Goal: Use online tool/utility: Utilize a website feature to perform a specific function

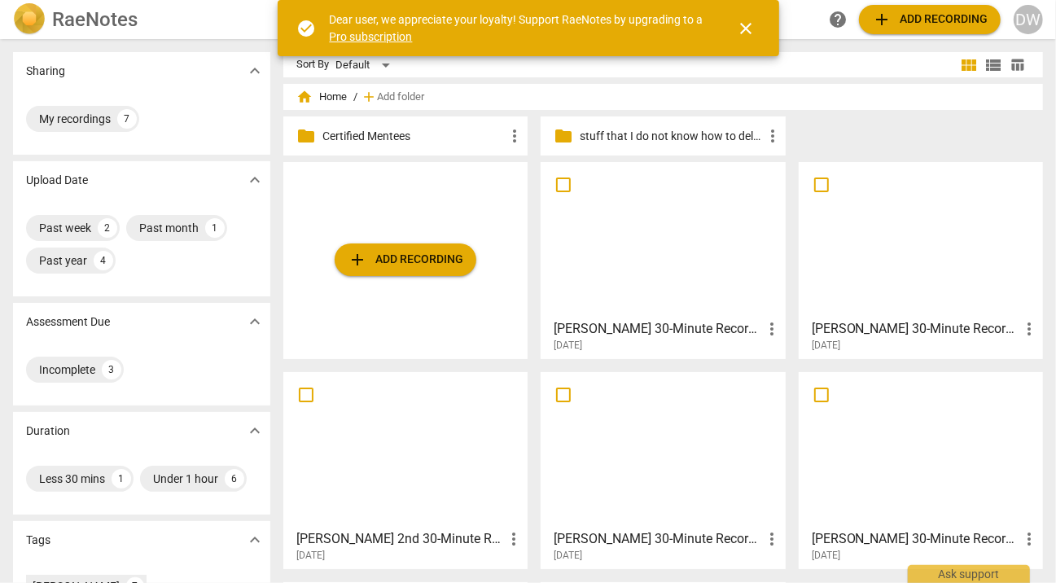
click at [845, 297] on div at bounding box center [921, 240] width 233 height 144
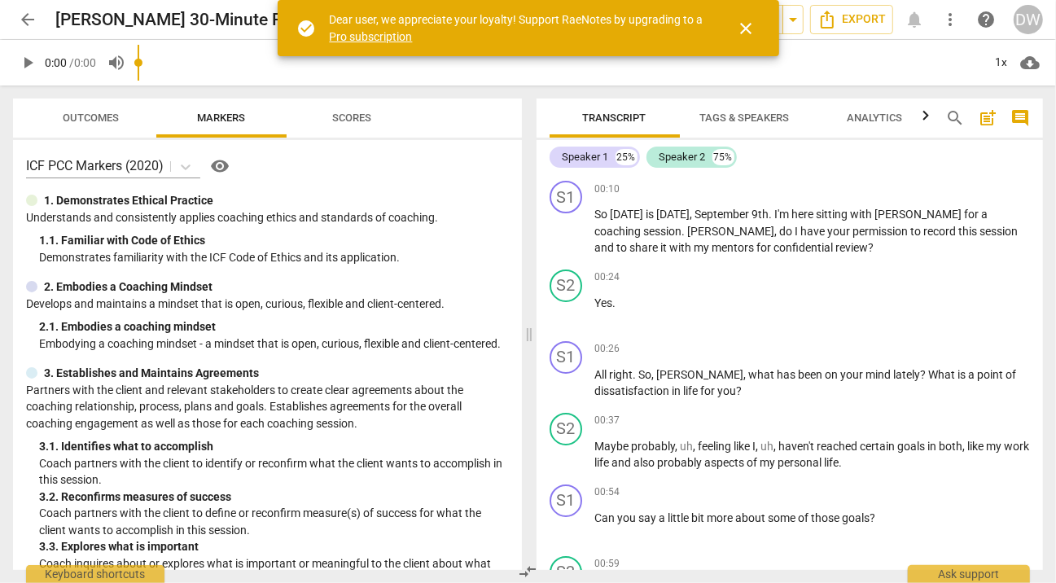
click at [754, 28] on span "close" at bounding box center [747, 29] width 20 height 20
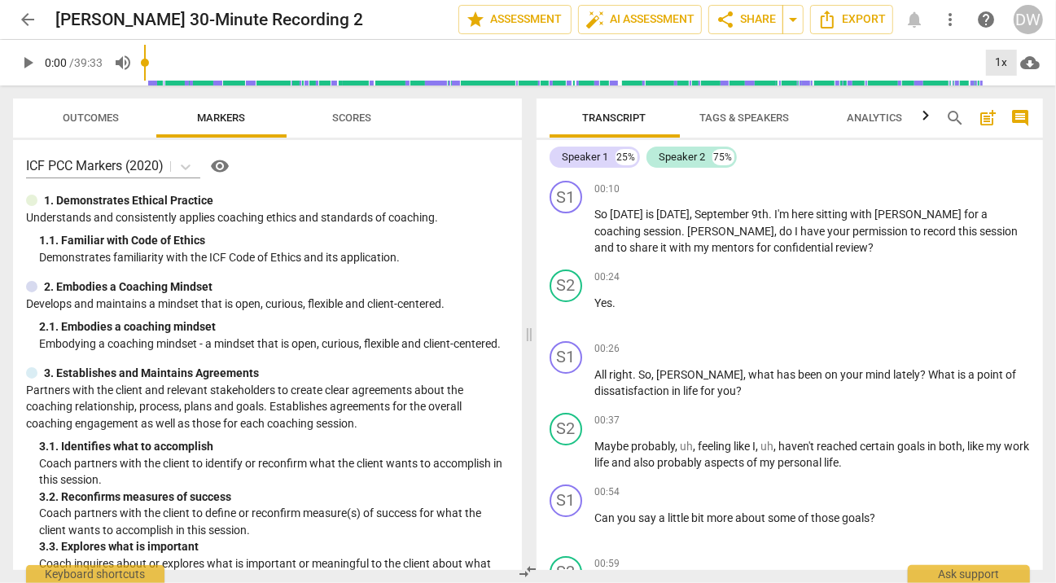
click at [1010, 68] on div "1x" at bounding box center [1001, 63] width 31 height 26
click at [1000, 121] on li "1.25x" at bounding box center [1013, 127] width 55 height 31
click at [32, 64] on span "play_arrow" at bounding box center [28, 63] width 20 height 20
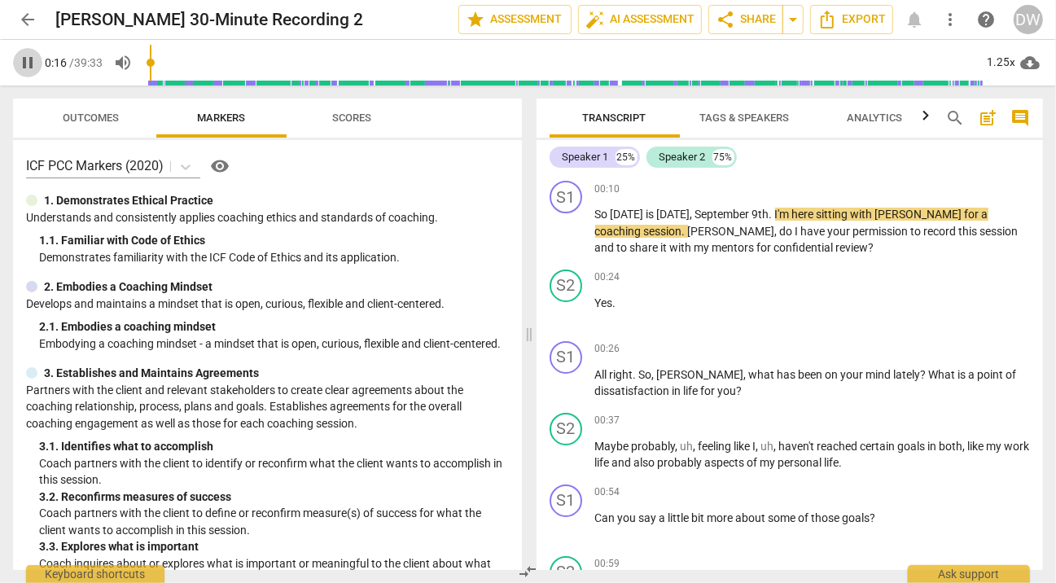
click at [30, 64] on span "pause" at bounding box center [28, 63] width 20 height 20
type input "17"
click at [936, 188] on div "+" at bounding box center [941, 189] width 16 height 16
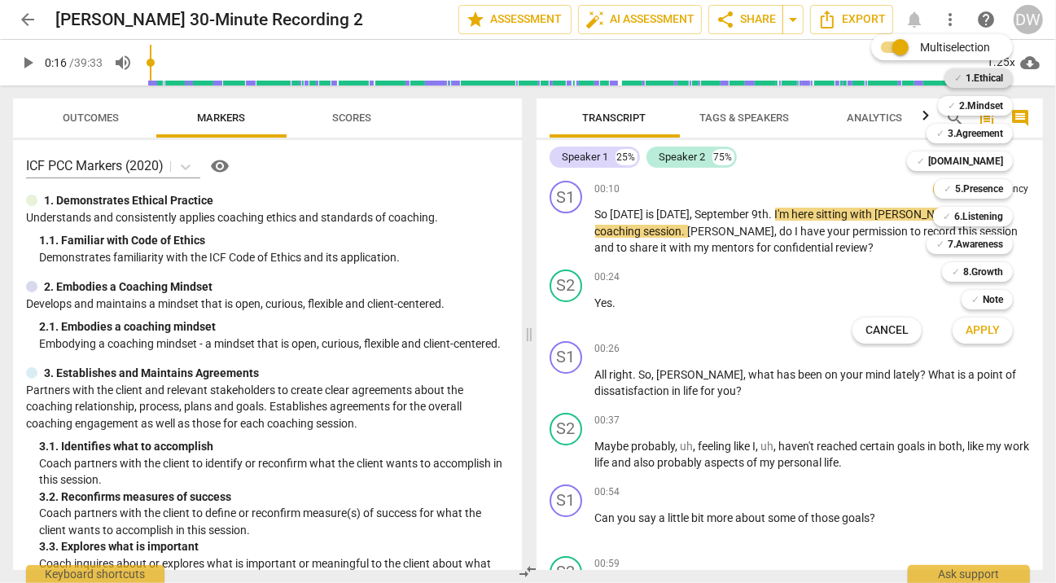
click at [967, 81] on b "1.Ethical" at bounding box center [984, 78] width 37 height 20
click at [995, 328] on span "Apply" at bounding box center [983, 330] width 34 height 16
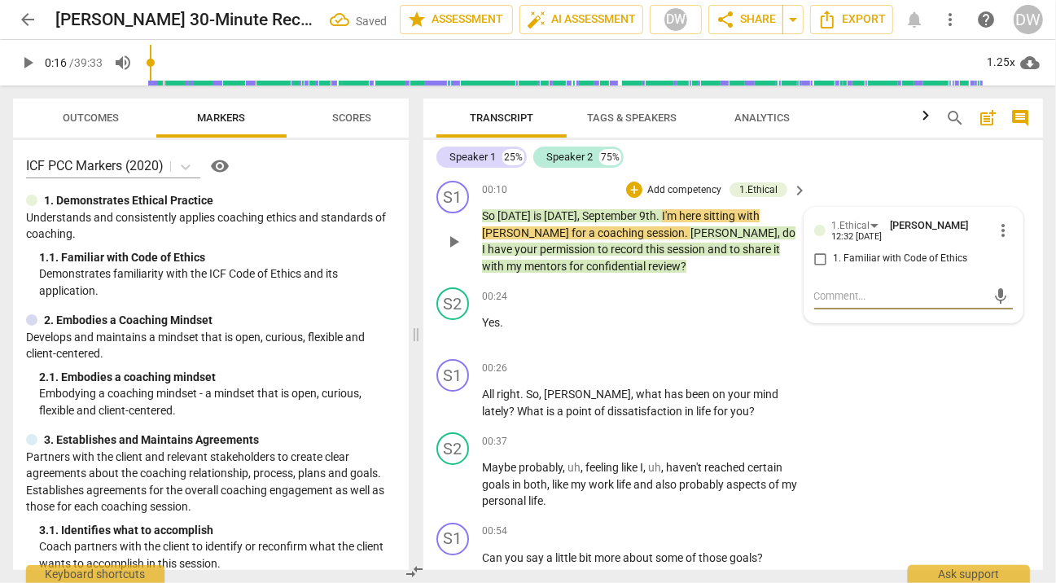
click at [816, 258] on input "1. Familiar with Code of Ethics" at bounding box center [821, 259] width 26 height 20
checkbox input "true"
click at [454, 331] on span "play_arrow" at bounding box center [454, 331] width 20 height 20
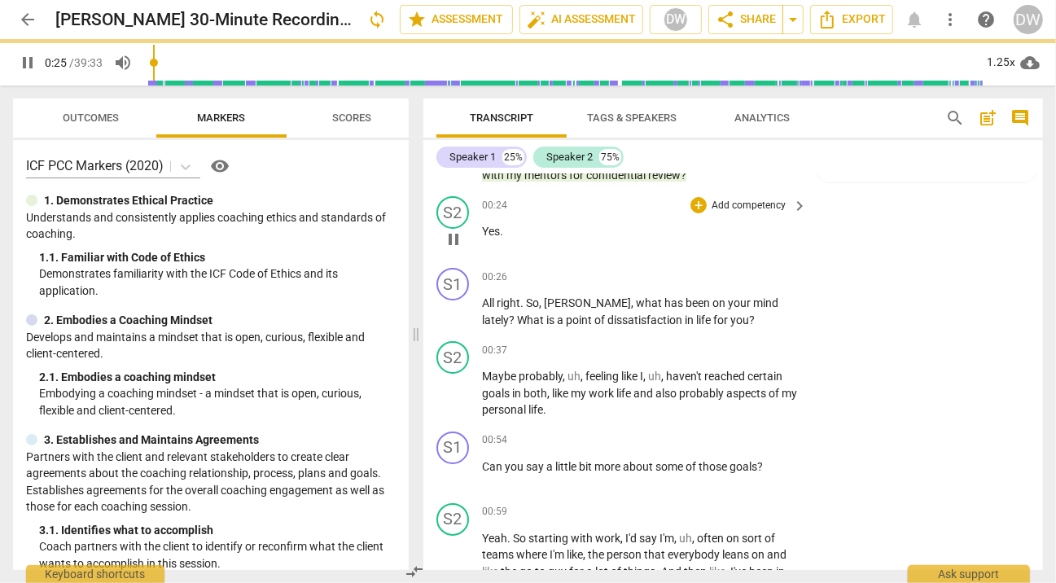
scroll to position [109, 0]
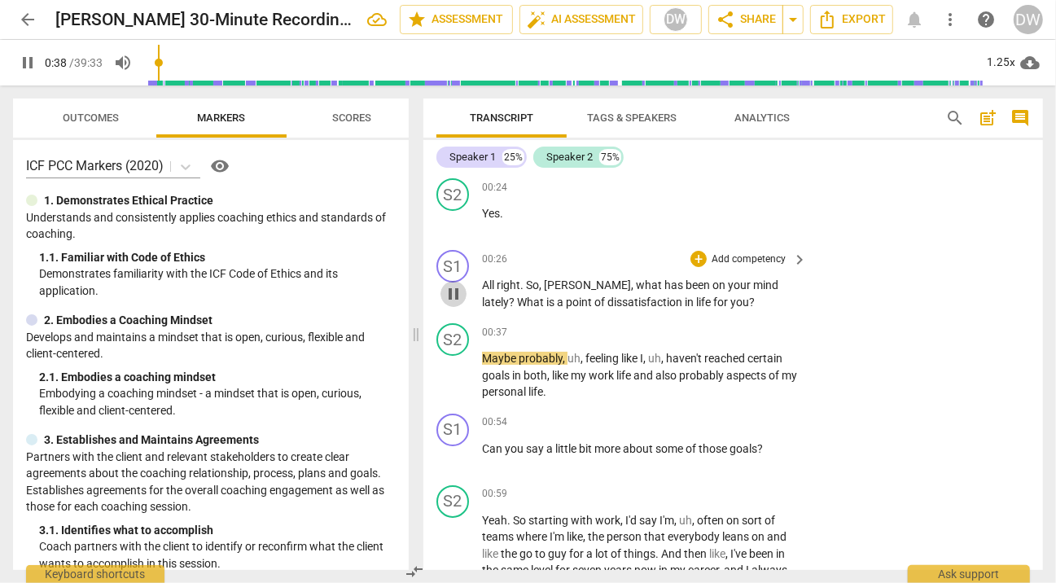
click at [456, 289] on span "pause" at bounding box center [454, 294] width 20 height 20
type input "38"
click at [699, 262] on div "+" at bounding box center [699, 259] width 16 height 16
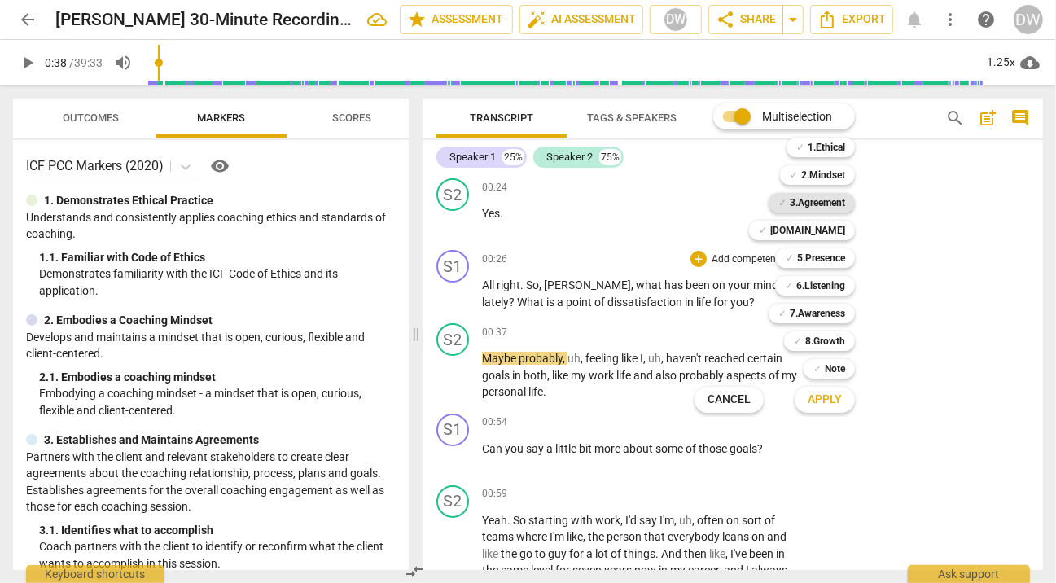
click at [828, 212] on b "3.Agreement" at bounding box center [817, 203] width 55 height 20
click at [818, 395] on span "Apply" at bounding box center [825, 400] width 34 height 16
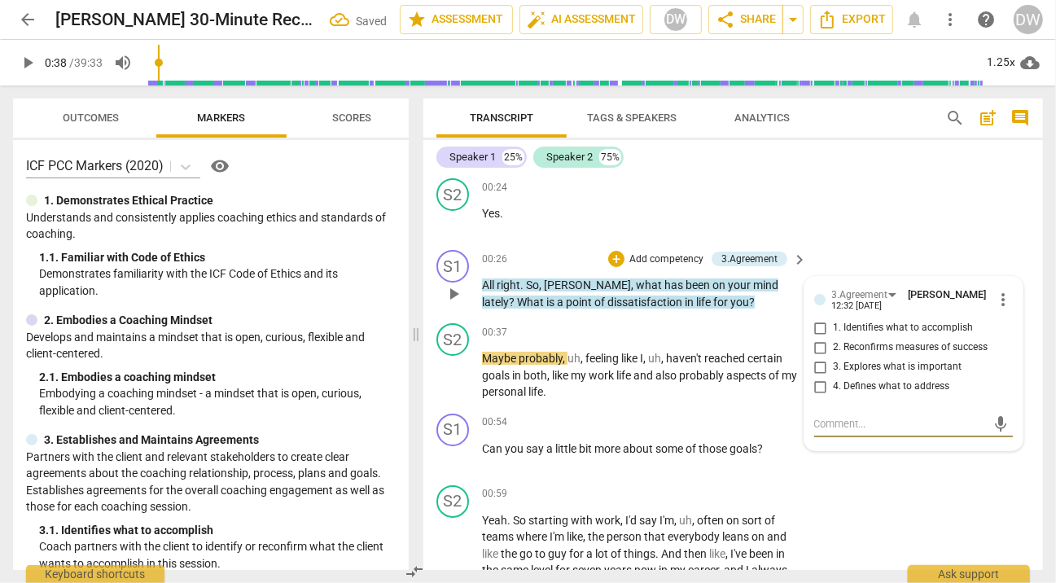
click at [817, 329] on input "1. Identifies what to accomplish" at bounding box center [821, 328] width 26 height 20
checkbox input "true"
click at [451, 376] on span "play_arrow" at bounding box center [454, 376] width 20 height 20
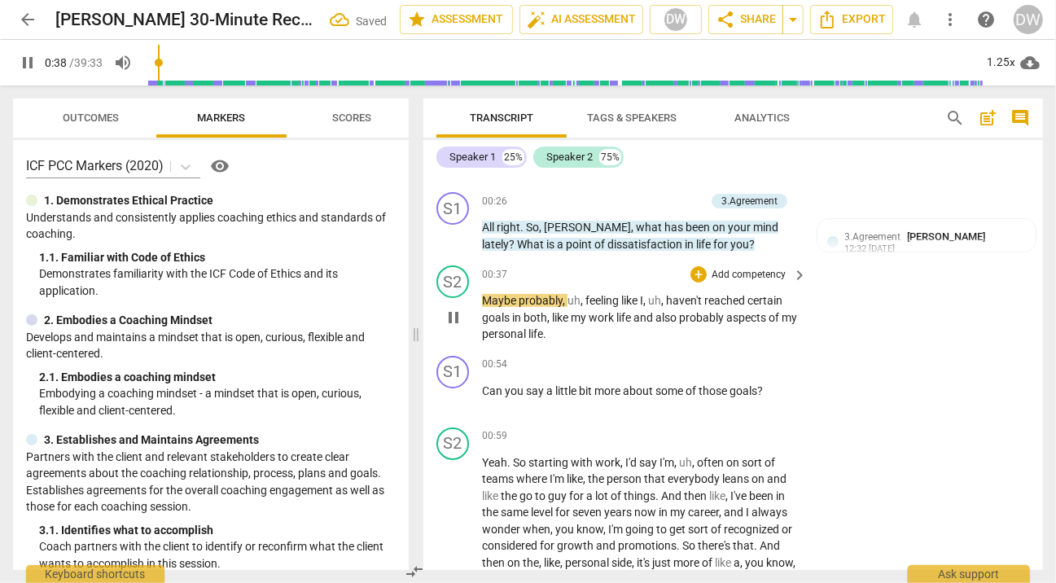
scroll to position [187, 0]
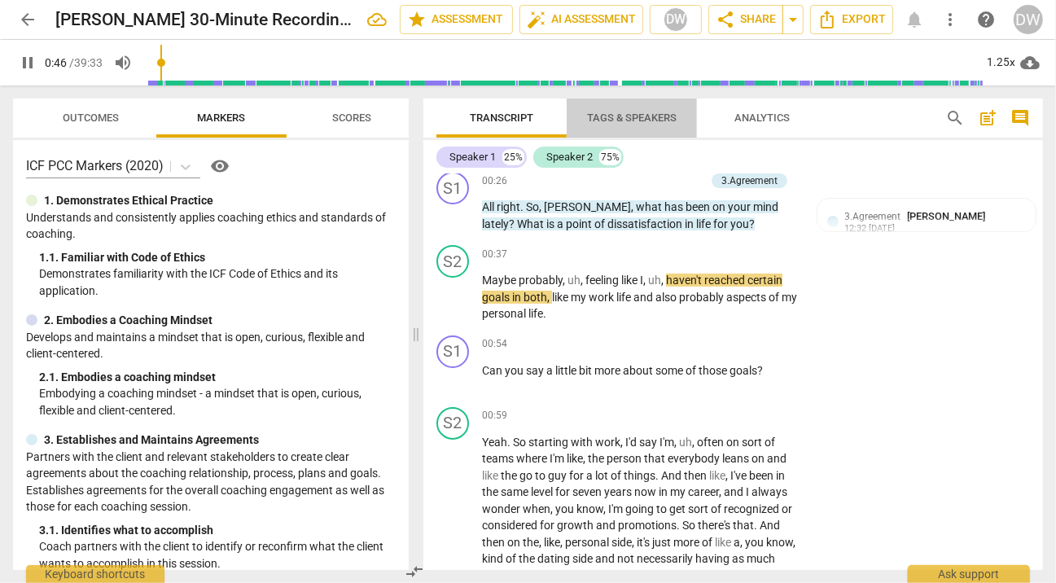
click at [631, 120] on span "Tags & Speakers" at bounding box center [632, 118] width 90 height 12
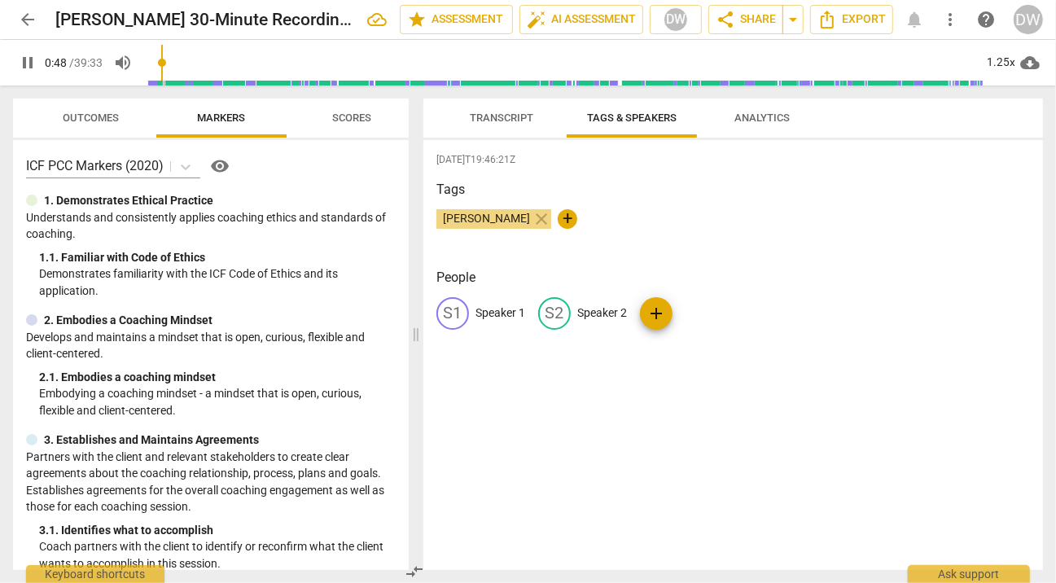
click at [596, 307] on p "Speaker 2" at bounding box center [602, 313] width 50 height 17
type input "49"
type input "A"
type input "49"
type input "Al"
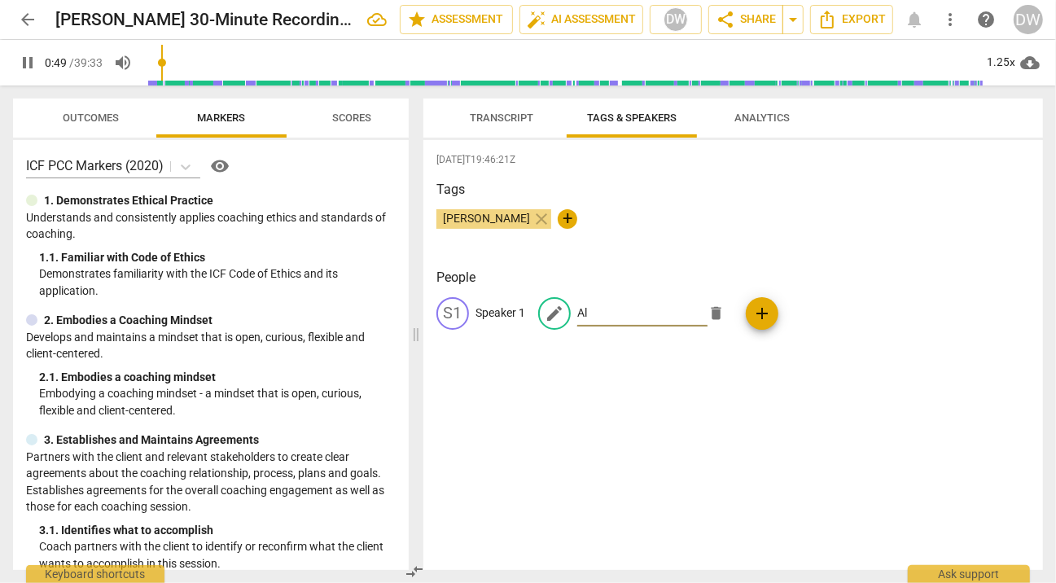
type input "50"
type input "Ale"
type input "50"
type input "[PERSON_NAME]"
type input "51"
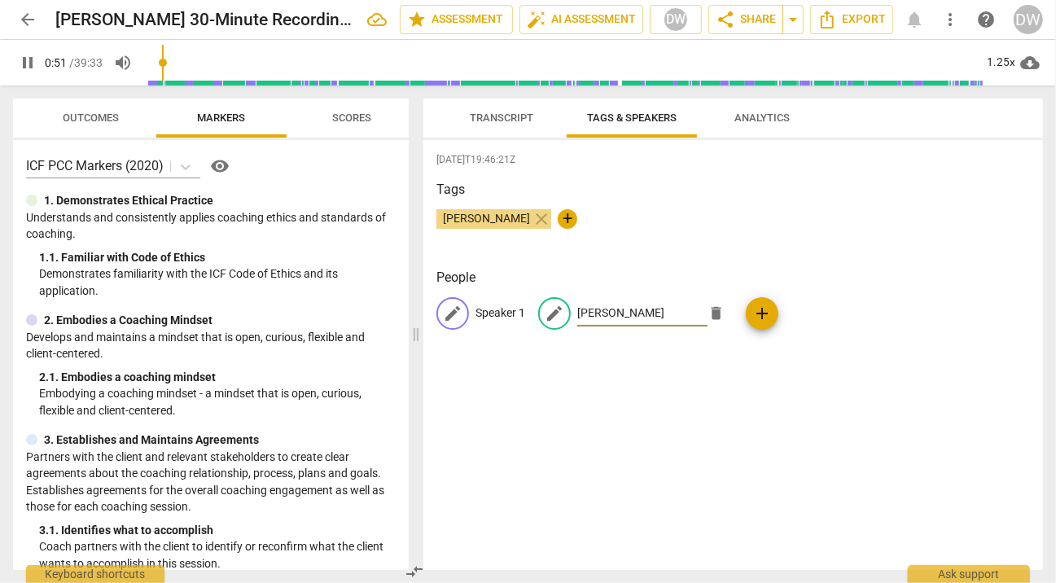
type input "[PERSON_NAME]"
click at [494, 315] on p "Speaker 1" at bounding box center [501, 313] width 50 height 17
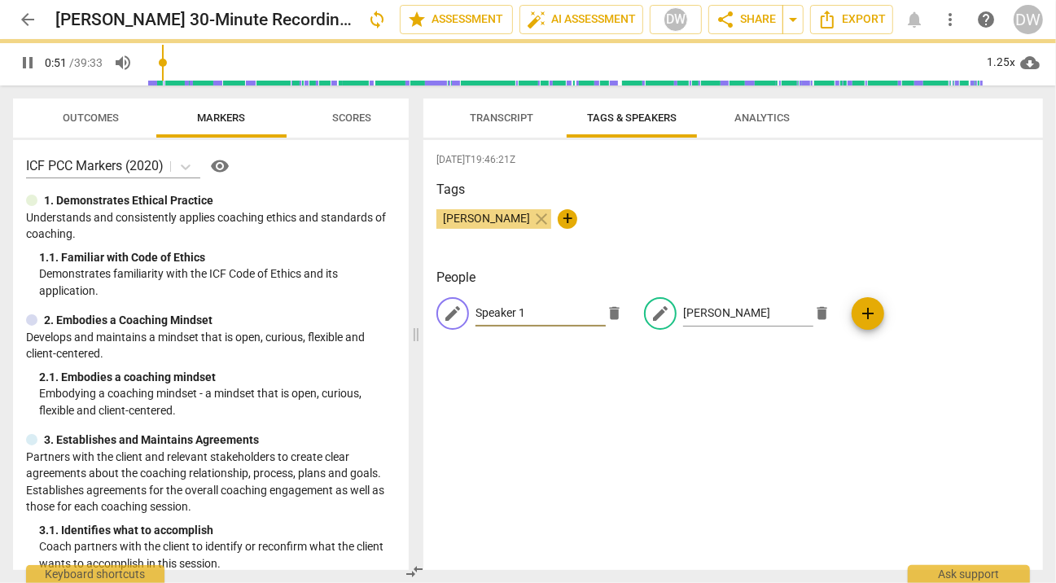
type input "52"
type input "Dom"
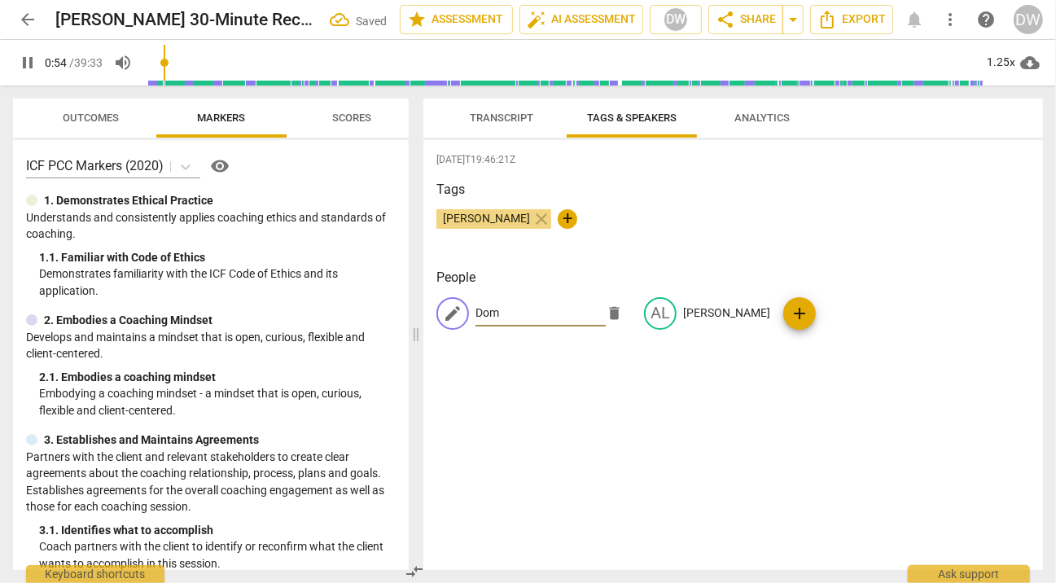
type input "55"
type input "Dom"
click at [487, 110] on span "Transcript" at bounding box center [501, 118] width 103 height 22
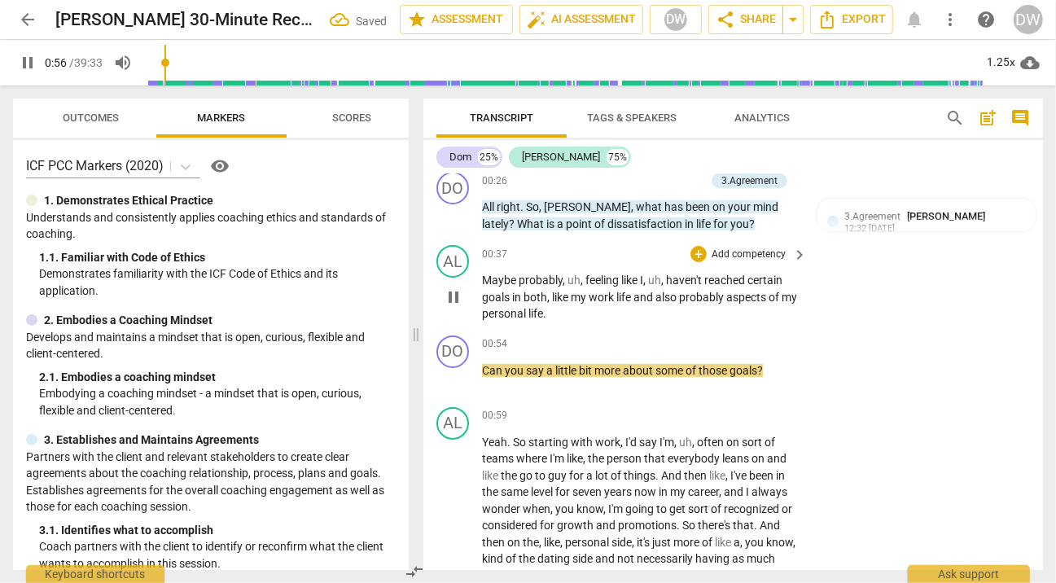
scroll to position [274, 0]
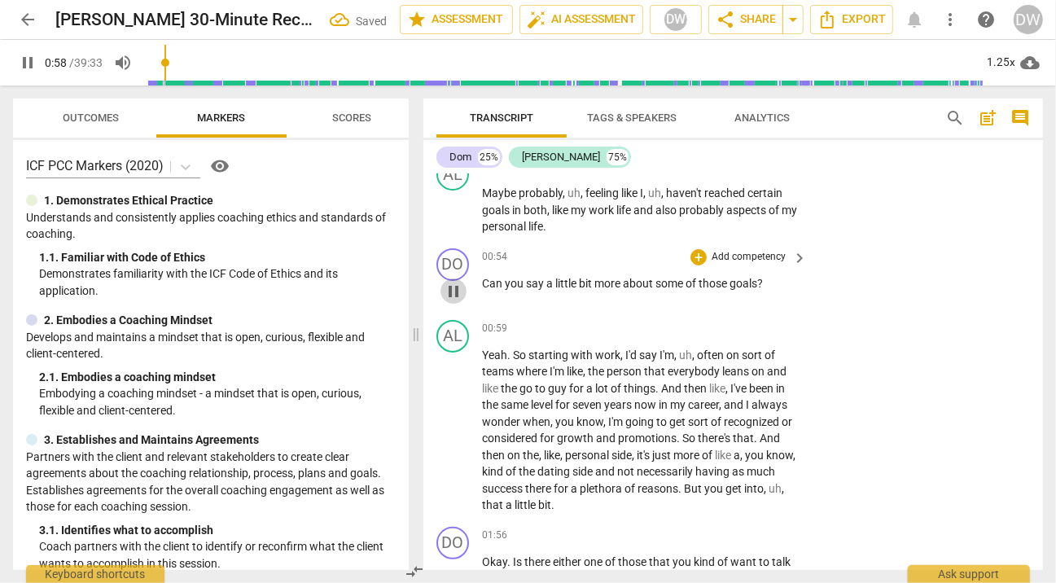
click at [460, 288] on span "pause" at bounding box center [454, 292] width 20 height 20
type input "58"
click at [697, 257] on div "+" at bounding box center [699, 257] width 16 height 16
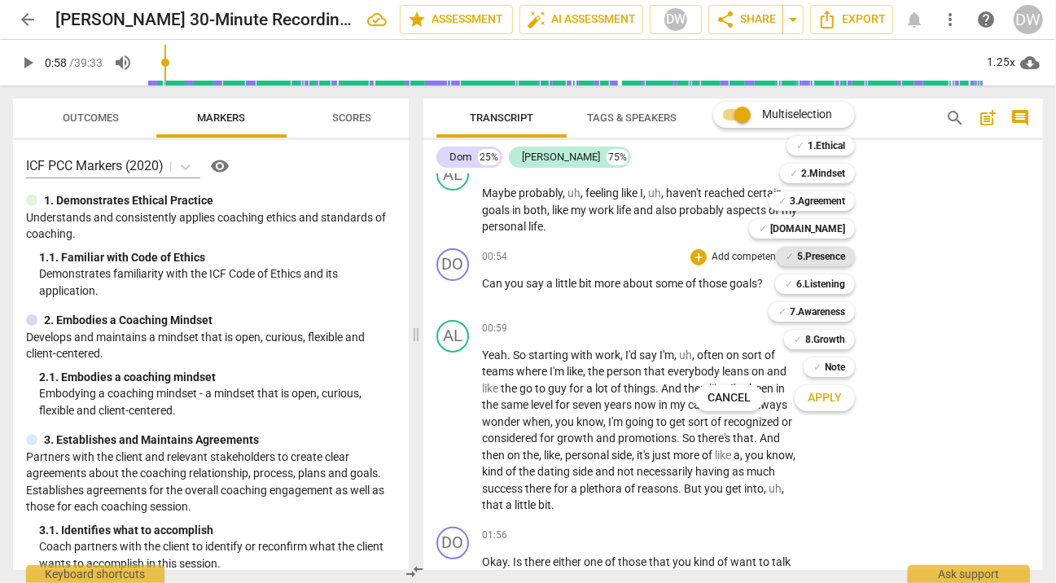
click at [827, 253] on b "5.Presence" at bounding box center [821, 257] width 48 height 20
click at [830, 398] on span "Apply" at bounding box center [825, 398] width 34 height 16
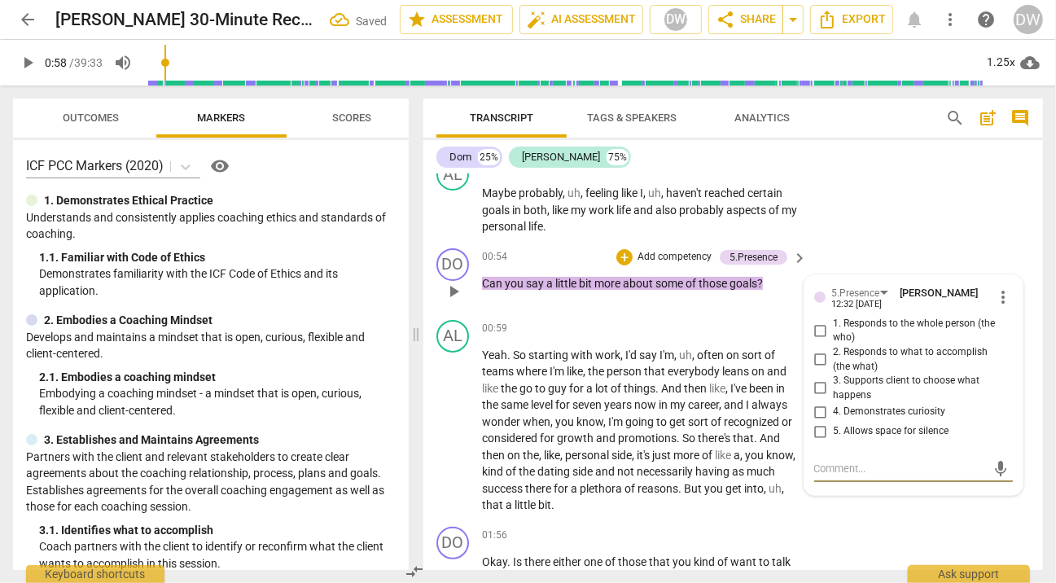
click at [818, 415] on input "4. Demonstrates curiosity" at bounding box center [821, 412] width 26 height 20
checkbox input "true"
click at [454, 430] on span "play_arrow" at bounding box center [454, 431] width 20 height 20
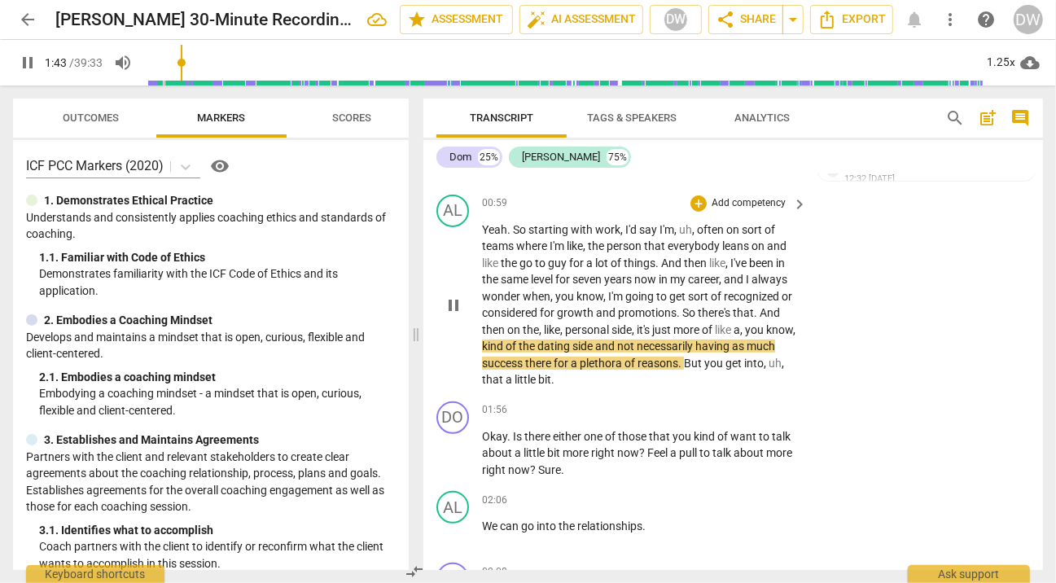
scroll to position [455, 0]
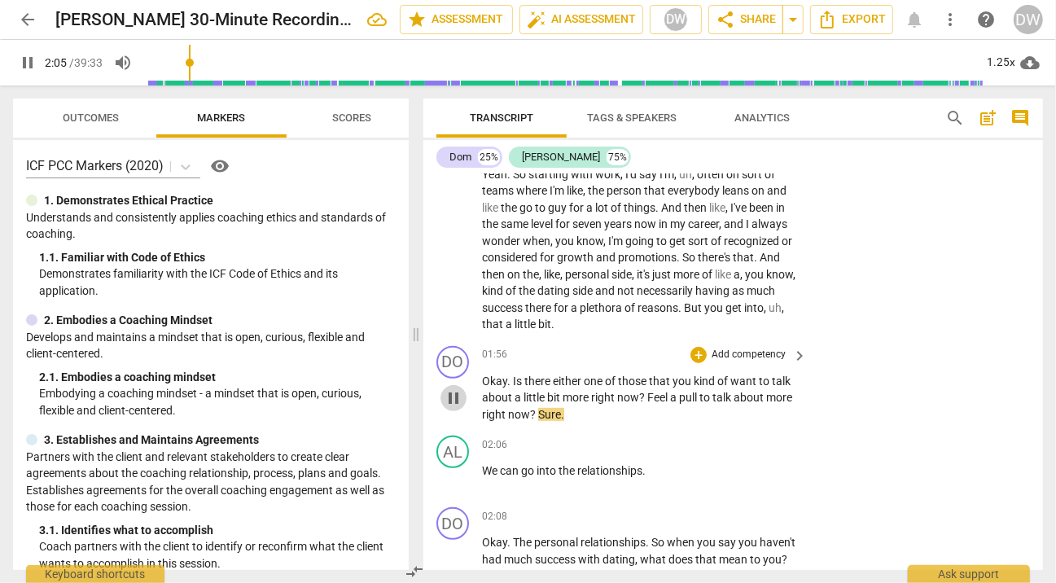
click at [457, 392] on span "pause" at bounding box center [454, 398] width 20 height 20
type input "126"
click at [699, 357] on div "+" at bounding box center [699, 355] width 16 height 16
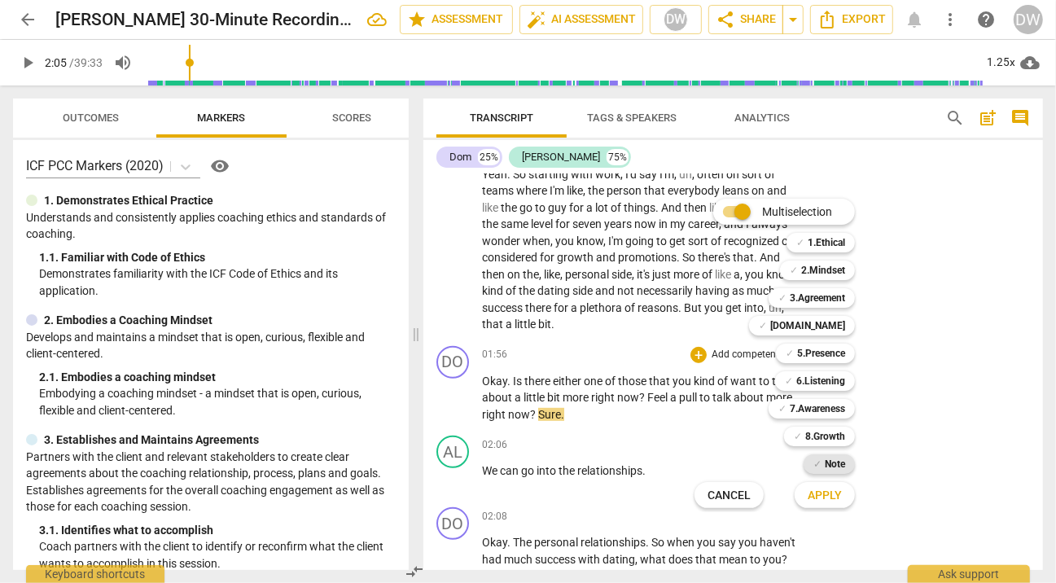
click at [832, 462] on b "Note" at bounding box center [835, 464] width 20 height 20
click at [832, 498] on span "Apply" at bounding box center [825, 496] width 34 height 16
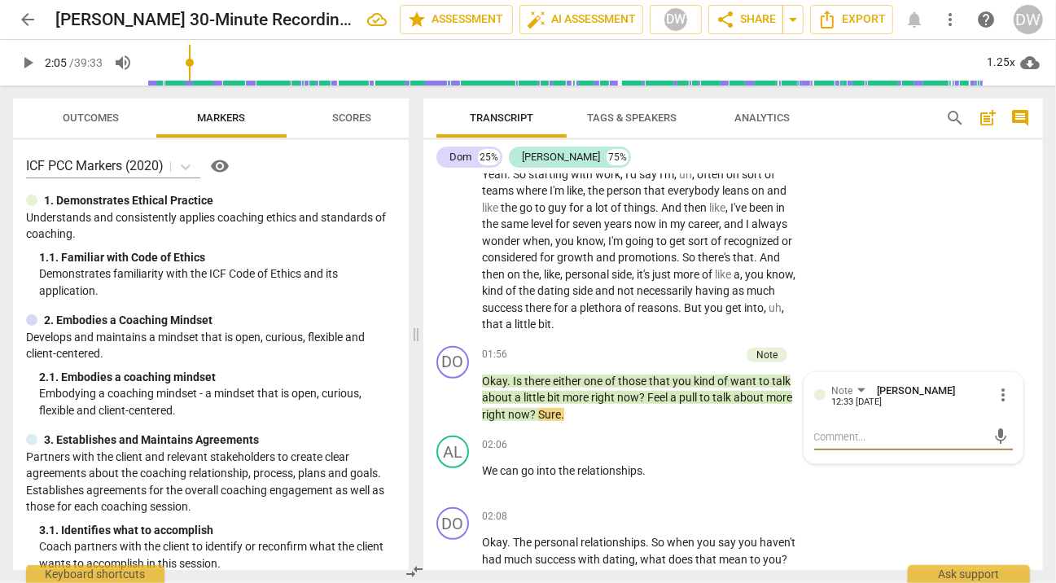
type textarea "A"
type textarea "An"
type textarea "Ano"
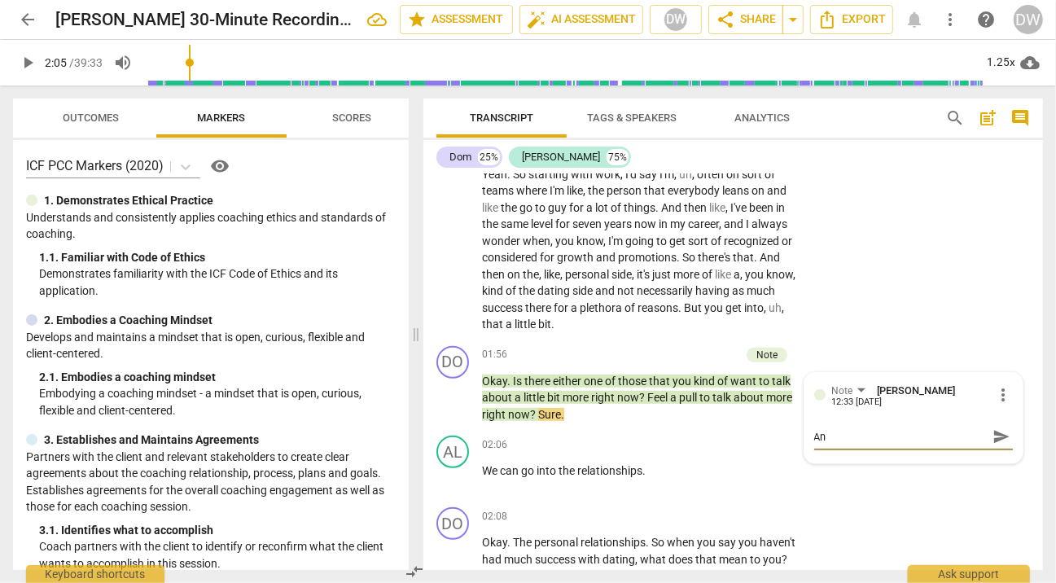
type textarea "Ano"
type textarea "Anot"
type textarea "Anoth"
type textarea "Anothr"
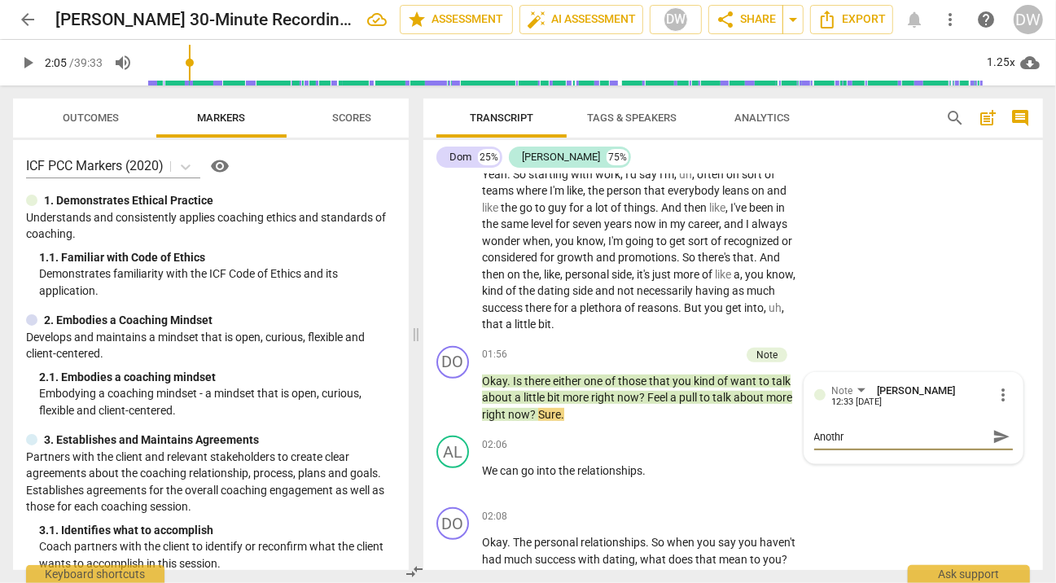
type textarea "Anothre"
type textarea "Anothr"
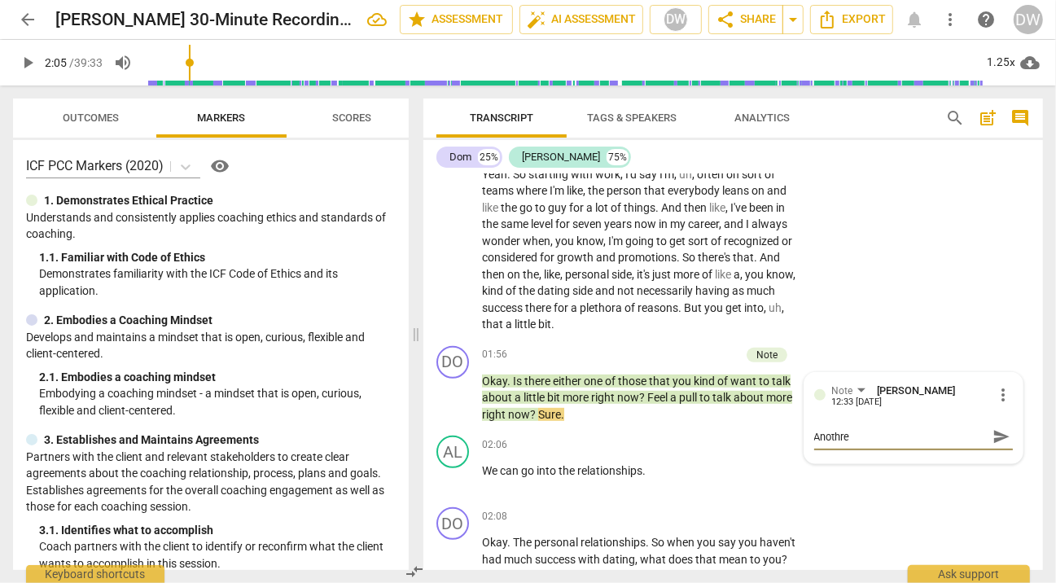
type textarea "Anothr"
type textarea "Anoth"
type textarea "Anot"
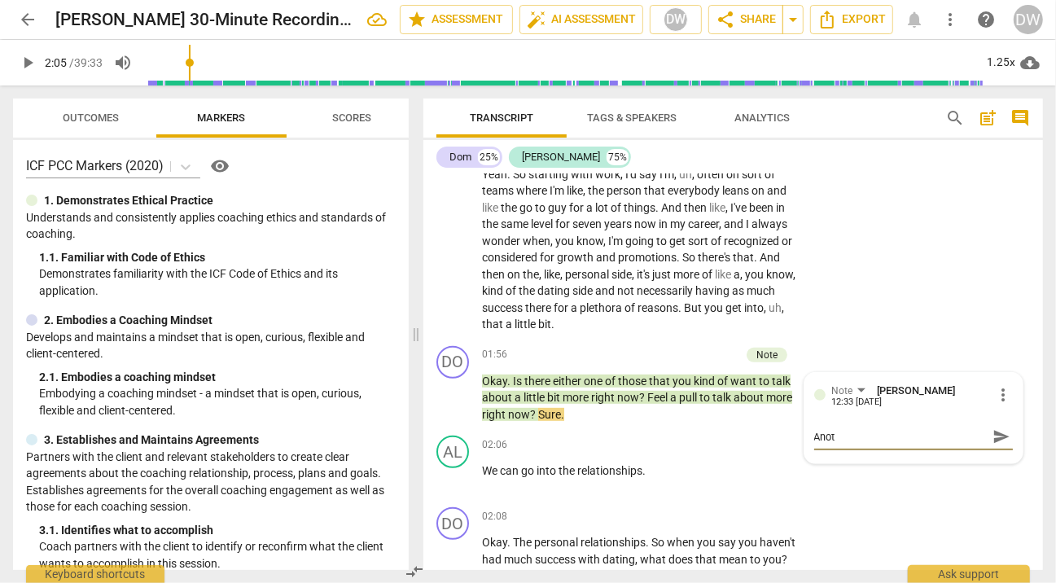
type textarea "Ano"
type textarea "Anot"
type textarea "Anoth"
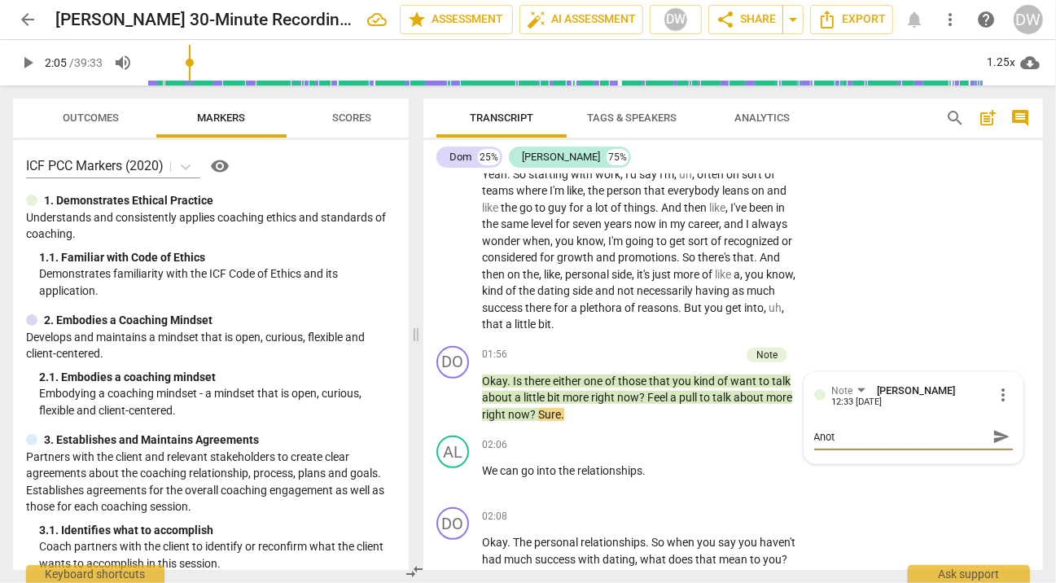
type textarea "Anoth"
type textarea "Anothe"
type textarea "Another"
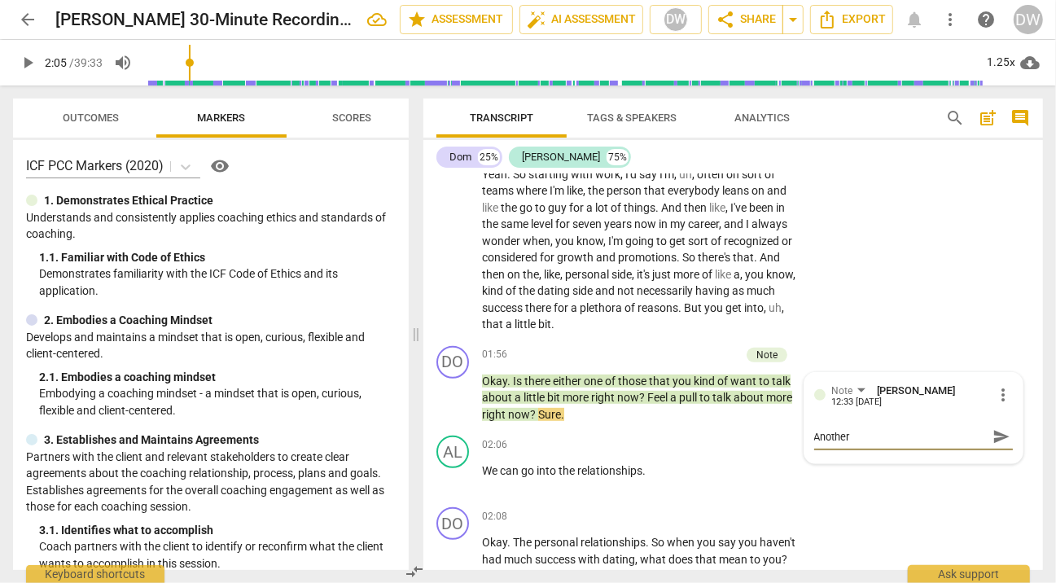
type textarea "Another"
type textarea "Another p"
type textarea "Another po"
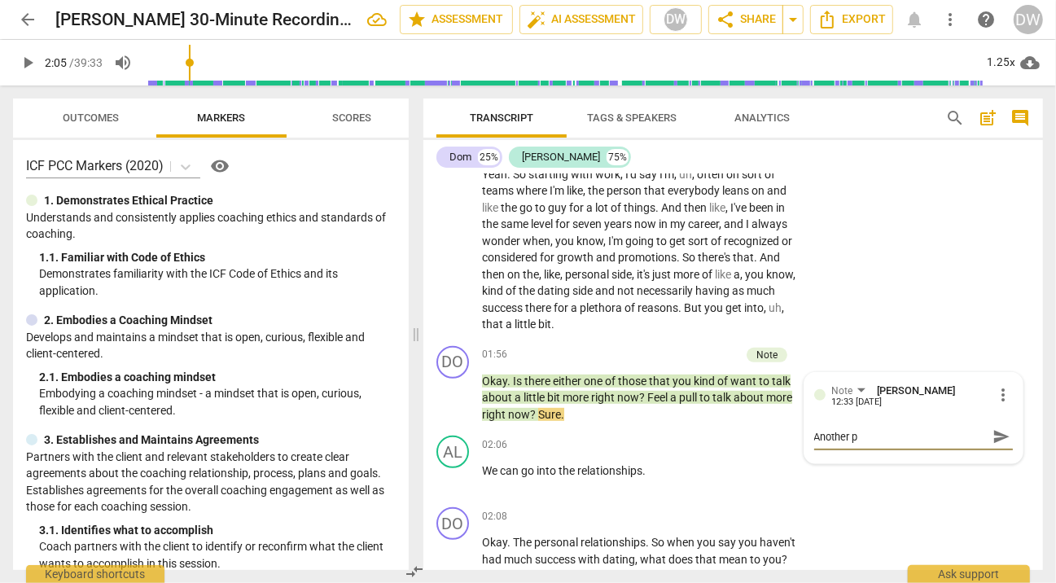
type textarea "Another po"
type textarea "Another pos"
type textarea "Another post"
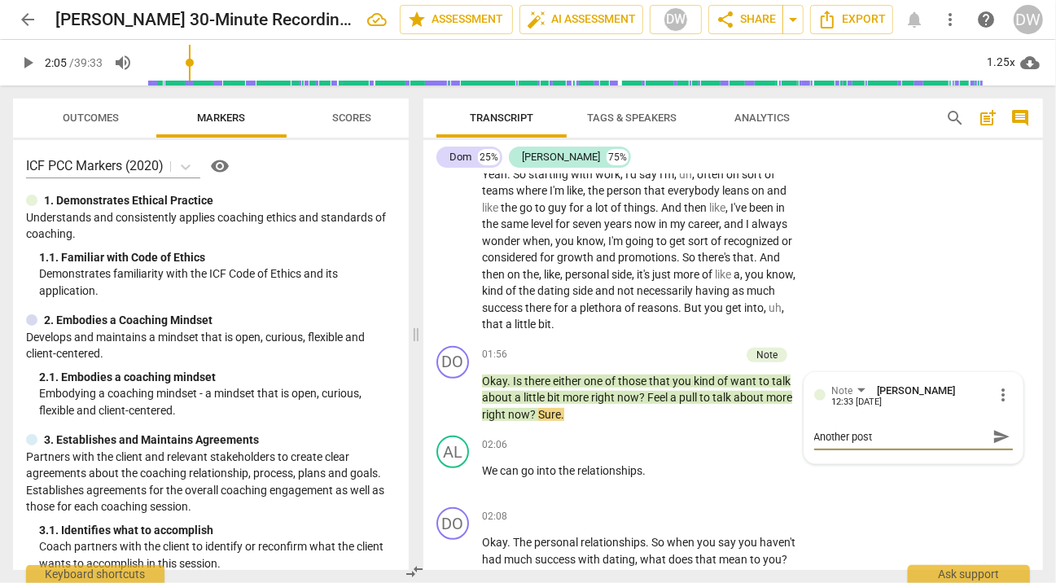
type textarea "Another poste"
type textarea "Another [PERSON_NAME]"
type textarea "Another posteni"
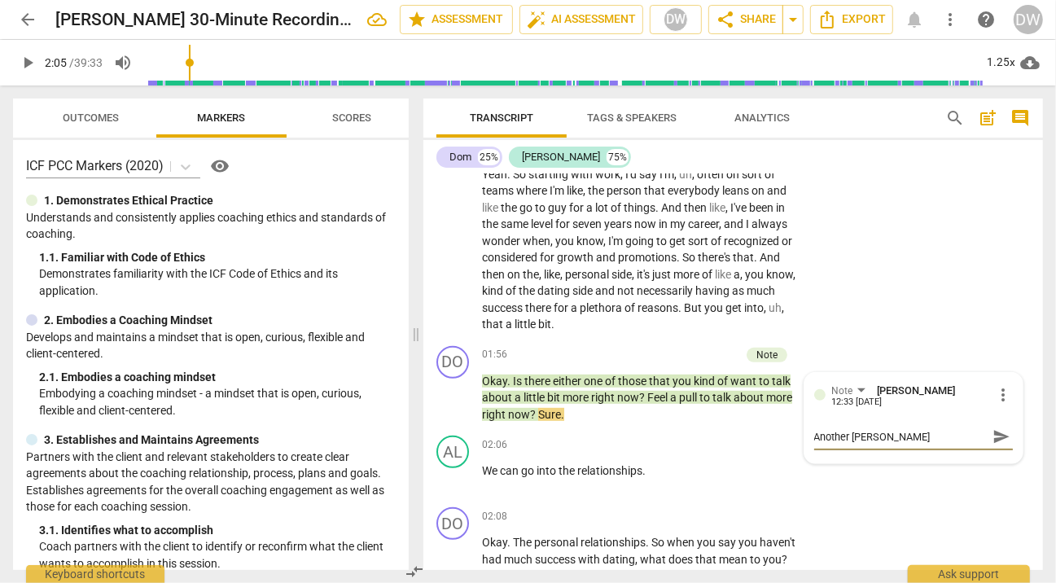
type textarea "Another posteni"
type textarea "Another postenia"
type textarea "Another postenial"
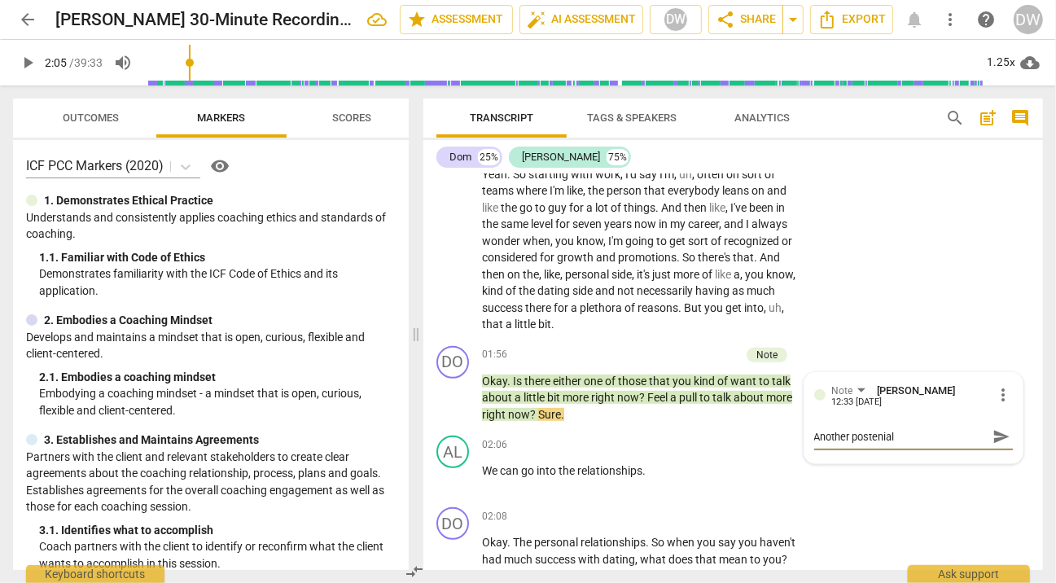
type textarea "Another postenia"
type textarea "Another posteni"
type textarea "Another [PERSON_NAME]"
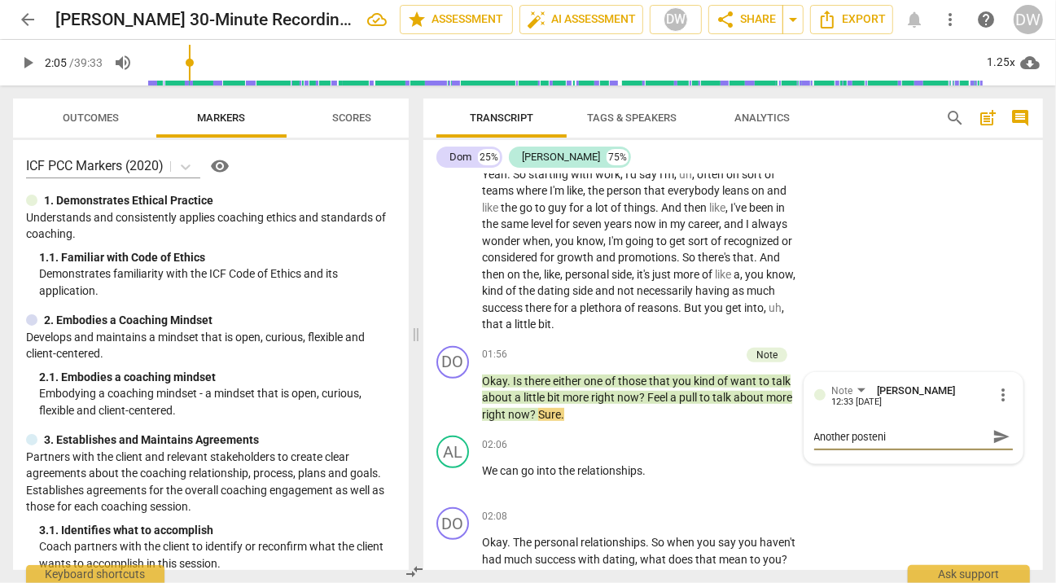
type textarea "Another [PERSON_NAME]"
type textarea "Another poste"
type textarea "Another post"
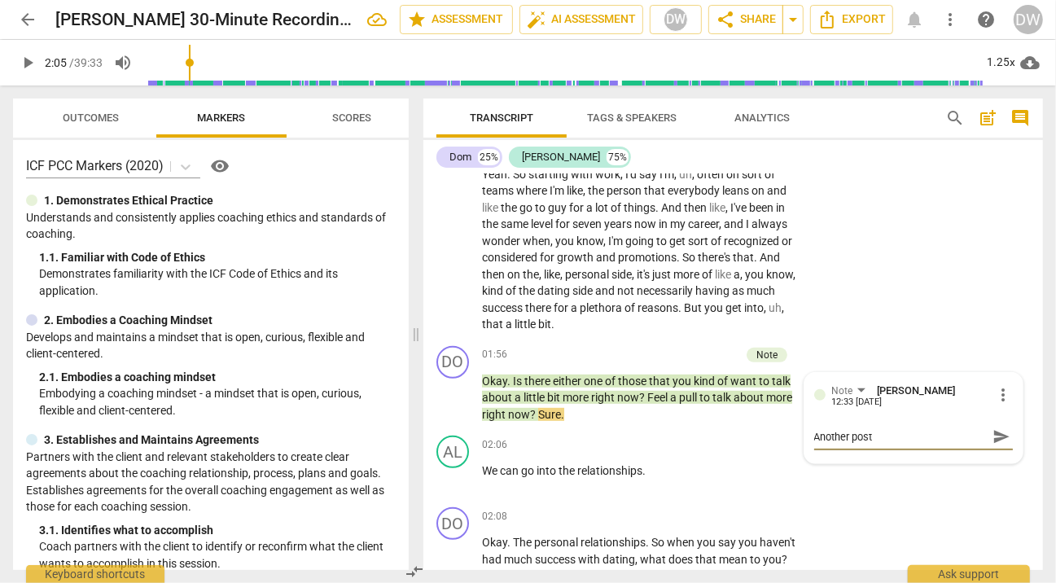
type textarea "Another pos"
type textarea "Another po"
type textarea "Another pot"
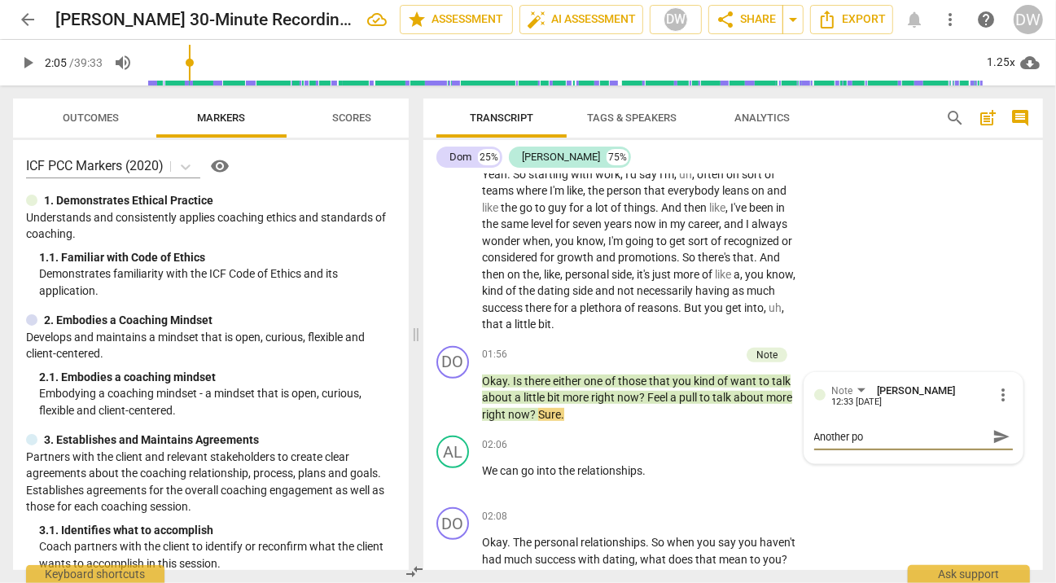
type textarea "Another pot"
type textarea "Another pote"
type textarea "Another poten"
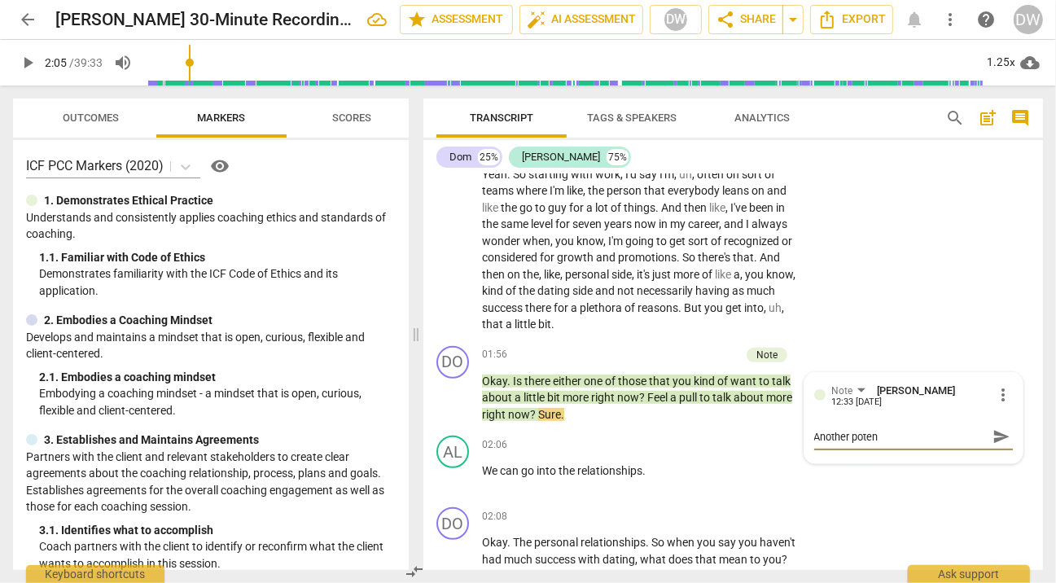
type textarea "Another potent"
type textarea "Another potenti"
type textarea "Another potentio"
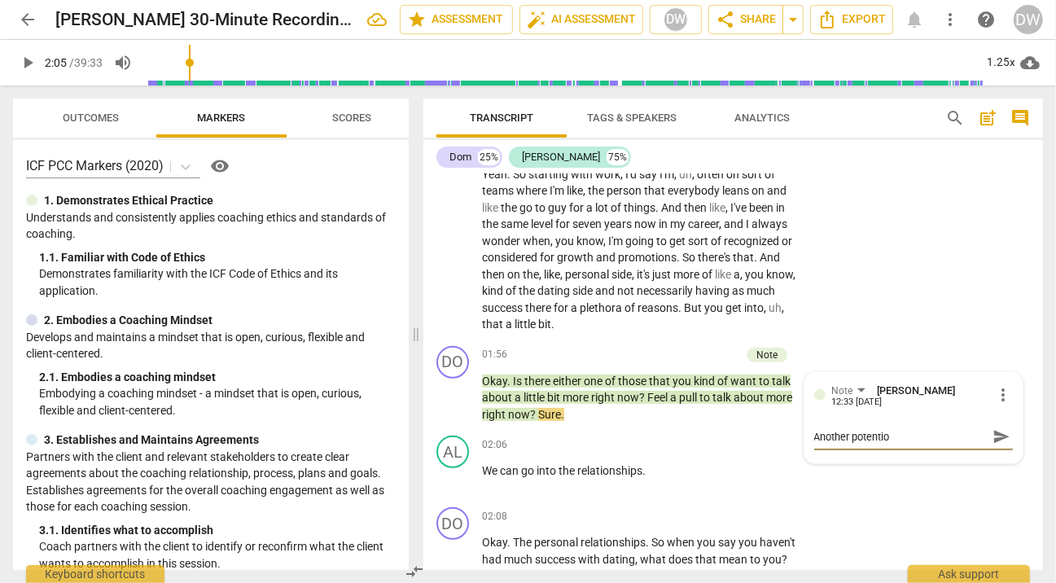
type textarea "Another potention"
type textarea "Another potentio"
type textarea "Another potenti"
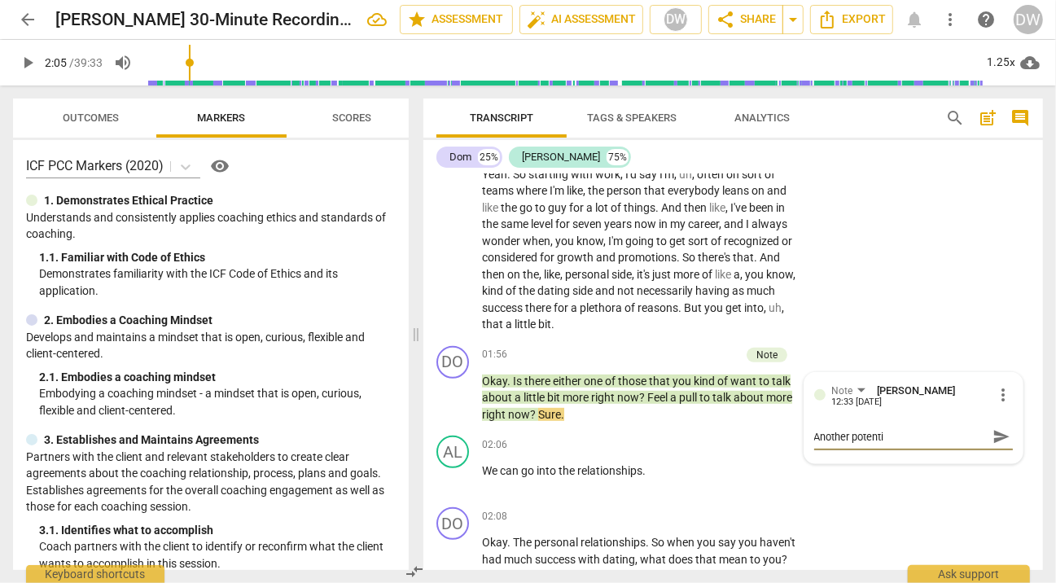
type textarea "Another potentia"
type textarea "Another potential"
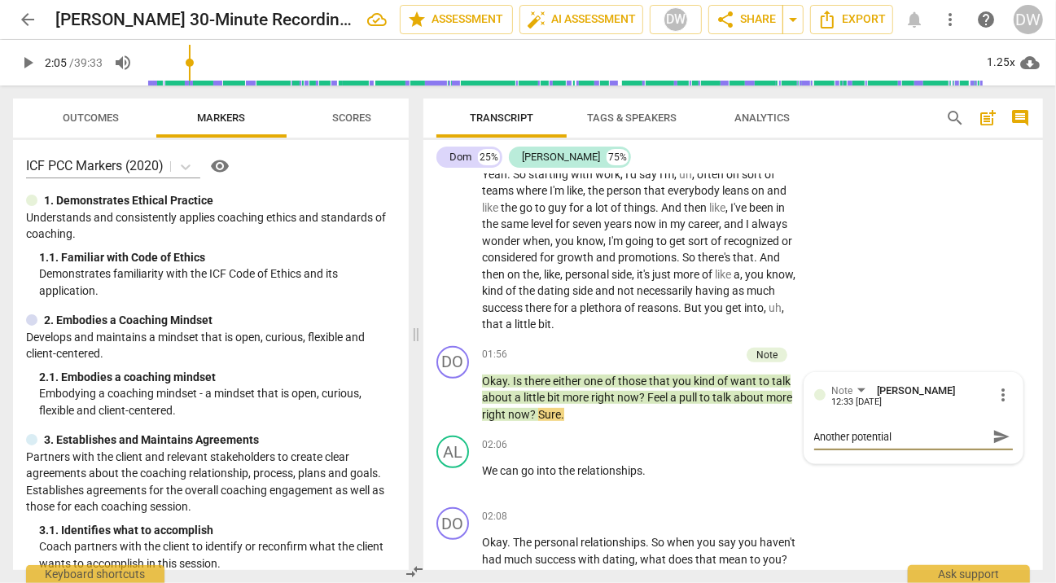
type textarea "Another potential"
type textarea "Another potential q"
type textarea "Another potential qu"
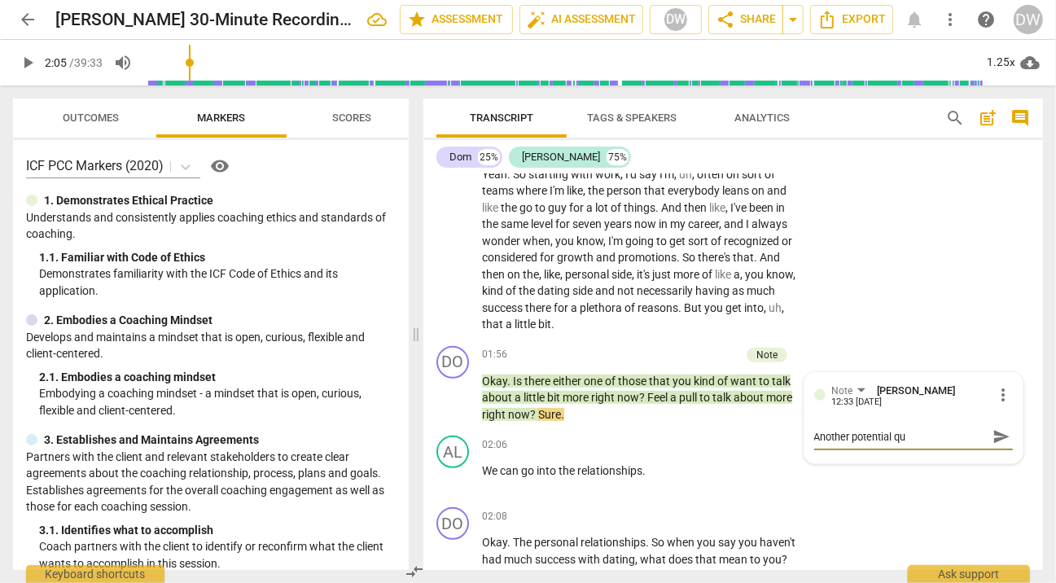
type textarea "Another potential que"
type textarea "Another potential ques"
type textarea "Another potential quest"
type textarea "Another potential questi"
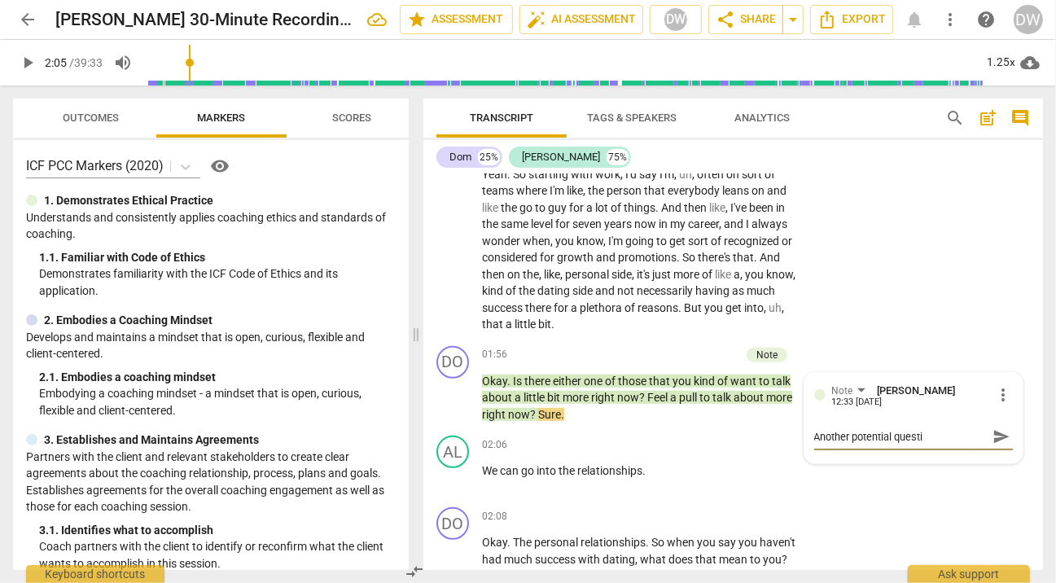
type textarea "Another potential questio"
type textarea "Another potential question"
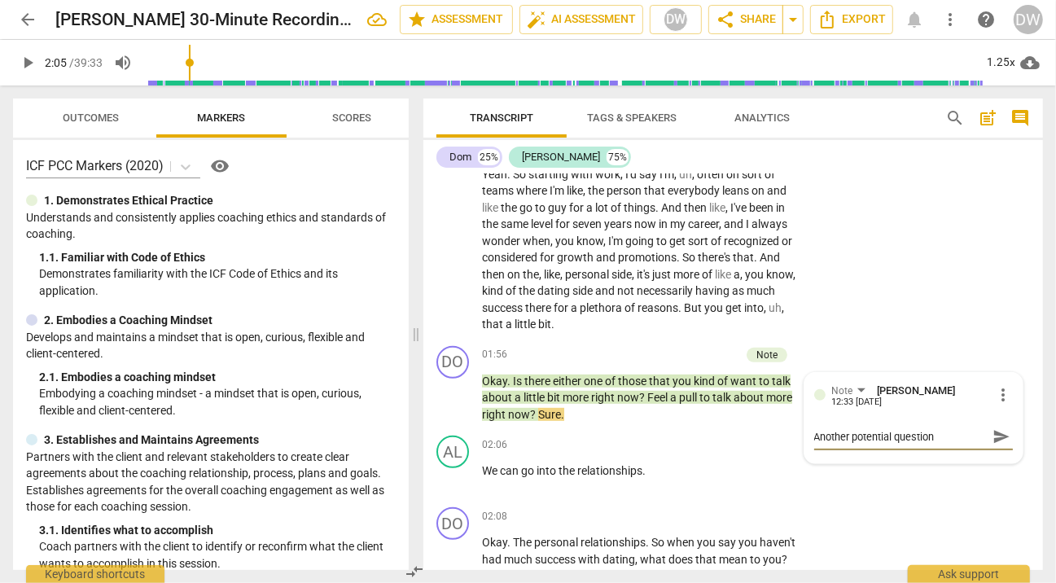
type textarea "Another potential question m"
type textarea "Another potential question mi"
type textarea "Another potential question mig"
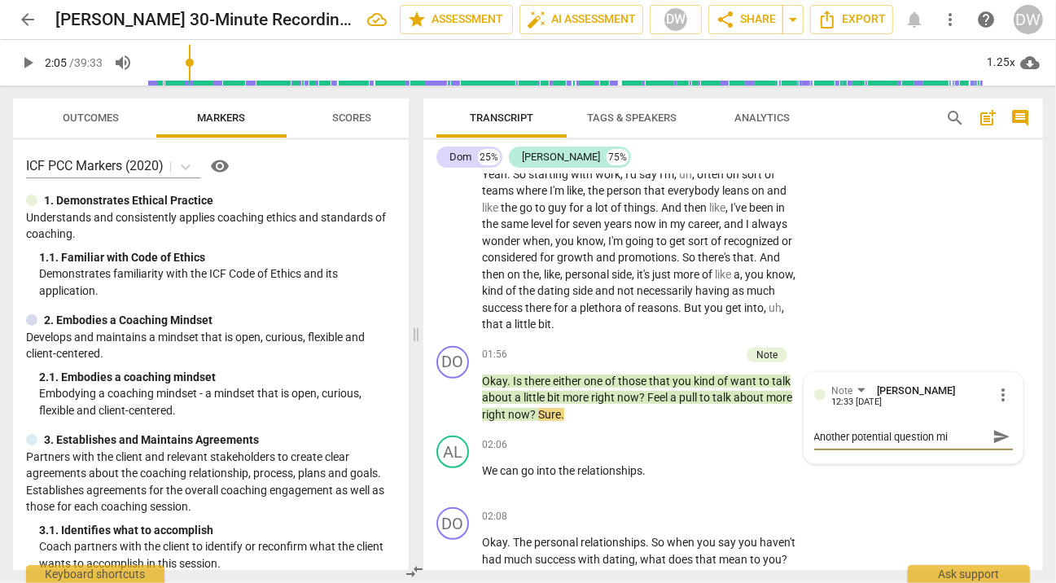
type textarea "Another potential question mig"
type textarea "Another potential question migh"
type textarea "Another potential question might"
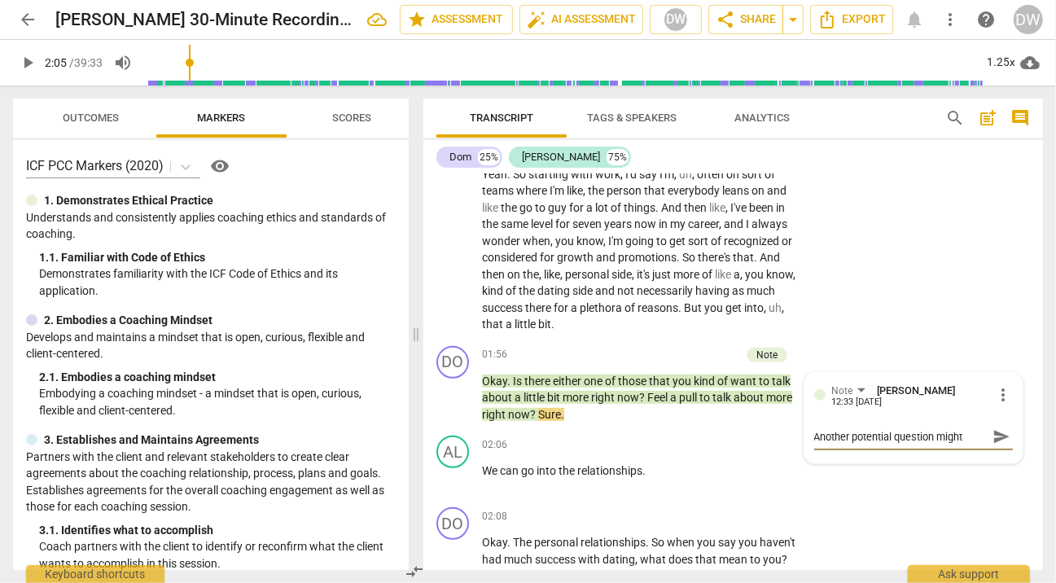
type textarea "Another potential question might b"
type textarea "Another potential question might be"
type textarea "Another potential question might be."
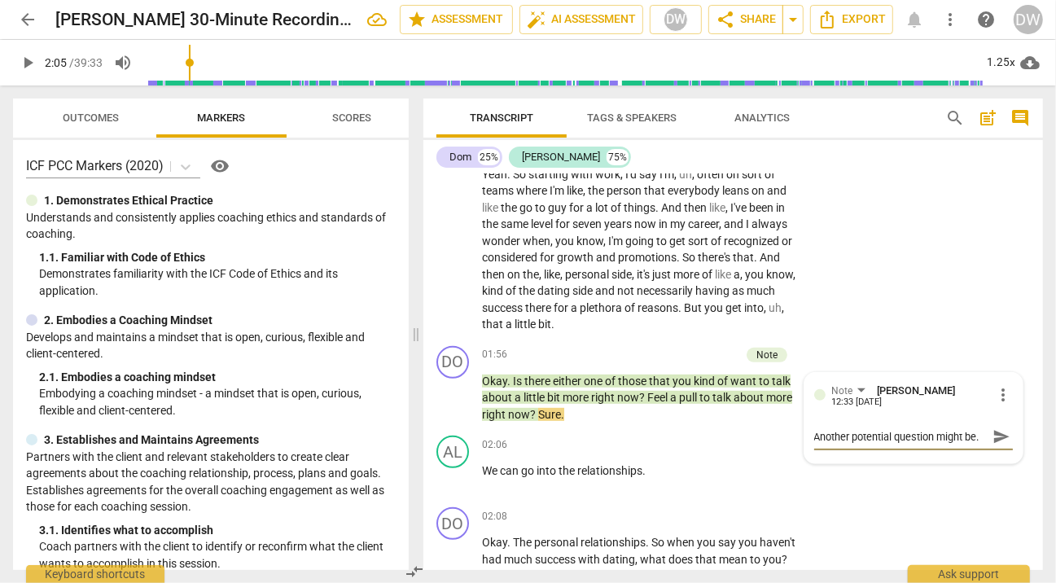
type textarea "Another potential question might be.."
type textarea "Another potential question might be..."
type textarea "Another potential question might be...w"
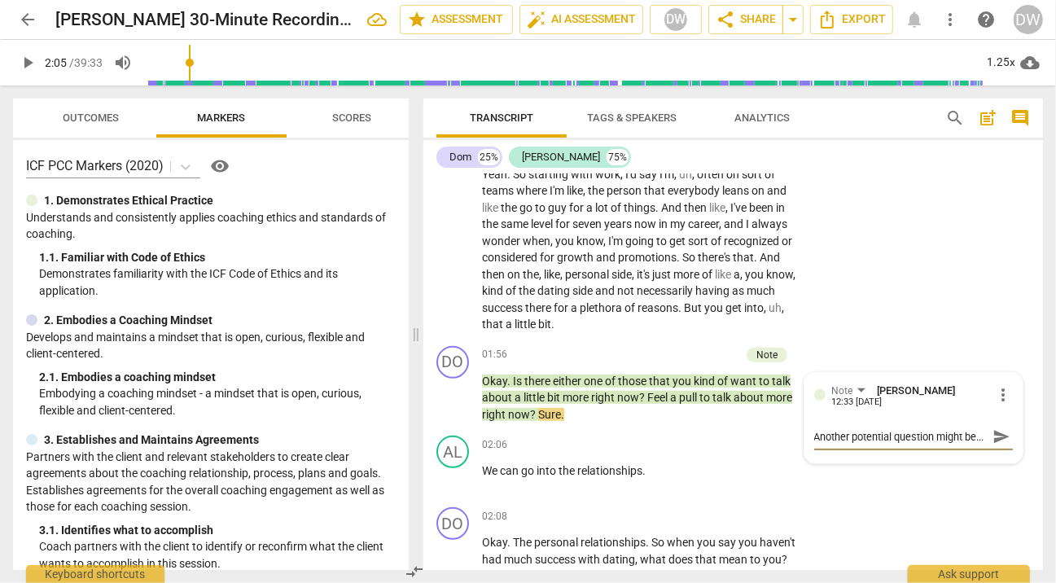
type textarea "Another potential question might be...w"
type textarea "Another potential question might be...wh"
type textarea "Another potential question might be...wha"
type textarea "Another potential question might be...what"
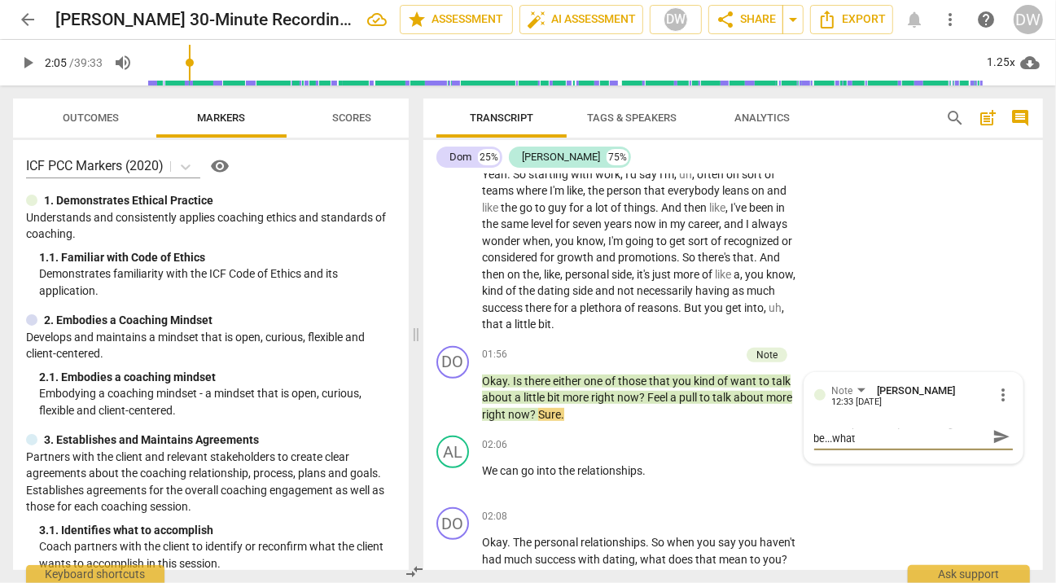
type textarea "Another potential question might be...what"
type textarea "Another potential question might be...what d"
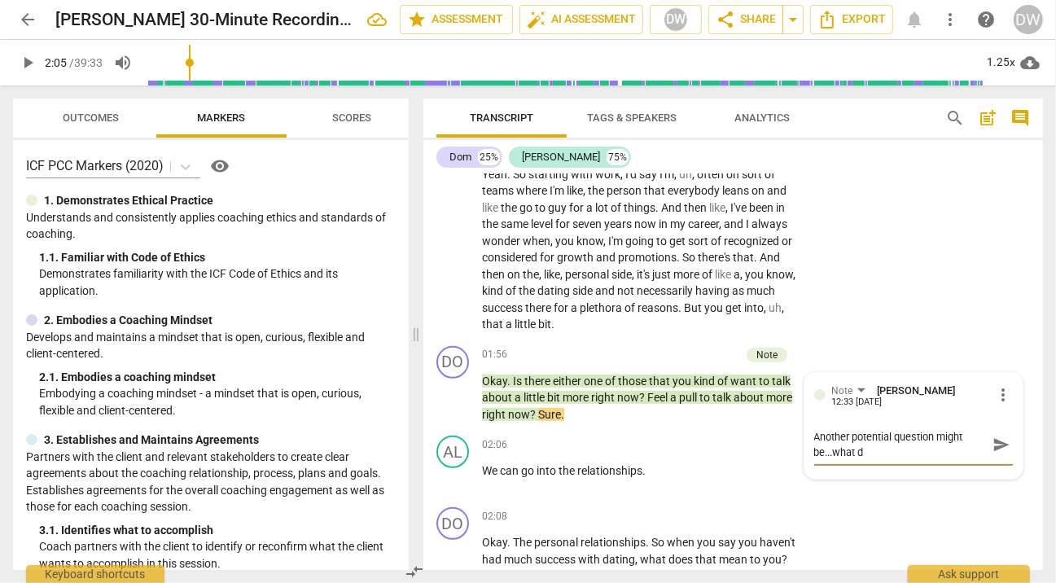
type textarea "Another potential question might be...what do"
type textarea "Another potential question might be...what do t"
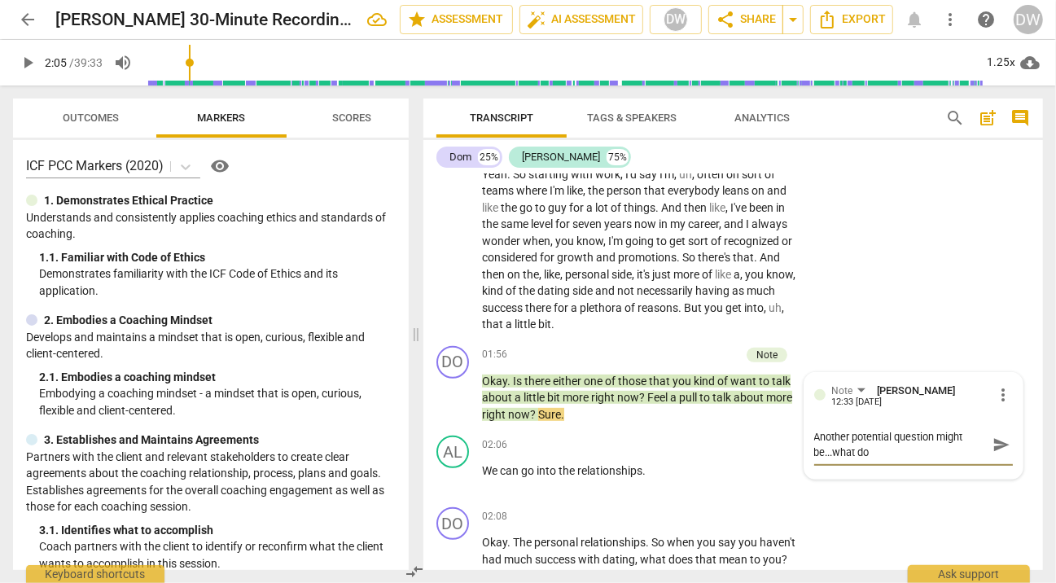
type textarea "Another potential question might be...what do t"
type textarea "Another potential question might be...what do th"
type textarea "Another potential question might be...what do tho"
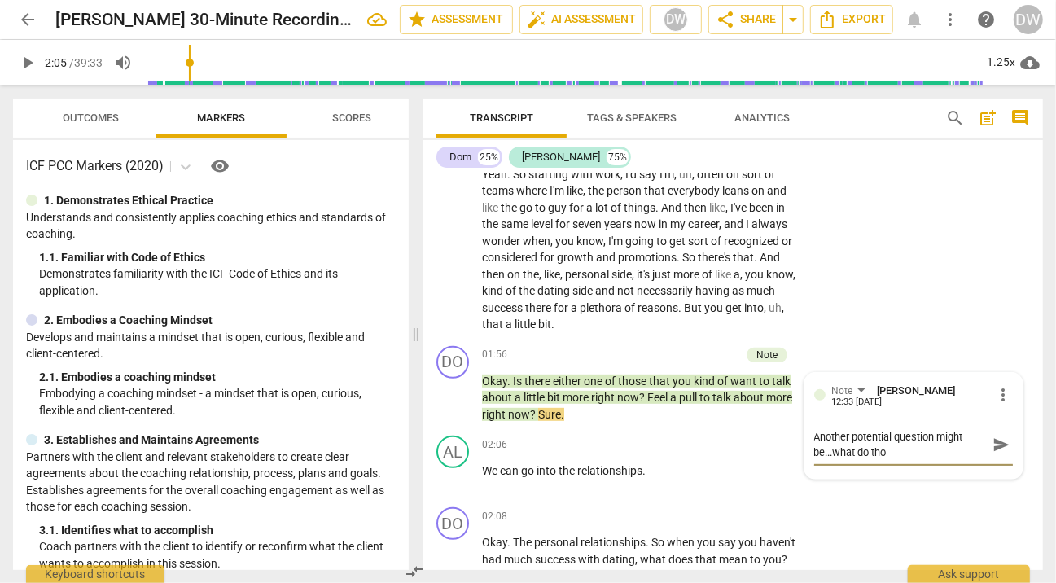
type textarea "Another potential question might be...what do [PERSON_NAME]"
type textarea "Another potential question might be...what do those"
type textarea "Another potential question might be...what do those t"
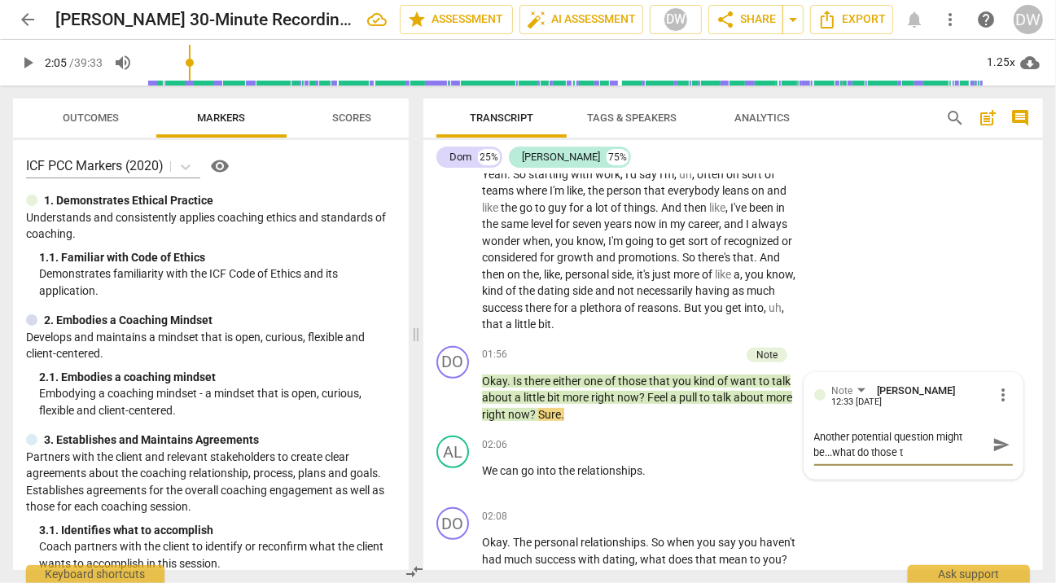
type textarea "Another potential question might be...what do those tw"
type textarea "Another potential question might be...what do those two"
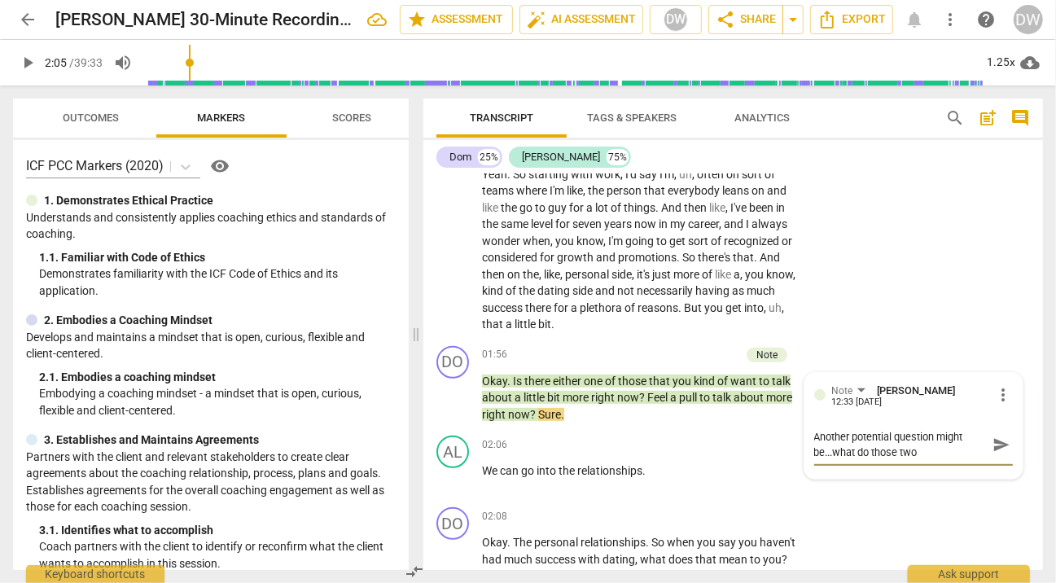
type textarea "Another potential question might be...what do those two t"
type textarea "Another potential question might be...what do those two to"
type textarea "Another potential question might be...what do those two top"
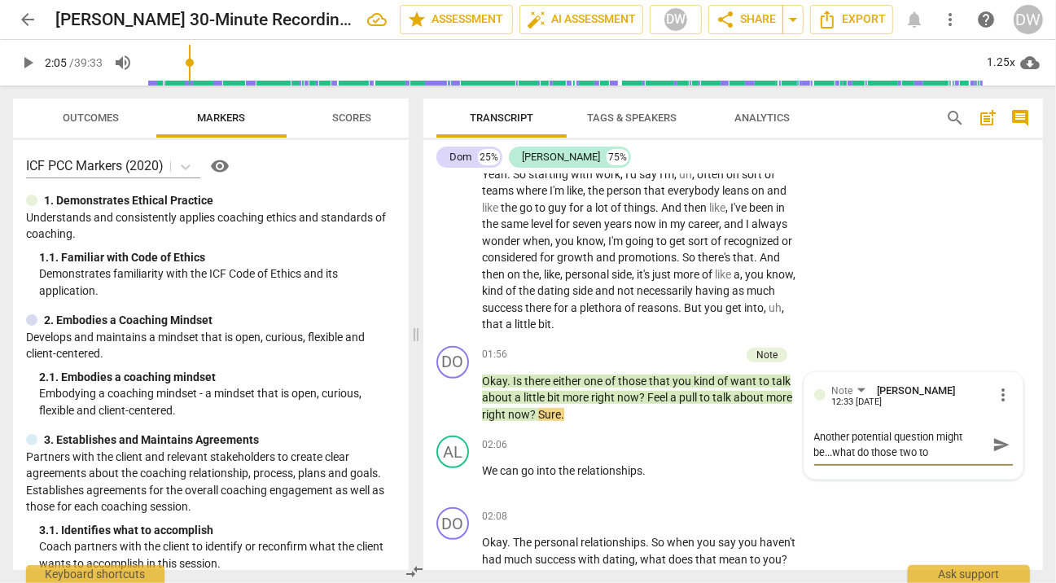
type textarea "Another potential question might be...what do those two top"
type textarea "Another potential question might be...what do those two topi"
type textarea "Another potential question might be...what do those two topic"
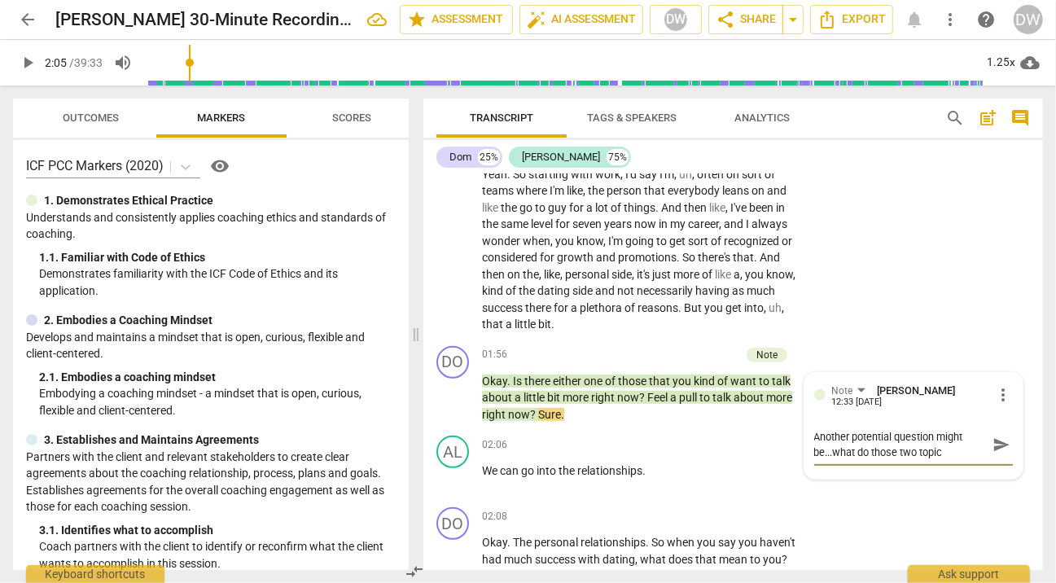
type textarea "Another potential question might be...what do those two topics"
type textarea "Another potential question might be...what do those two topics h"
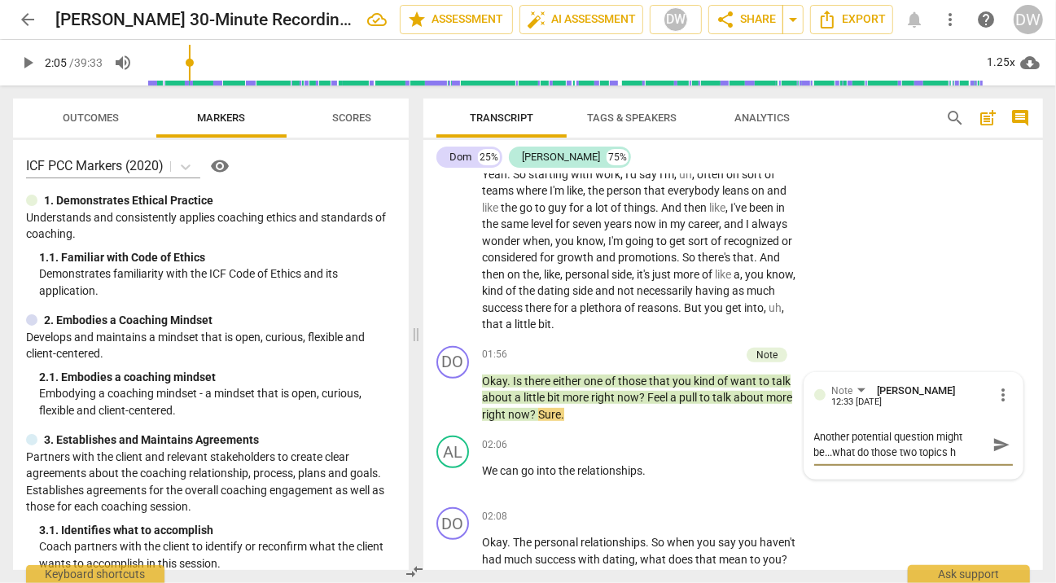
type textarea "Another potential question might be...what do those two topics ha"
type textarea "Another potential question might be...what do those two topics hav"
type textarea "Another potential question might be...what do those two topics have"
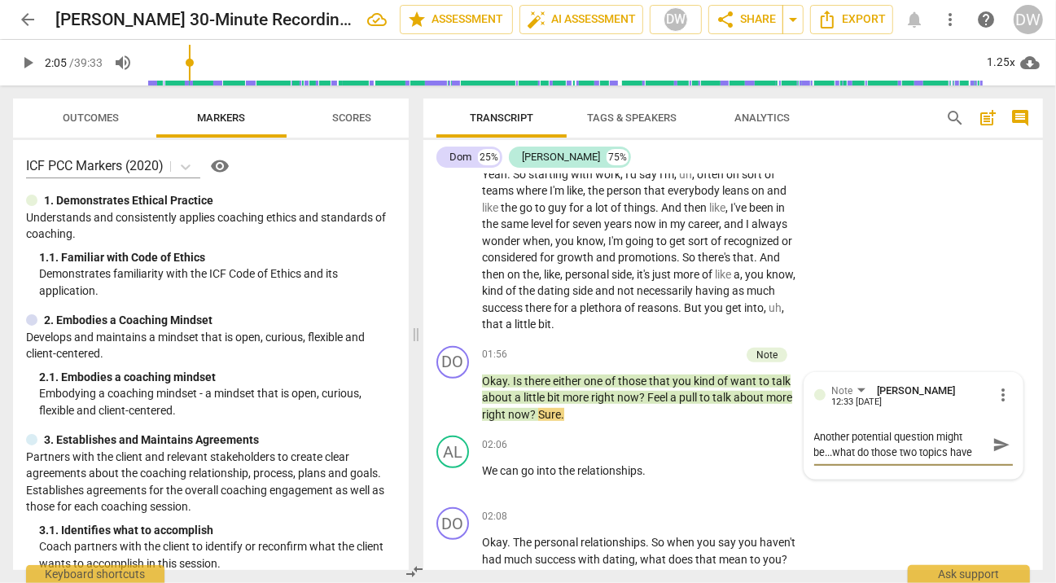
type textarea "Another potential question might be...what do those two topics have i"
type textarea "Another potential question might be...what do those two topics have in"
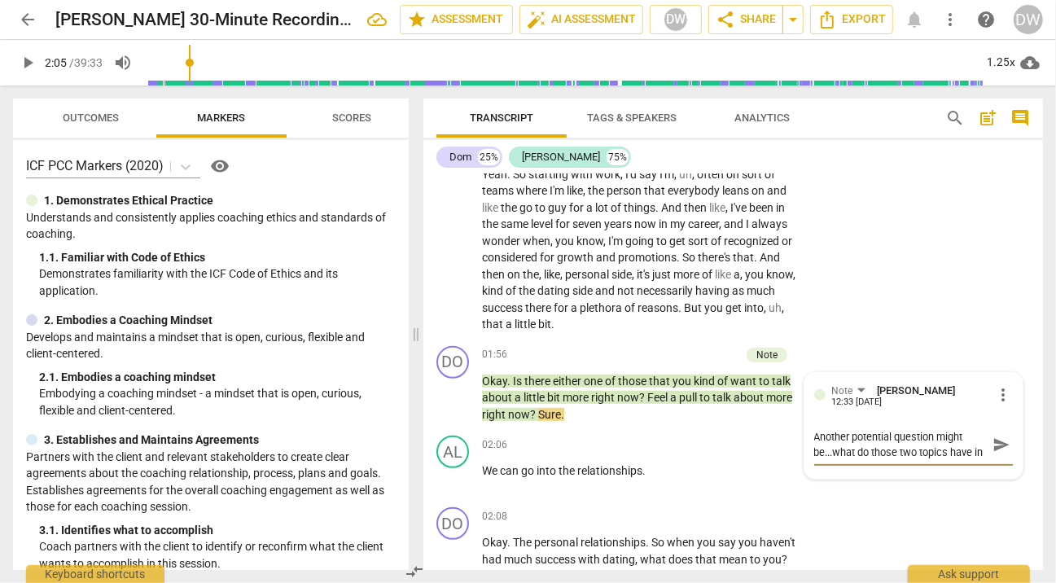
type textarea "Another potential question might be...what do those two topics have in"
type textarea "Another potential question might be...what do those two topics have in c"
type textarea "Another potential question might be...what do those two topics have in co"
type textarea "Another potential question might be...what do those two topics have in com"
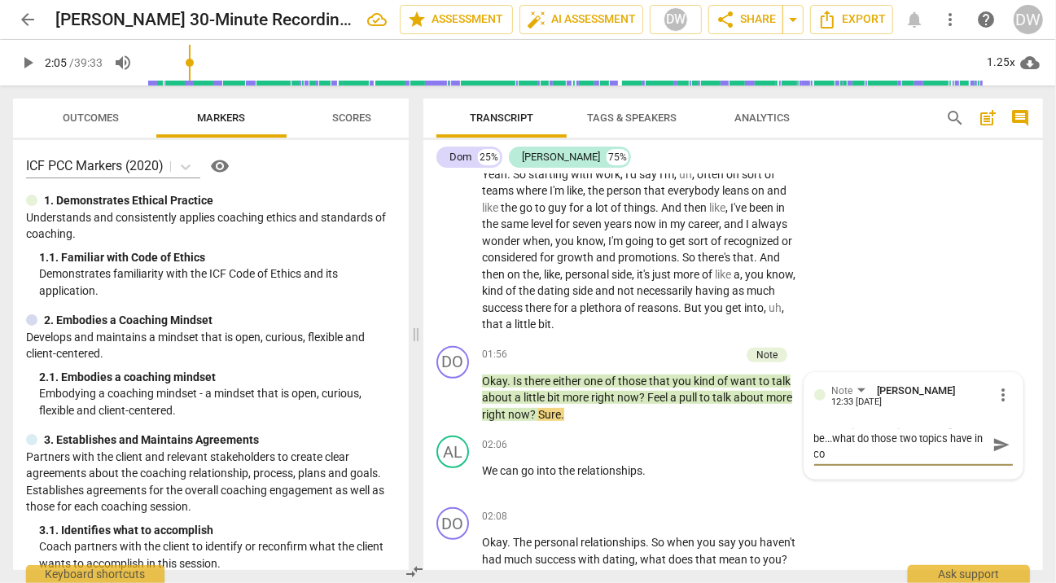
type textarea "Another potential question might be...what do those two topics have in com"
type textarea "Another potential question might be...what do those two topics have in comm"
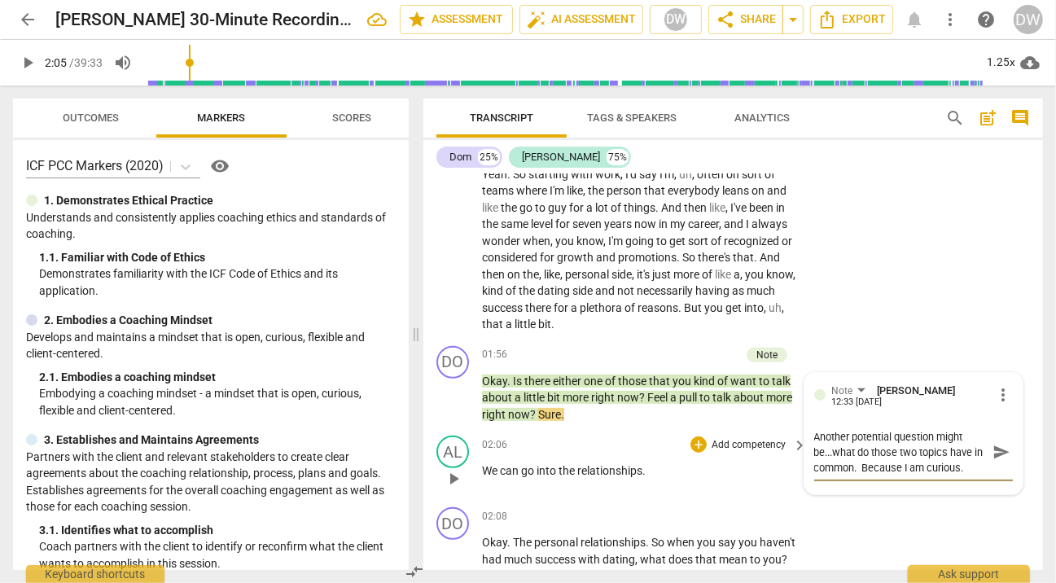
click at [449, 471] on span "play_arrow" at bounding box center [454, 479] width 20 height 20
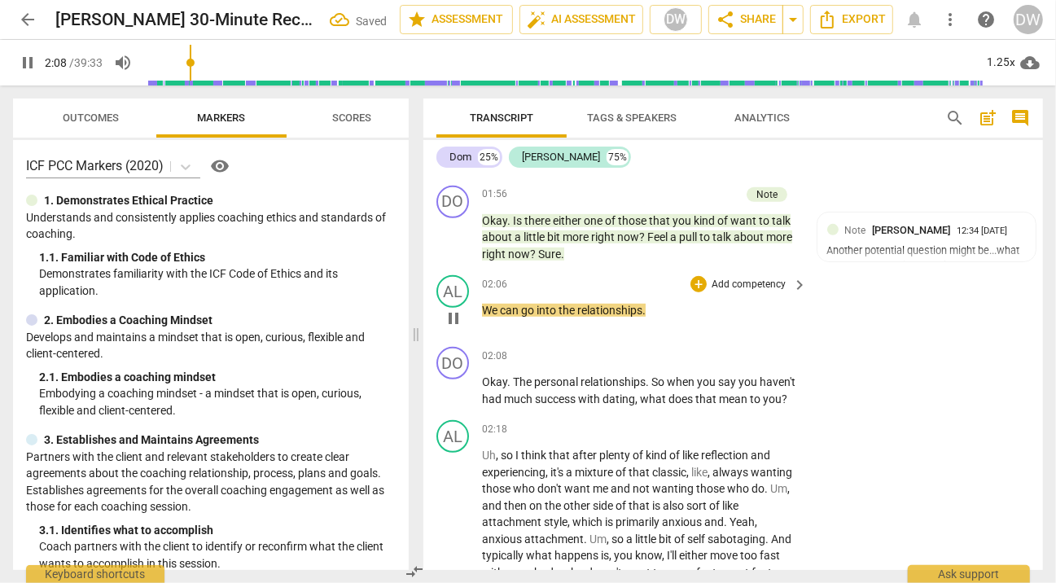
scroll to position [660, 0]
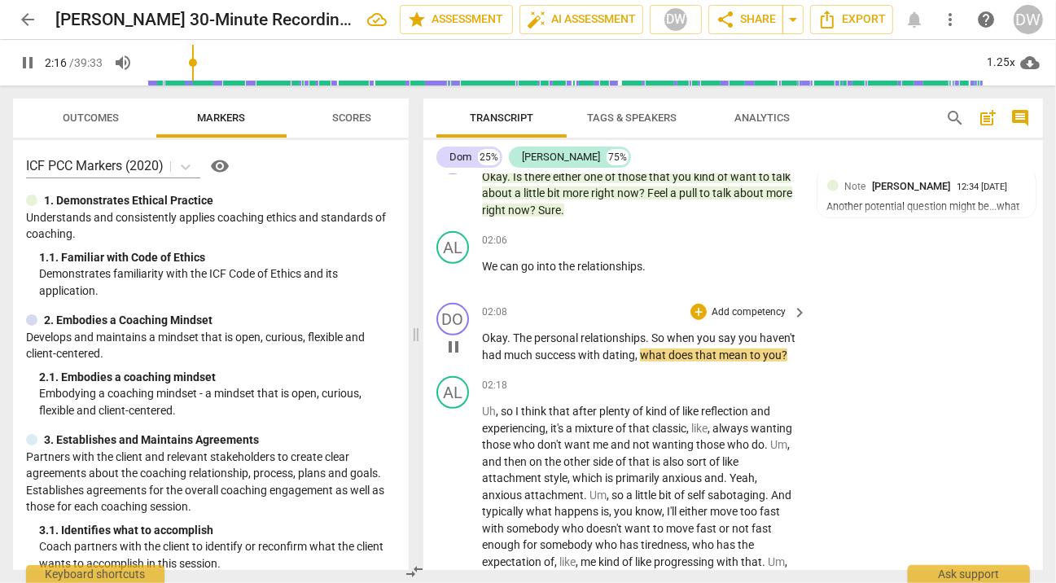
click at [458, 345] on span "pause" at bounding box center [454, 347] width 20 height 20
click at [700, 313] on div "+" at bounding box center [699, 312] width 16 height 16
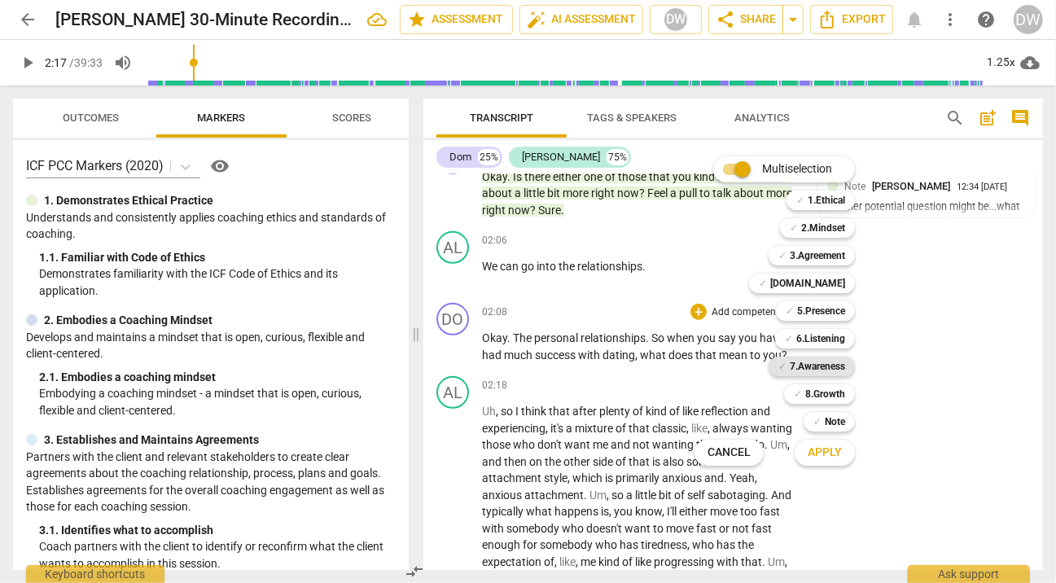
click at [822, 365] on b "7.Awareness" at bounding box center [817, 367] width 55 height 20
click at [827, 454] on span "Apply" at bounding box center [825, 453] width 34 height 16
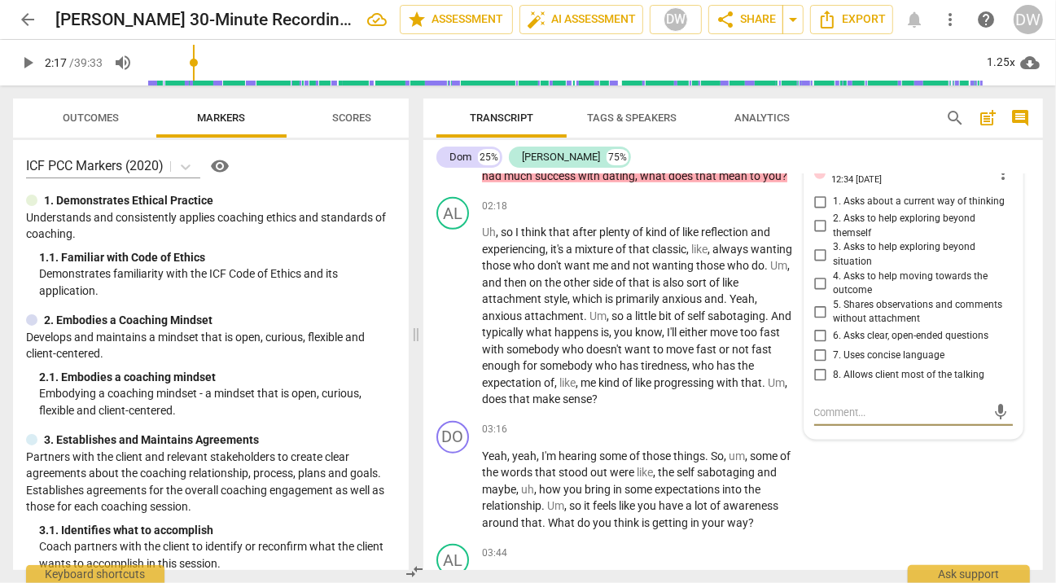
scroll to position [835, 0]
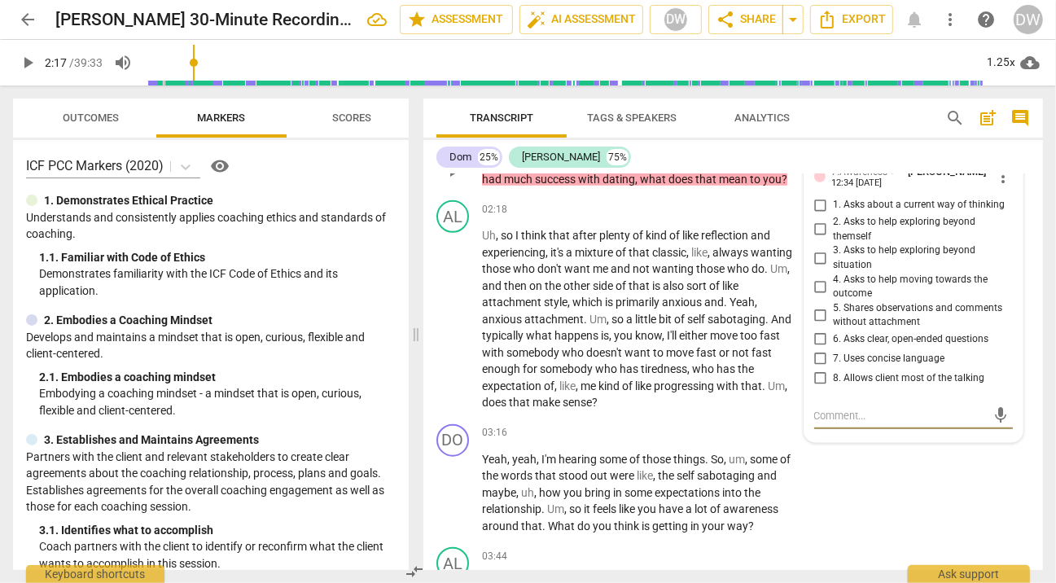
click at [818, 200] on input "1. Asks about a current way of thinking" at bounding box center [821, 205] width 26 height 20
click at [839, 412] on textarea at bounding box center [900, 415] width 173 height 15
click at [458, 324] on span "play_arrow" at bounding box center [454, 319] width 20 height 20
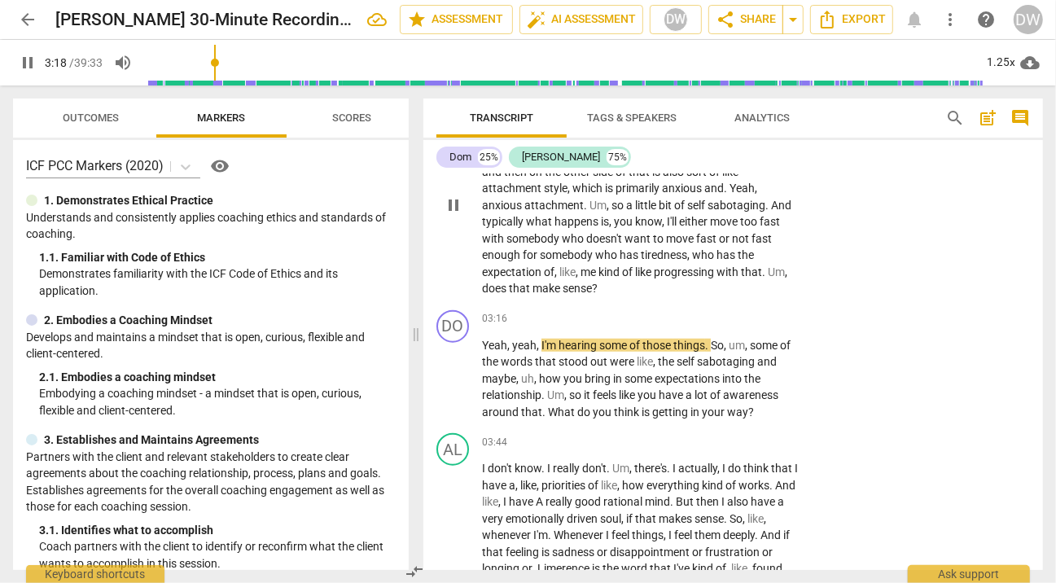
scroll to position [967, 0]
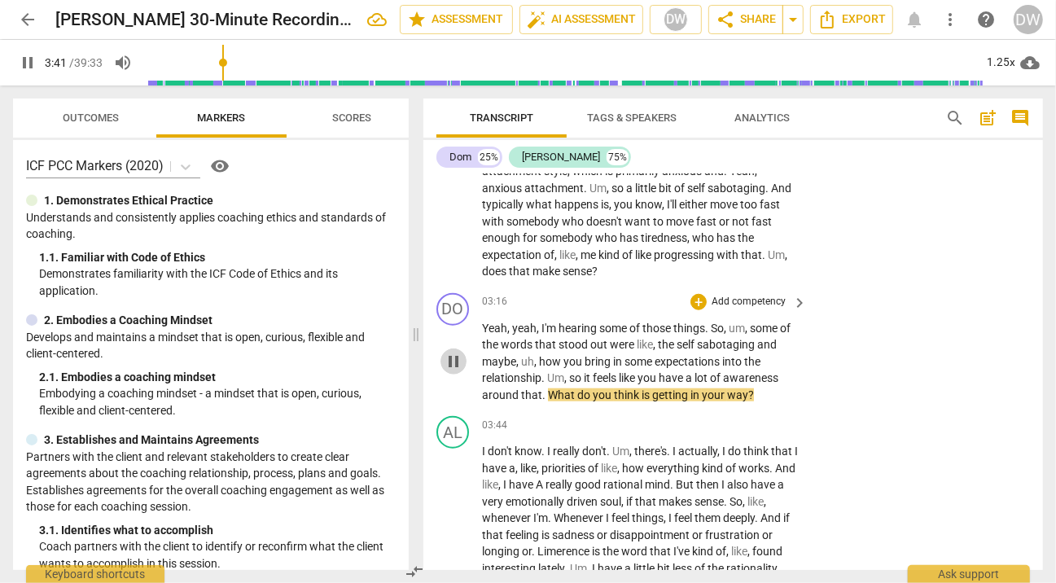
click at [449, 356] on span "pause" at bounding box center [454, 362] width 20 height 20
click at [692, 304] on div "+" at bounding box center [699, 302] width 16 height 16
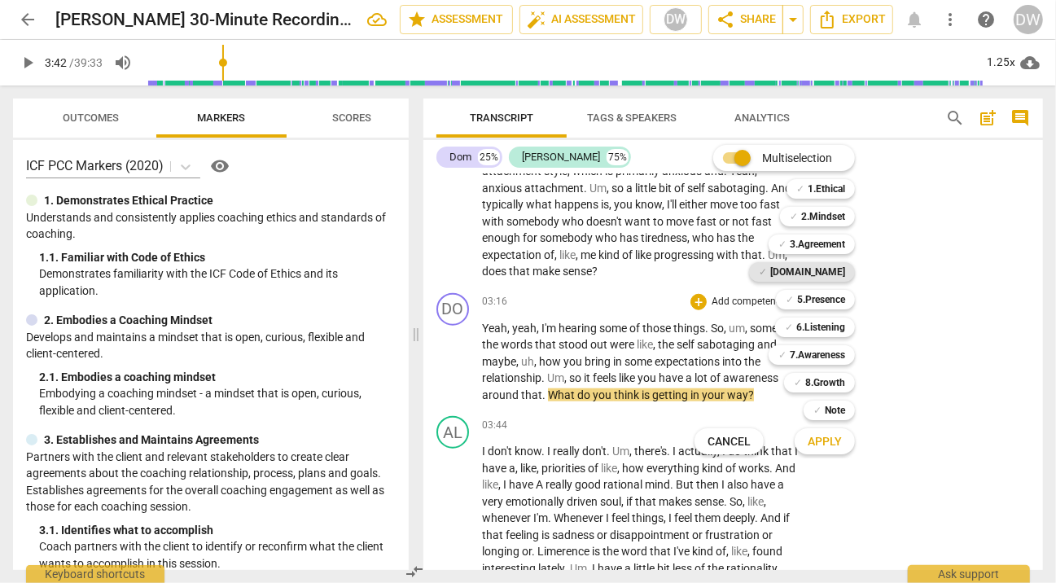
click at [842, 271] on b "[DOMAIN_NAME]" at bounding box center [807, 272] width 75 height 20
click at [831, 442] on span "Apply" at bounding box center [825, 442] width 34 height 16
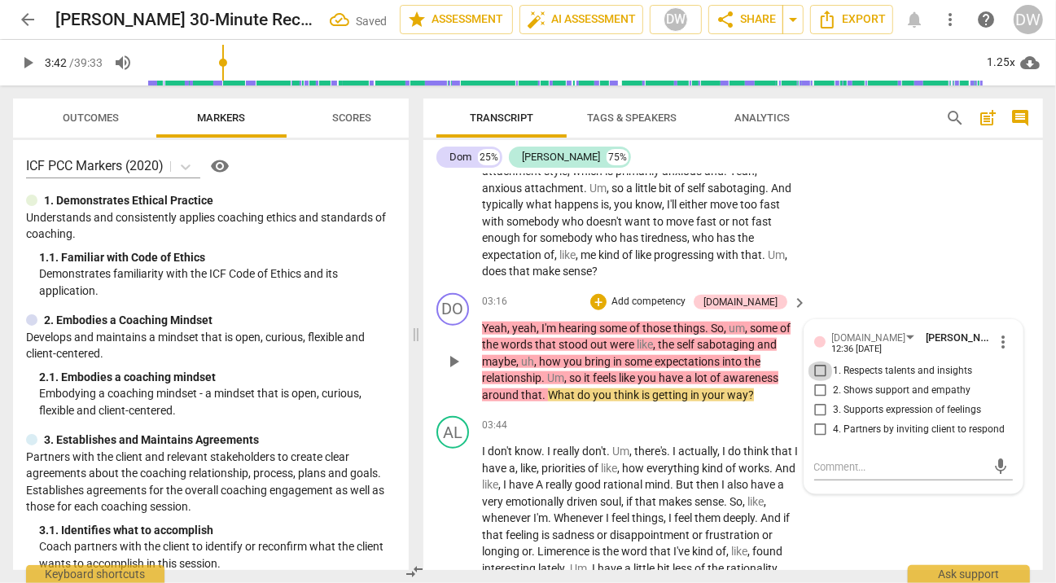
click at [818, 371] on input "1. Respects talents and insights" at bounding box center [821, 372] width 26 height 20
click at [822, 463] on textarea at bounding box center [900, 466] width 173 height 15
click at [664, 295] on p "Add competency" at bounding box center [648, 302] width 77 height 15
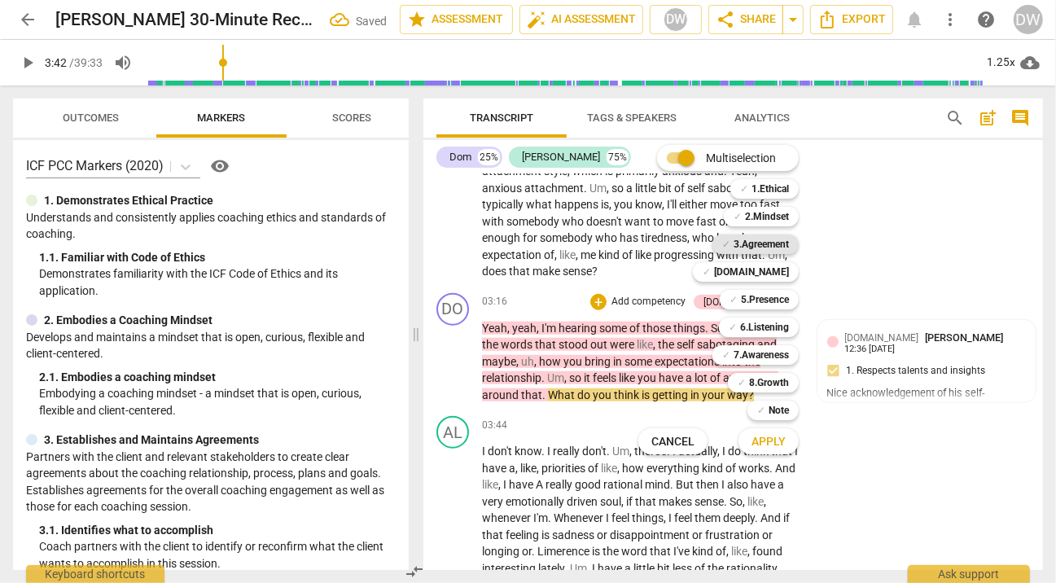
click at [782, 242] on b "3.Agreement" at bounding box center [761, 245] width 55 height 20
click at [768, 441] on span "Apply" at bounding box center [769, 442] width 34 height 16
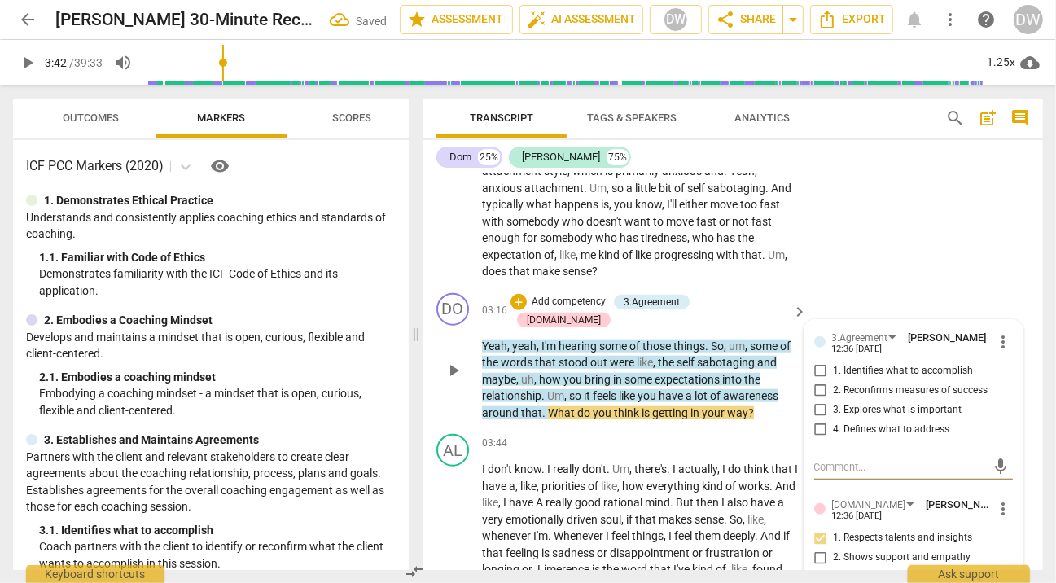
click at [816, 429] on input "4. Defines what to address" at bounding box center [821, 430] width 26 height 20
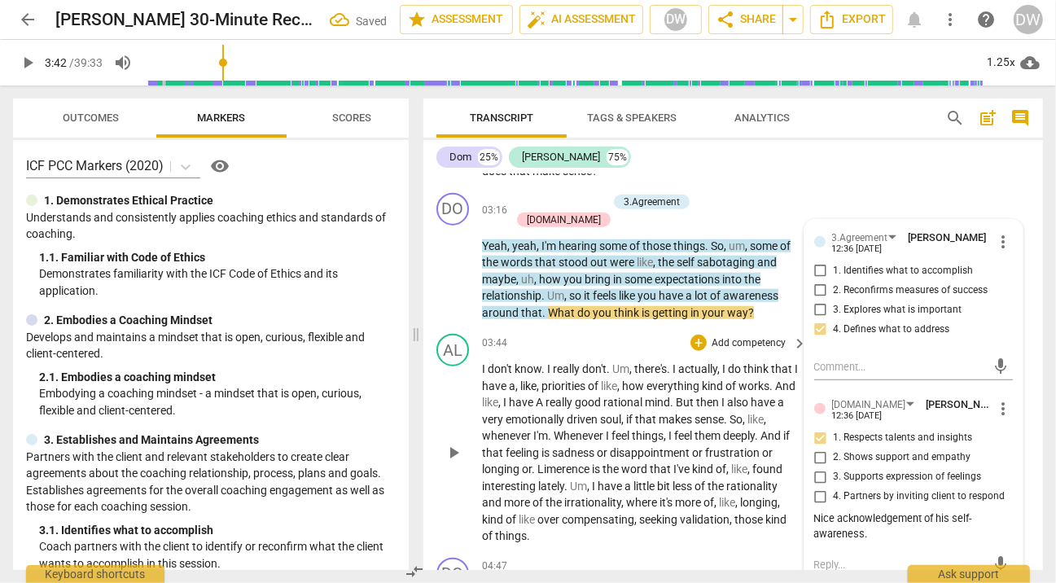
scroll to position [1087, 0]
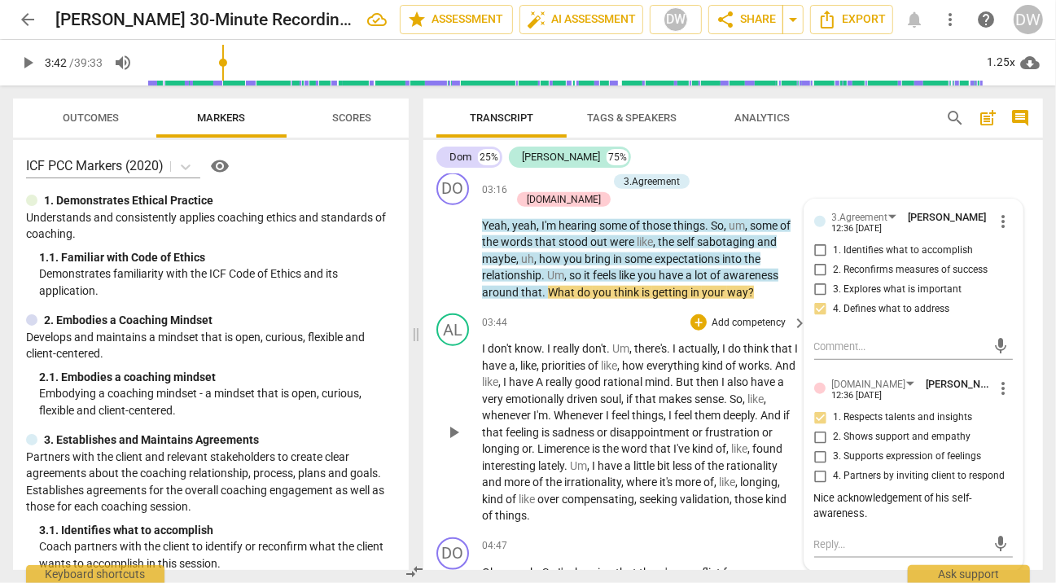
click at [462, 423] on span "play_arrow" at bounding box center [454, 433] width 20 height 20
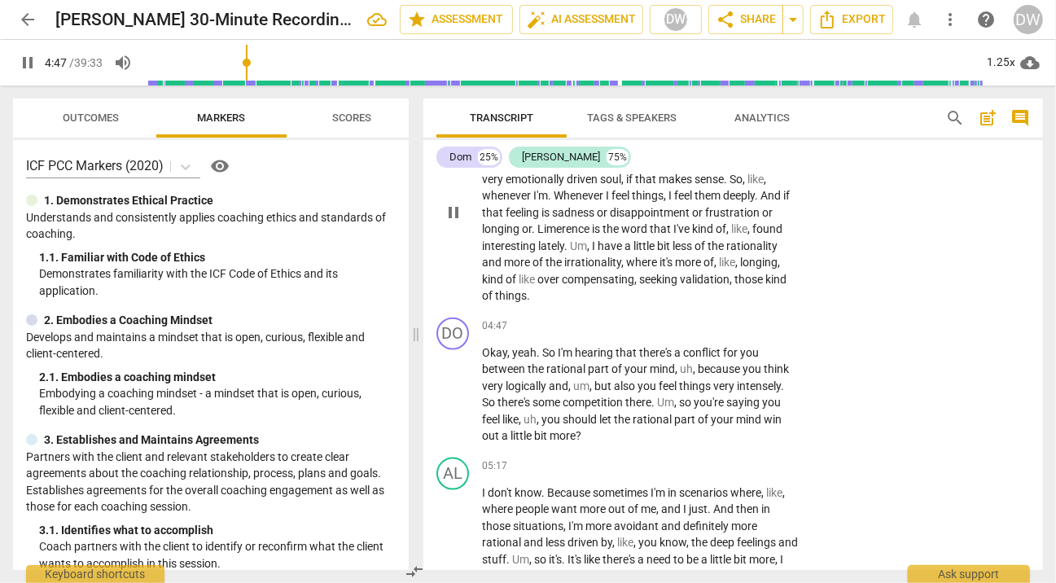
scroll to position [1308, 0]
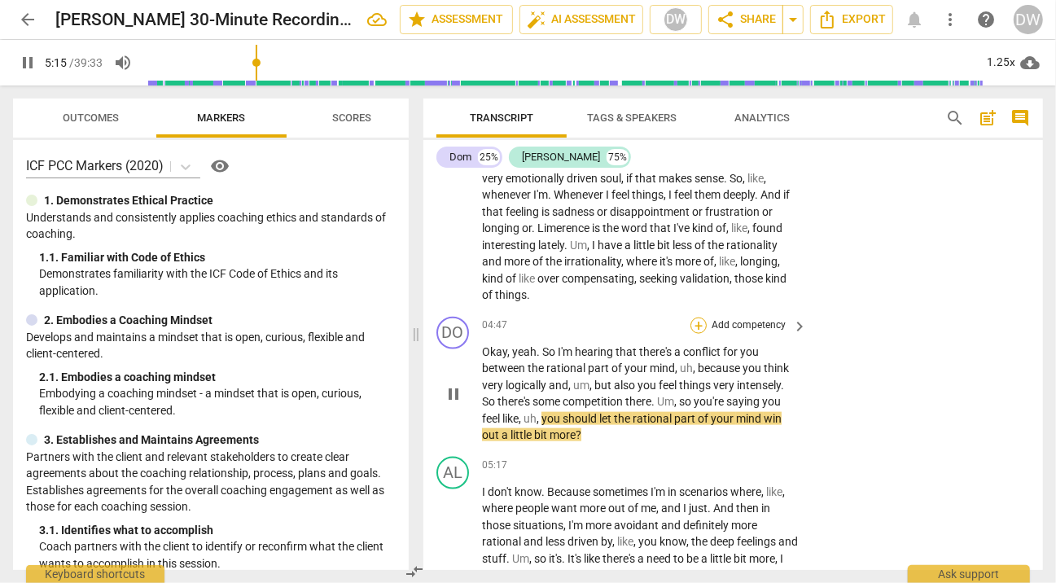
click at [695, 318] on div "+" at bounding box center [699, 326] width 16 height 16
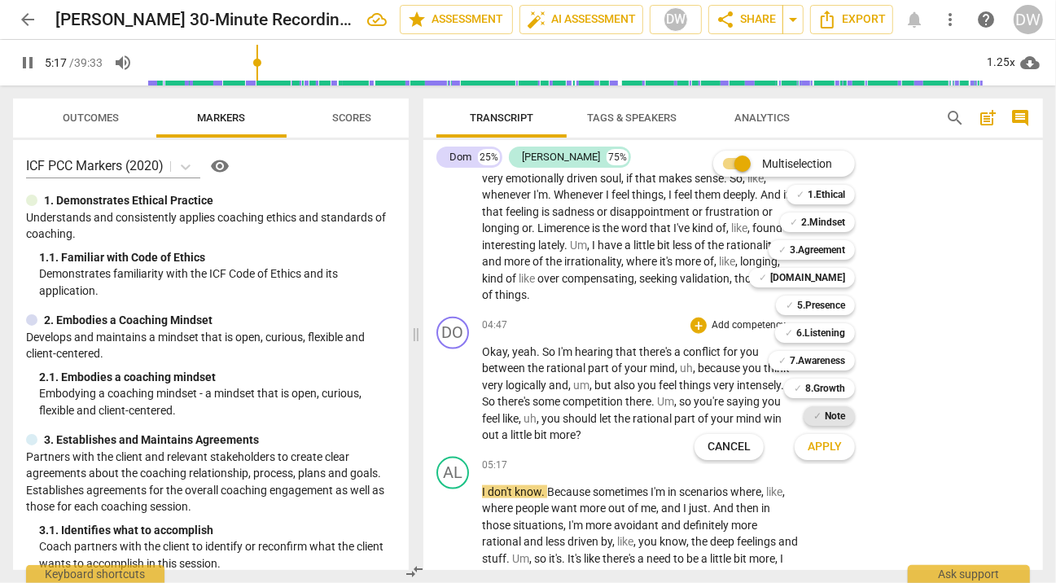
click at [828, 414] on b "Note" at bounding box center [835, 416] width 20 height 20
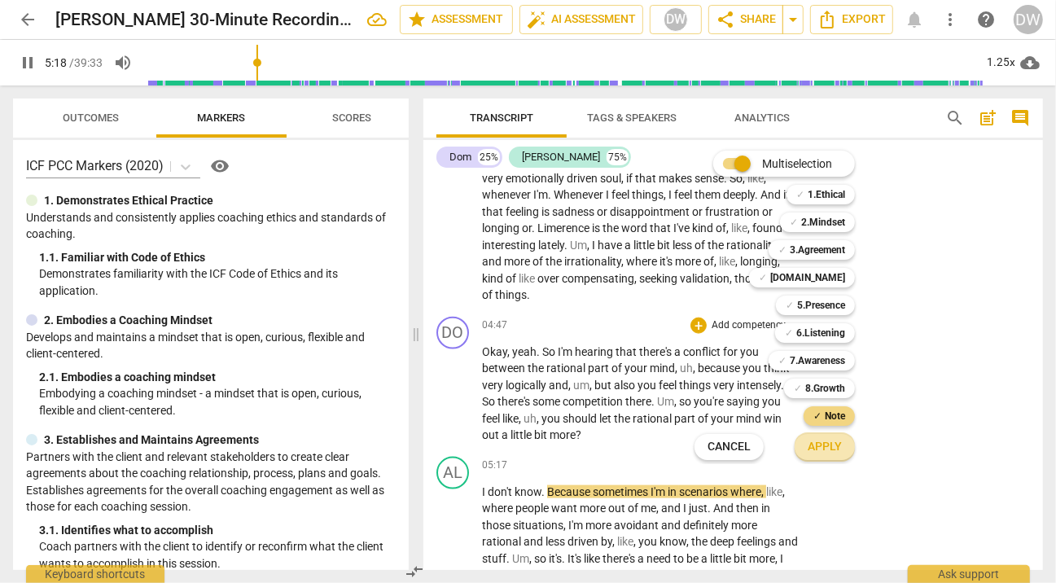
click at [828, 452] on span "Apply" at bounding box center [825, 447] width 34 height 16
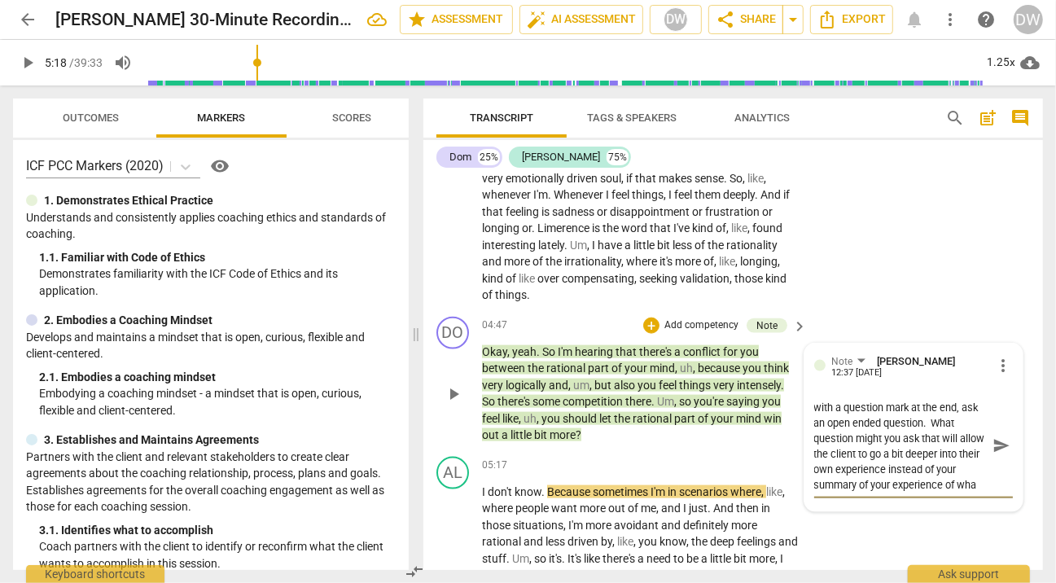
scroll to position [15, 0]
click at [998, 453] on span "send" at bounding box center [1002, 462] width 18 height 18
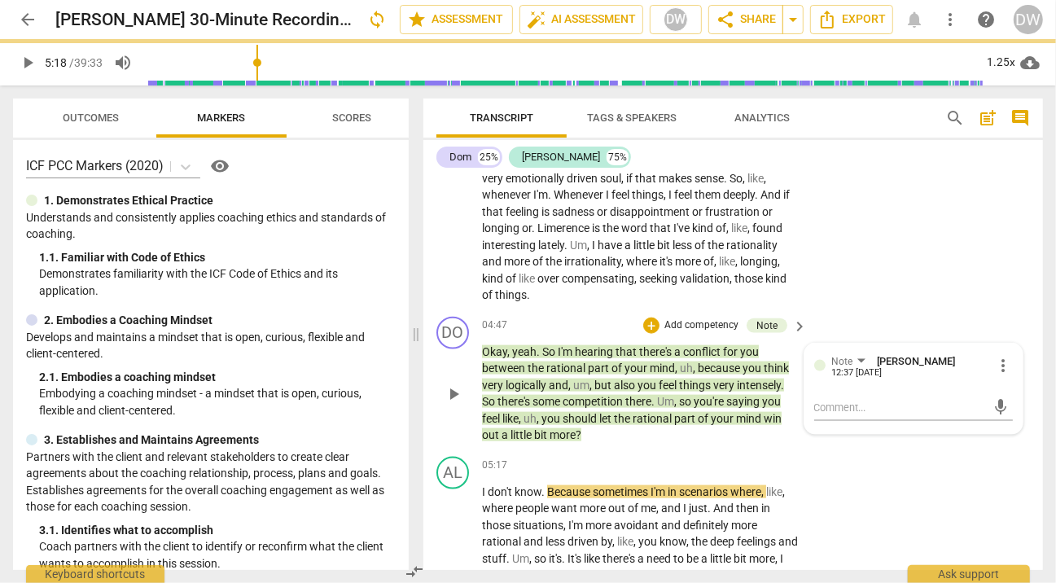
scroll to position [0, 0]
click at [676, 318] on p "Add competency" at bounding box center [701, 325] width 77 height 15
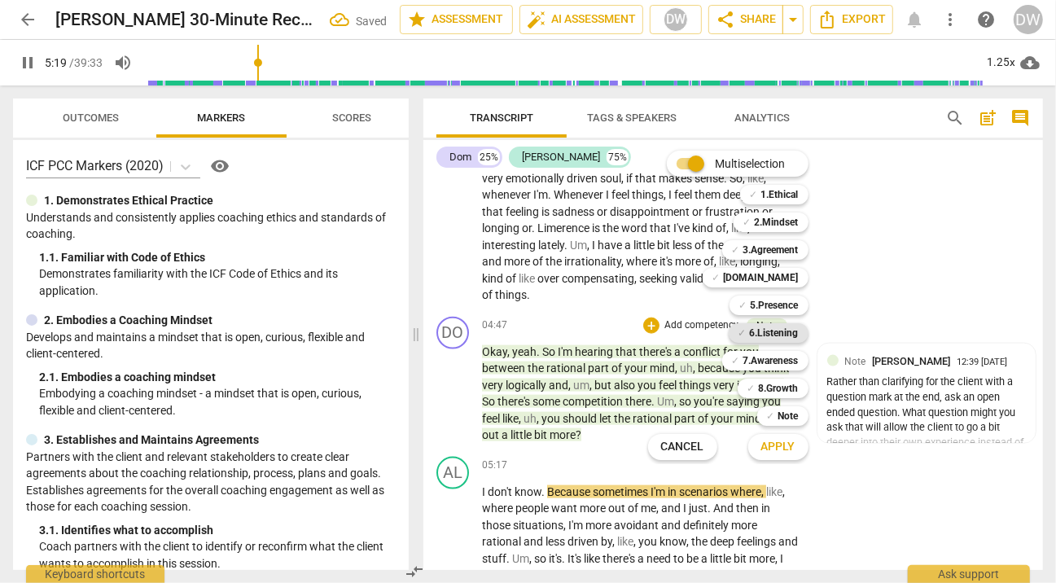
click at [762, 333] on b "6.Listening" at bounding box center [774, 333] width 49 height 20
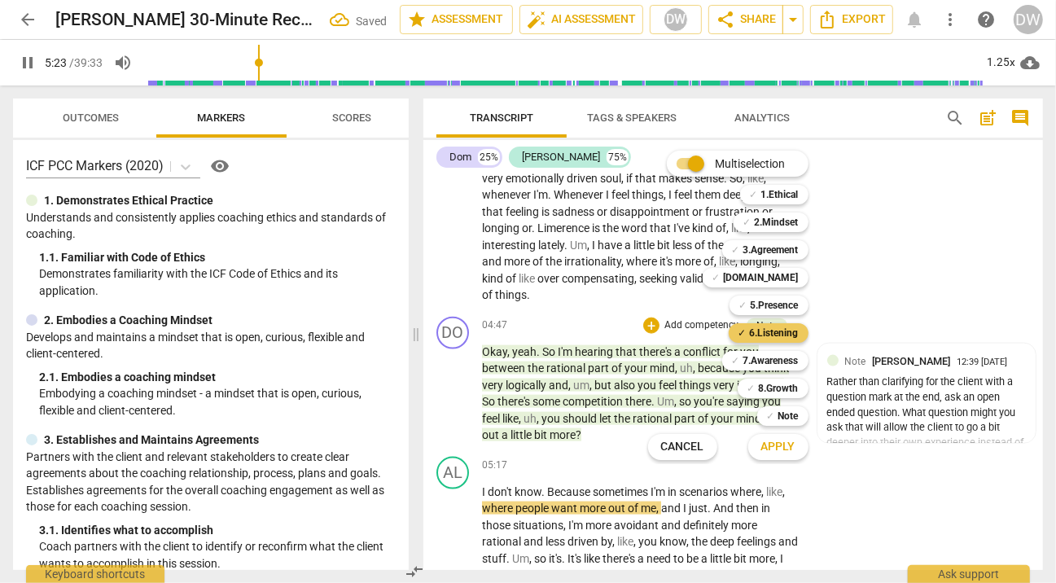
click at [762, 332] on b "6.Listening" at bounding box center [774, 333] width 49 height 20
click at [780, 441] on span "Apply" at bounding box center [778, 447] width 34 height 16
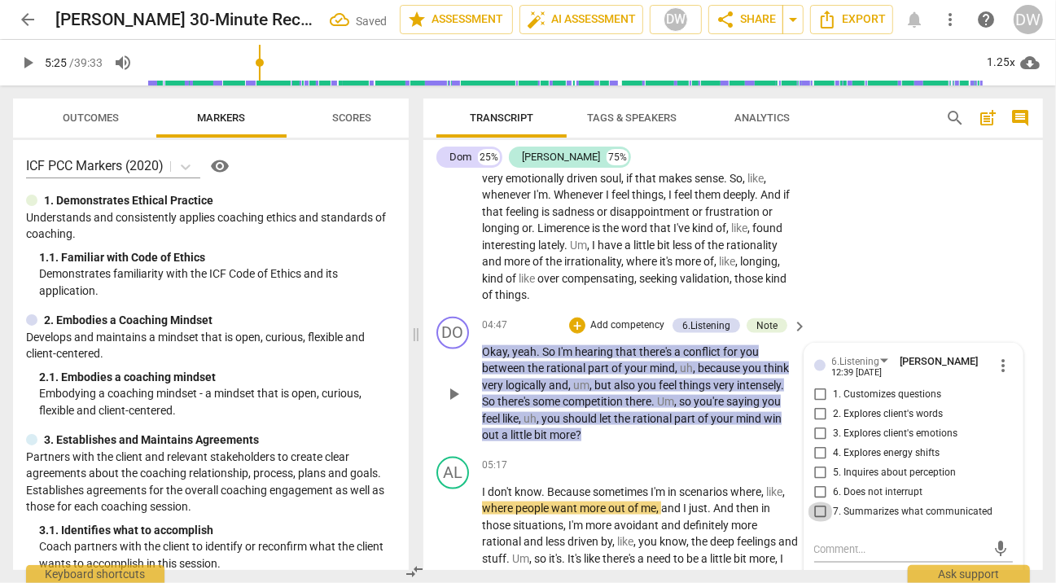
click at [820, 502] on input "7. Summarizes what communicated" at bounding box center [821, 512] width 26 height 20
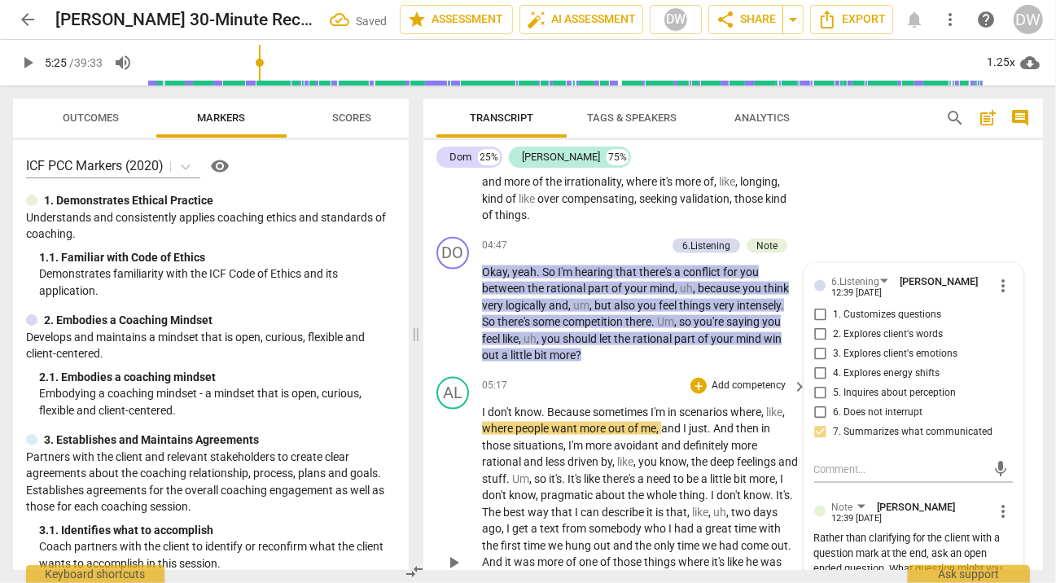
scroll to position [1416, 0]
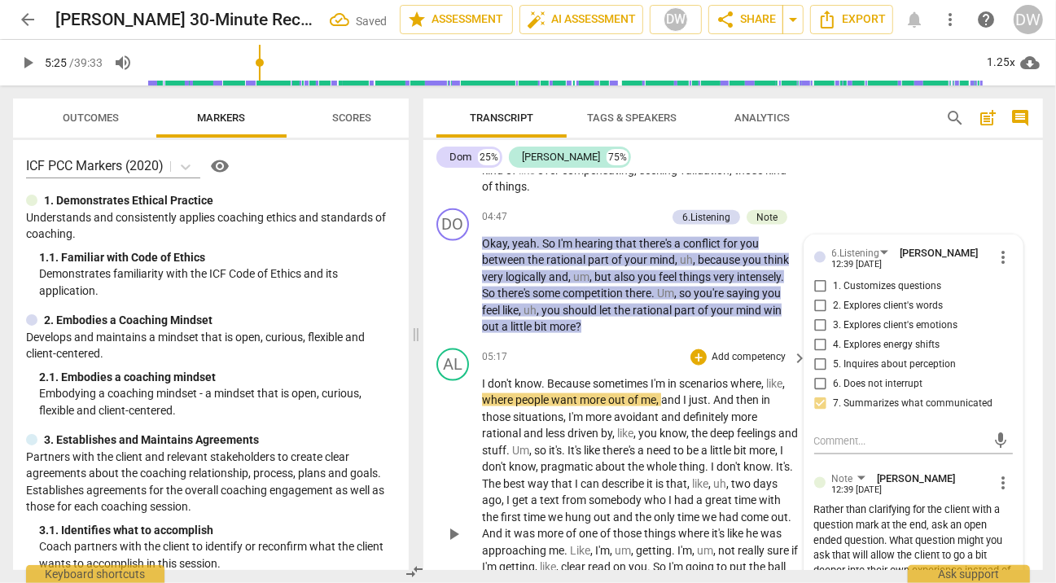
click at [454, 524] on span "play_arrow" at bounding box center [454, 534] width 20 height 20
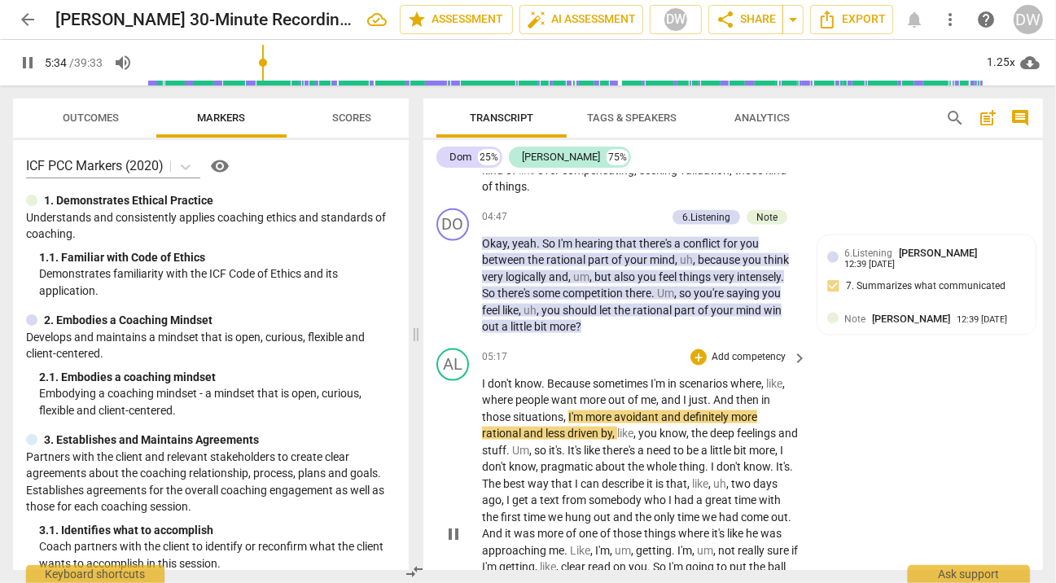
click at [454, 524] on span "pause" at bounding box center [454, 534] width 20 height 20
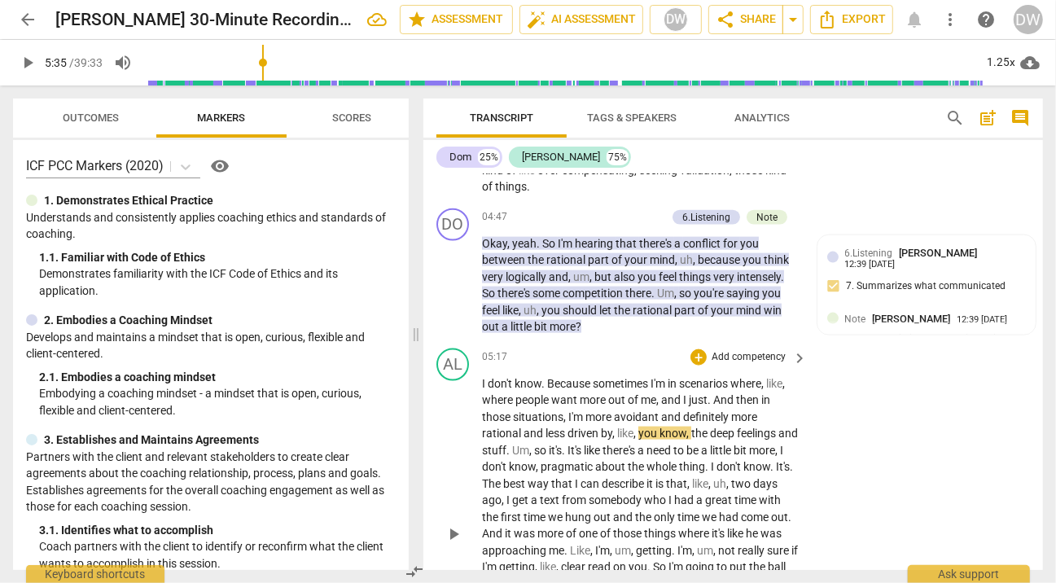
click at [454, 524] on span "play_arrow" at bounding box center [454, 534] width 20 height 20
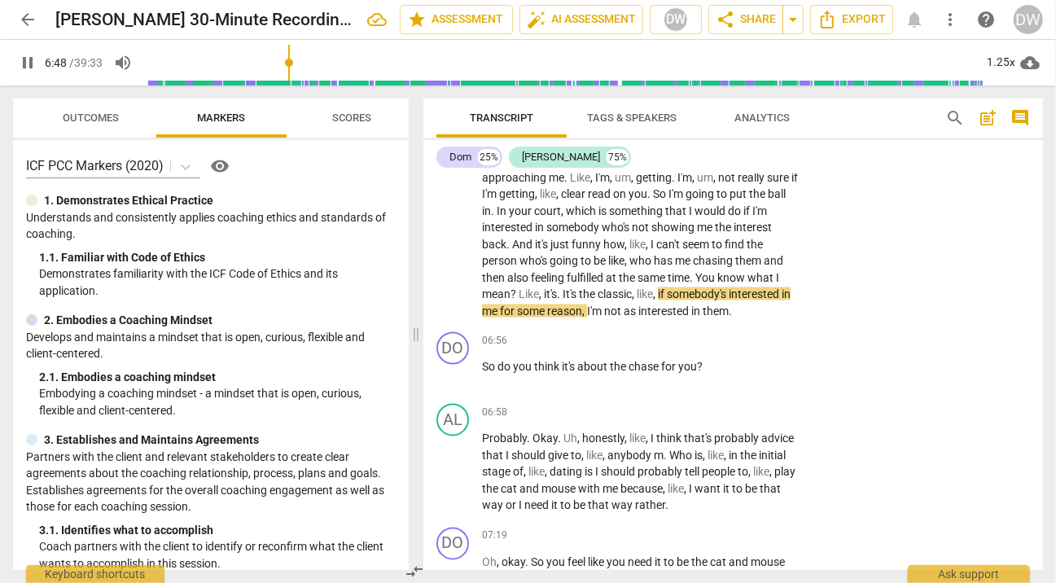
scroll to position [1790, 0]
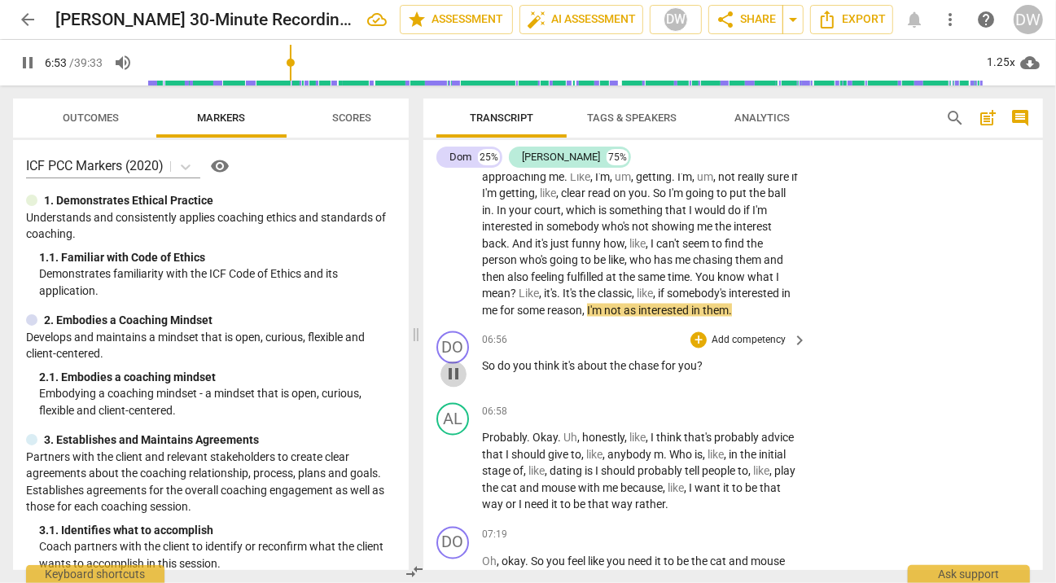
click at [450, 373] on span "pause" at bounding box center [454, 375] width 20 height 20
click at [695, 340] on div "+" at bounding box center [699, 340] width 16 height 16
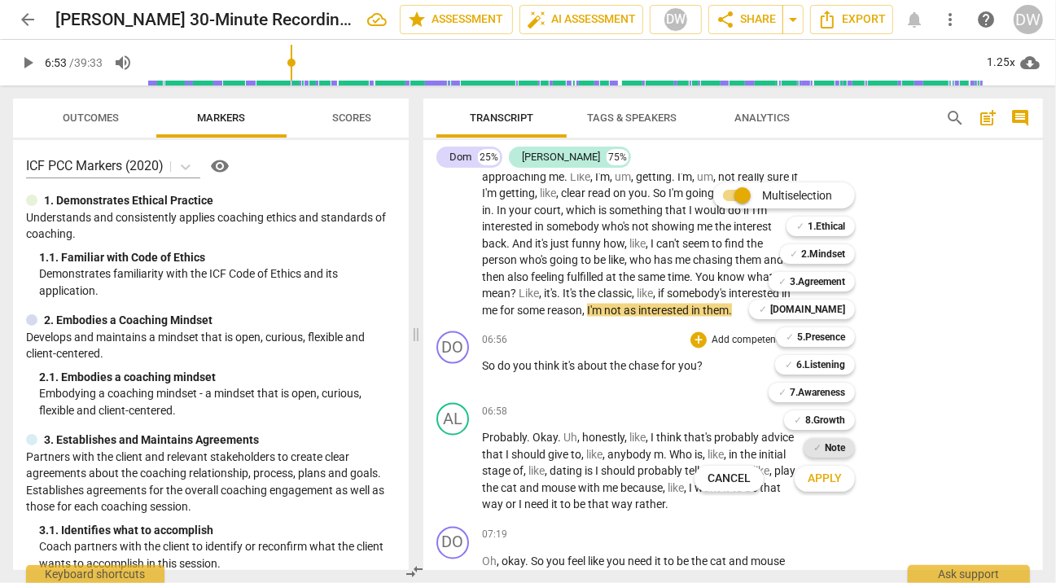
click at [834, 451] on b "Note" at bounding box center [835, 448] width 20 height 20
click at [834, 473] on span "Apply" at bounding box center [825, 479] width 34 height 16
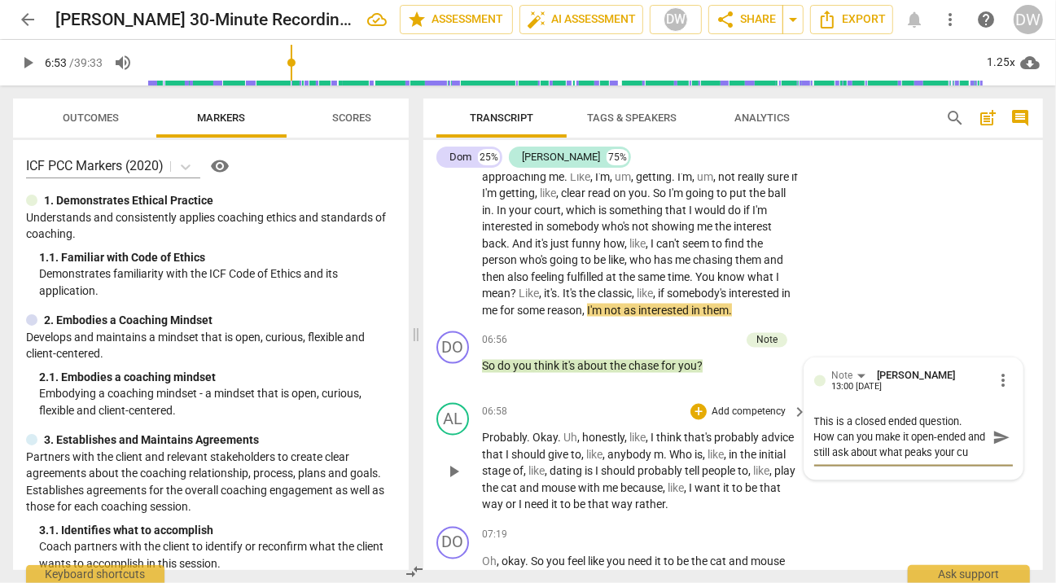
scroll to position [14, 0]
click at [453, 463] on span "play_arrow" at bounding box center [454, 473] width 20 height 20
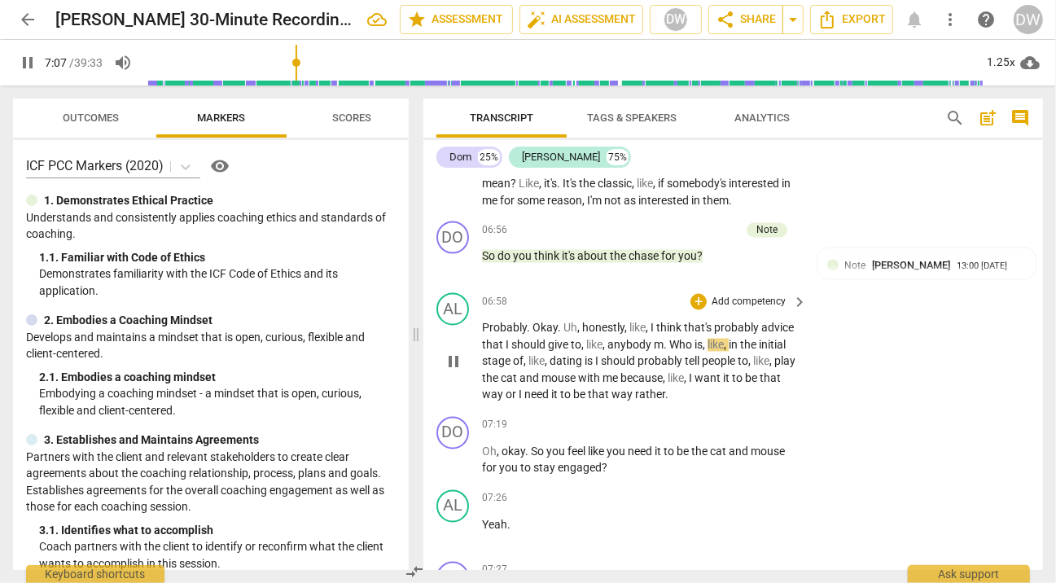
scroll to position [1909, 0]
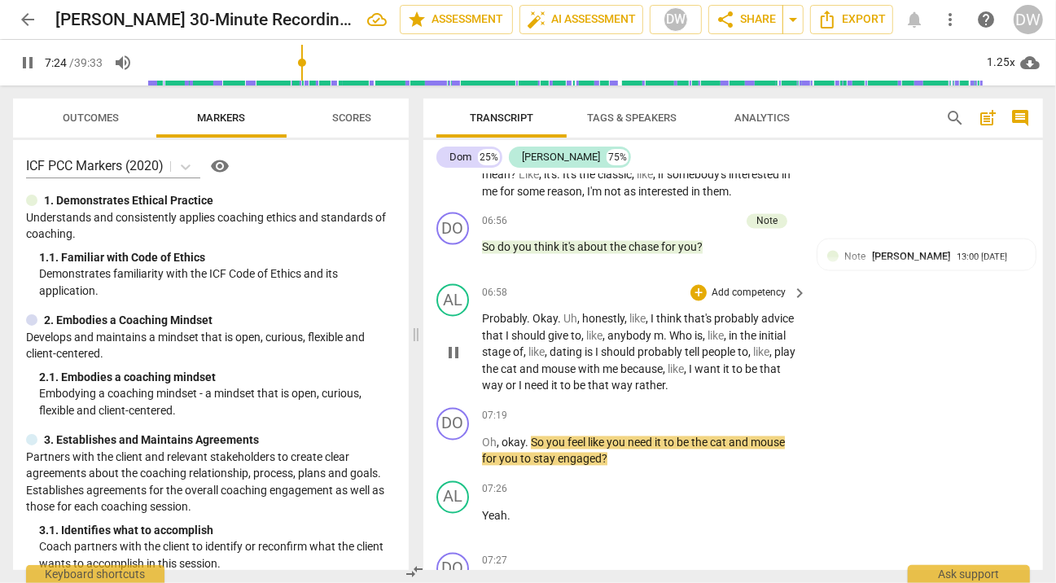
click at [453, 459] on button "pause" at bounding box center [454, 452] width 26 height 26
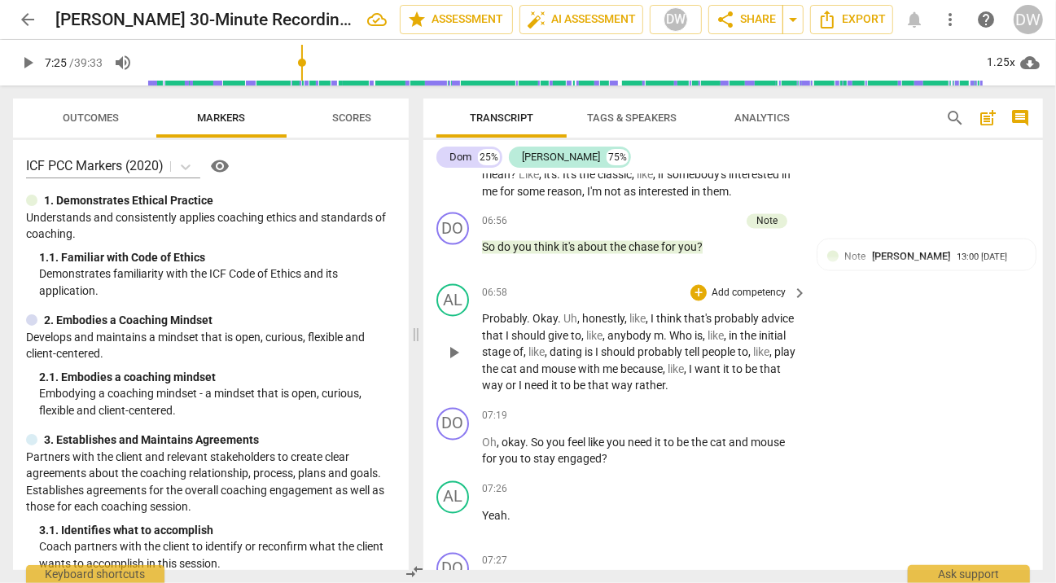
click at [453, 459] on button "play_arrow" at bounding box center [454, 452] width 26 height 26
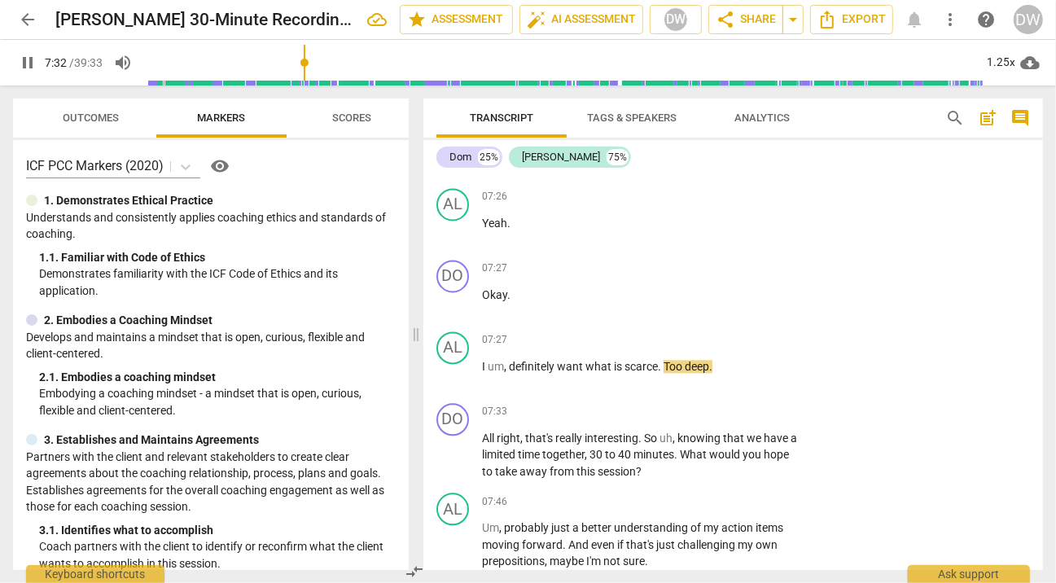
scroll to position [2203, 0]
click at [453, 459] on button "pause" at bounding box center [454, 454] width 26 height 26
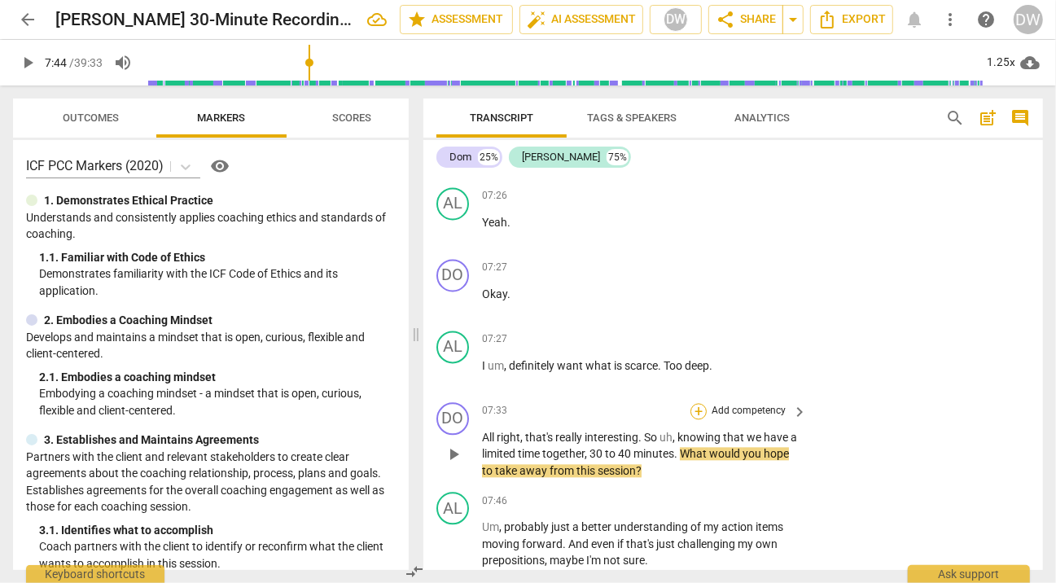
click at [697, 405] on div "+" at bounding box center [699, 411] width 16 height 16
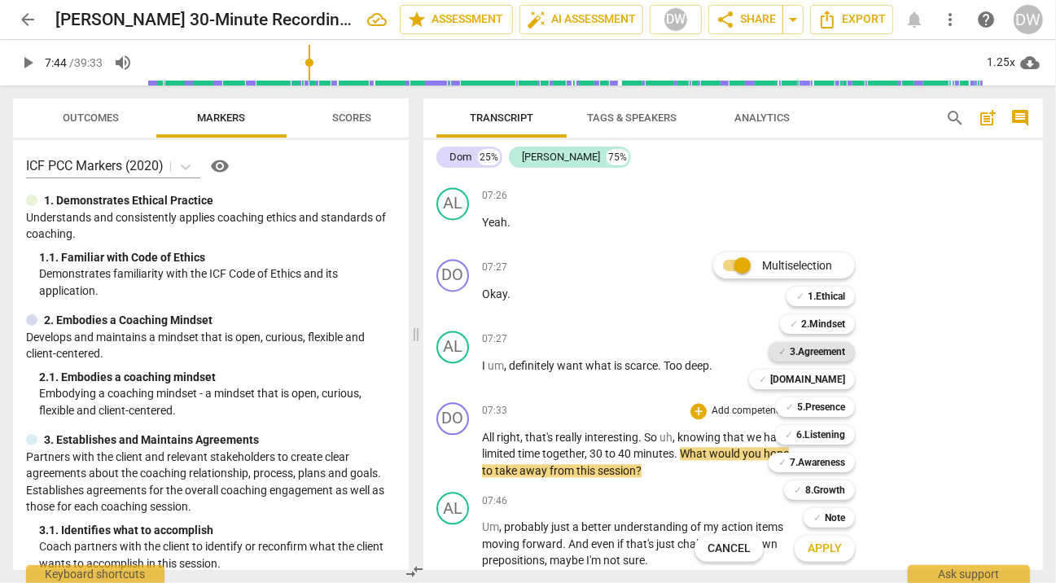
click at [832, 350] on b "3.Agreement" at bounding box center [817, 352] width 55 height 20
click at [827, 550] on span "Apply" at bounding box center [825, 549] width 34 height 16
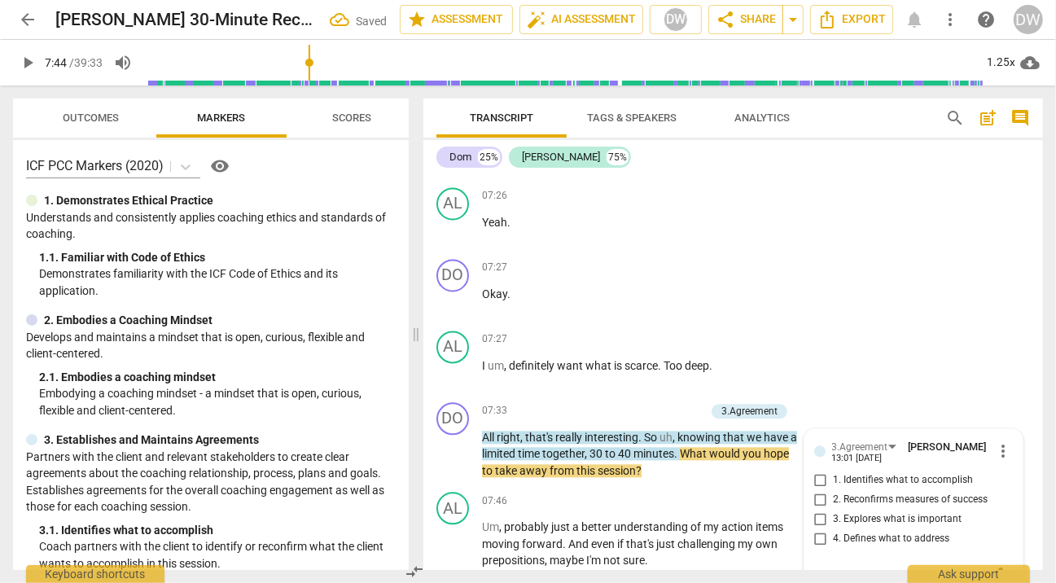
scroll to position [2211, 0]
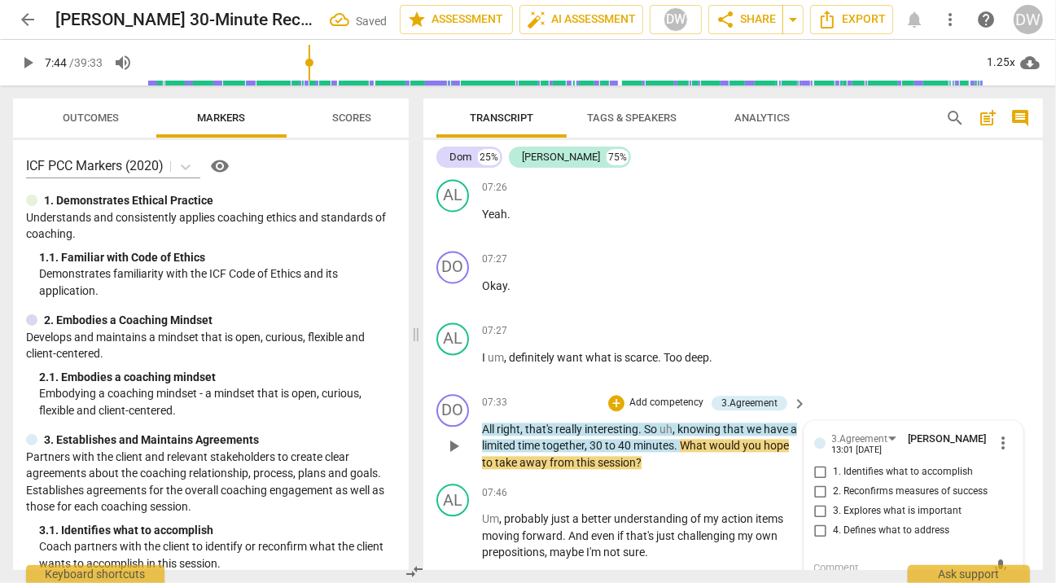
click at [818, 489] on input "2. Reconfirms measures of success" at bounding box center [821, 492] width 26 height 20
click at [460, 526] on span "play_arrow" at bounding box center [454, 536] width 20 height 20
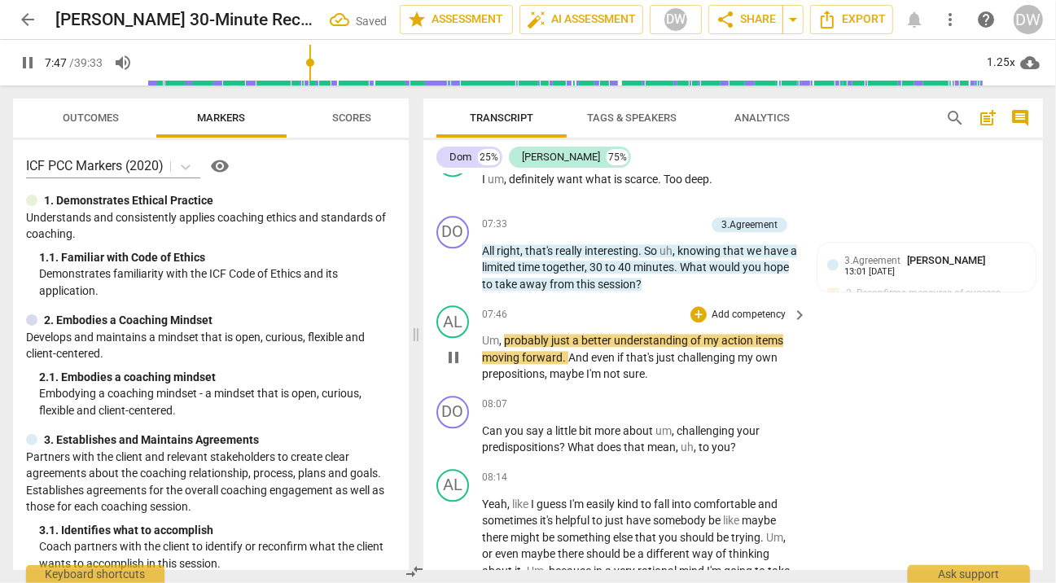
scroll to position [2390, 0]
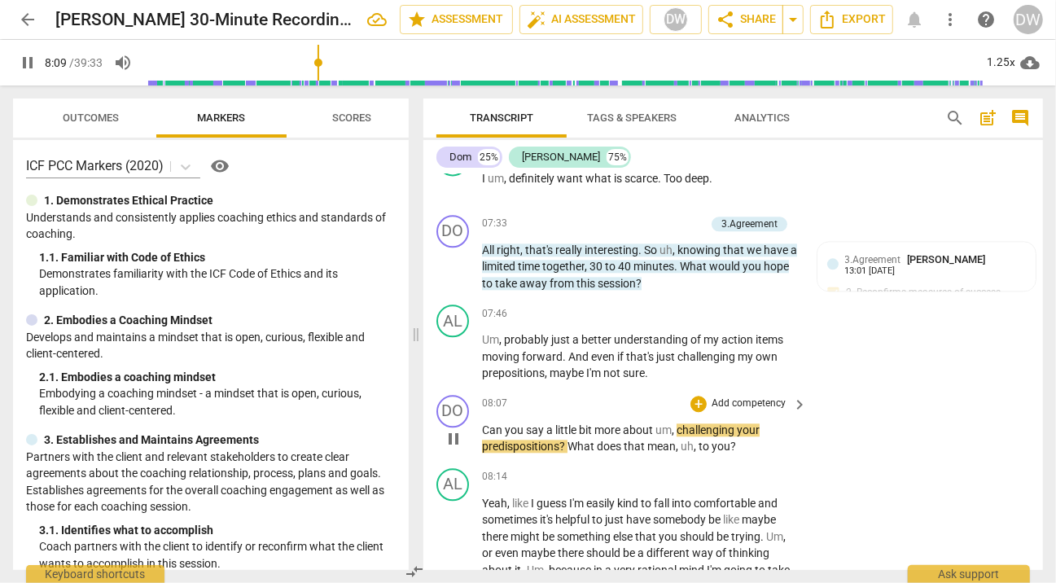
click at [451, 437] on span "pause" at bounding box center [454, 439] width 20 height 20
click at [697, 402] on div "+" at bounding box center [699, 404] width 16 height 16
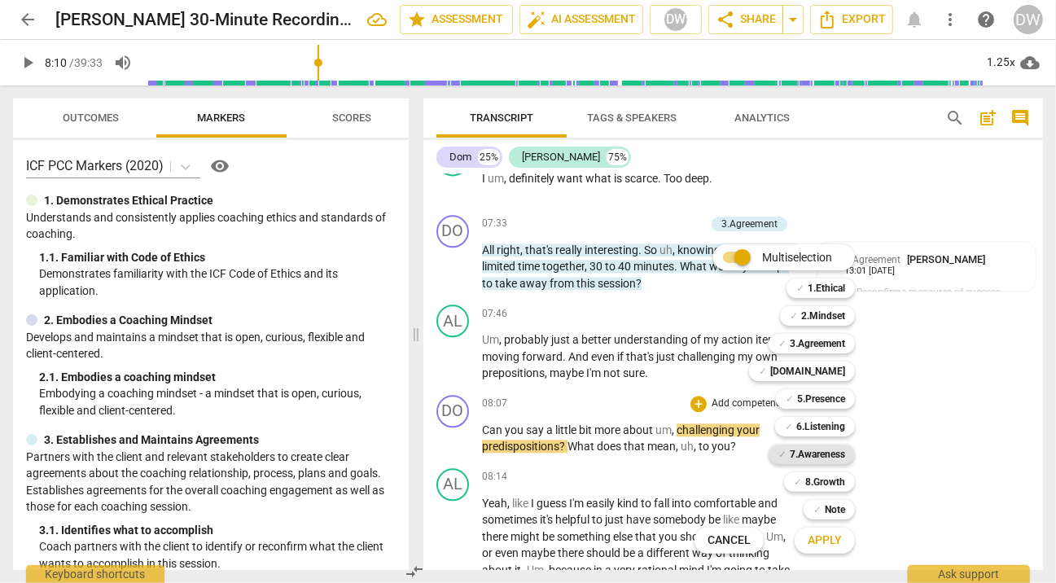
click at [823, 451] on b "7.Awareness" at bounding box center [817, 455] width 55 height 20
click at [827, 536] on span "Apply" at bounding box center [825, 541] width 34 height 16
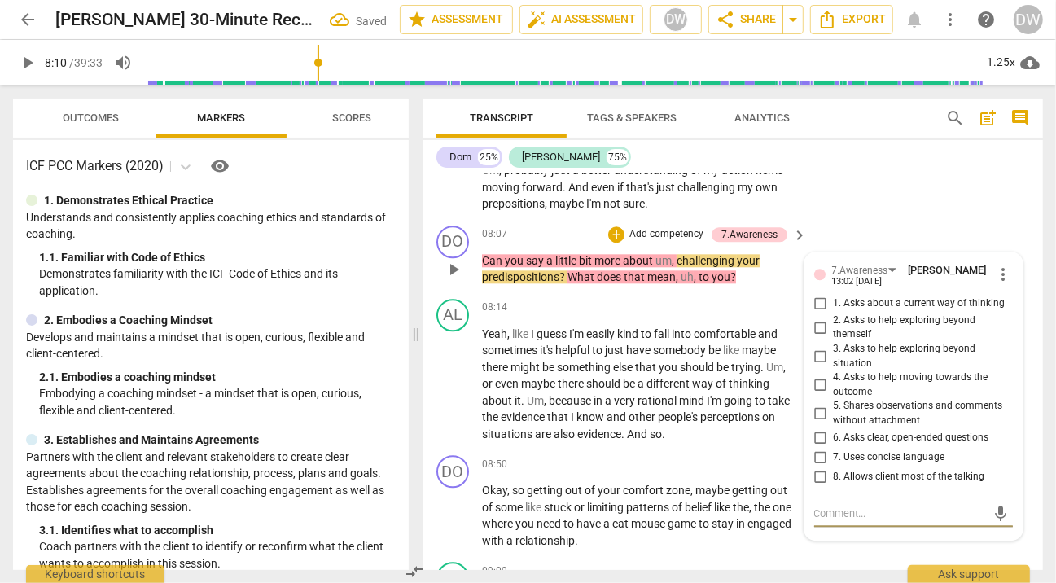
scroll to position [2559, 0]
click at [859, 265] on div "7.Awareness" at bounding box center [860, 271] width 56 height 15
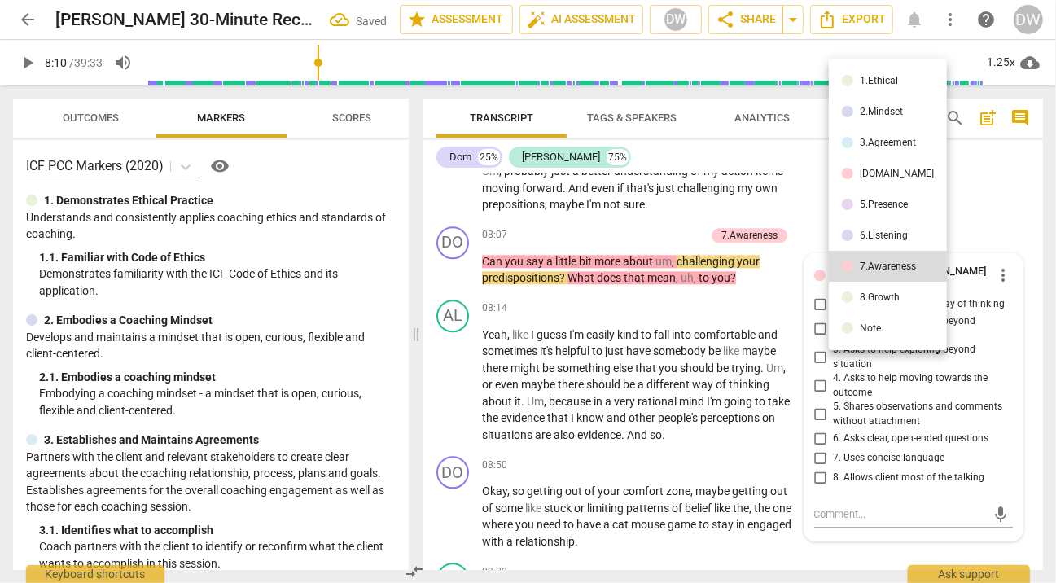
click at [866, 236] on div "6.Listening" at bounding box center [884, 235] width 48 height 10
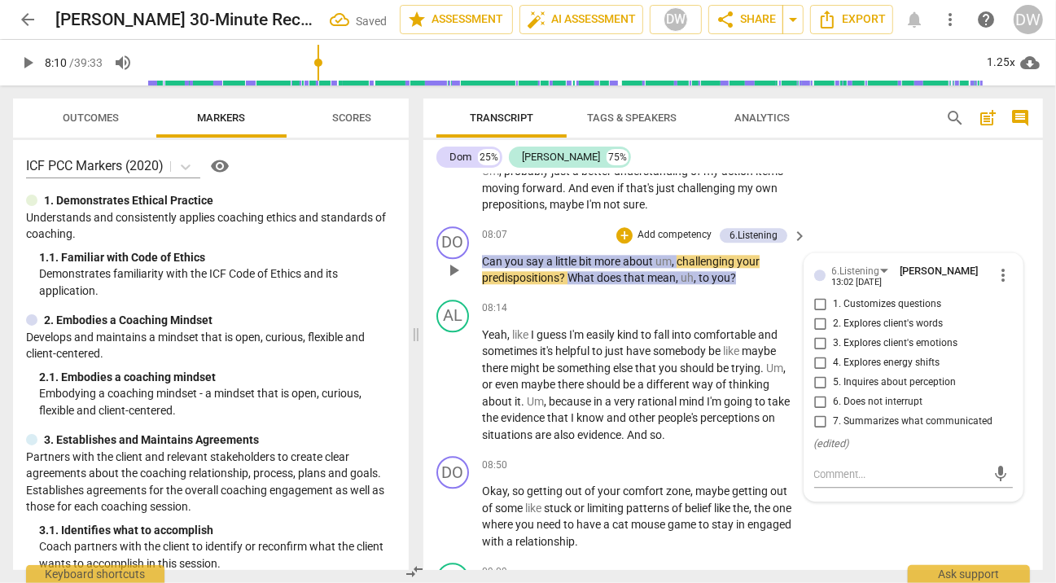
click at [818, 320] on input "2. Explores client's words" at bounding box center [821, 324] width 26 height 20
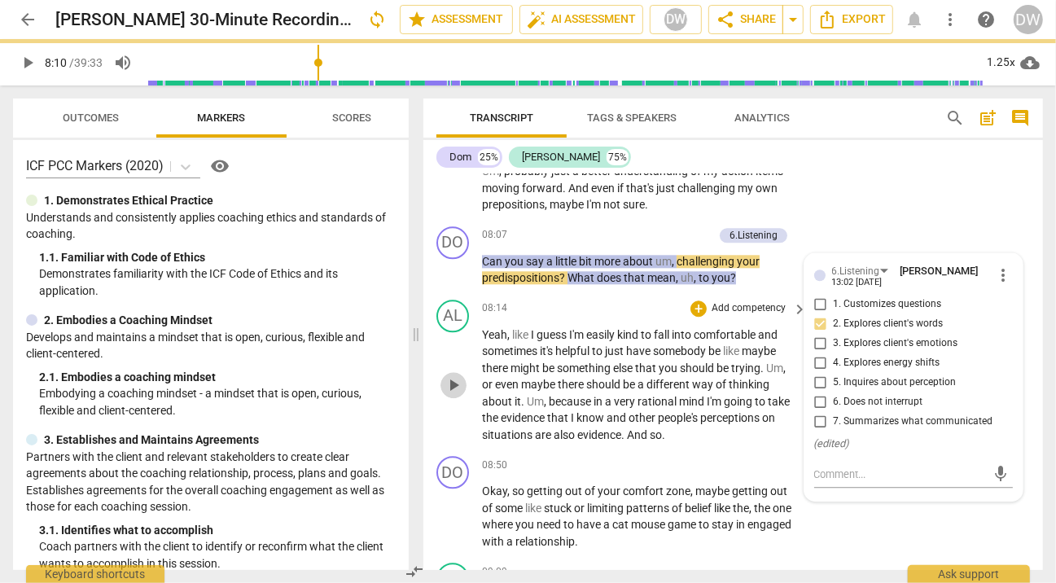
click at [448, 376] on span "play_arrow" at bounding box center [454, 385] width 20 height 20
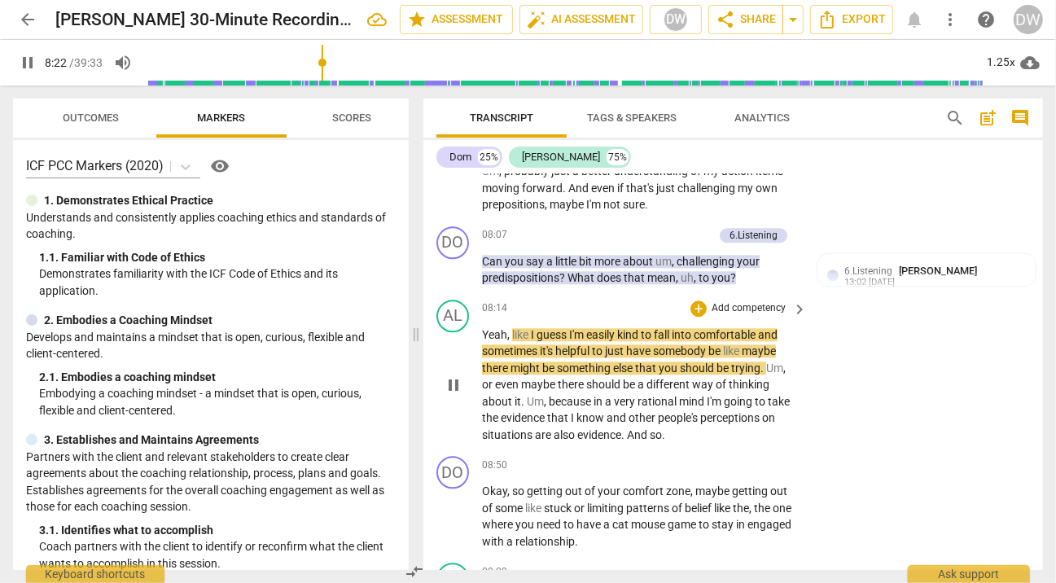
click at [448, 376] on span "pause" at bounding box center [454, 385] width 20 height 20
click at [448, 384] on span "play_arrow" at bounding box center [454, 385] width 20 height 20
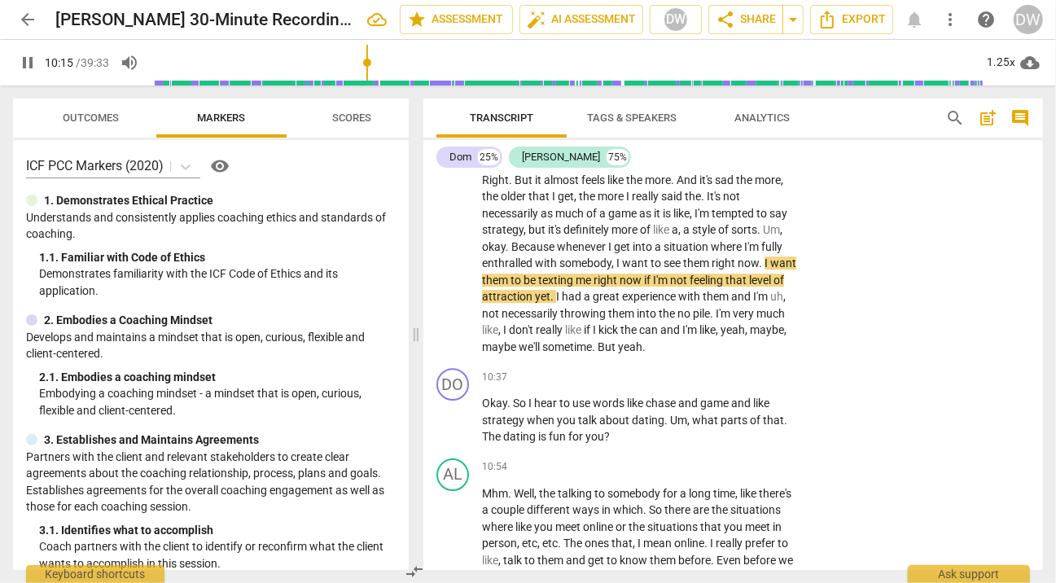
scroll to position [3182, 0]
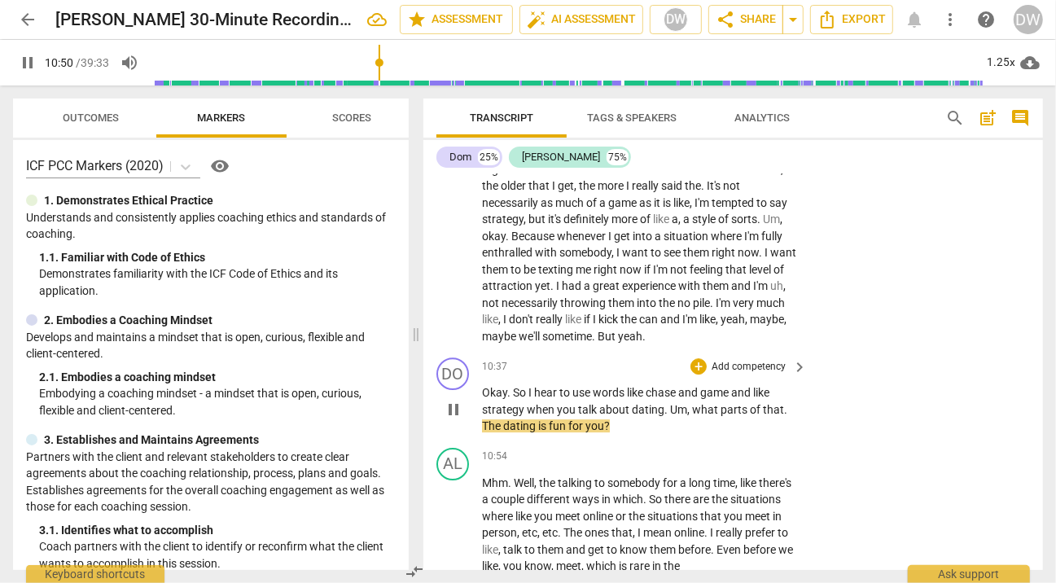
click at [455, 400] on span "pause" at bounding box center [454, 410] width 20 height 20
click at [697, 362] on div "+" at bounding box center [699, 366] width 16 height 16
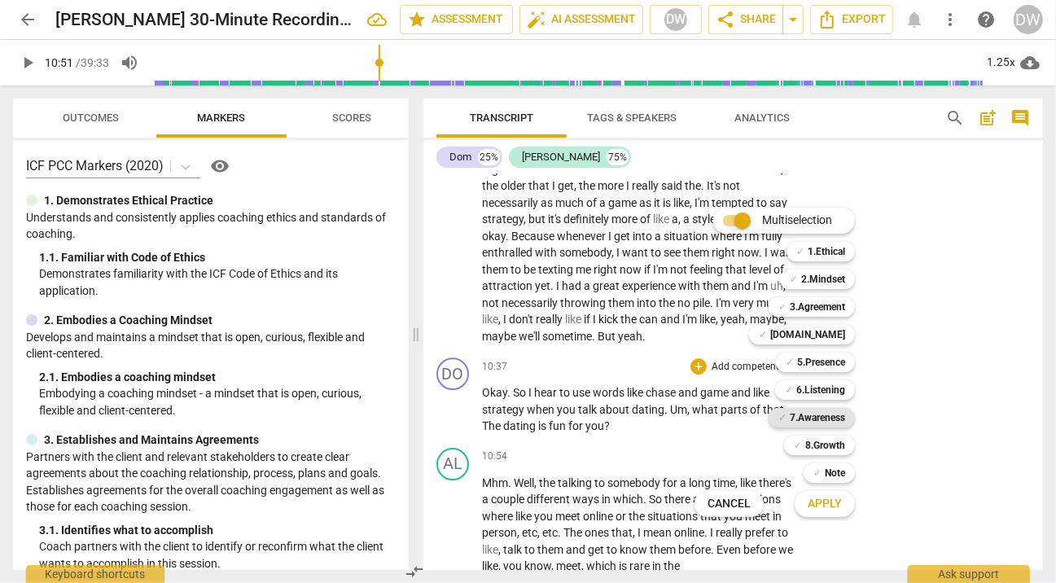
click at [800, 413] on b "7.Awareness" at bounding box center [817, 418] width 55 height 20
click at [805, 506] on button "Apply" at bounding box center [825, 503] width 60 height 29
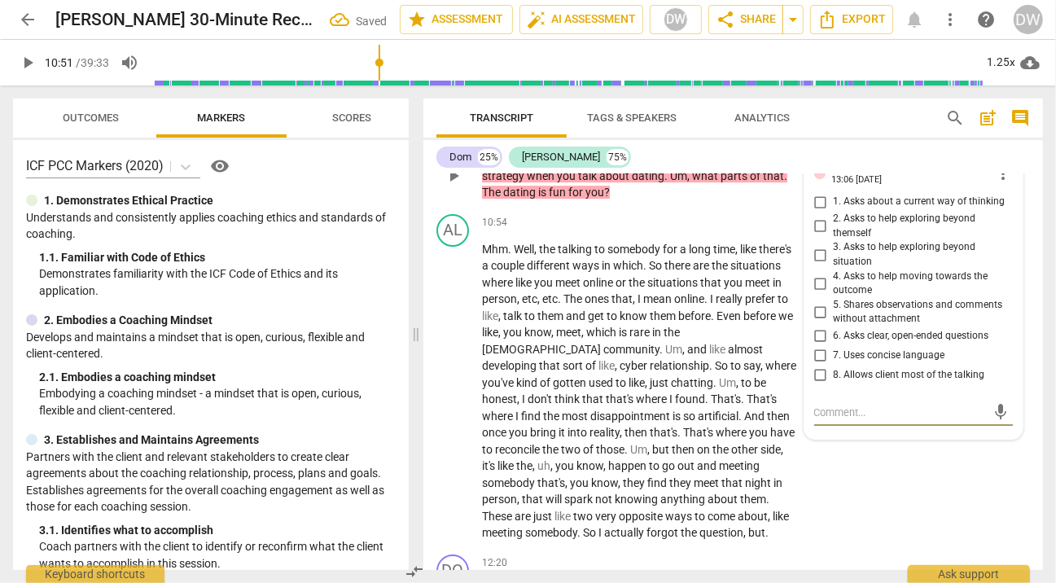
scroll to position [3415, 0]
click at [818, 251] on input "3. Asks to help exploring beyond situation" at bounding box center [821, 256] width 26 height 20
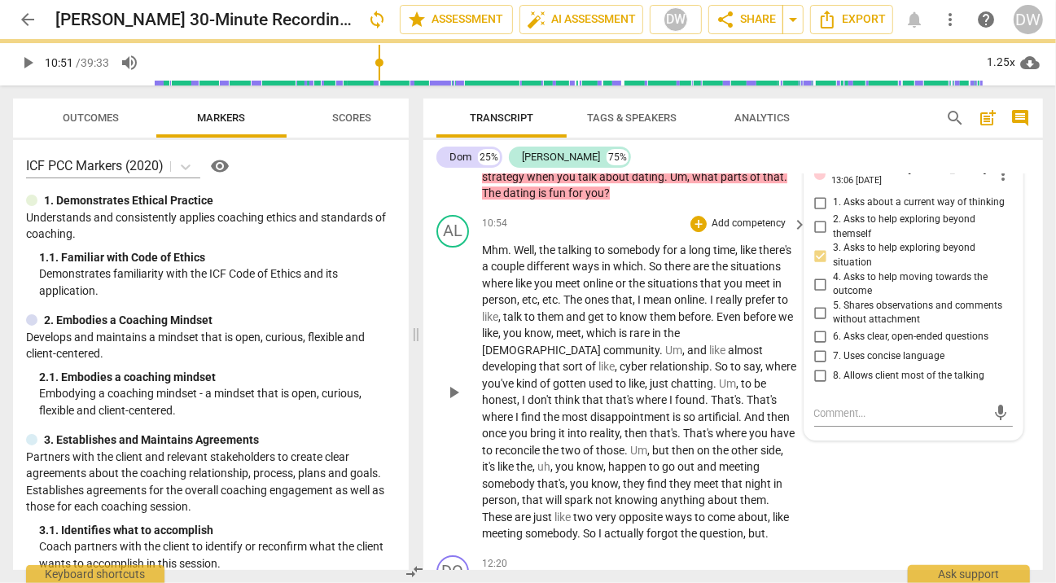
click at [457, 386] on span "play_arrow" at bounding box center [454, 393] width 20 height 20
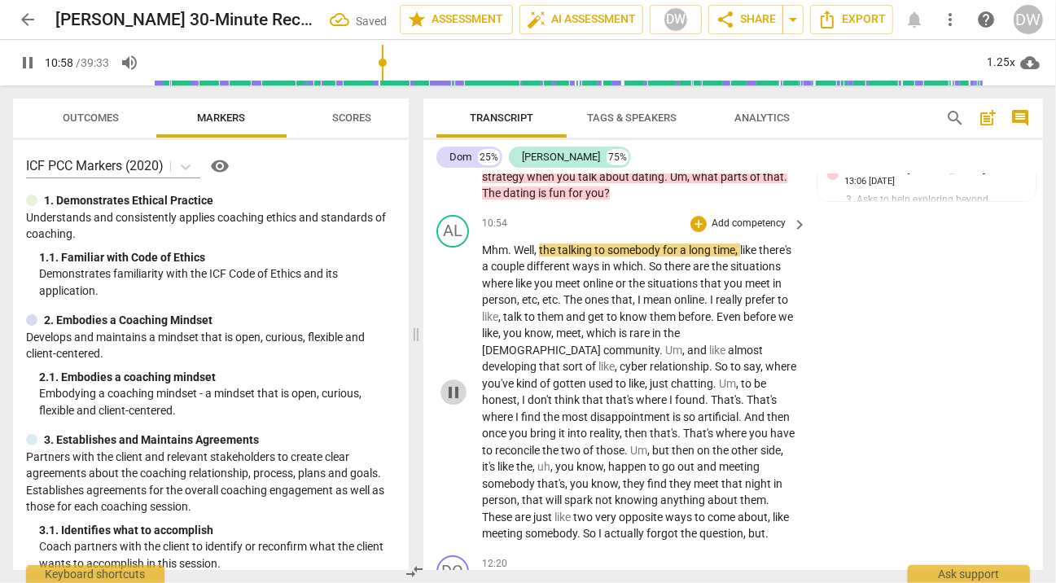
click at [457, 386] on span "pause" at bounding box center [454, 393] width 20 height 20
click at [998, 68] on div "1.25x" at bounding box center [1001, 63] width 31 height 26
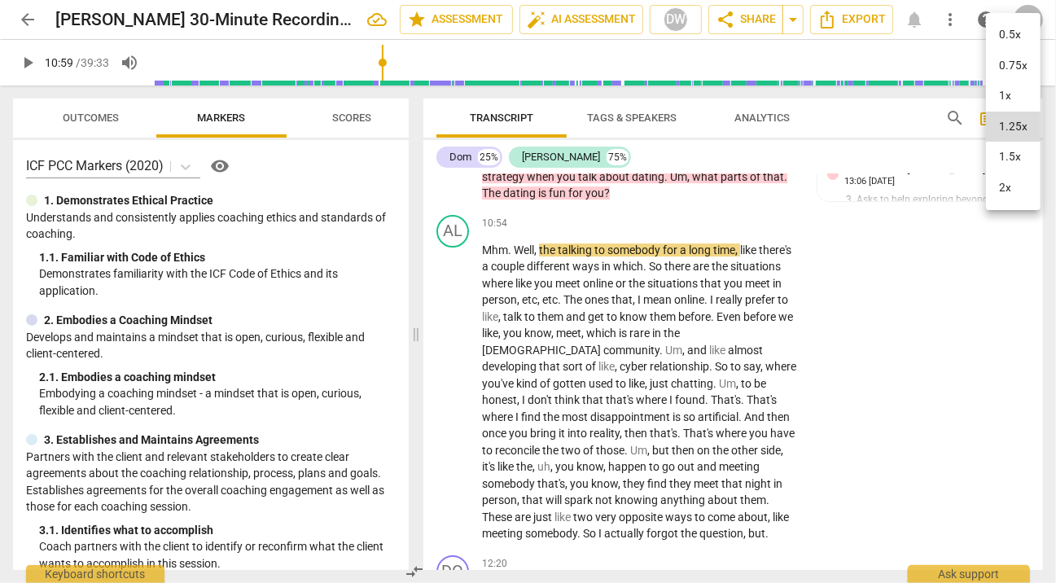
click at [1002, 159] on li "1.5x" at bounding box center [1013, 157] width 55 height 31
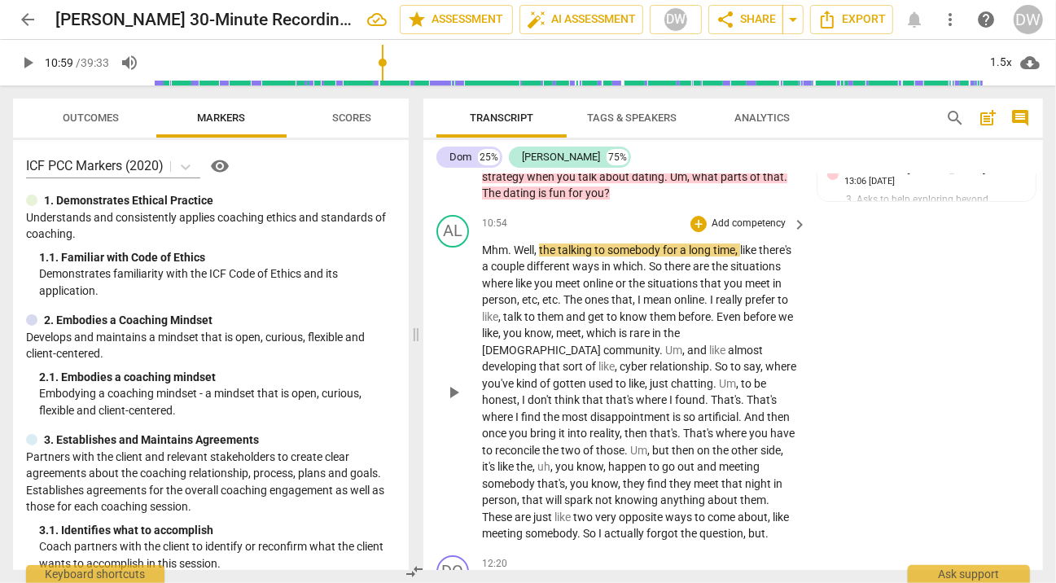
click at [452, 383] on span "play_arrow" at bounding box center [454, 393] width 20 height 20
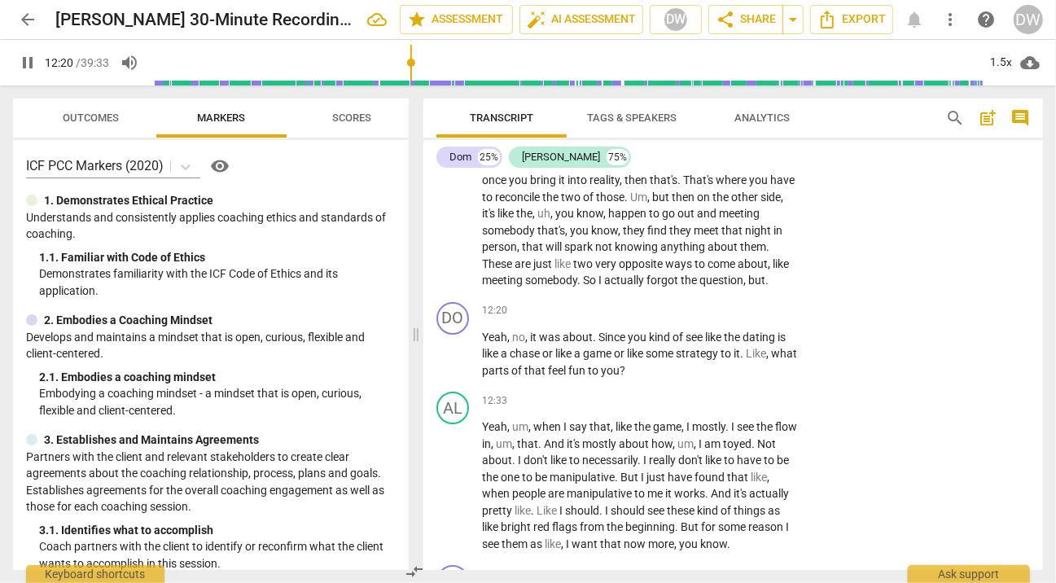
scroll to position [3674, 0]
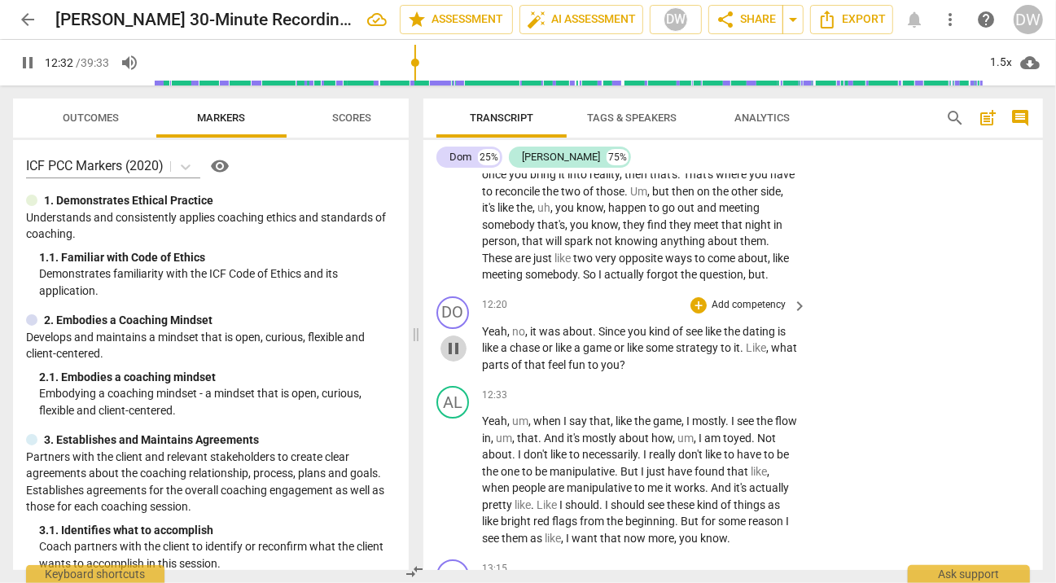
click at [454, 344] on span "pause" at bounding box center [454, 349] width 20 height 20
click at [696, 305] on div "+" at bounding box center [699, 305] width 16 height 16
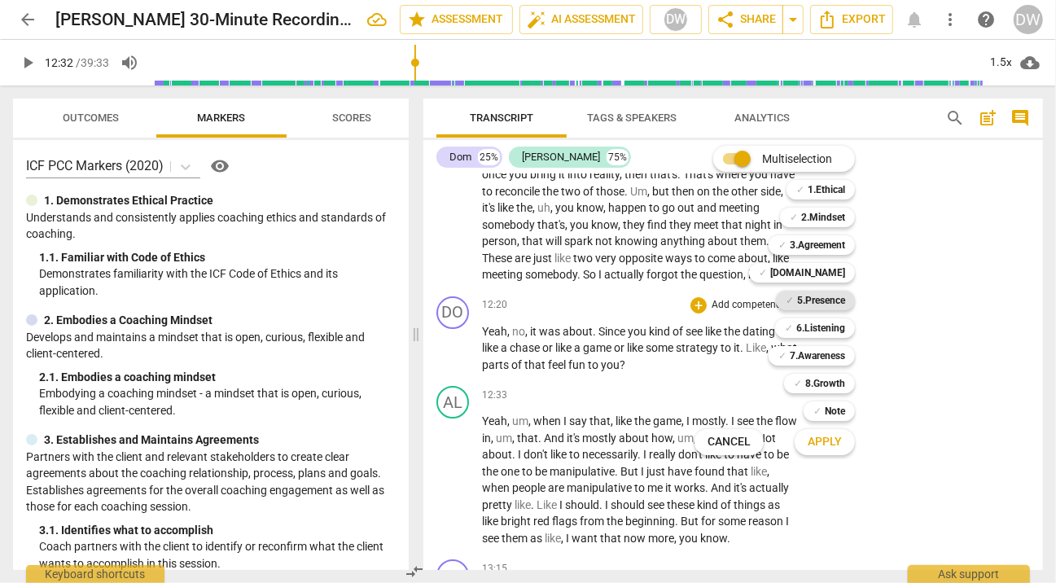
click at [823, 302] on b "5.Presence" at bounding box center [821, 301] width 48 height 20
click at [831, 444] on span "Apply" at bounding box center [825, 442] width 34 height 16
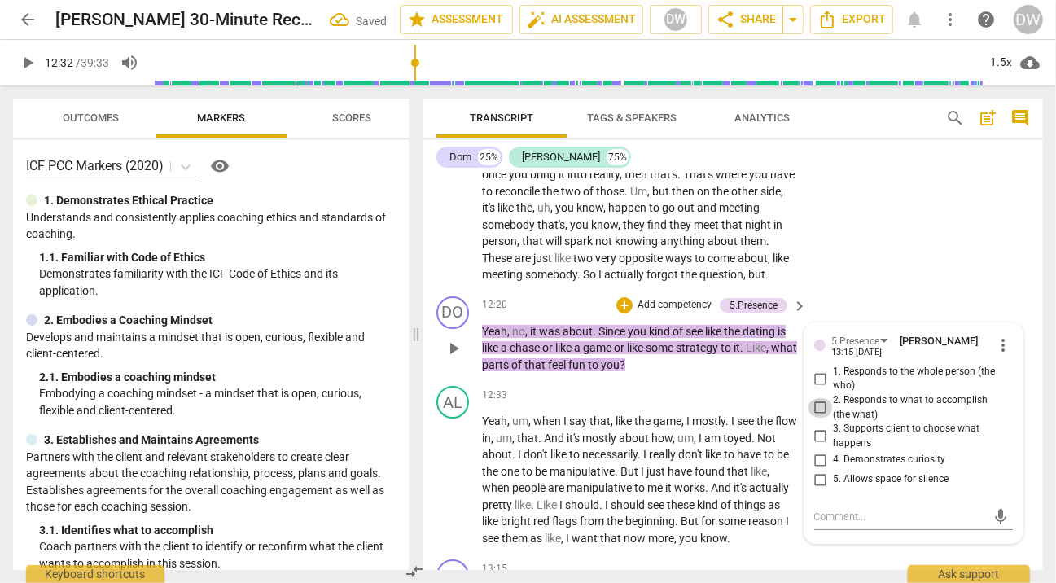
click at [815, 400] on input "2. Responds to what to accomplish (the what)" at bounding box center [821, 408] width 26 height 20
click at [818, 370] on input "1. Responds to the whole person (the who)" at bounding box center [821, 379] width 26 height 20
click at [819, 476] on input "5. Allows space for silence" at bounding box center [821, 480] width 26 height 20
click at [461, 485] on span "play_arrow" at bounding box center [454, 481] width 20 height 20
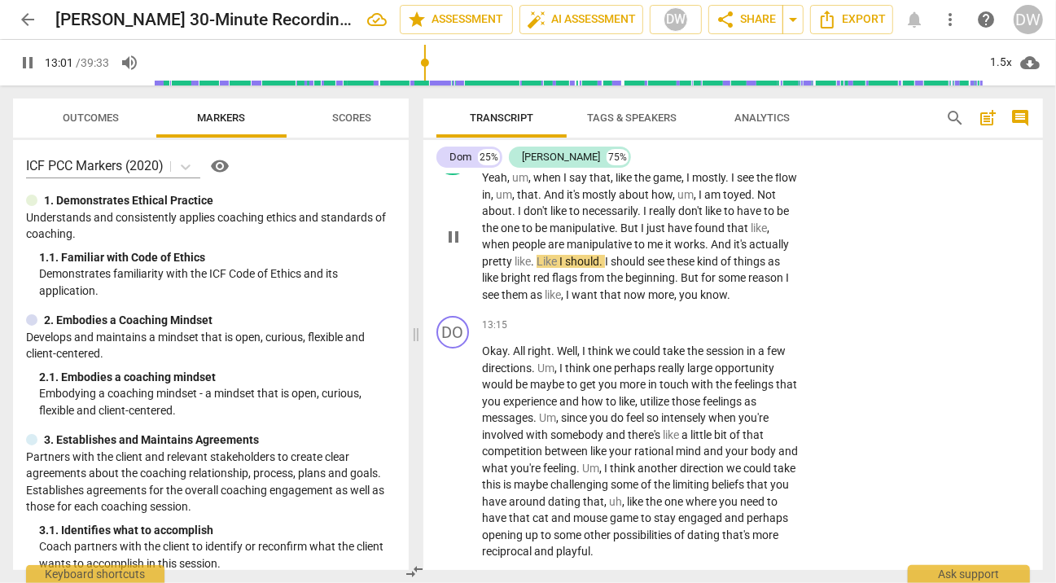
scroll to position [3922, 0]
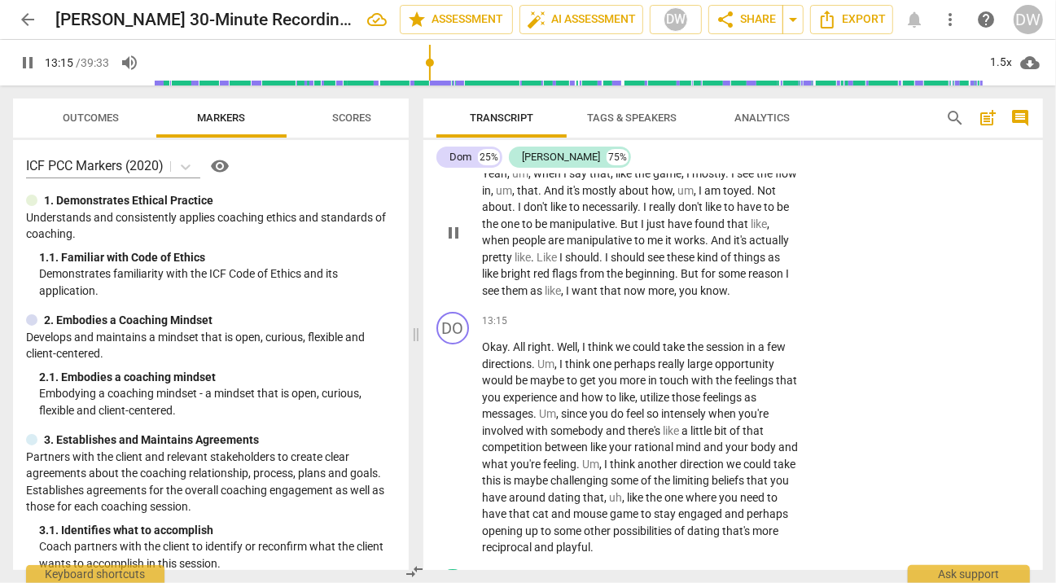
click at [458, 232] on span "pause" at bounding box center [454, 233] width 20 height 20
click at [347, 115] on span "Scores" at bounding box center [351, 118] width 39 height 12
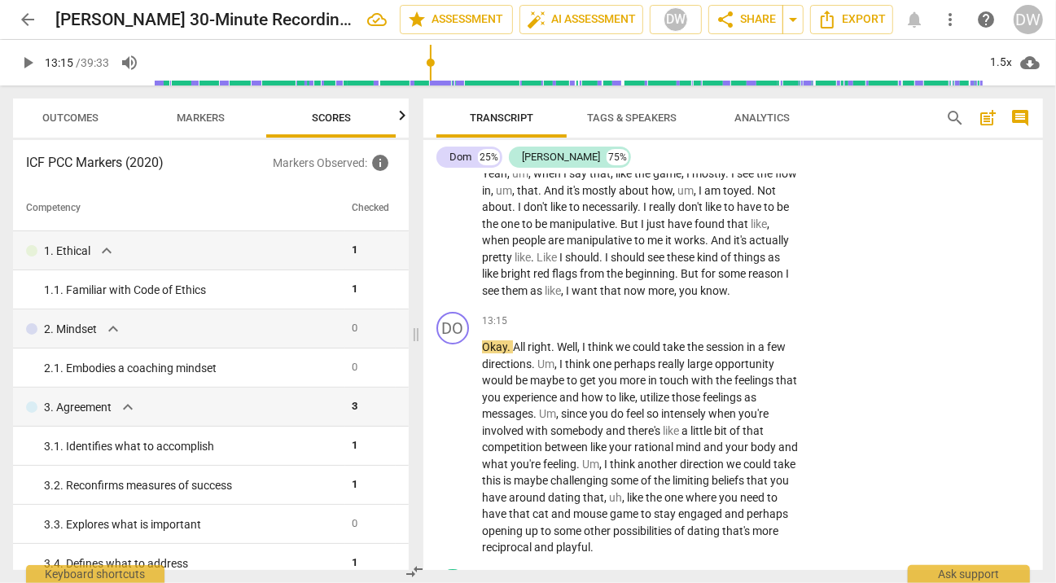
scroll to position [0, 20]
click at [91, 127] on span "Outcomes" at bounding box center [71, 118] width 95 height 22
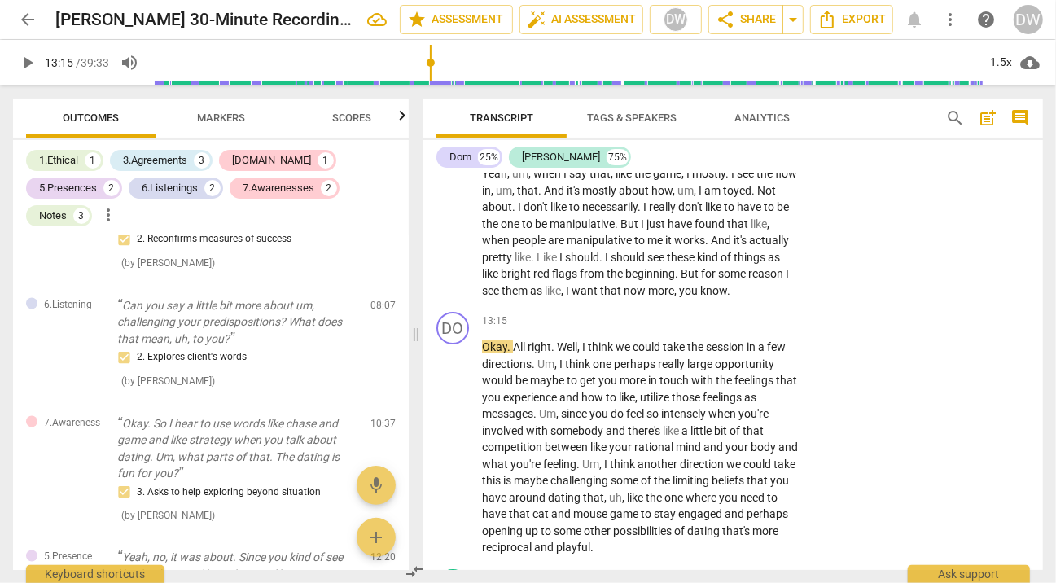
scroll to position [1664, 0]
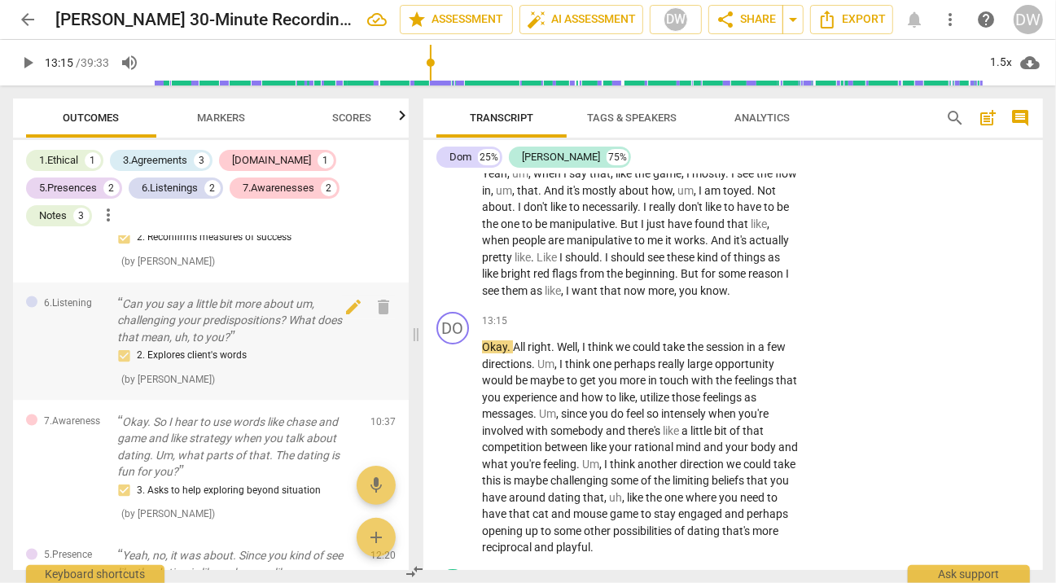
click at [207, 308] on p "Can you say a little bit more about um, challenging your predispositions? What …" at bounding box center [237, 321] width 240 height 50
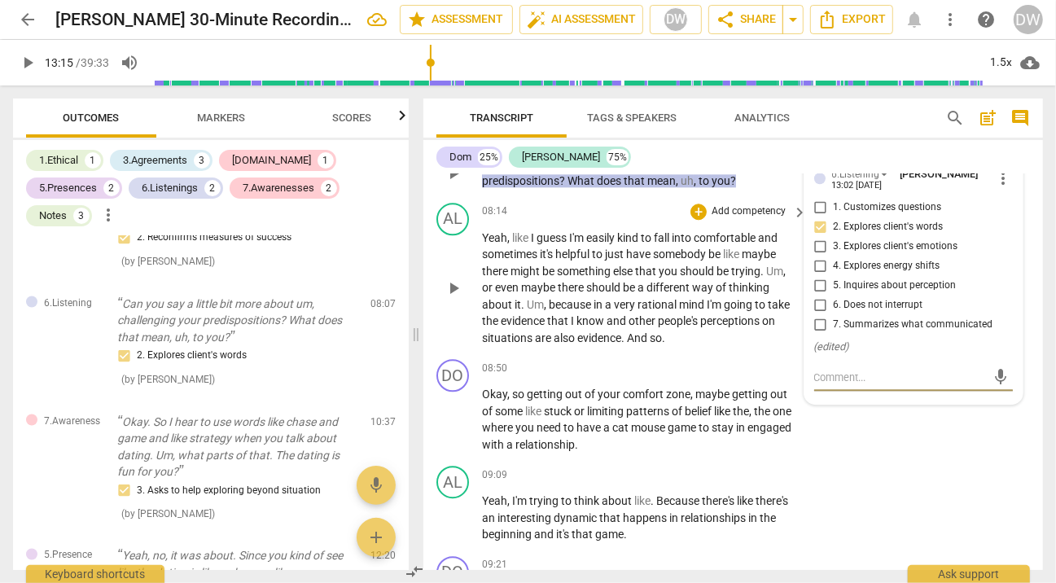
scroll to position [2638, 0]
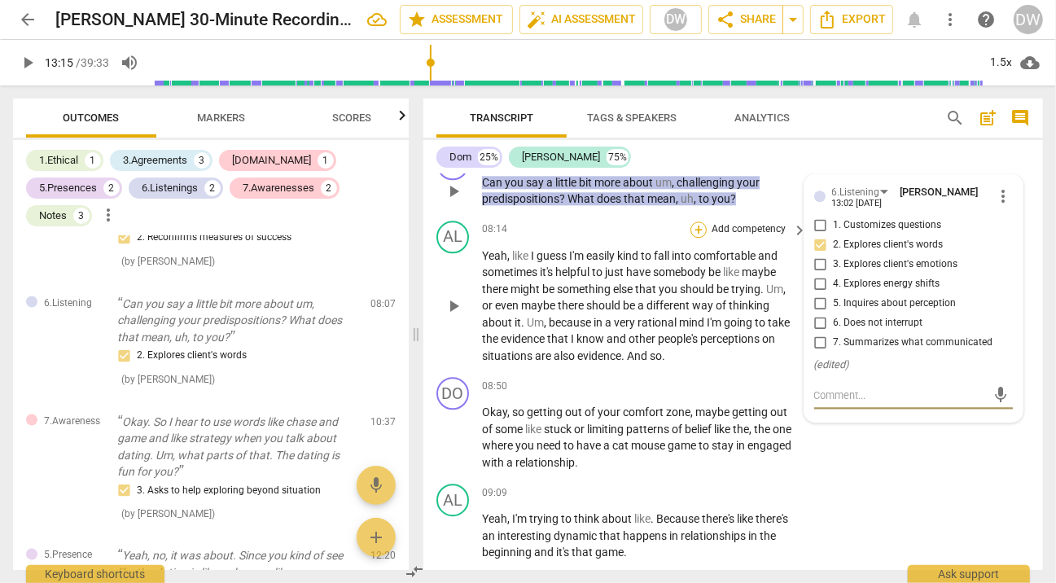
click at [695, 222] on div "+" at bounding box center [699, 229] width 16 height 16
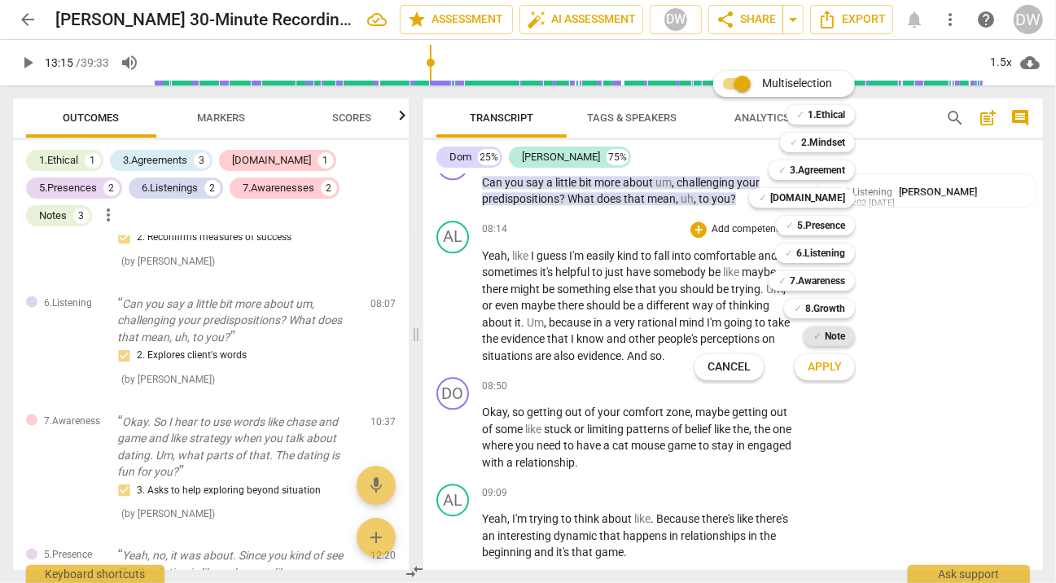
click at [839, 333] on b "Note" at bounding box center [835, 337] width 20 height 20
click at [839, 369] on span "Apply" at bounding box center [825, 367] width 34 height 16
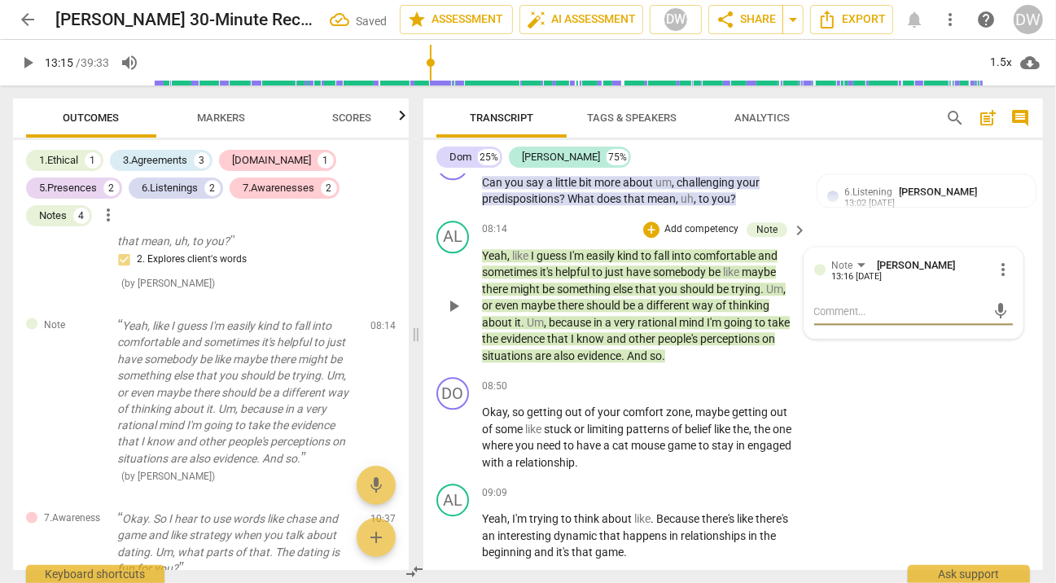
scroll to position [2564, 0]
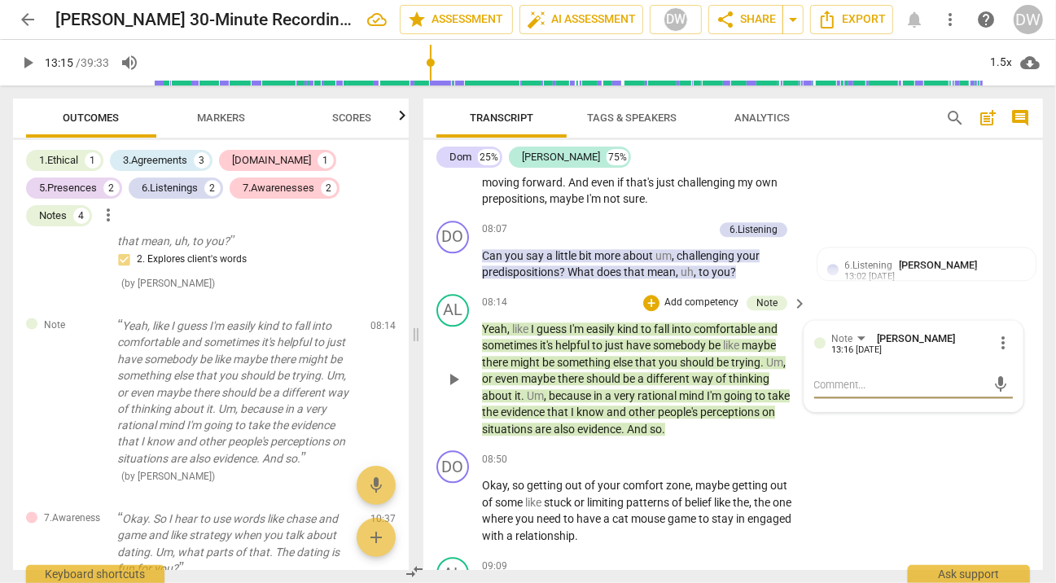
click at [997, 335] on span "more_vert" at bounding box center [1003, 343] width 20 height 20
click at [1004, 372] on li "Delete" at bounding box center [1014, 369] width 56 height 31
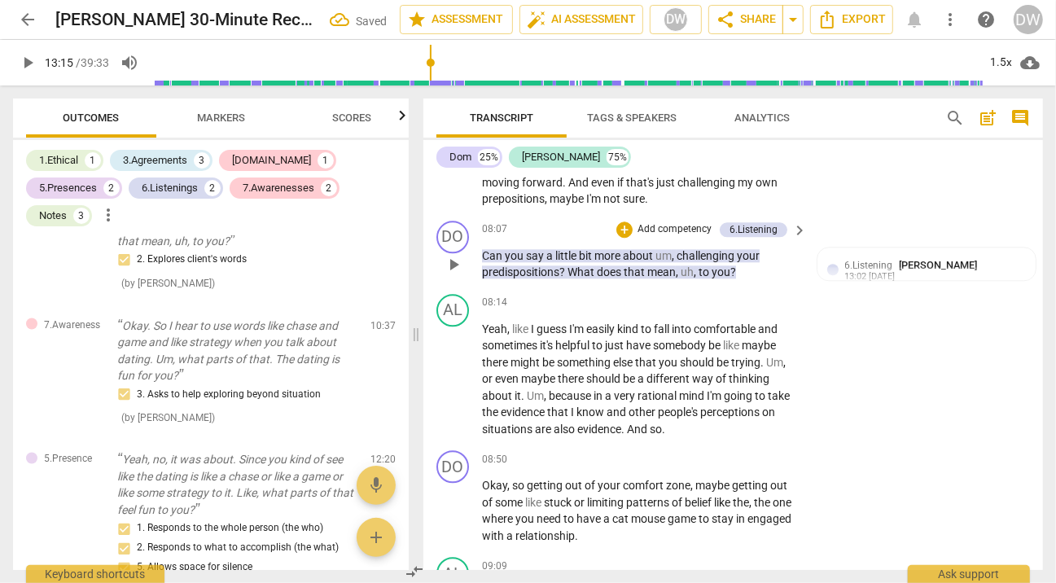
click at [693, 223] on p "Add competency" at bounding box center [674, 229] width 77 height 15
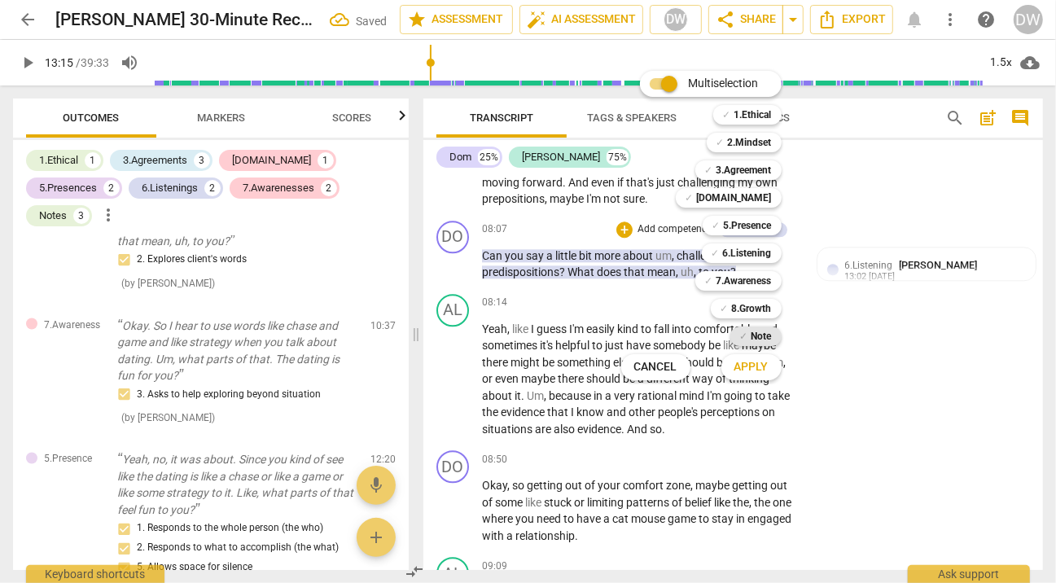
click at [752, 341] on b "Note" at bounding box center [762, 337] width 20 height 20
click at [749, 371] on span "Apply" at bounding box center [752, 367] width 34 height 16
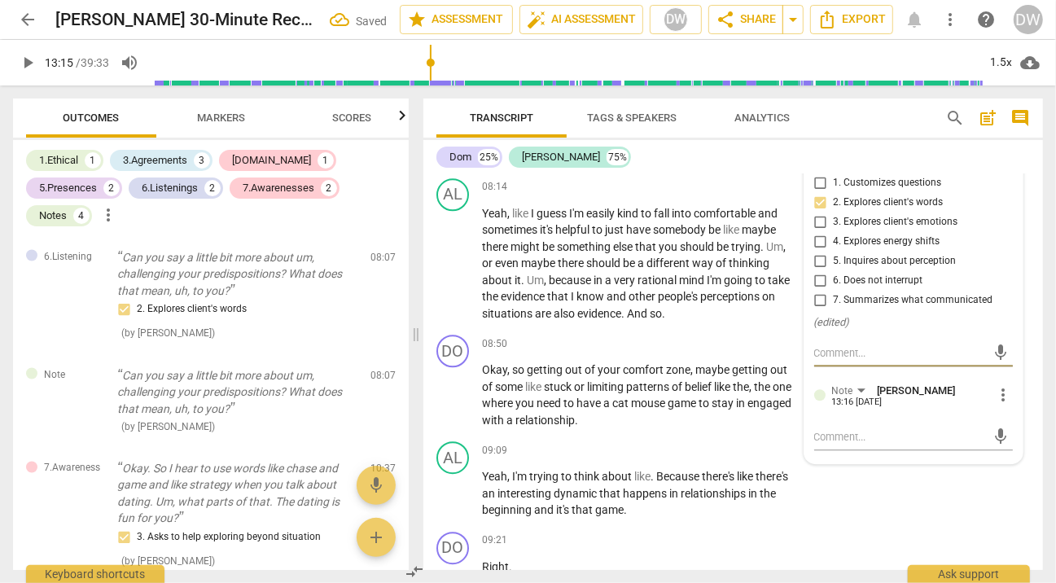
scroll to position [2682, 0]
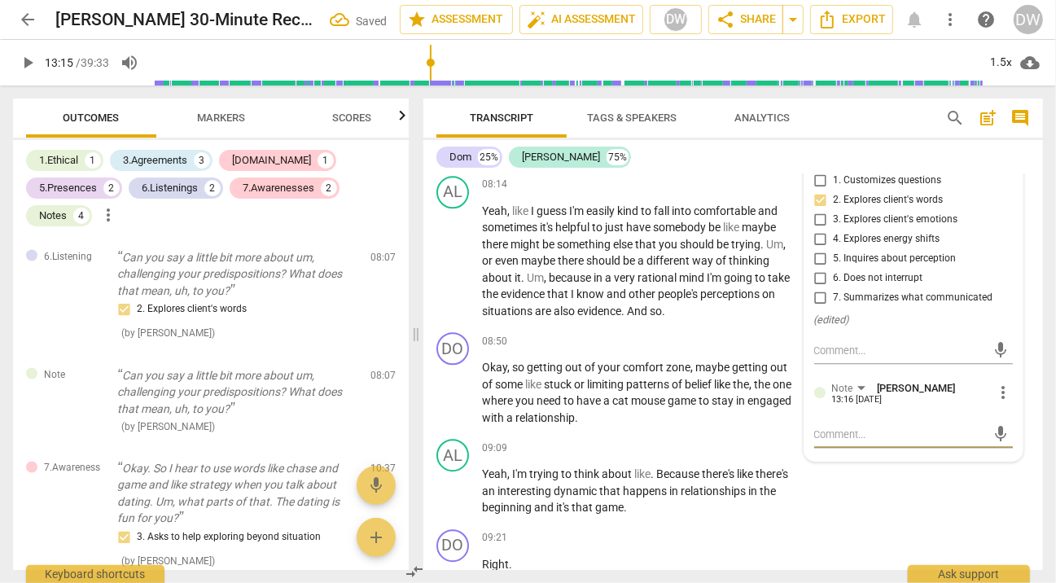
click at [827, 429] on textarea at bounding box center [900, 434] width 173 height 15
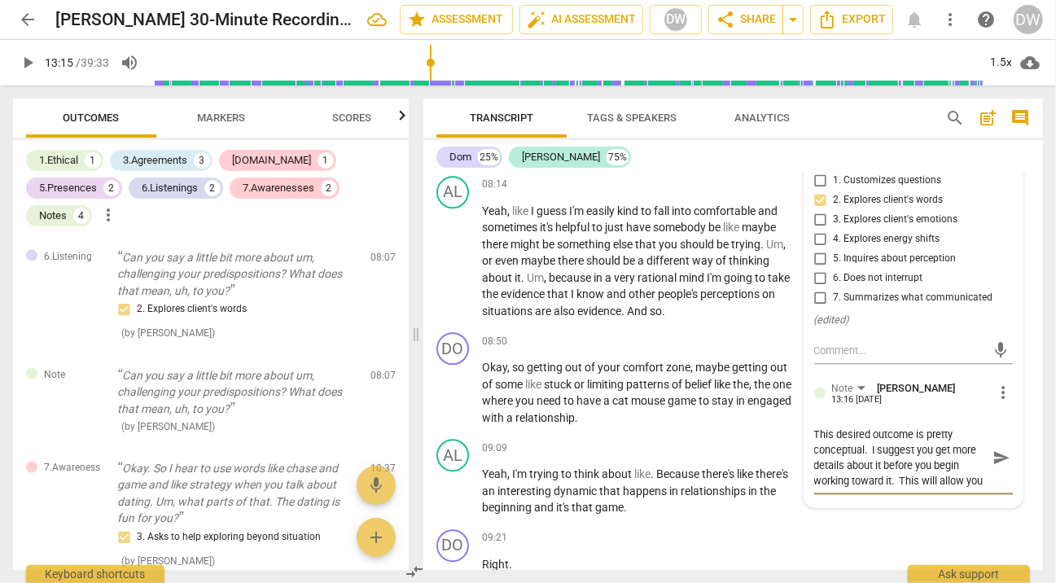
scroll to position [13, 0]
click at [842, 479] on textarea "This desired outcome is pretty conceptual. I suggest you get more details about…" at bounding box center [900, 458] width 173 height 62
click at [955, 480] on textarea "This desired outcome is pretty conceptual. I suggest you get more details about…" at bounding box center [900, 458] width 173 height 62
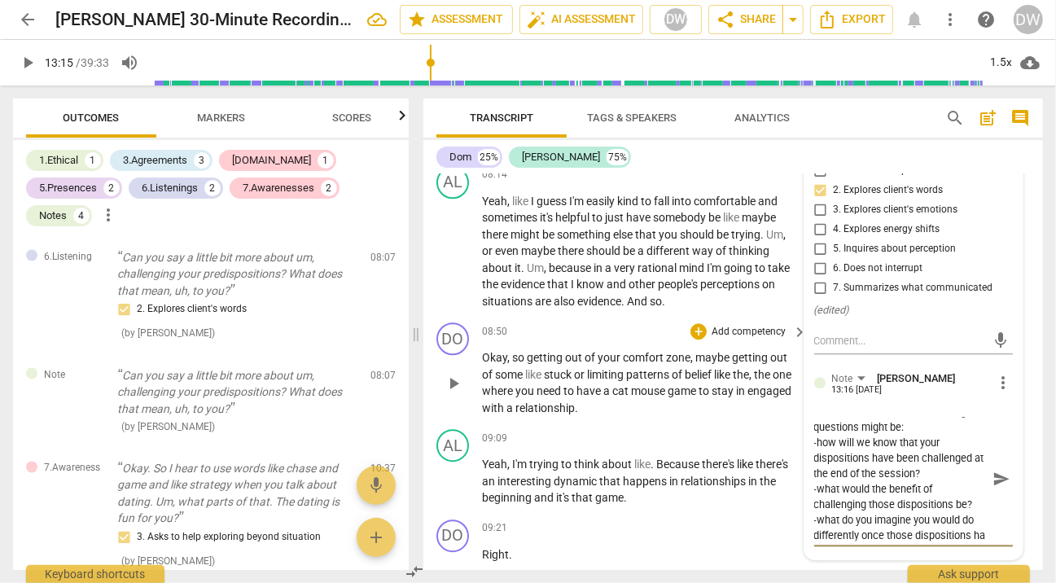
scroll to position [122, 0]
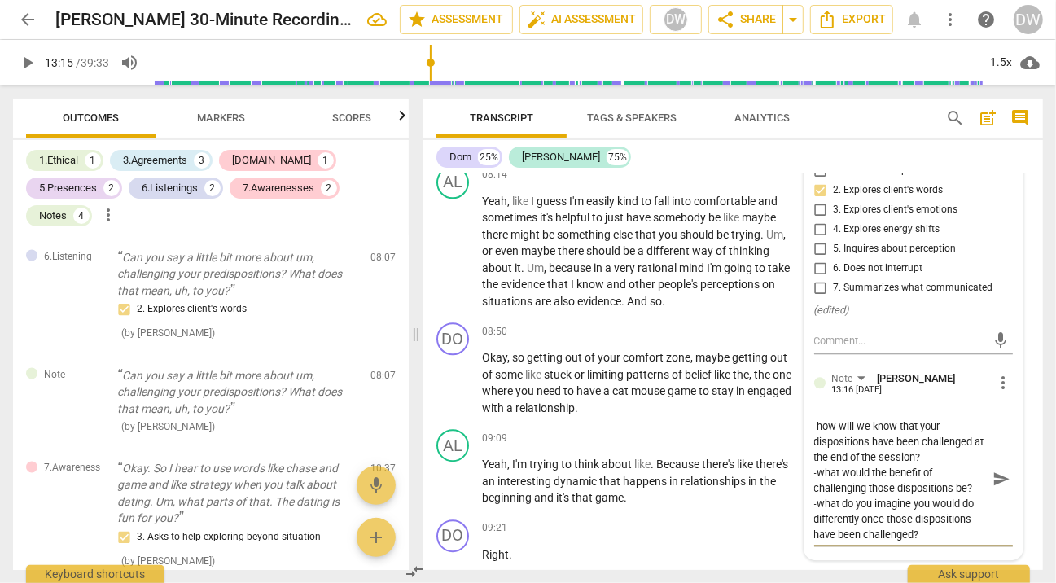
click at [1002, 480] on span "send" at bounding box center [1002, 479] width 18 height 18
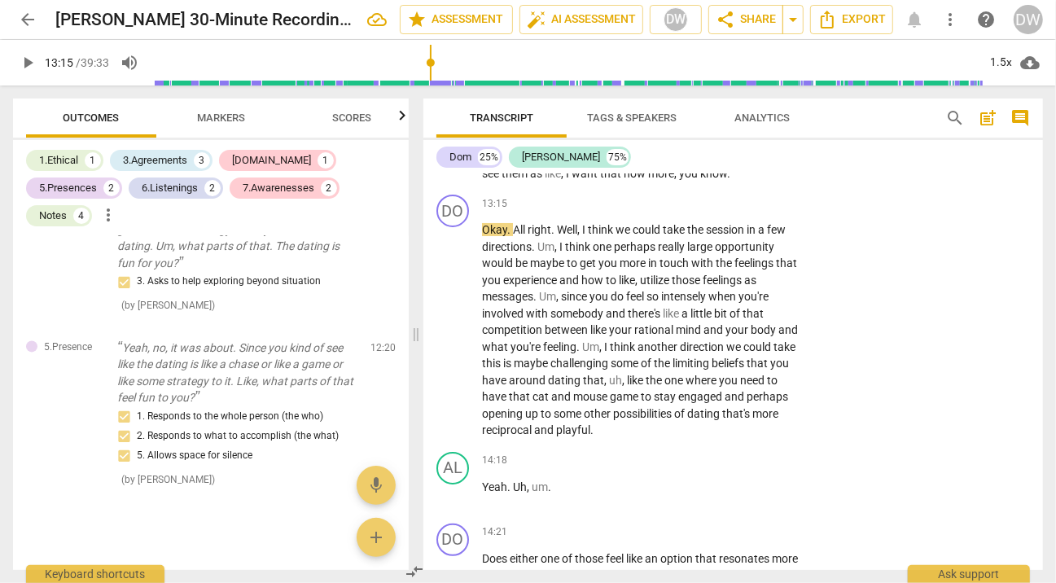
scroll to position [4037, 0]
click at [444, 331] on div "play_arrow pause" at bounding box center [462, 332] width 42 height 207
click at [451, 341] on span "play_arrow" at bounding box center [454, 332] width 20 height 20
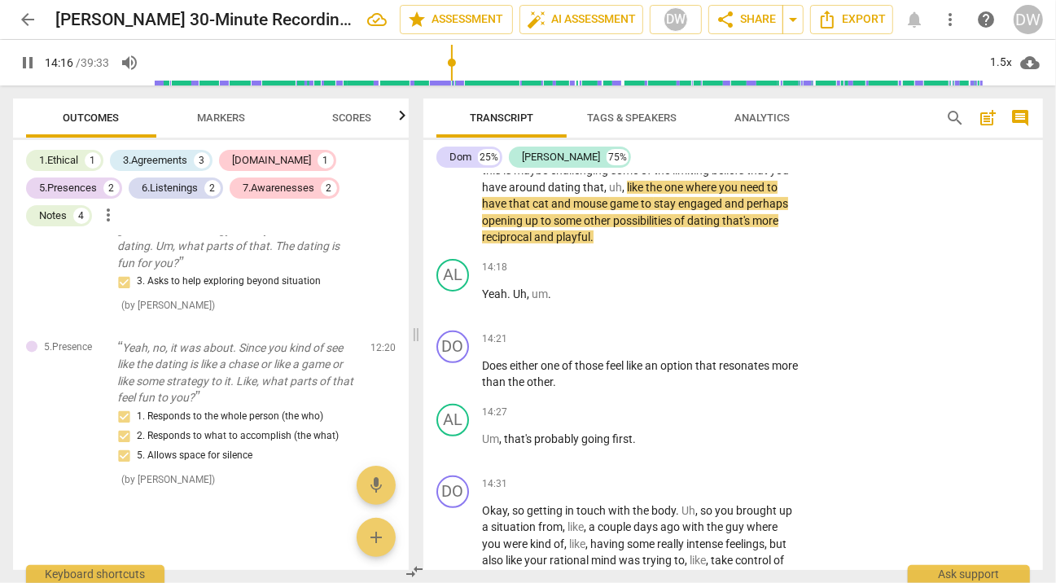
scroll to position [4236, 0]
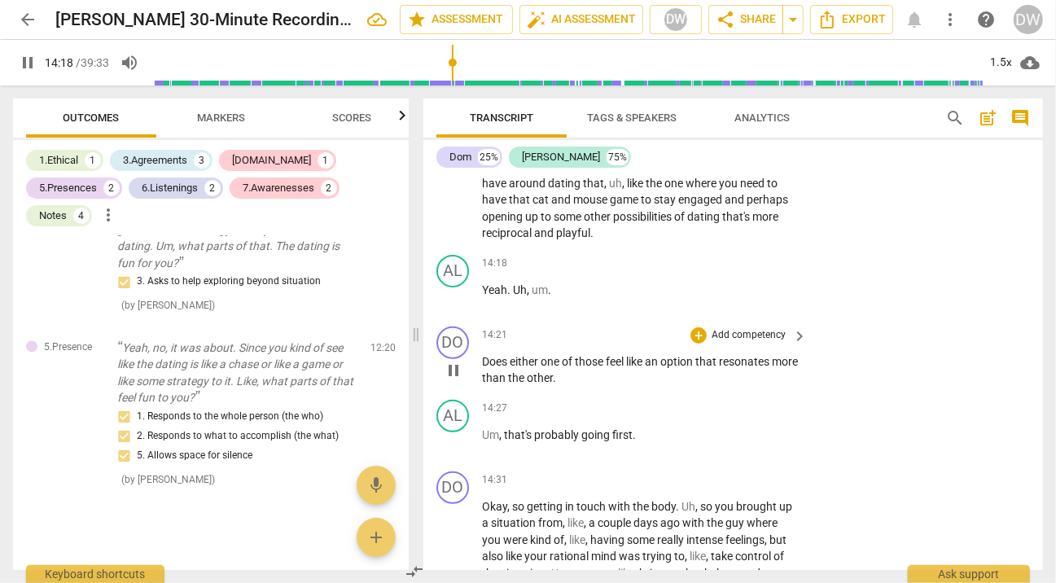
click at [452, 380] on span "pause" at bounding box center [454, 371] width 20 height 20
click at [699, 344] on div "+" at bounding box center [699, 335] width 16 height 16
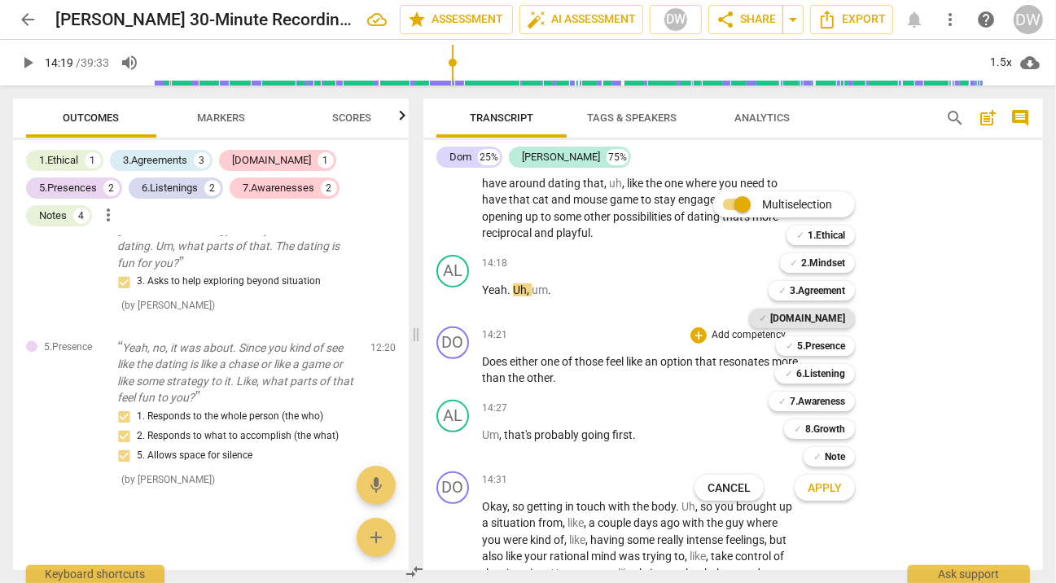
click at [819, 316] on b "[DOMAIN_NAME]" at bounding box center [807, 319] width 75 height 20
click at [813, 493] on span "Apply" at bounding box center [825, 488] width 34 height 16
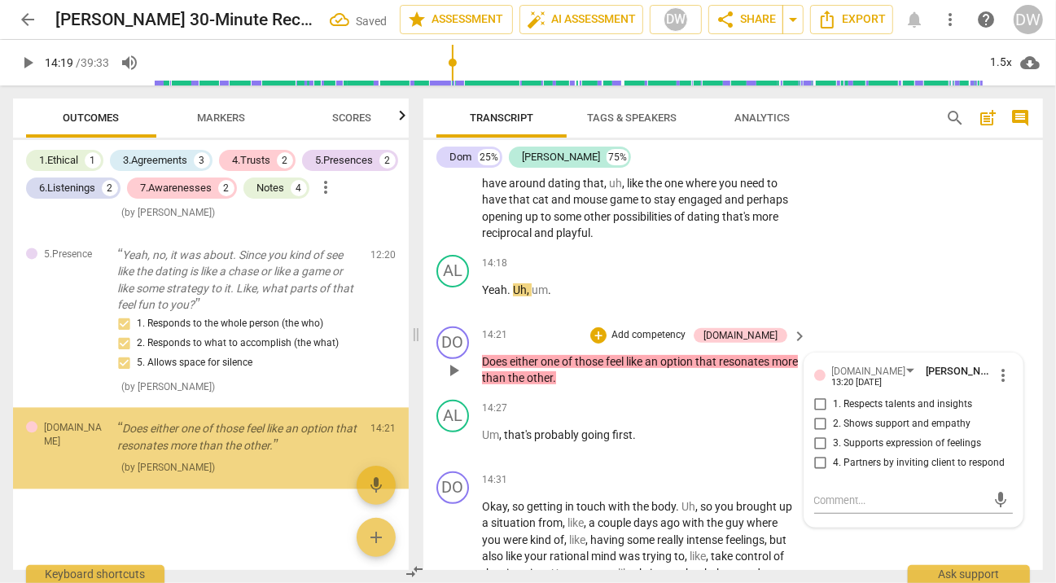
scroll to position [2230, 0]
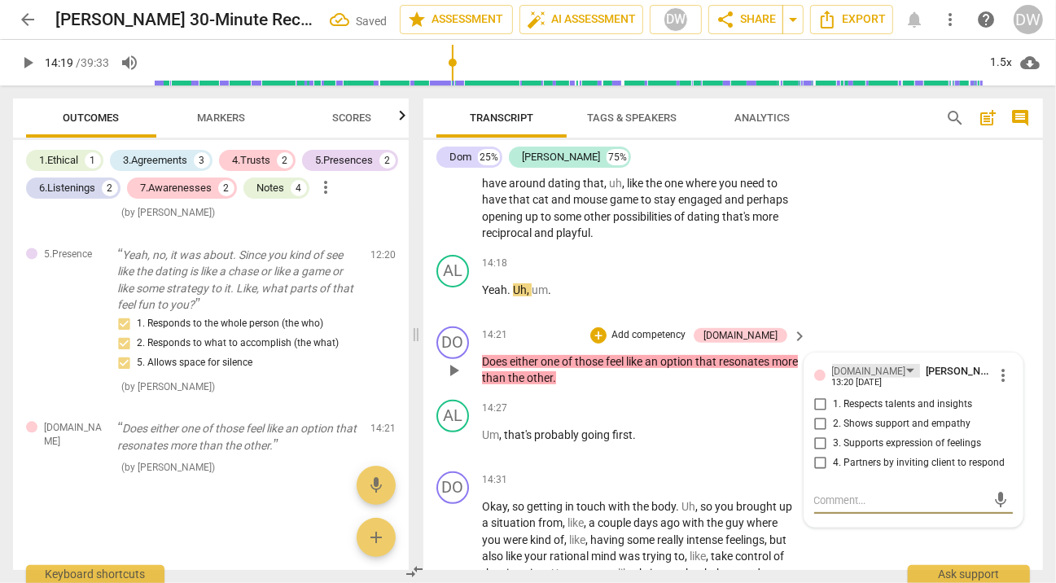
click at [832, 379] on div "[DOMAIN_NAME]" at bounding box center [869, 371] width 74 height 15
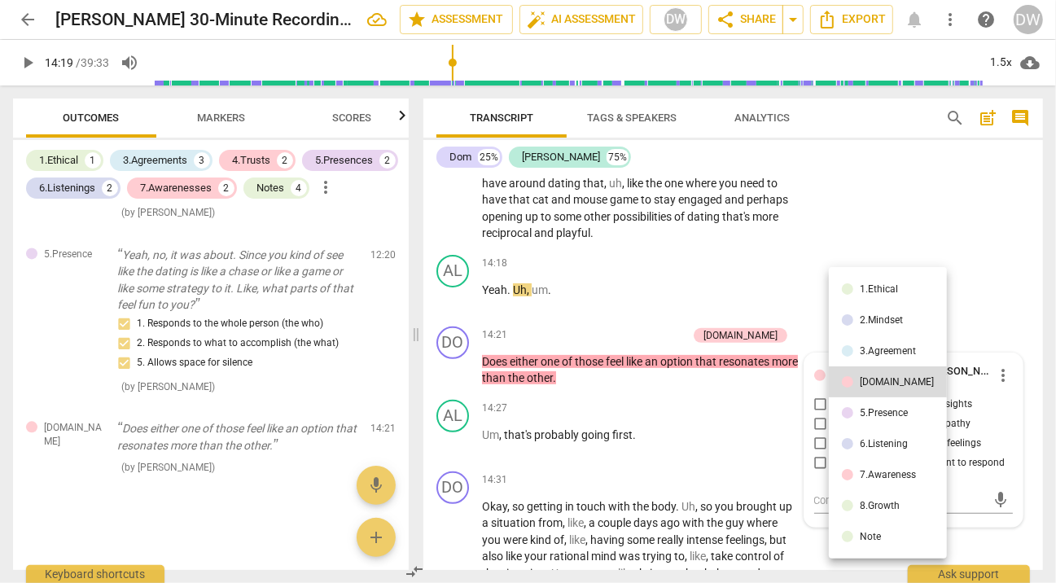
click at [865, 408] on div "5.Presence" at bounding box center [884, 413] width 48 height 10
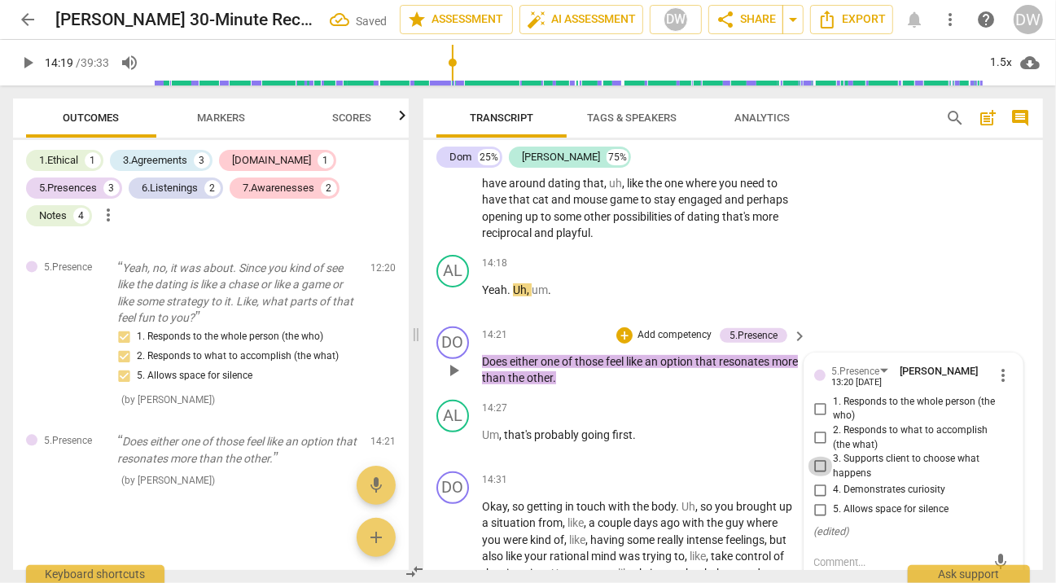
click at [816, 476] on input "3. Supports client to choose what happens" at bounding box center [821, 467] width 26 height 20
click at [452, 453] on span "play_arrow" at bounding box center [454, 443] width 20 height 20
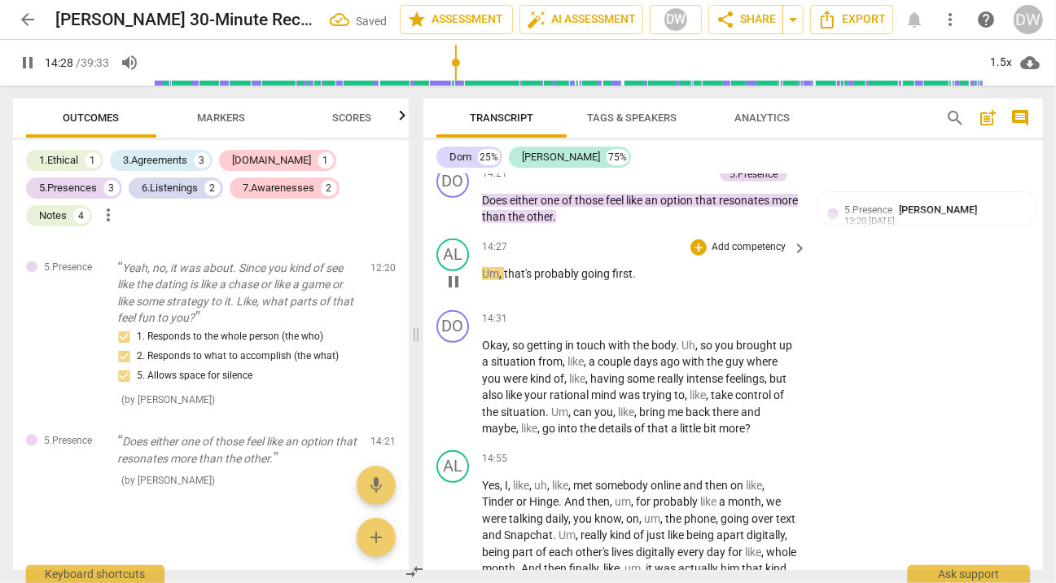
scroll to position [4400, 0]
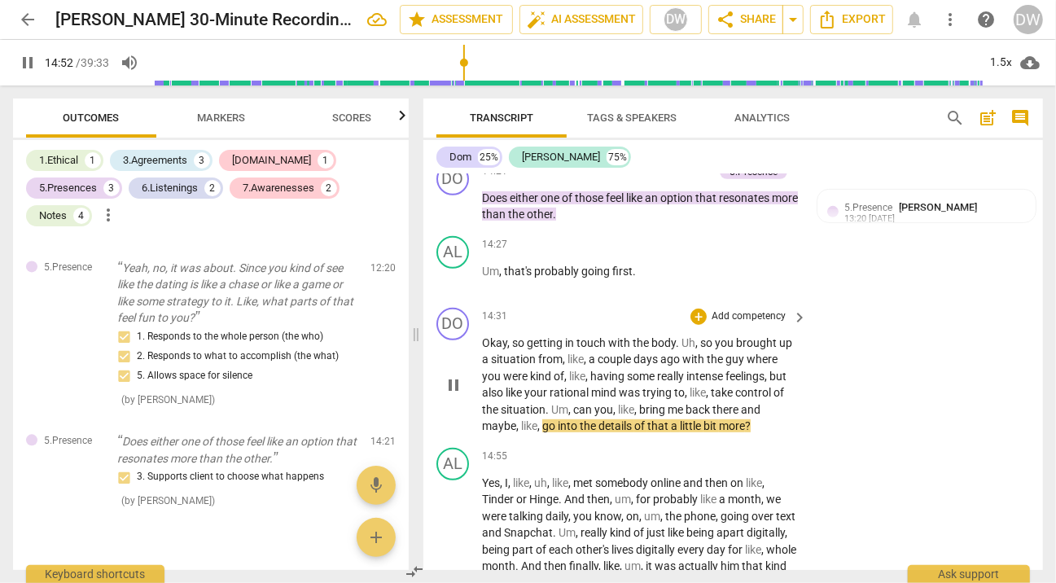
click at [456, 393] on span "pause" at bounding box center [454, 385] width 20 height 20
click at [698, 318] on div "+ Add competency keyboard_arrow_right" at bounding box center [747, 317] width 121 height 18
click at [697, 325] on div "+" at bounding box center [699, 317] width 16 height 16
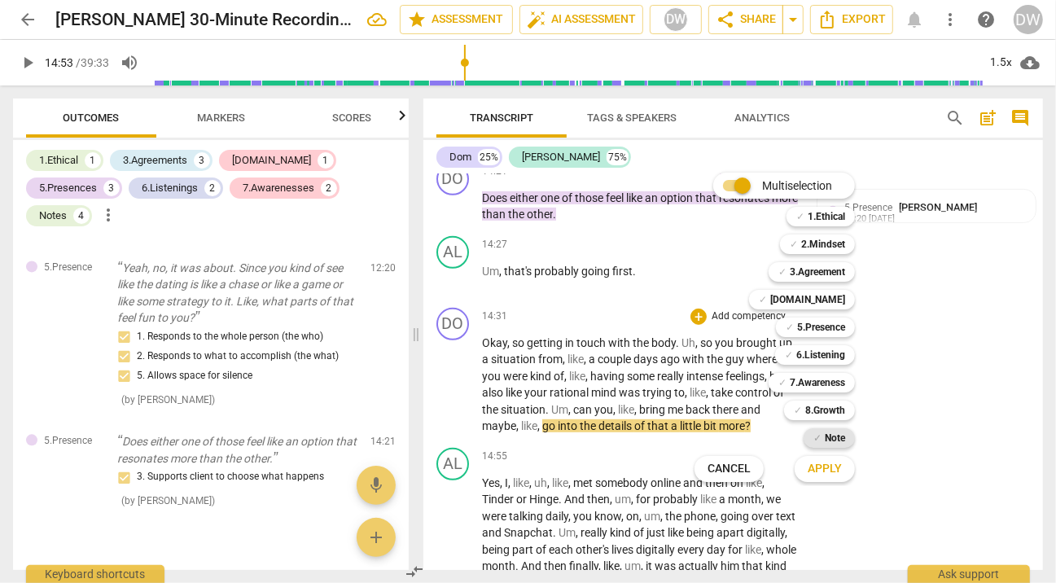
click at [832, 441] on b "Note" at bounding box center [835, 438] width 20 height 20
click at [832, 463] on span "Apply" at bounding box center [825, 469] width 34 height 16
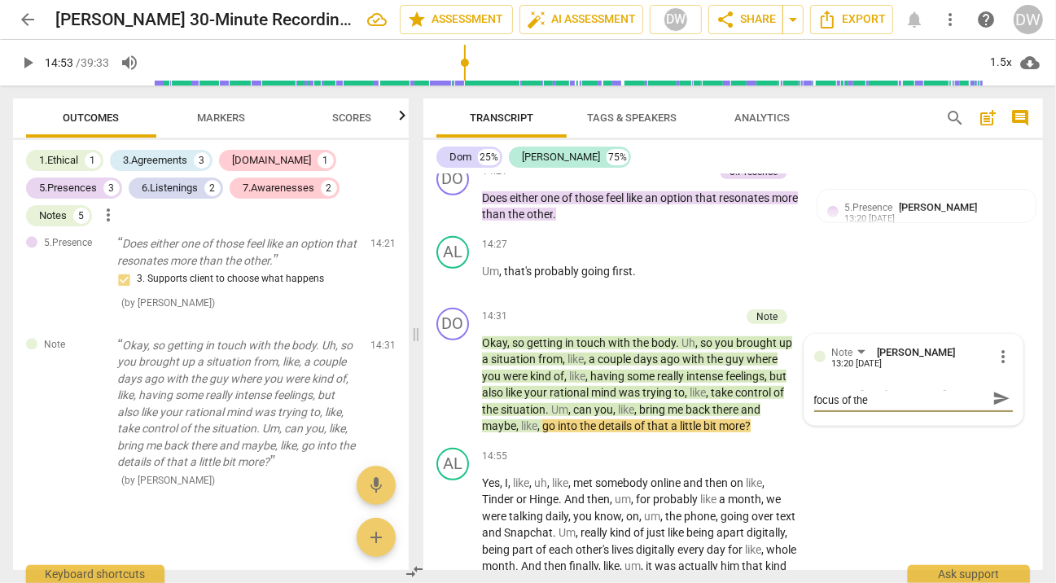
scroll to position [0, 0]
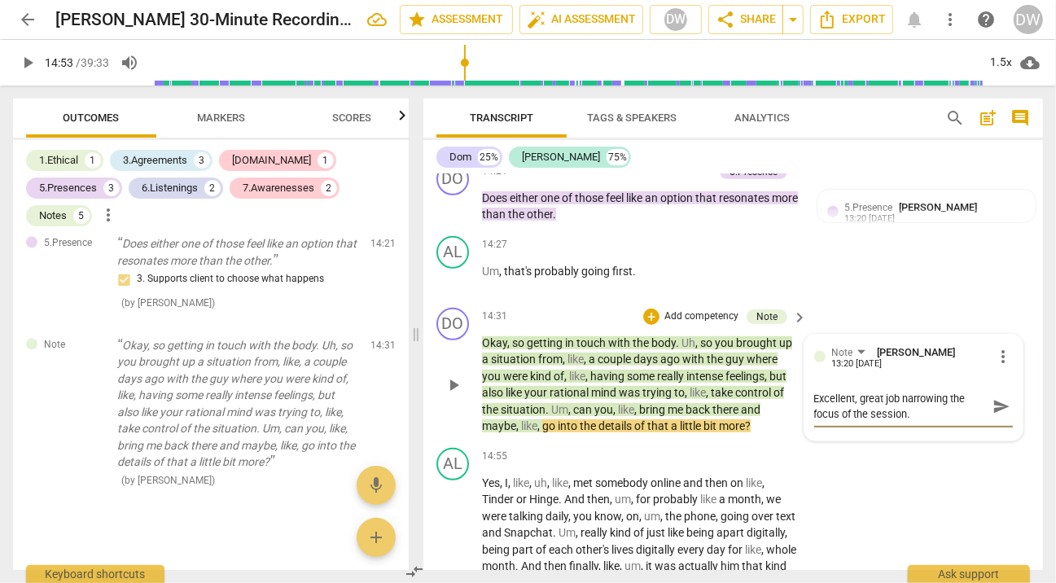
click at [693, 324] on p "Add competency" at bounding box center [701, 316] width 77 height 15
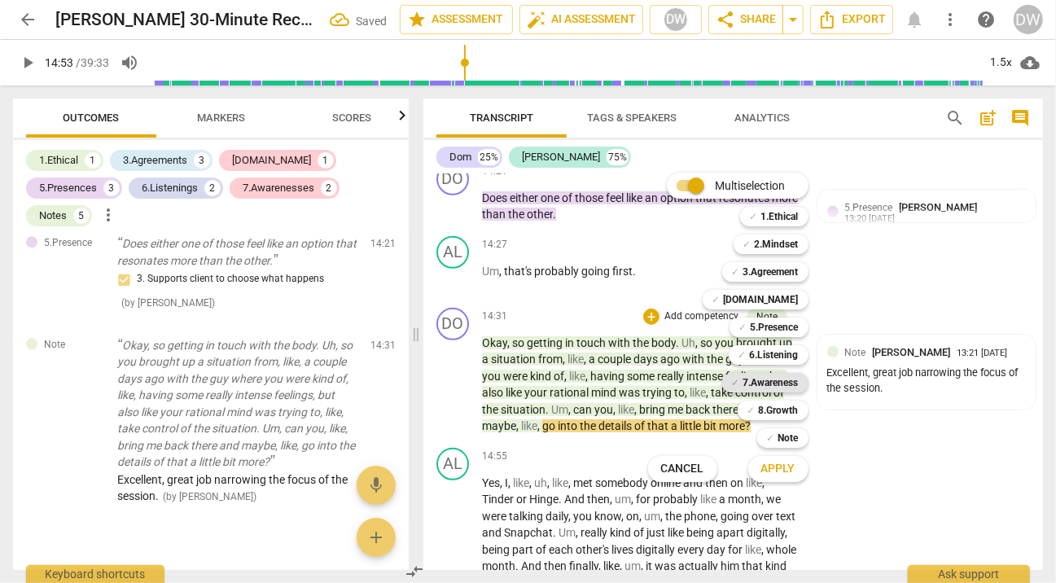
click at [751, 377] on b "7.Awareness" at bounding box center [770, 383] width 55 height 20
click at [776, 463] on span "Apply" at bounding box center [778, 469] width 34 height 16
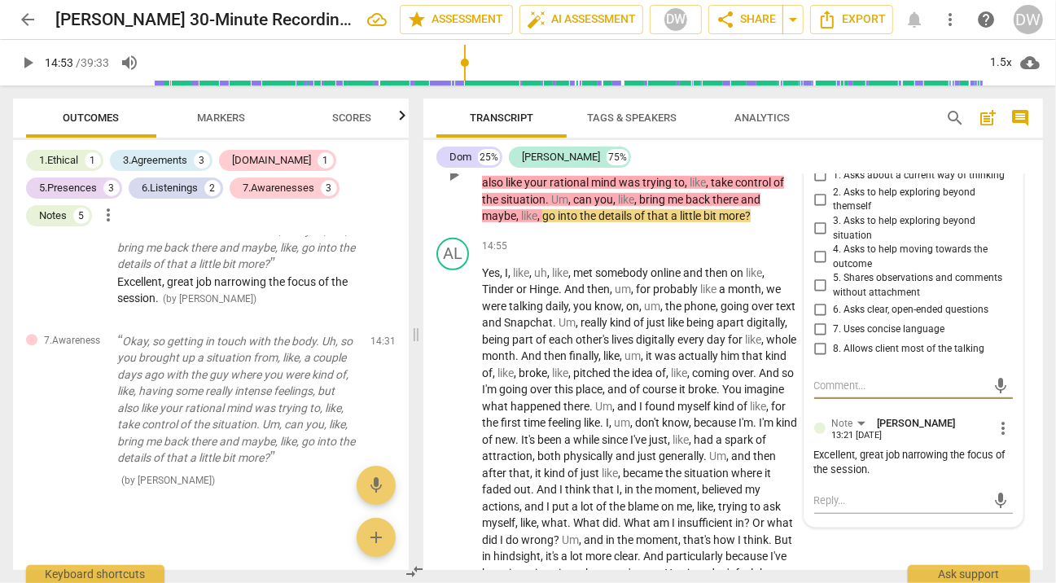
scroll to position [4575, 0]
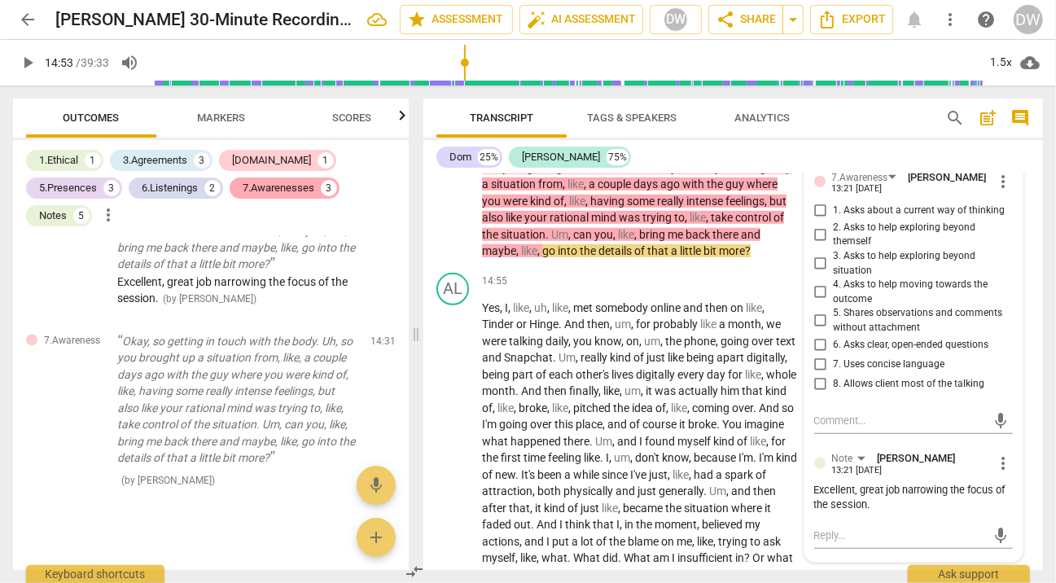
click at [243, 182] on div "7.Awarenesses" at bounding box center [279, 188] width 72 height 16
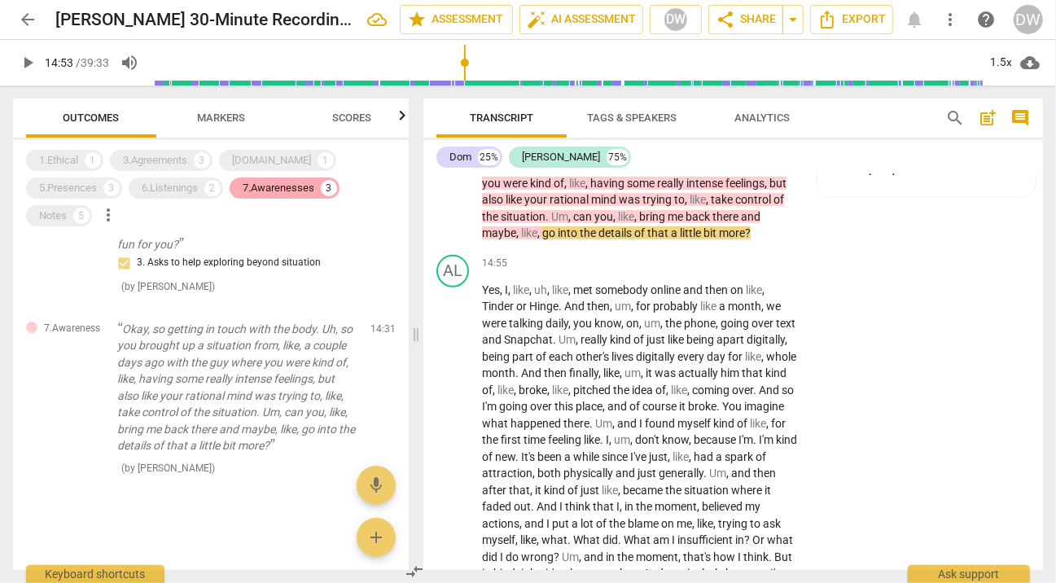
scroll to position [153, 0]
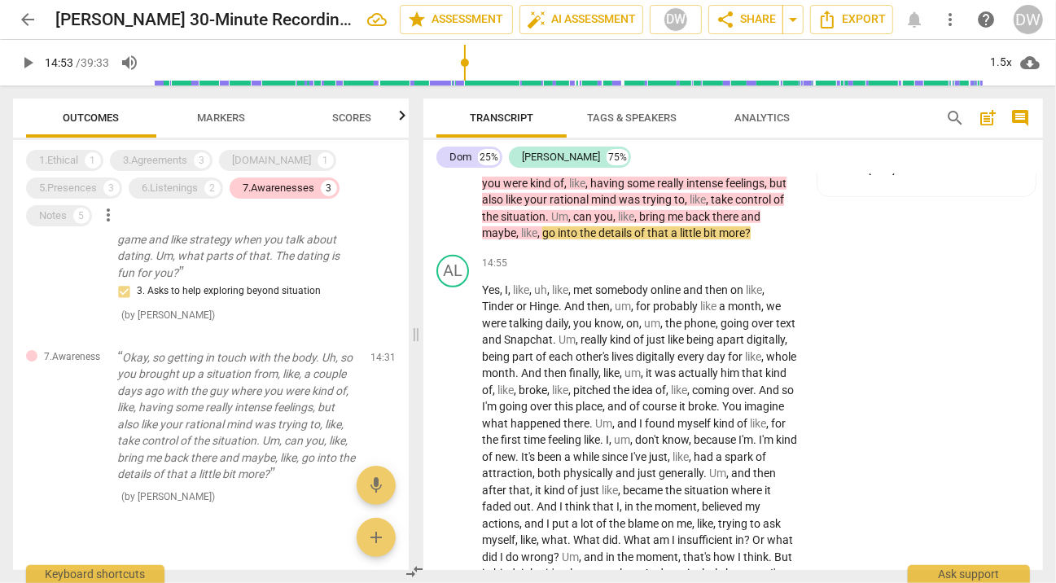
click at [214, 123] on span "Markers" at bounding box center [222, 118] width 48 height 12
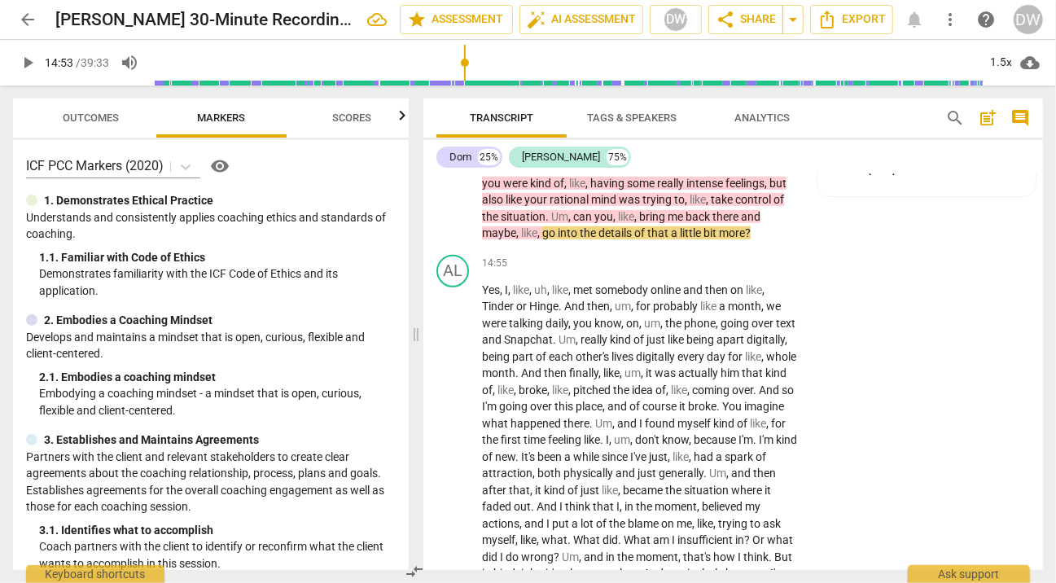
click at [362, 121] on span "Scores" at bounding box center [351, 118] width 39 height 12
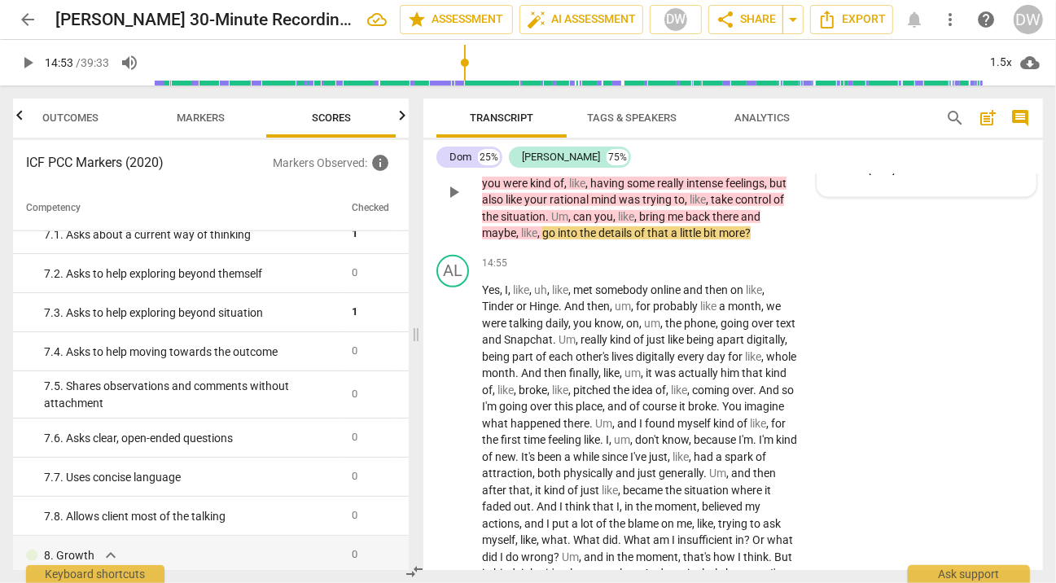
scroll to position [4483, 0]
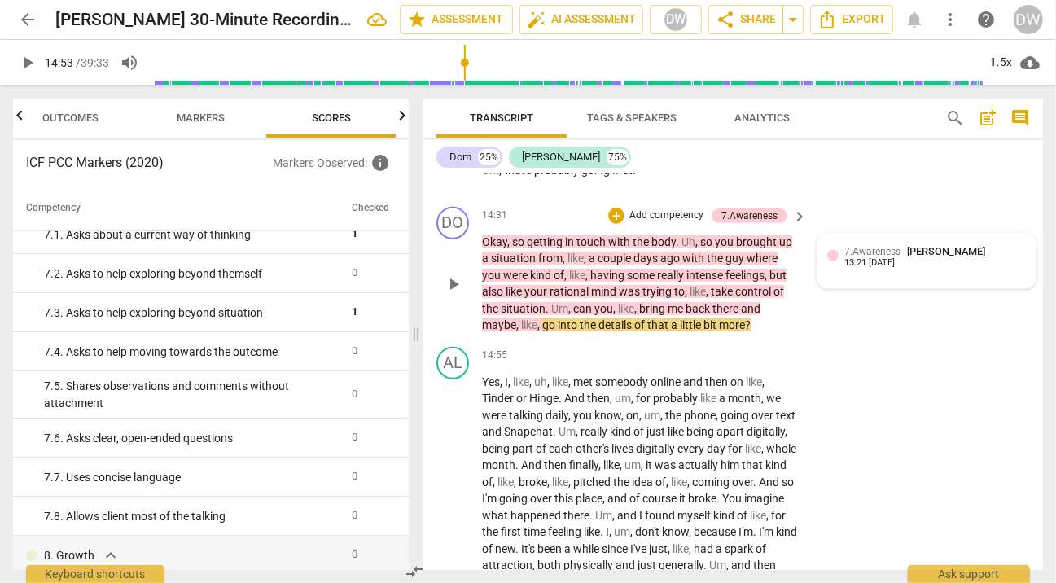
click at [865, 257] on span "7.Awareness" at bounding box center [873, 251] width 56 height 11
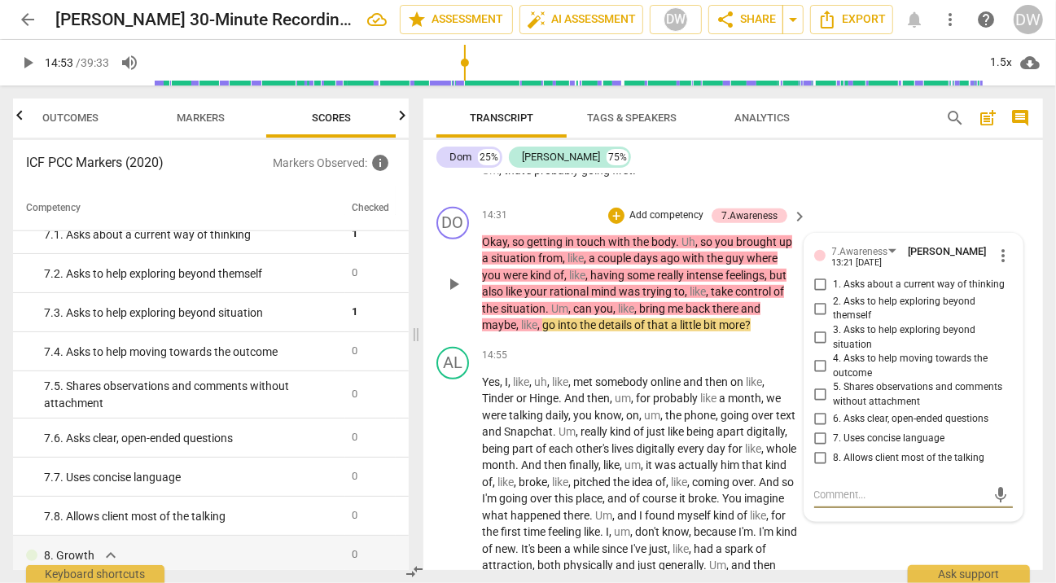
click at [998, 265] on span "more_vert" at bounding box center [1003, 256] width 20 height 20
click at [1001, 317] on li "Delete" at bounding box center [1014, 315] width 56 height 31
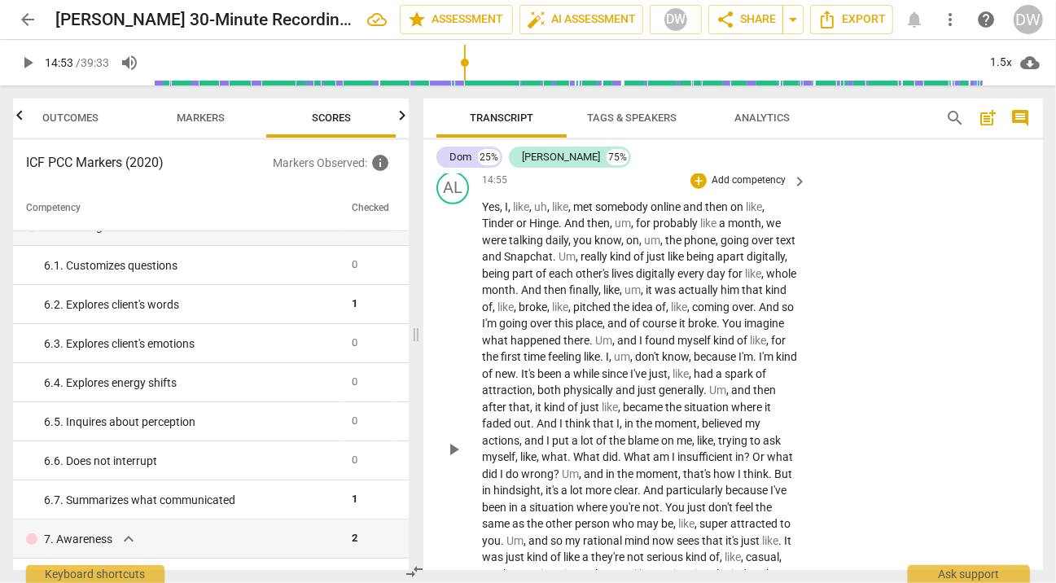
scroll to position [4661, 0]
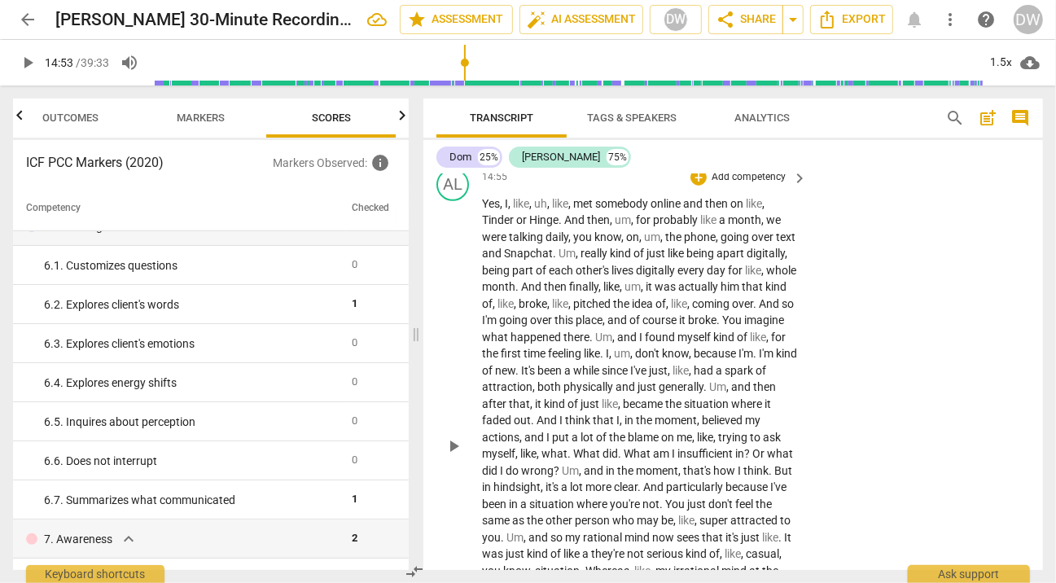
click at [456, 459] on button "play_arrow" at bounding box center [454, 446] width 26 height 26
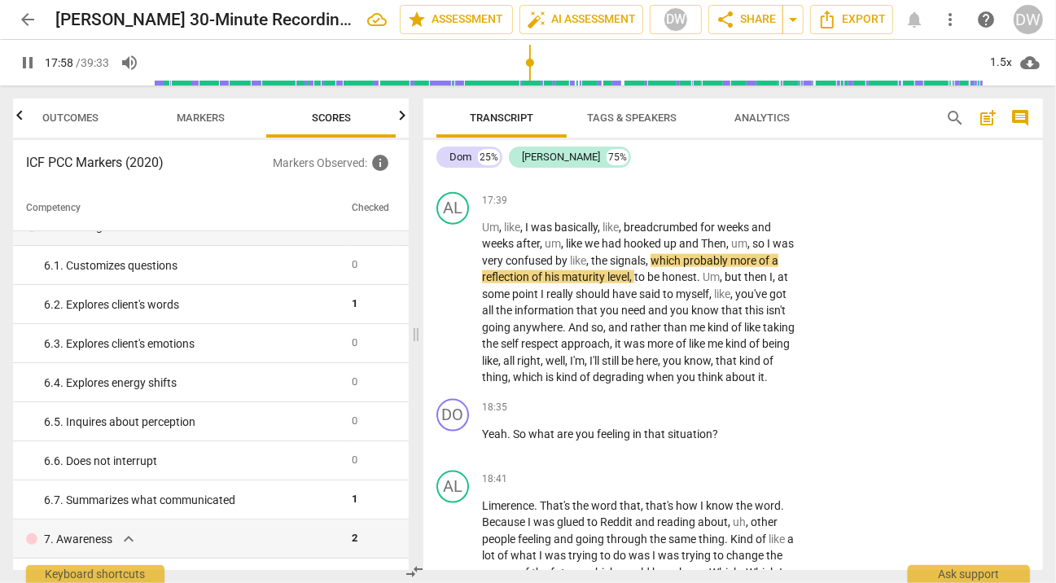
scroll to position [5260, 0]
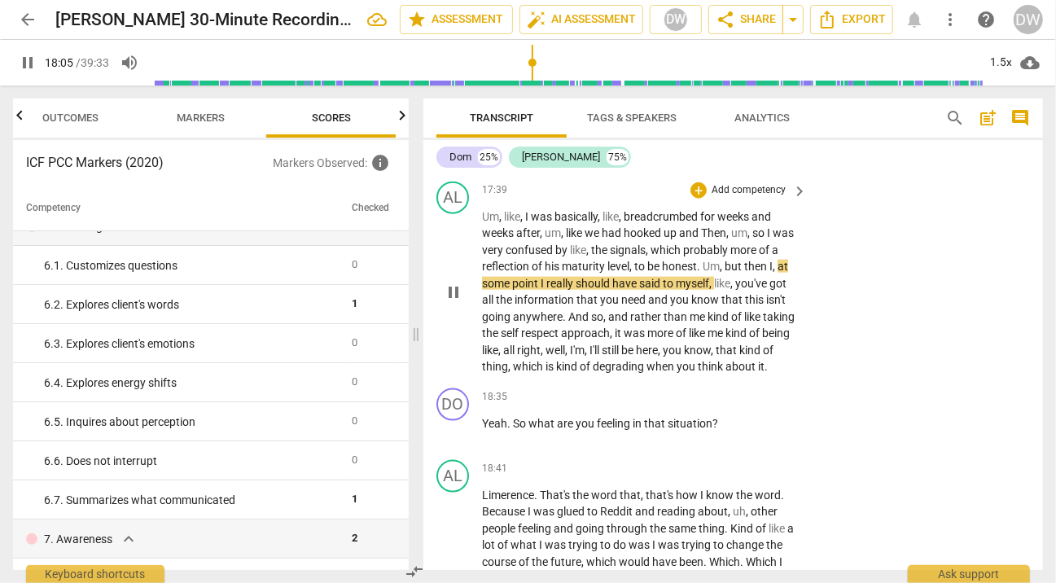
click at [451, 302] on span "pause" at bounding box center [454, 293] width 20 height 20
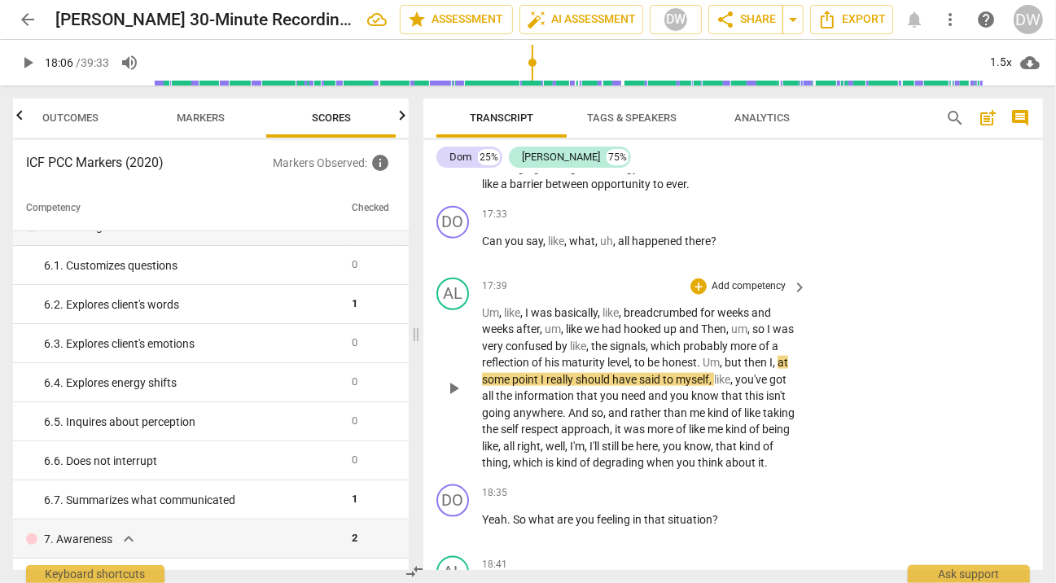
scroll to position [5163, 0]
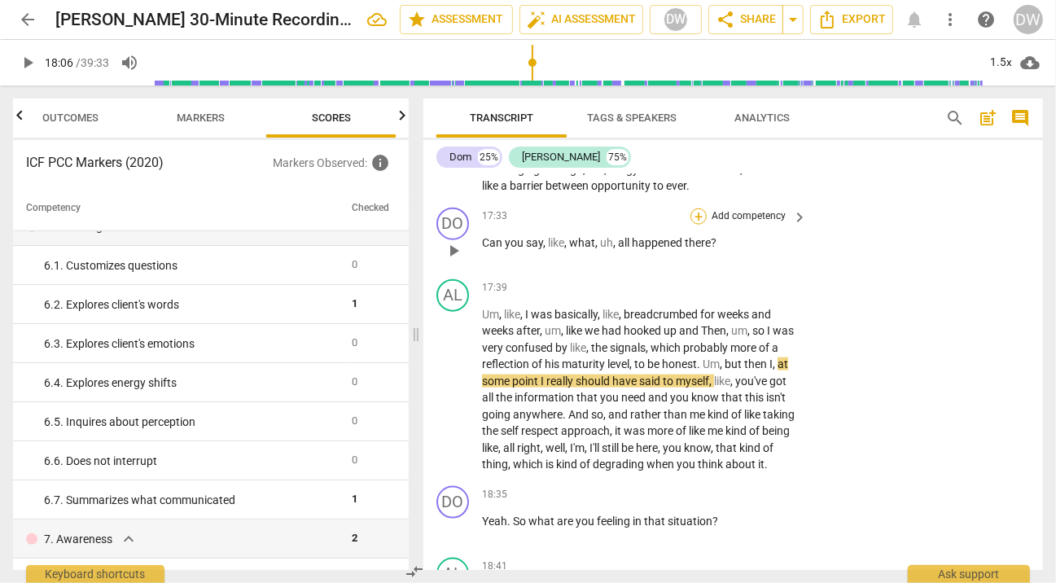
click at [691, 225] on div "+" at bounding box center [699, 216] width 16 height 16
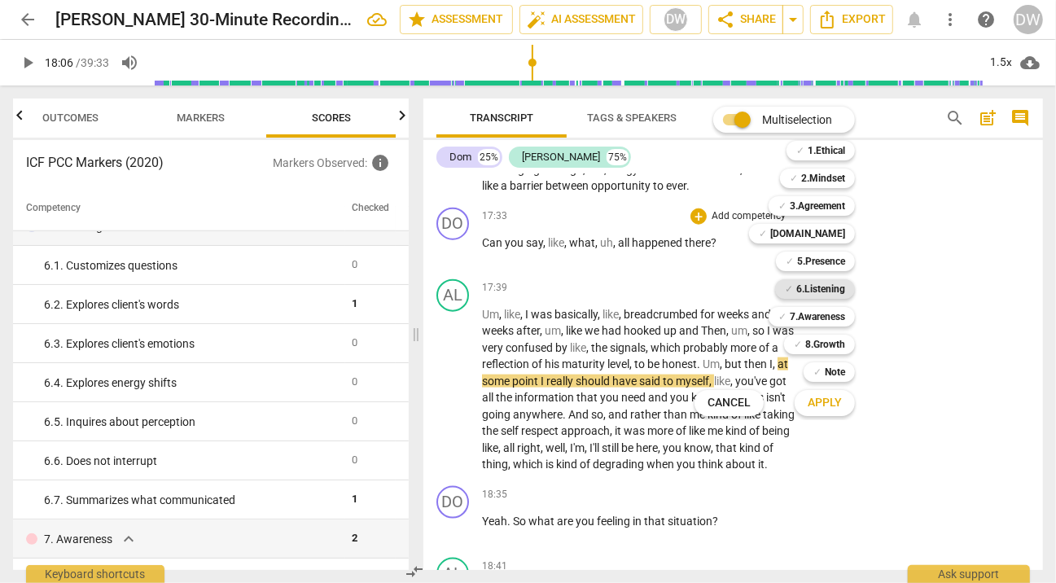
click at [809, 286] on b "6.Listening" at bounding box center [820, 289] width 49 height 20
click at [830, 404] on span "Apply" at bounding box center [825, 403] width 34 height 16
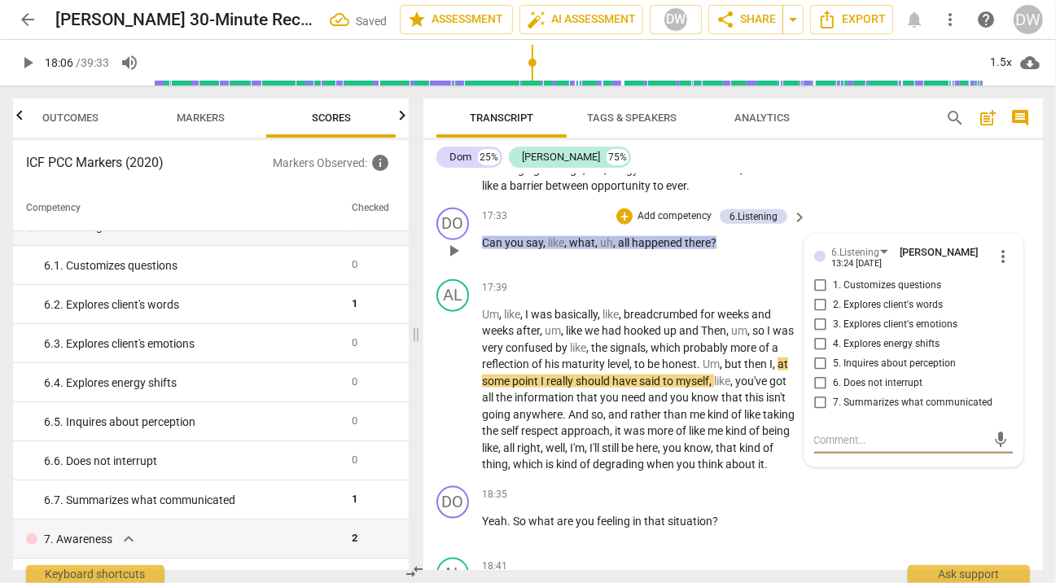
click at [817, 374] on input "5. Inquires about perception" at bounding box center [821, 364] width 26 height 20
click at [443, 431] on div "play_arrow pause" at bounding box center [462, 390] width 42 height 156
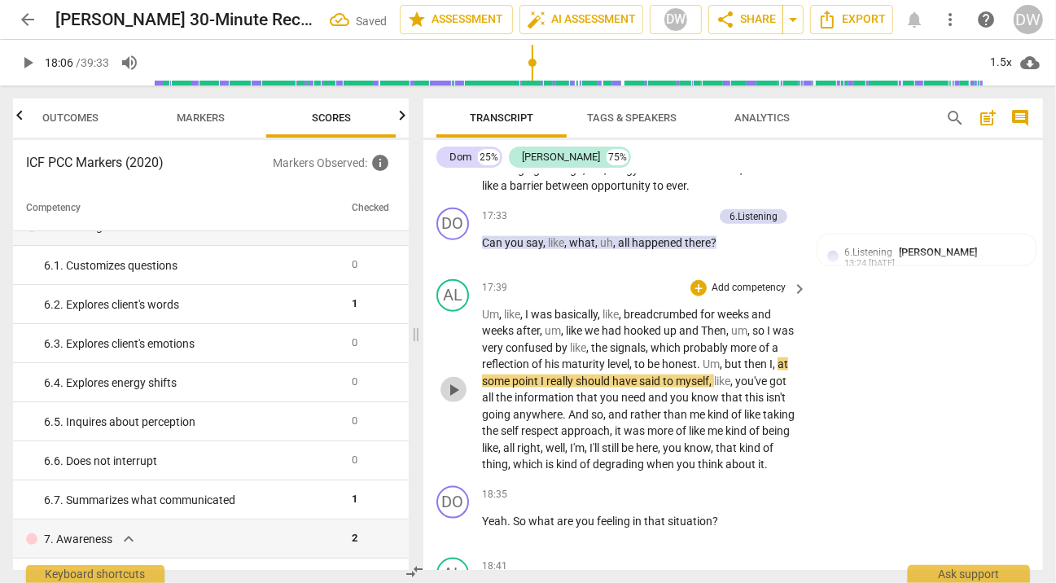
click at [464, 400] on span "play_arrow" at bounding box center [454, 390] width 26 height 20
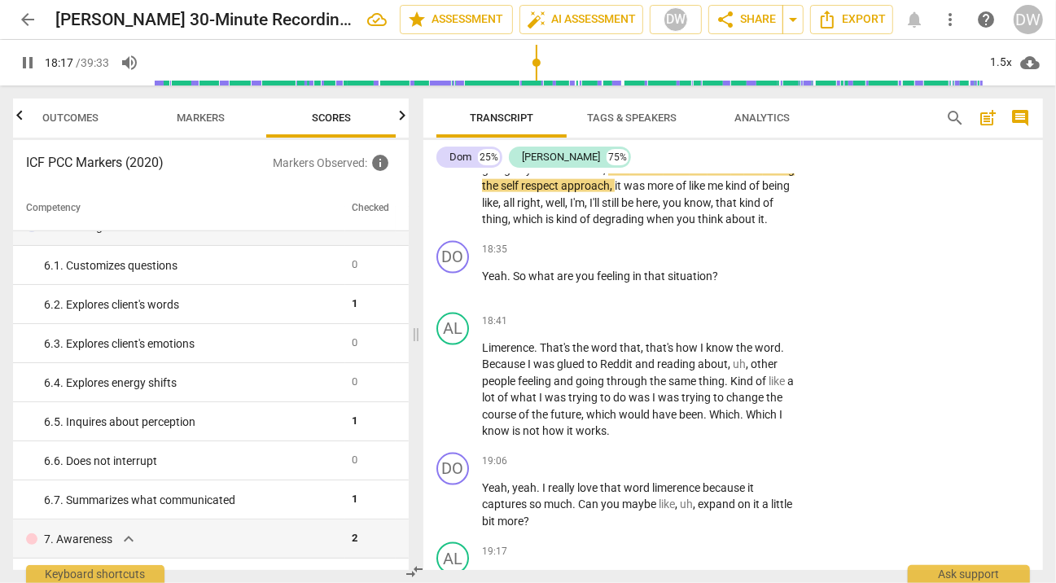
scroll to position [5409, 0]
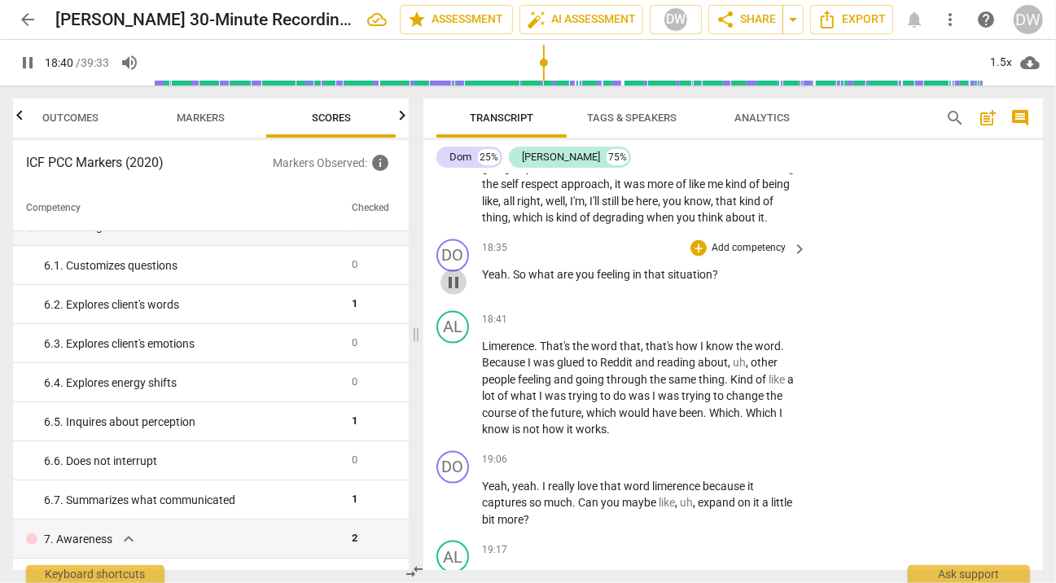
click at [455, 292] on span "pause" at bounding box center [454, 283] width 20 height 20
click at [695, 257] on div "+" at bounding box center [699, 248] width 16 height 16
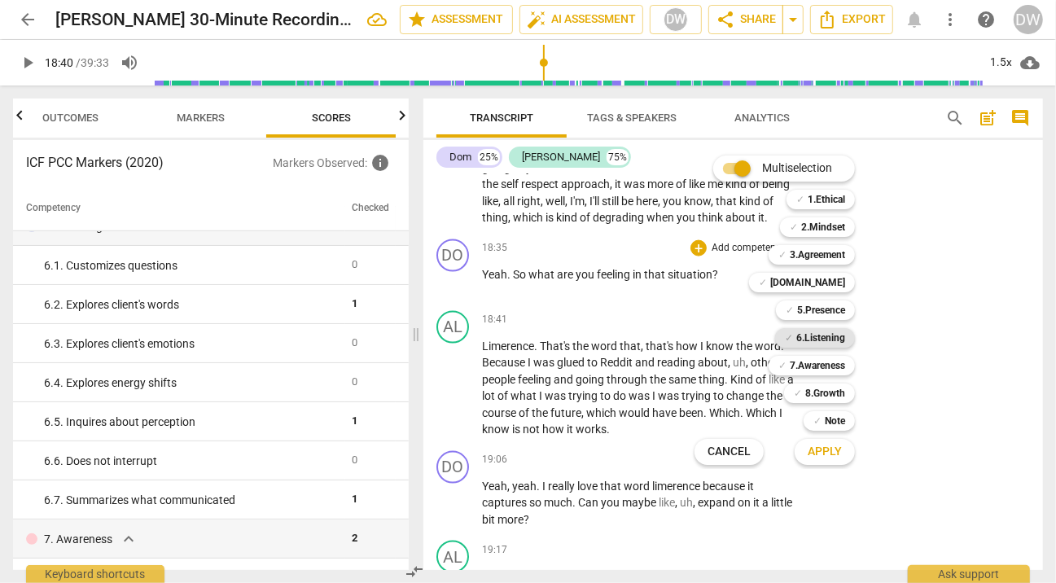
click at [808, 332] on b "6.Listening" at bounding box center [820, 338] width 49 height 20
click at [818, 454] on span "Apply" at bounding box center [825, 452] width 34 height 16
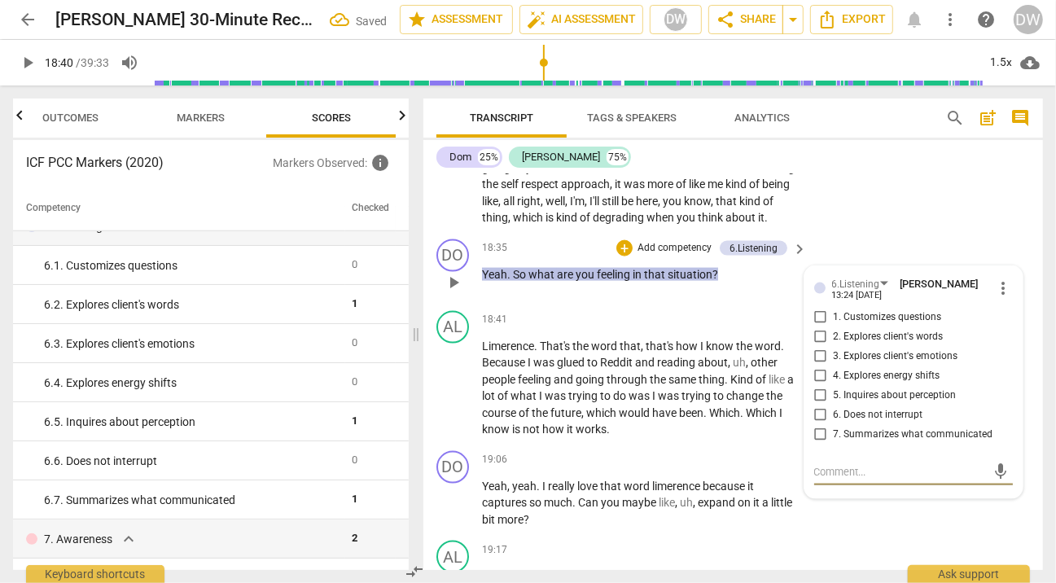
click at [820, 366] on input "3. Explores client's emotions" at bounding box center [821, 357] width 26 height 20
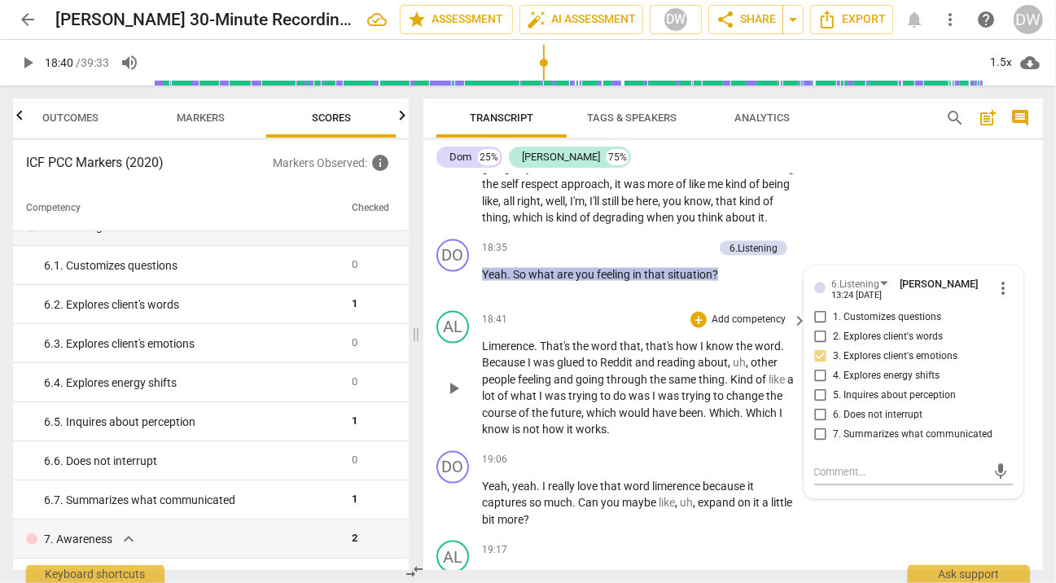
click at [449, 398] on span "play_arrow" at bounding box center [454, 389] width 20 height 20
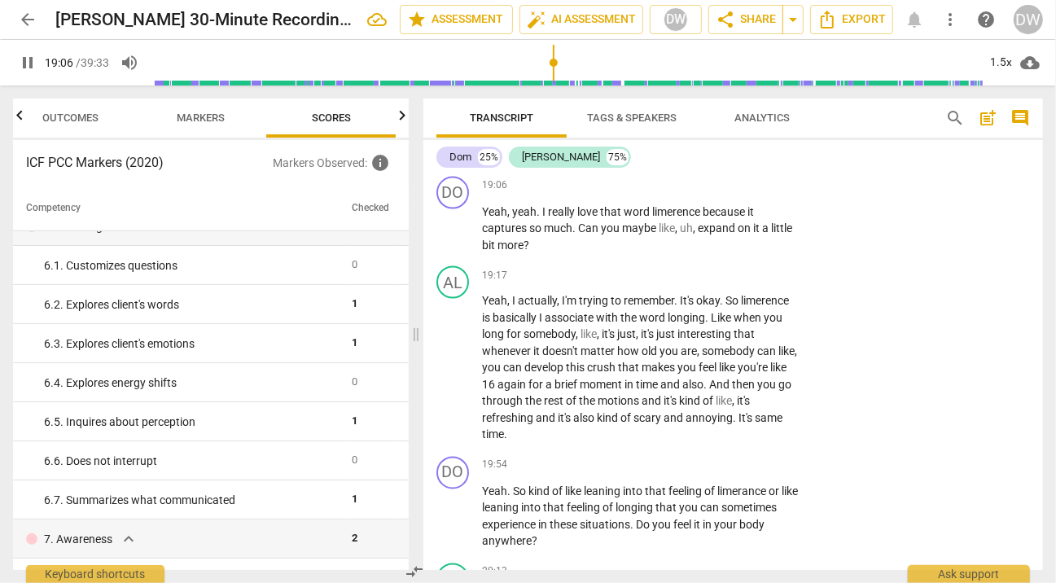
scroll to position [5685, 0]
click at [454, 238] on span "pause" at bounding box center [454, 228] width 20 height 20
click at [700, 193] on div "+" at bounding box center [699, 185] width 16 height 16
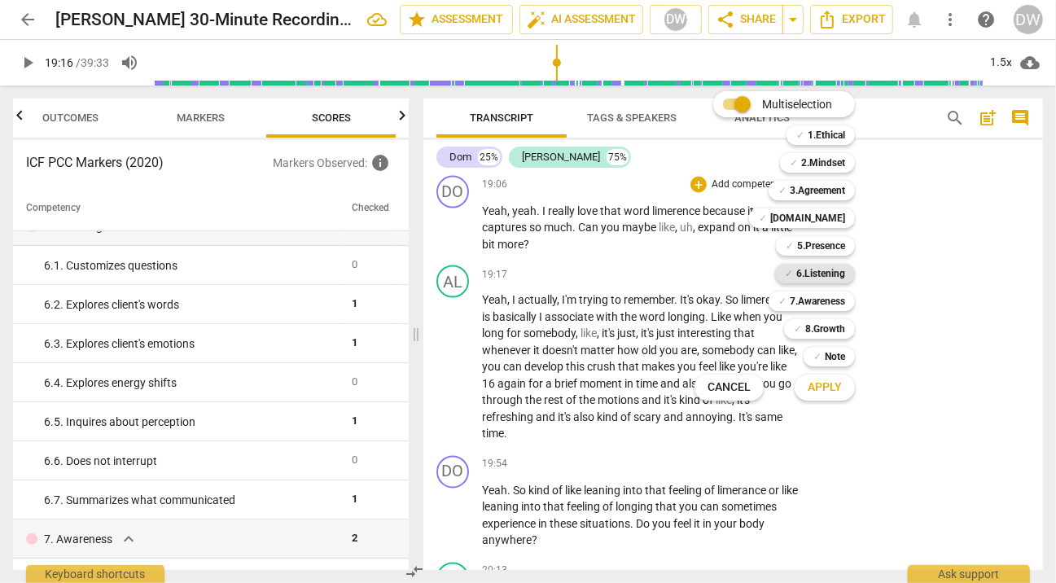
click at [811, 282] on b "6.Listening" at bounding box center [820, 274] width 49 height 20
click at [826, 382] on span "Apply" at bounding box center [825, 387] width 34 height 16
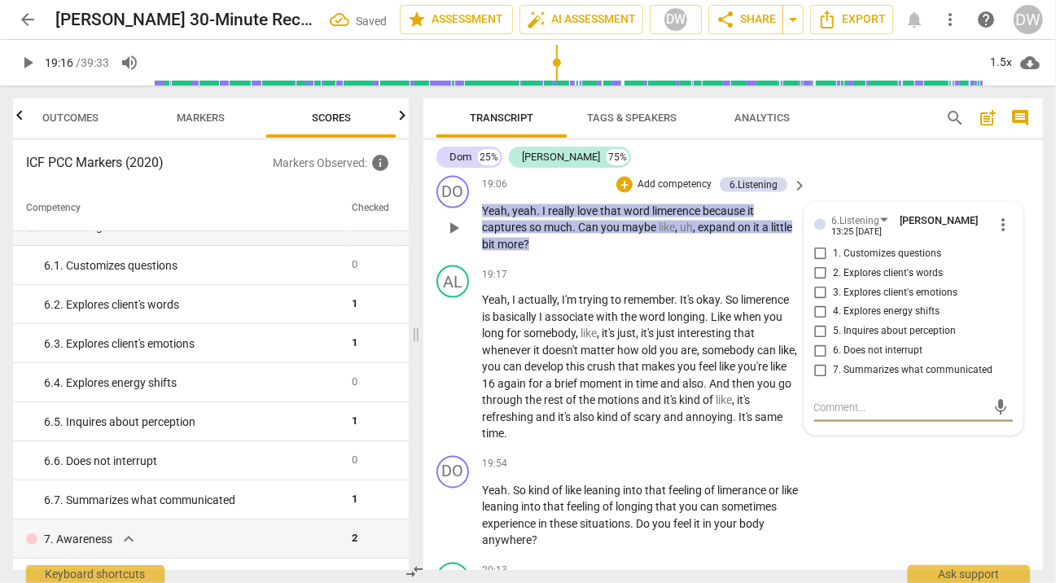
click at [820, 264] on input "1. Customizes questions" at bounding box center [821, 254] width 26 height 20
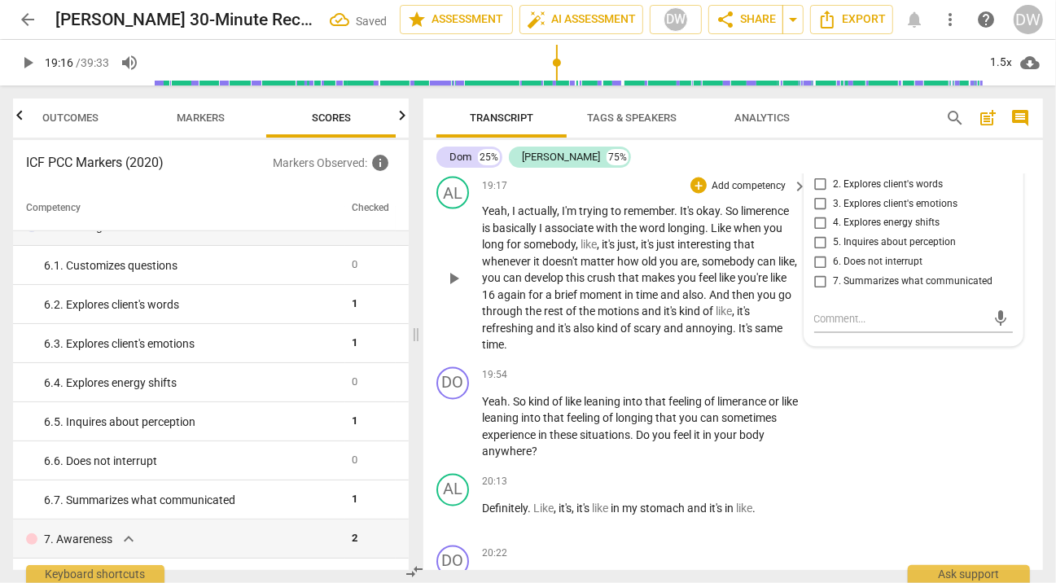
scroll to position [5777, 0]
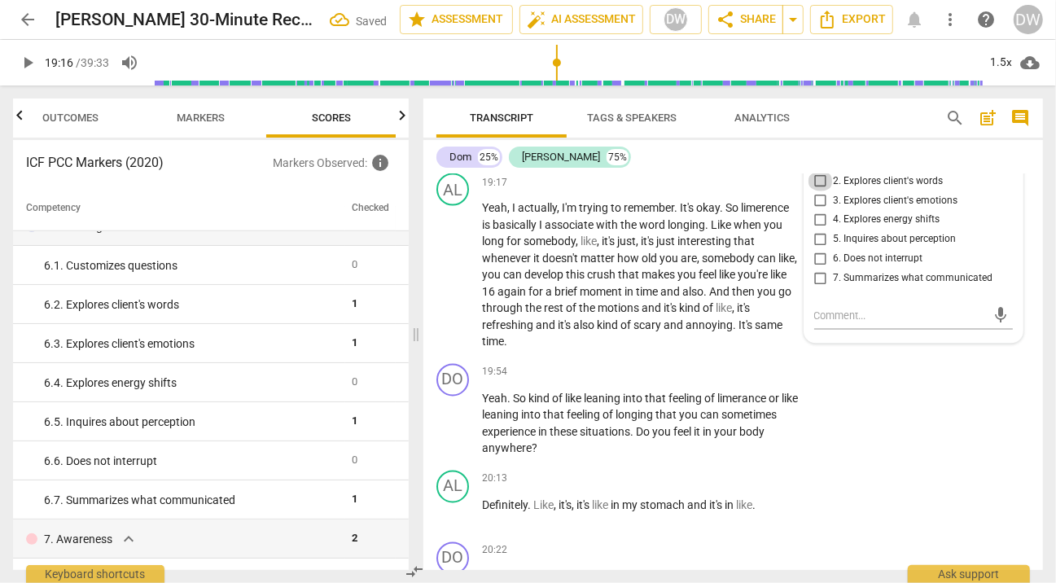
click at [822, 191] on input "2. Explores client's words" at bounding box center [821, 182] width 26 height 20
click at [463, 286] on span "play_arrow" at bounding box center [454, 276] width 20 height 20
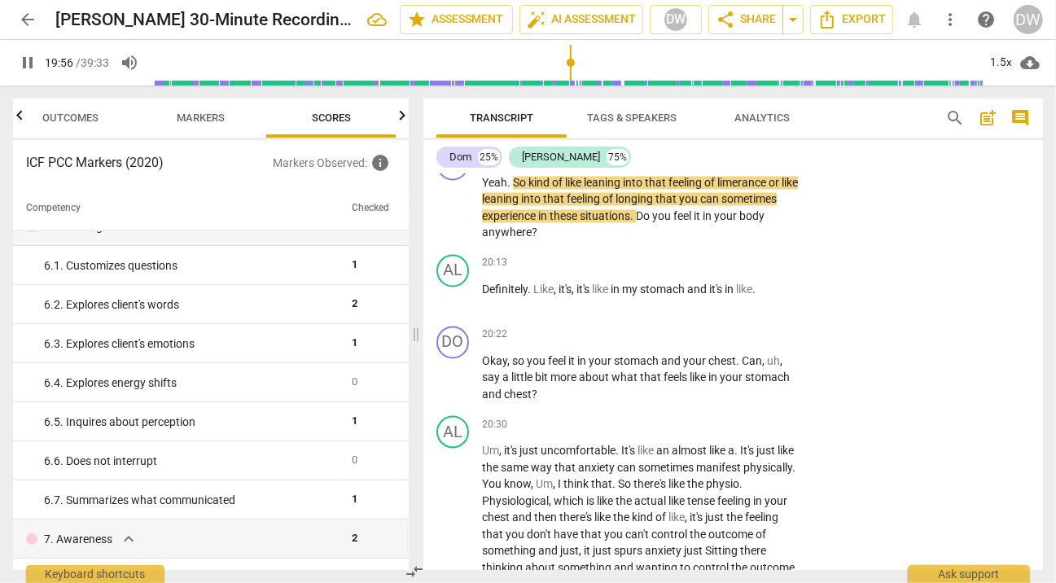
scroll to position [6002, 0]
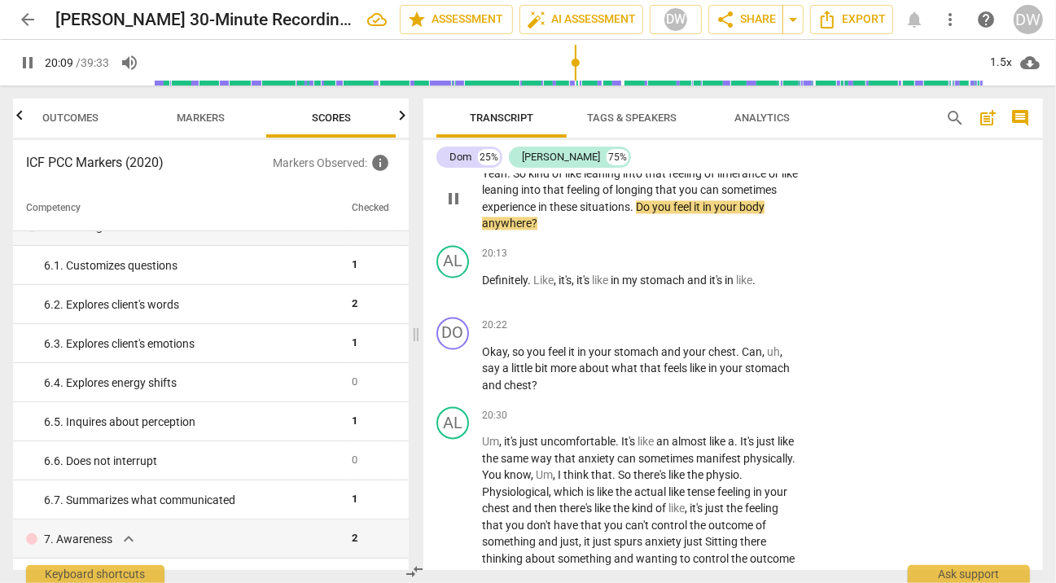
click at [452, 208] on span "pause" at bounding box center [454, 199] width 20 height 20
click at [701, 156] on div "+ Add competency" at bounding box center [739, 147] width 97 height 16
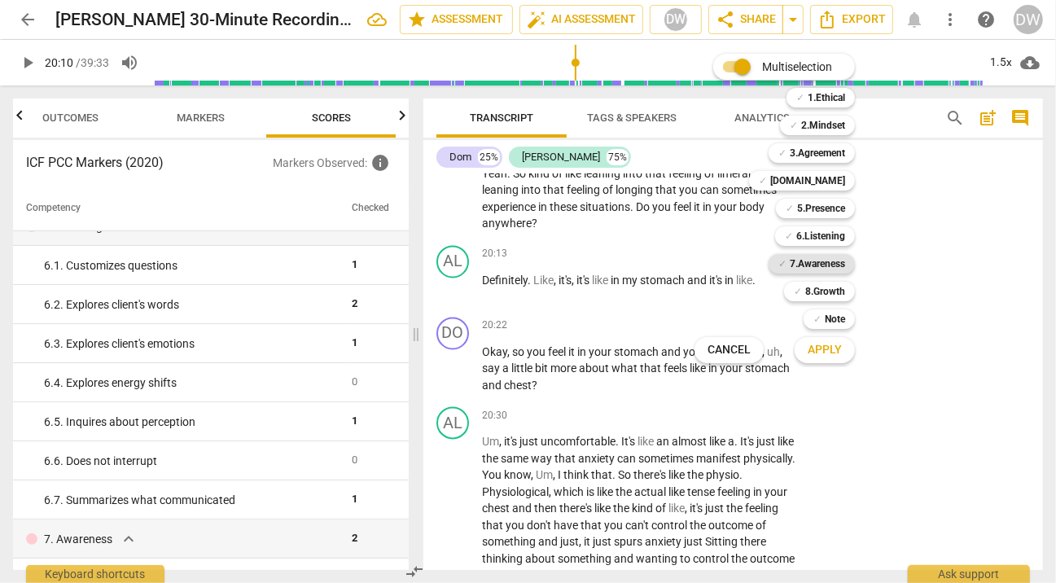
click at [833, 270] on b "7.Awareness" at bounding box center [817, 264] width 55 height 20
click at [831, 356] on span "Apply" at bounding box center [825, 350] width 34 height 16
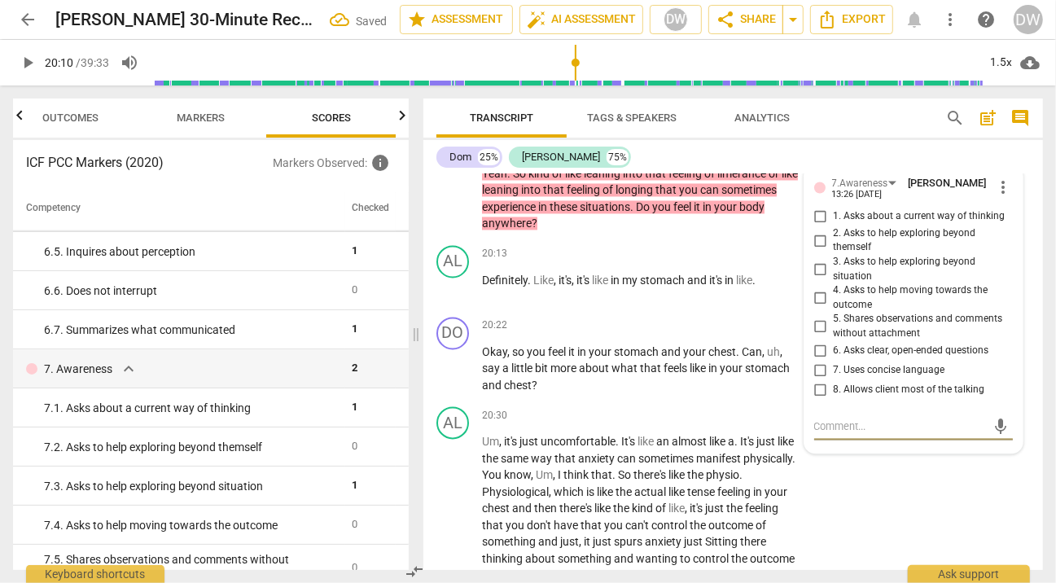
scroll to position [981, 0]
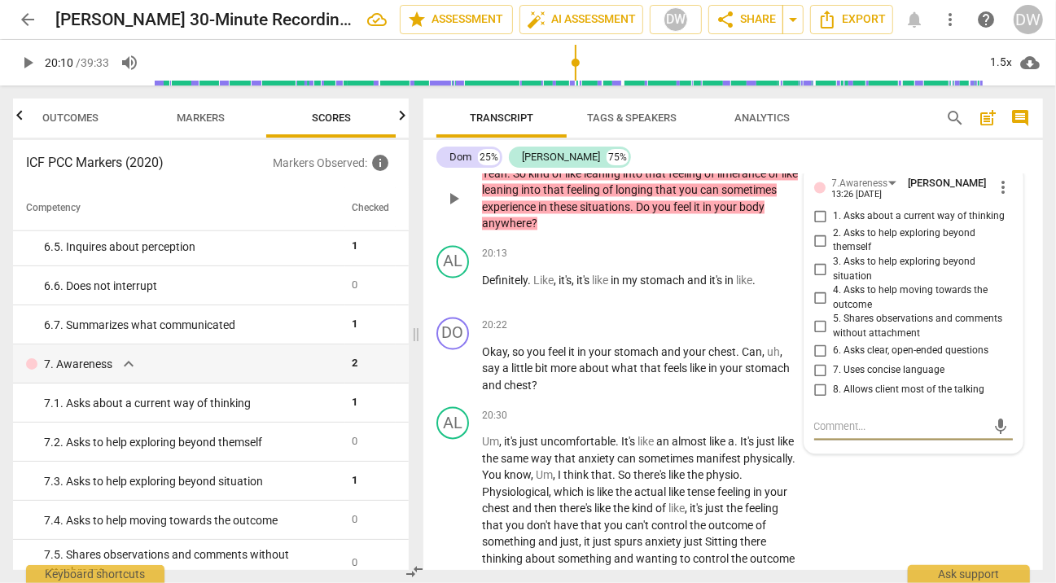
click at [818, 250] on input "2. Asks to help exploring beyond themself" at bounding box center [821, 240] width 26 height 20
click at [453, 379] on span "play_arrow" at bounding box center [454, 369] width 20 height 20
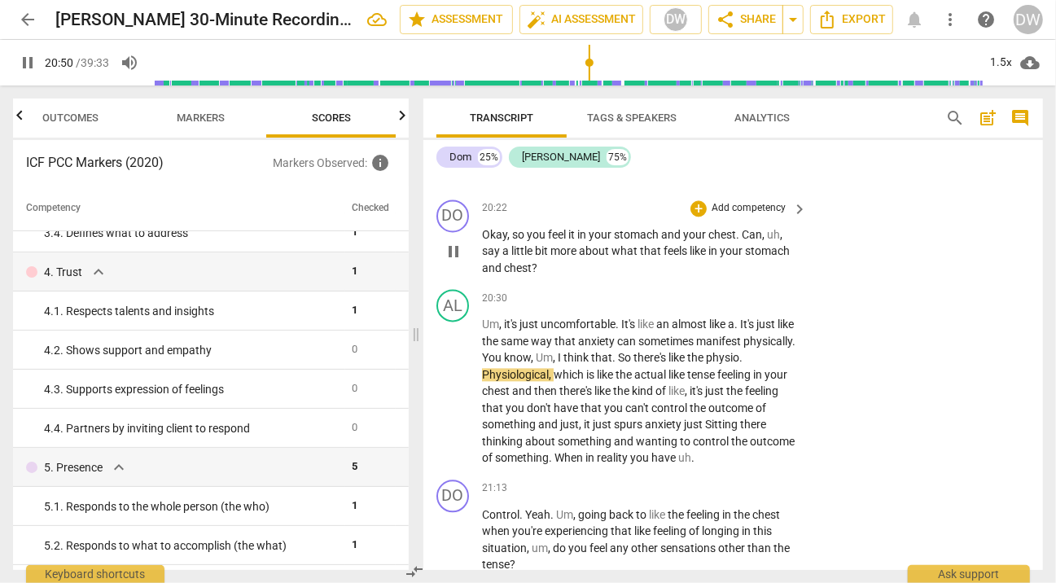
scroll to position [6133, 0]
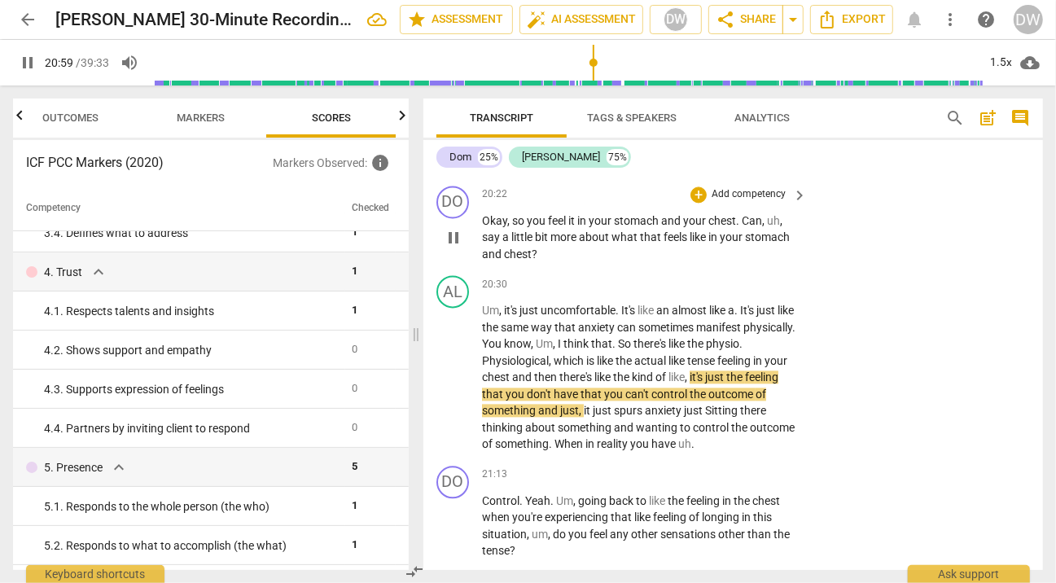
click at [453, 248] on span "pause" at bounding box center [454, 238] width 20 height 20
click at [695, 203] on div "+" at bounding box center [699, 194] width 16 height 16
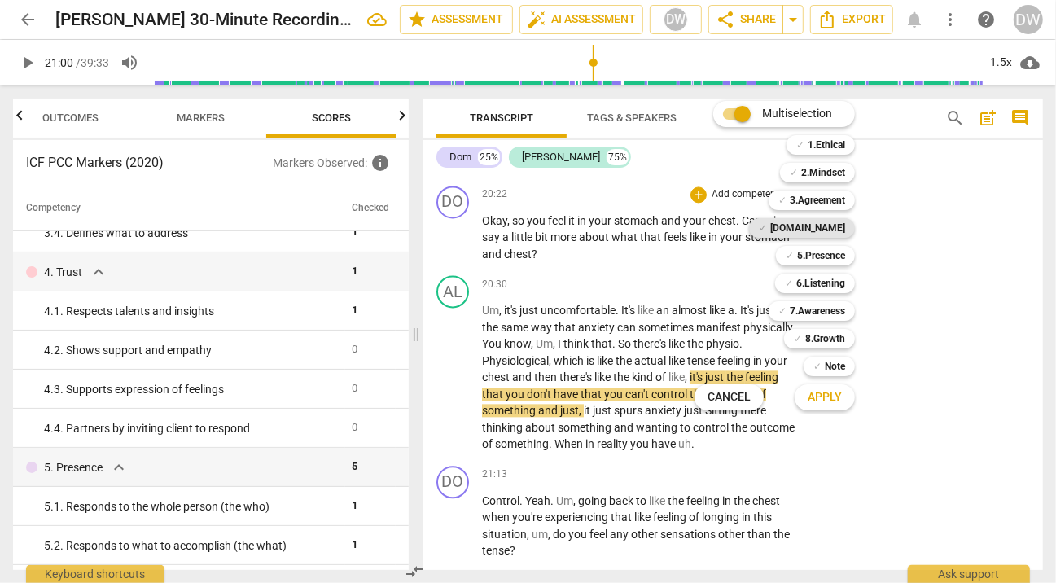
click at [829, 230] on b "[DOMAIN_NAME]" at bounding box center [807, 228] width 75 height 20
click at [827, 393] on span "Apply" at bounding box center [825, 397] width 34 height 16
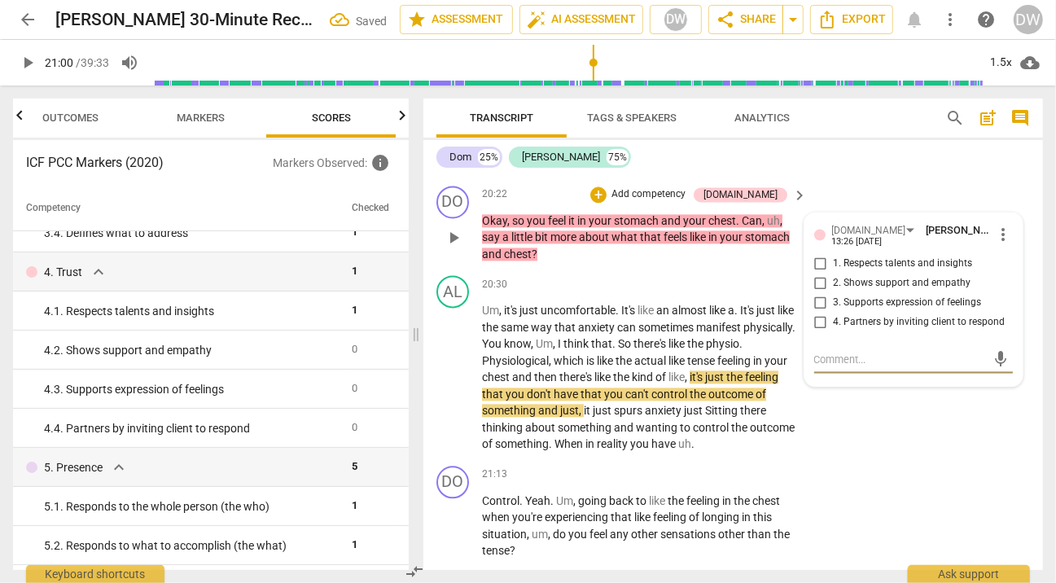
click at [822, 313] on input "3. Supports expression of feelings" at bounding box center [821, 303] width 26 height 20
click at [452, 388] on span "play_arrow" at bounding box center [454, 378] width 20 height 20
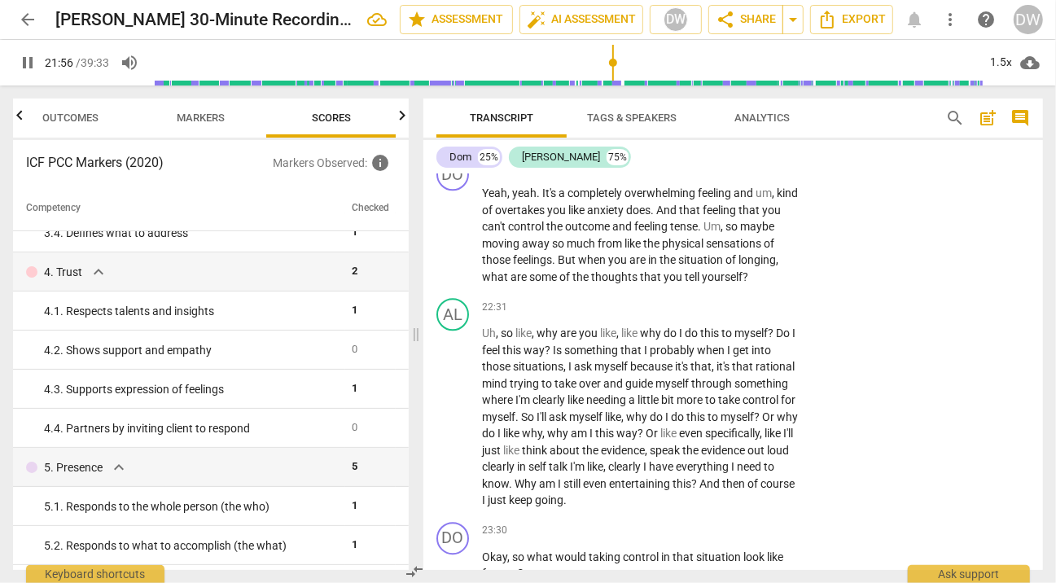
scroll to position [6685, 0]
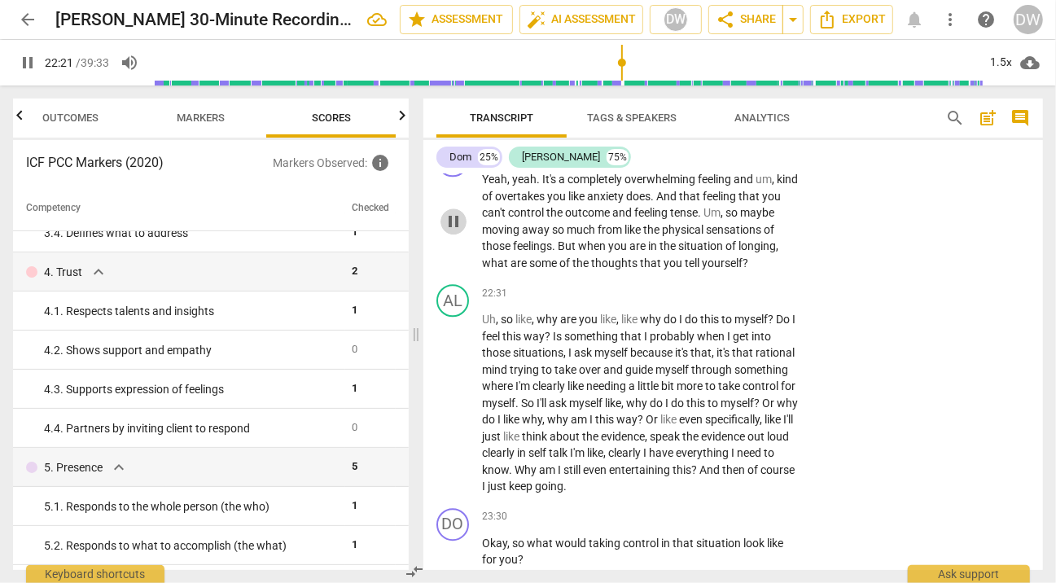
click at [458, 231] on span "pause" at bounding box center [454, 222] width 20 height 20
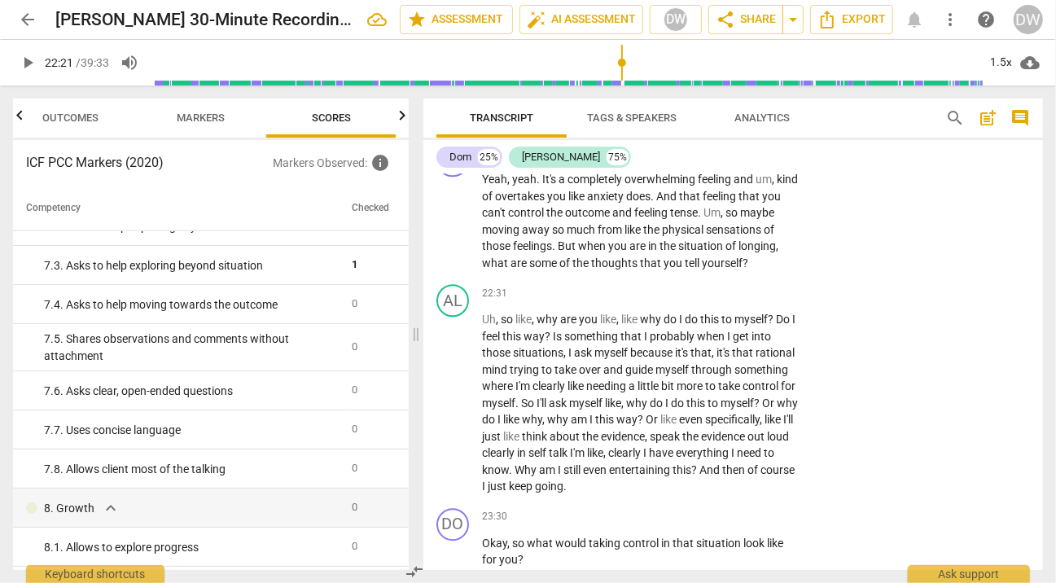
scroll to position [1212, 0]
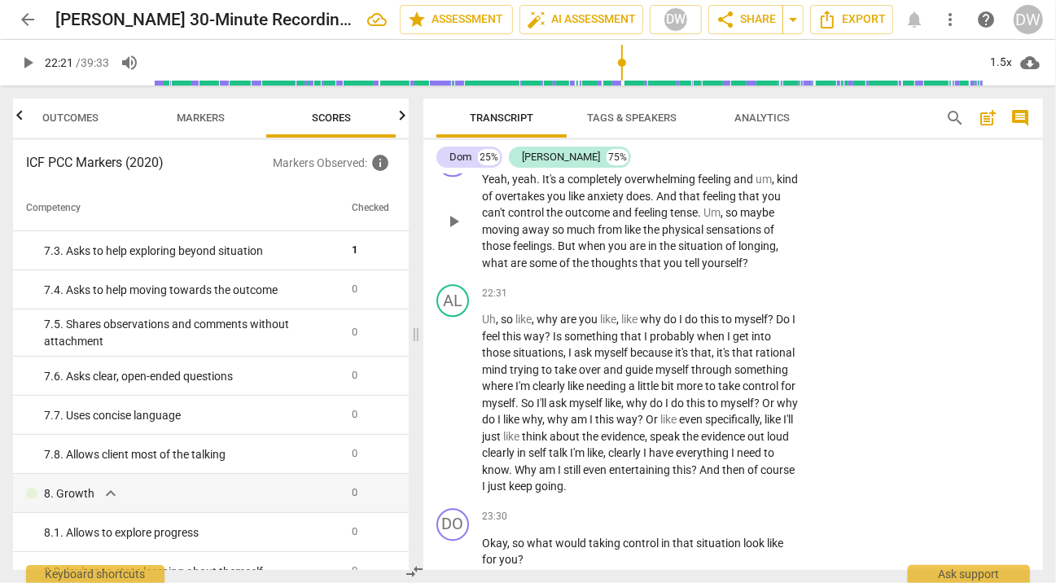
click at [697, 161] on div "+" at bounding box center [699, 153] width 16 height 16
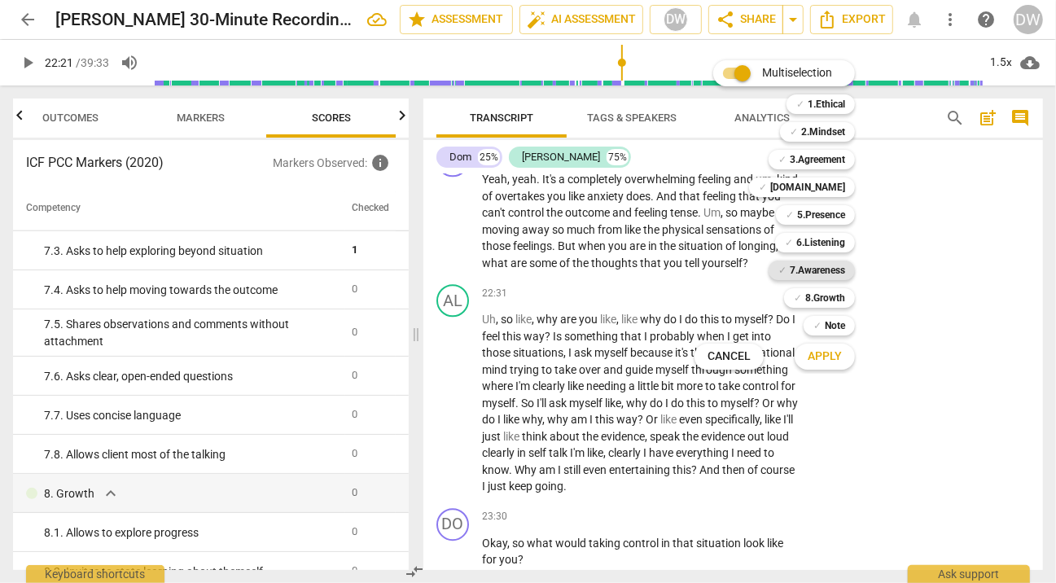
click at [818, 270] on b "7.Awareness" at bounding box center [817, 271] width 55 height 20
click at [822, 349] on span "Apply" at bounding box center [825, 357] width 34 height 16
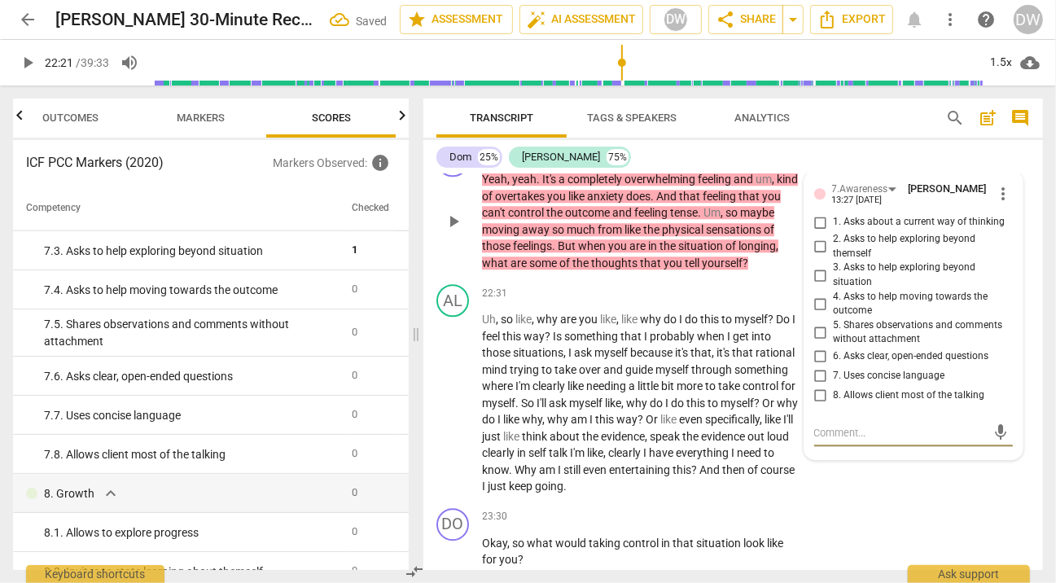
click at [819, 366] on input "6. Asks clear, open-ended questions" at bounding box center [821, 357] width 26 height 20
click at [829, 441] on textarea at bounding box center [900, 432] width 173 height 15
click at [455, 413] on span "play_arrow" at bounding box center [454, 403] width 20 height 20
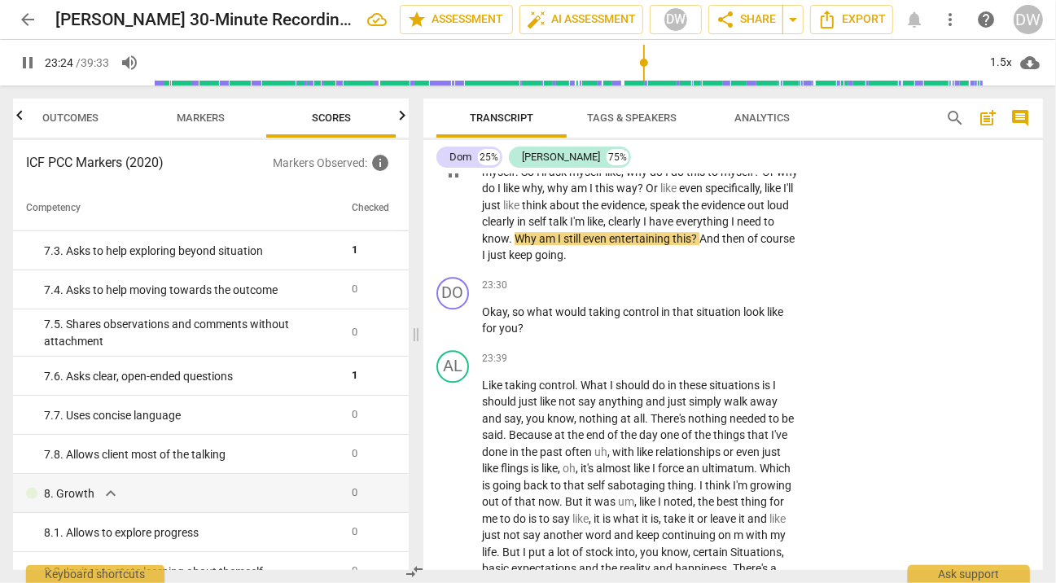
scroll to position [6917, 0]
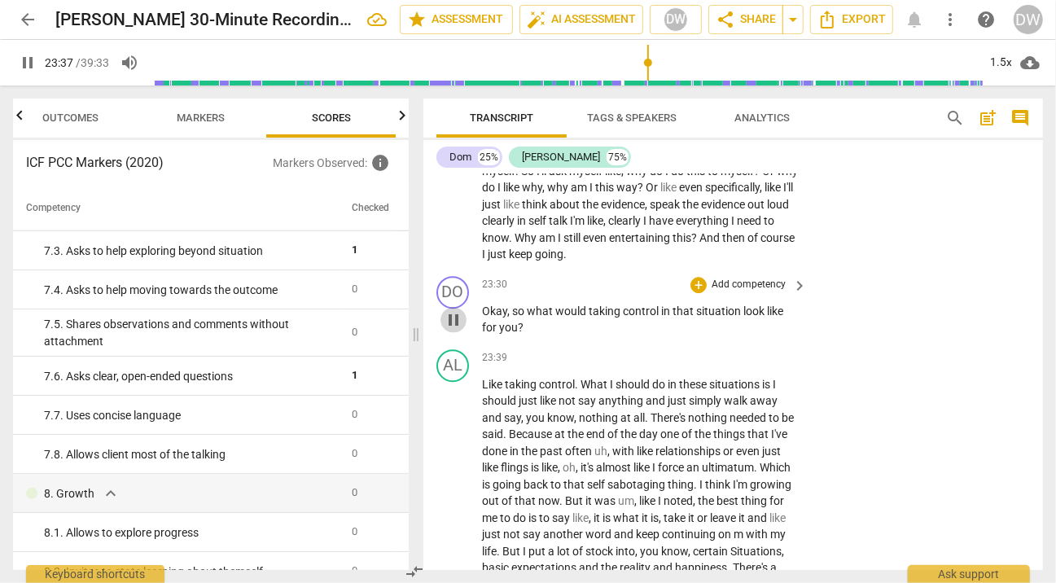
click at [452, 330] on span "pause" at bounding box center [454, 320] width 20 height 20
click at [699, 293] on div "+" at bounding box center [699, 285] width 16 height 16
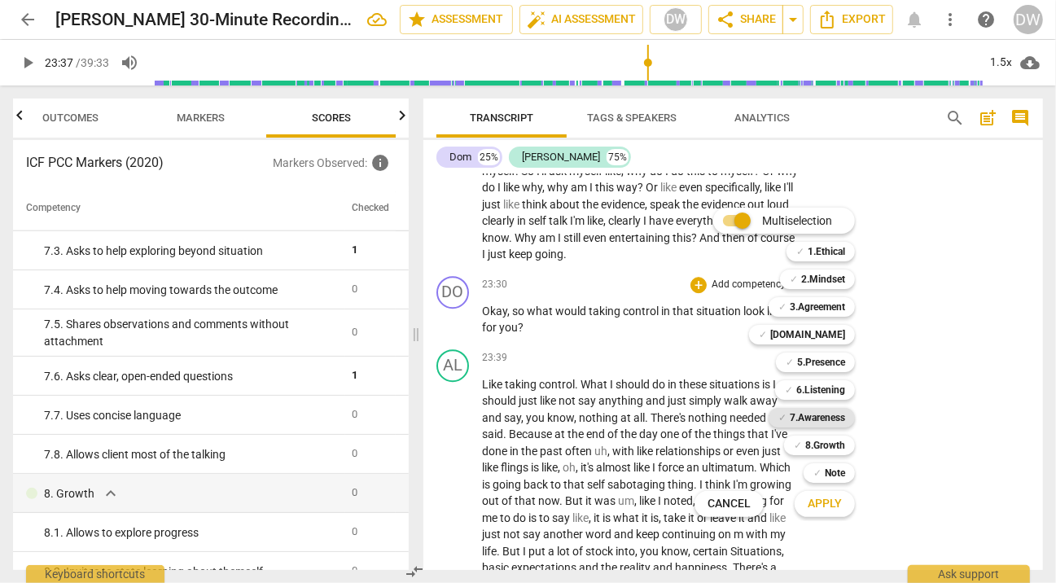
click at [816, 418] on b "7.Awareness" at bounding box center [817, 418] width 55 height 20
click at [831, 502] on span "Apply" at bounding box center [825, 504] width 34 height 16
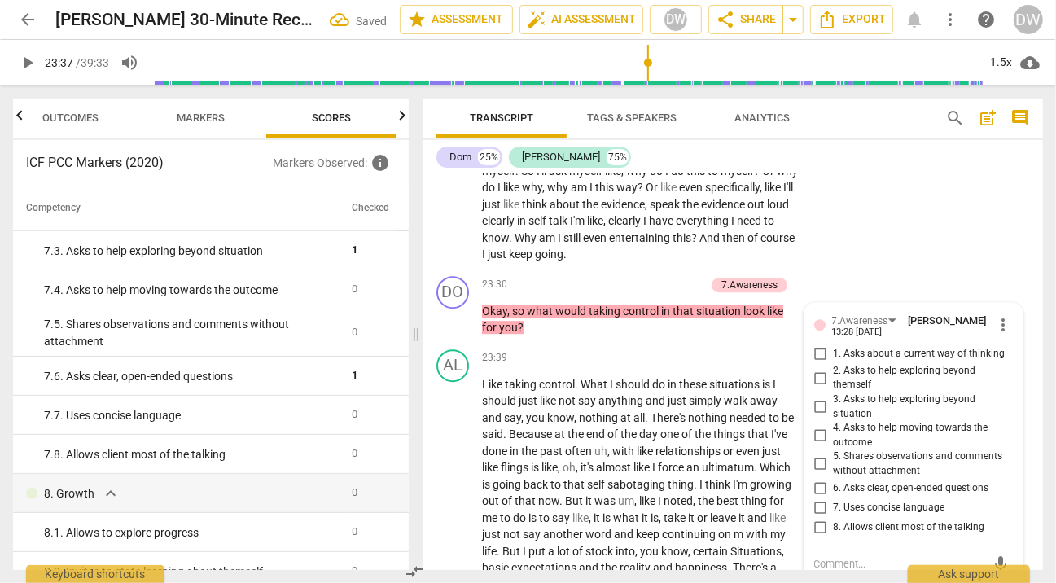
scroll to position [7186, 0]
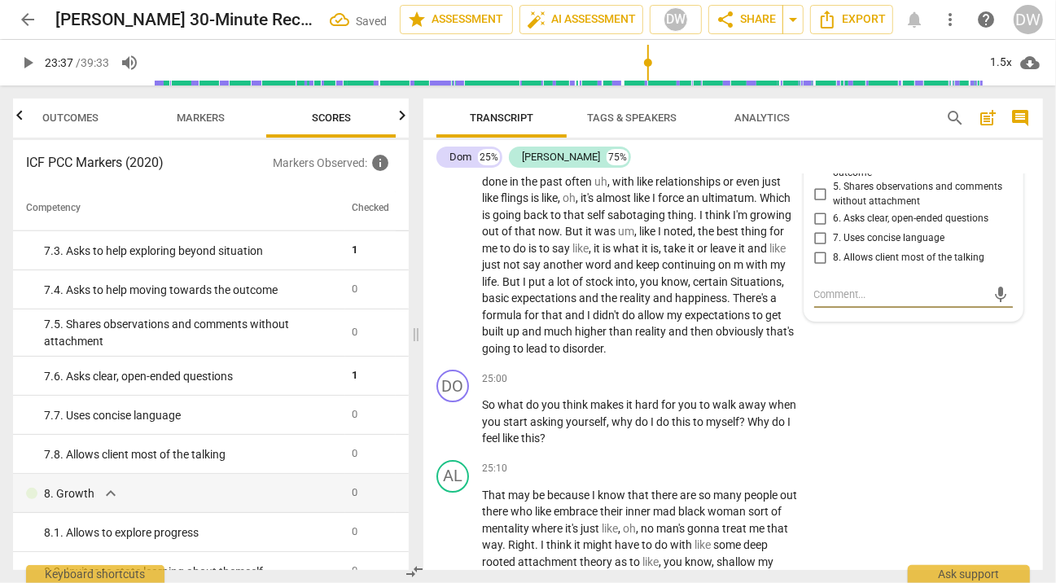
click at [817, 248] on input "7. Uses concise language" at bounding box center [821, 238] width 26 height 20
click at [820, 267] on input "8. Allows client most of the talking" at bounding box center [821, 258] width 26 height 20
click at [817, 176] on input "4. Asks to help moving towards the outcome" at bounding box center [821, 166] width 26 height 20
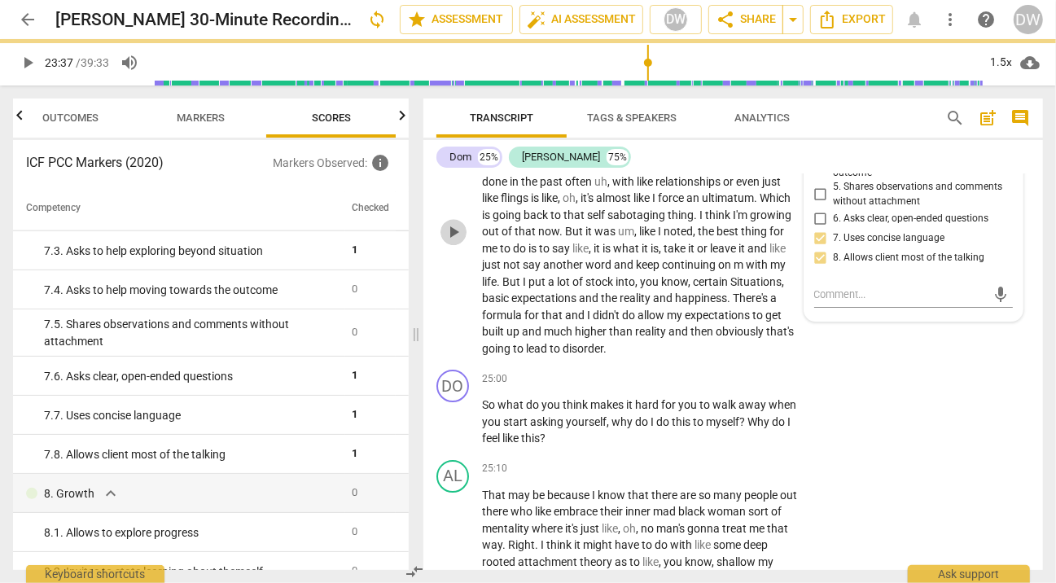
click at [458, 242] on span "play_arrow" at bounding box center [454, 232] width 20 height 20
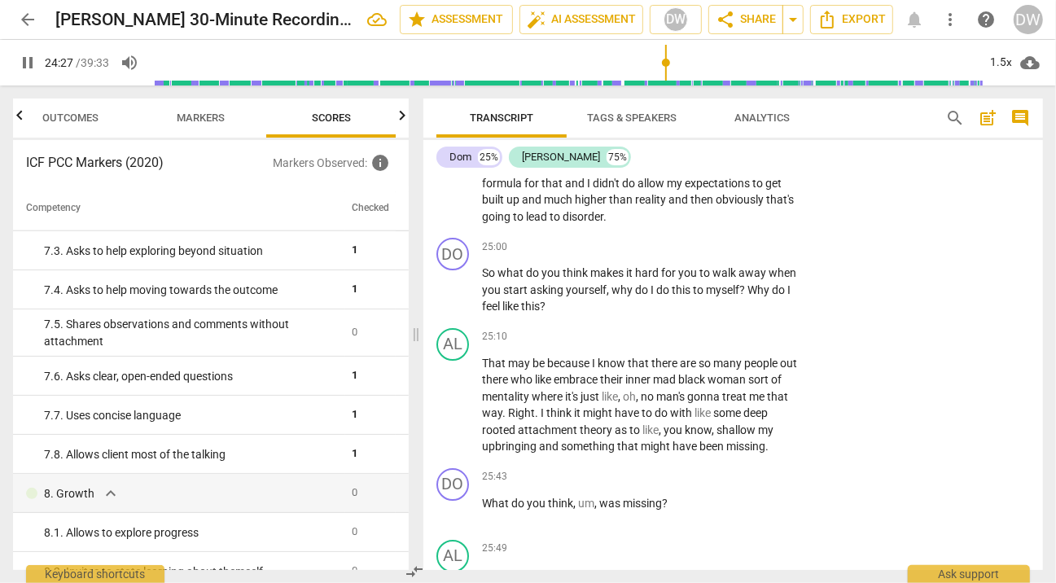
scroll to position [7321, 0]
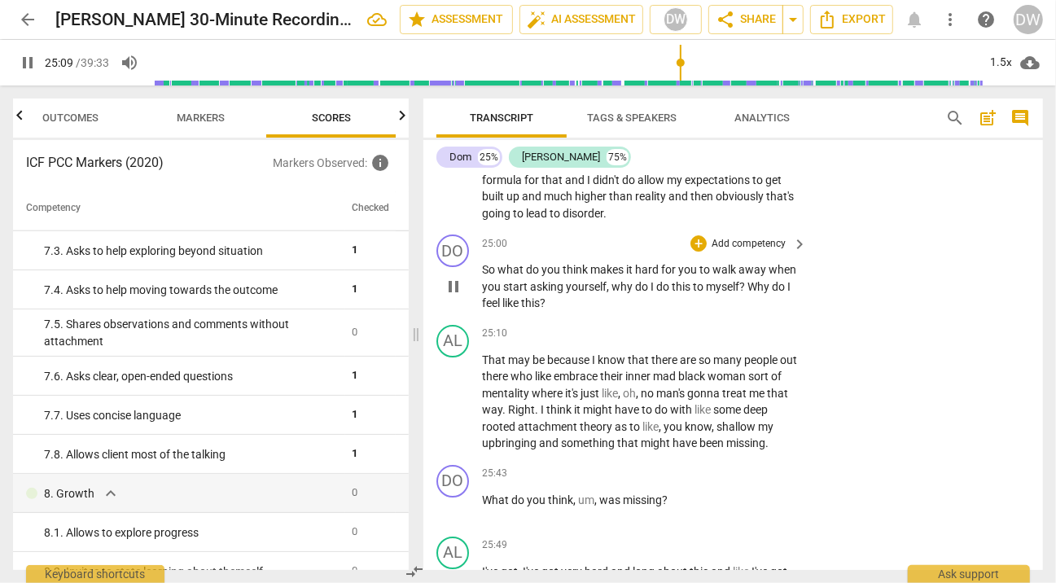
click at [454, 296] on span "pause" at bounding box center [454, 287] width 20 height 20
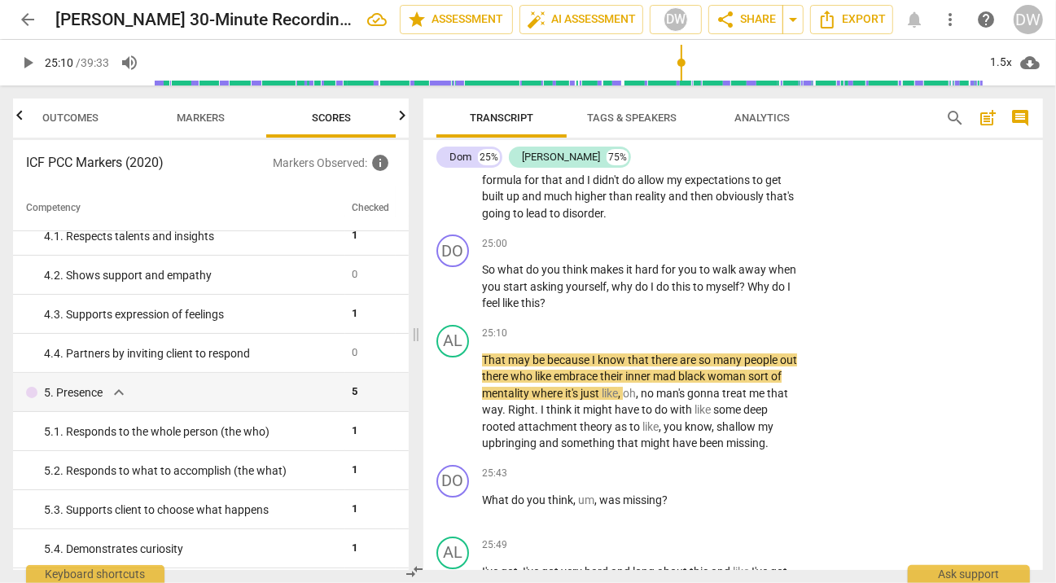
scroll to position [429, 0]
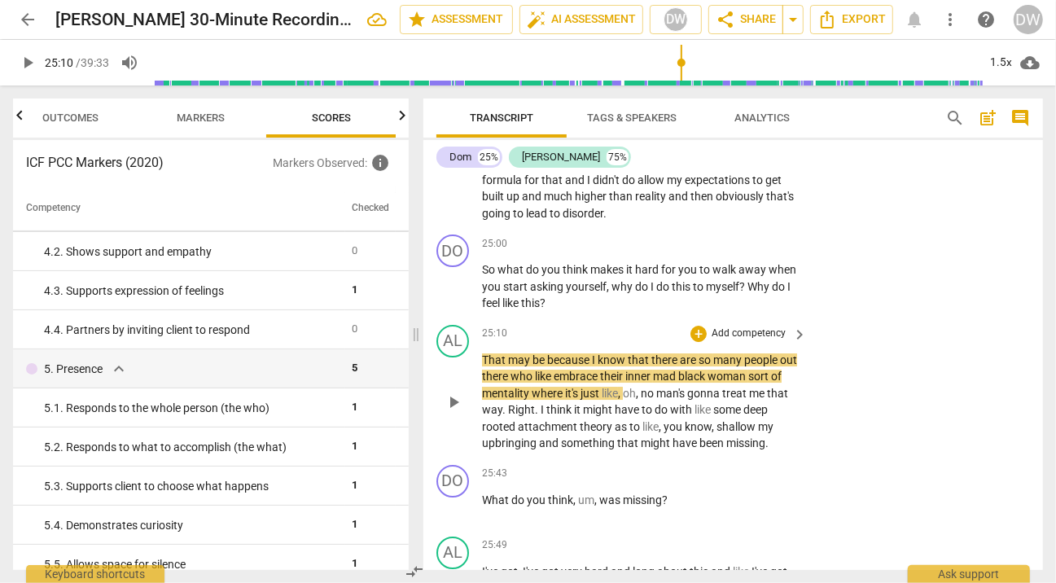
click at [454, 412] on span "play_arrow" at bounding box center [454, 402] width 20 height 20
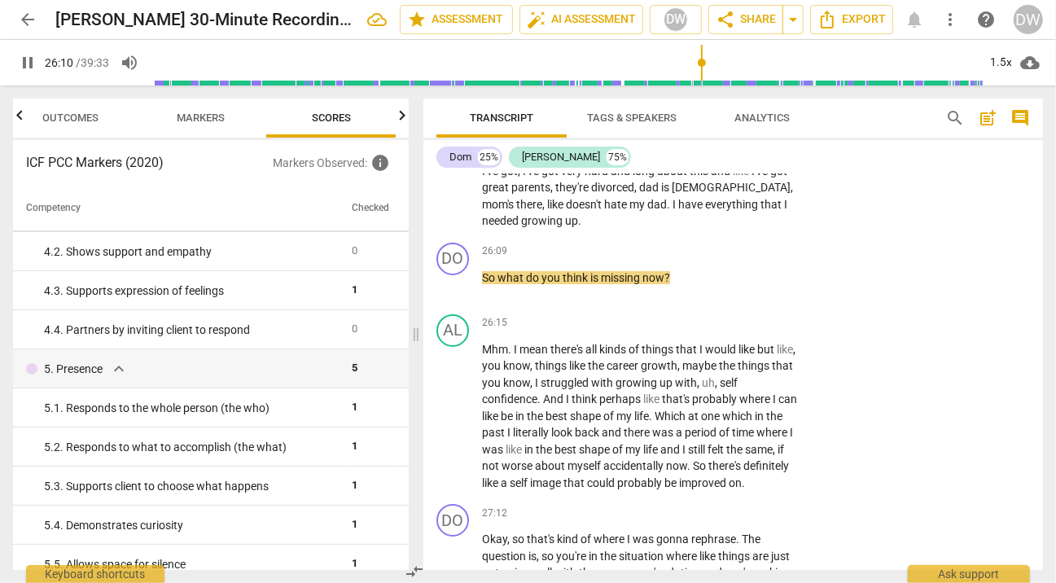
scroll to position [7724, 0]
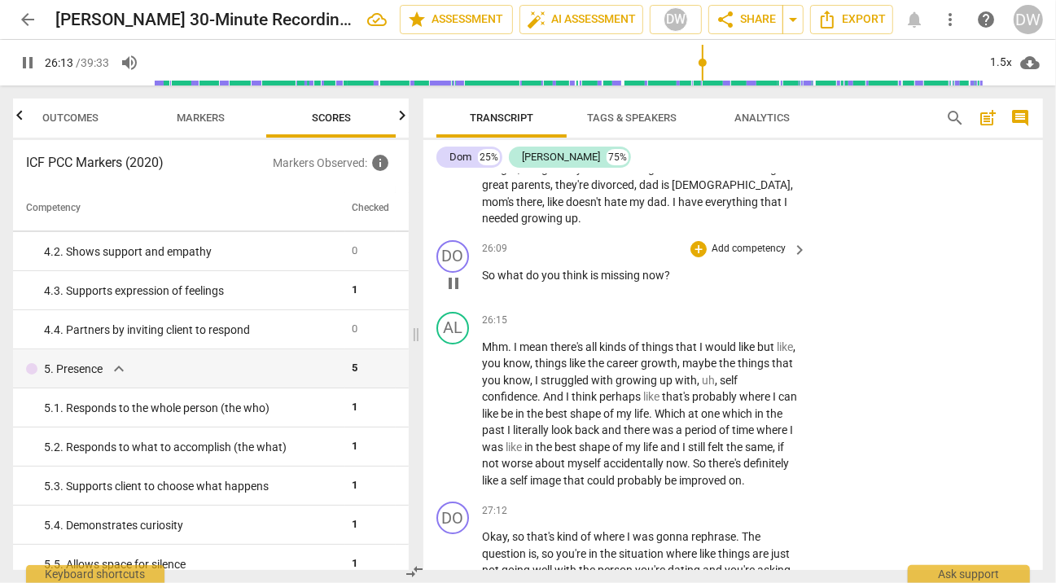
click at [450, 293] on span "pause" at bounding box center [454, 284] width 20 height 20
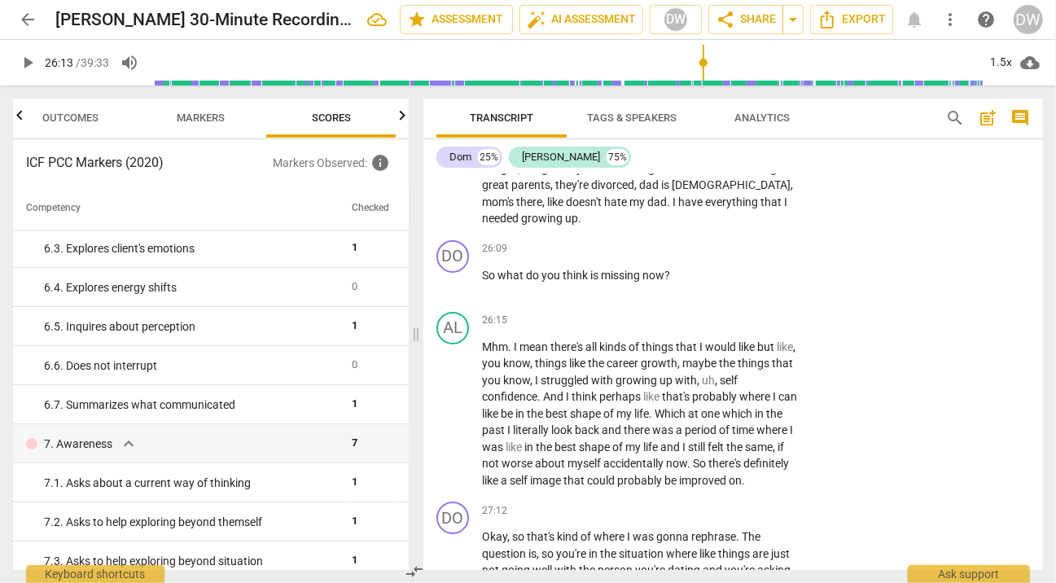
scroll to position [903, 0]
click at [457, 423] on span "play_arrow" at bounding box center [454, 414] width 20 height 20
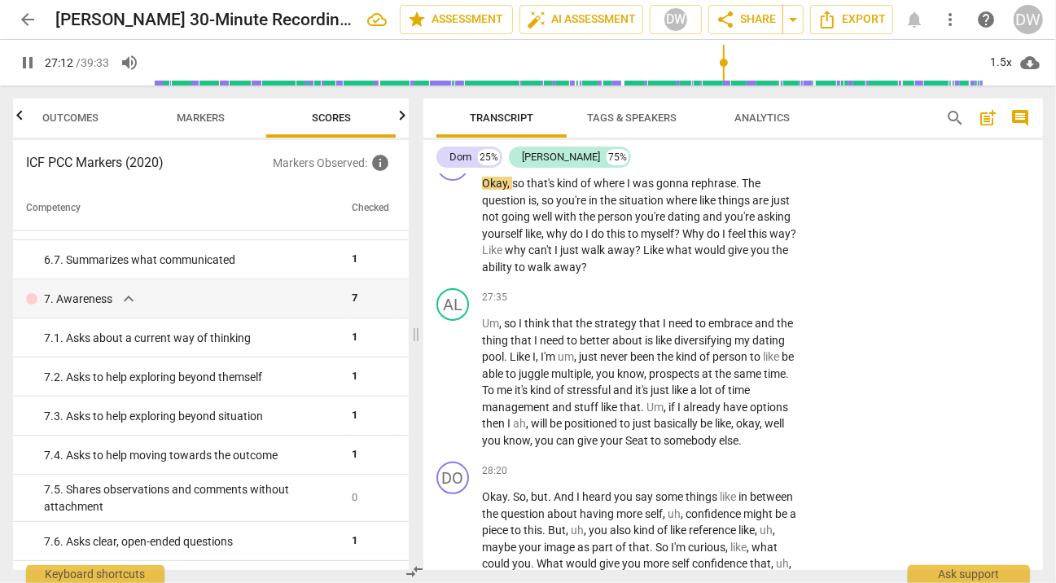
scroll to position [8082, 0]
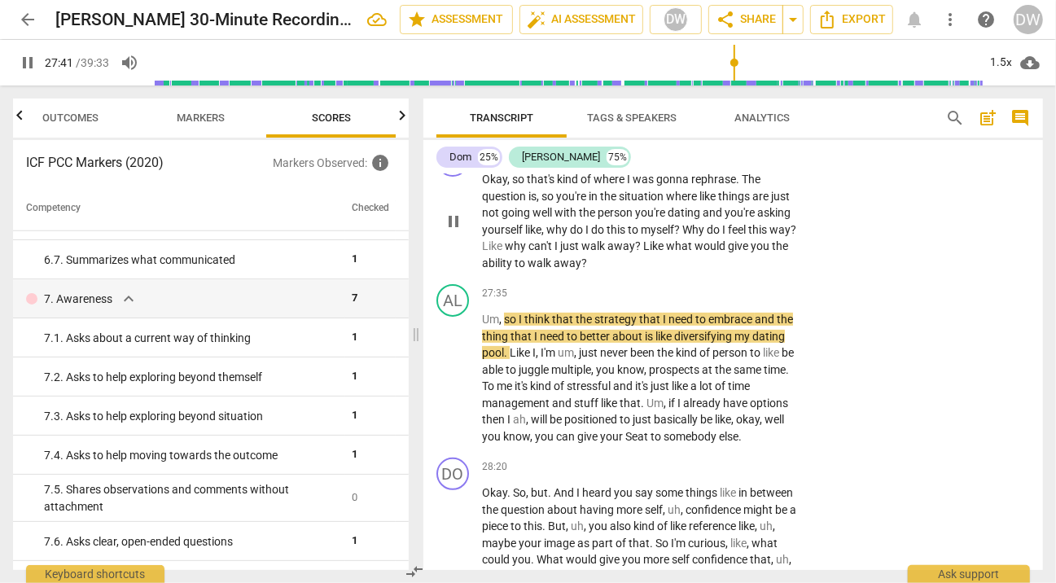
click at [456, 231] on span "pause" at bounding box center [454, 222] width 20 height 20
click at [696, 235] on div "DO play_arrow pause 27:12 + Add competency keyboard_arrow_right Okay , so that'…" at bounding box center [733, 208] width 620 height 140
click at [698, 258] on div "27:12 + Add competency keyboard_arrow_right Okay , so that's kind of where I wa…" at bounding box center [645, 207] width 327 height 127
click at [698, 161] on div "+" at bounding box center [699, 153] width 16 height 16
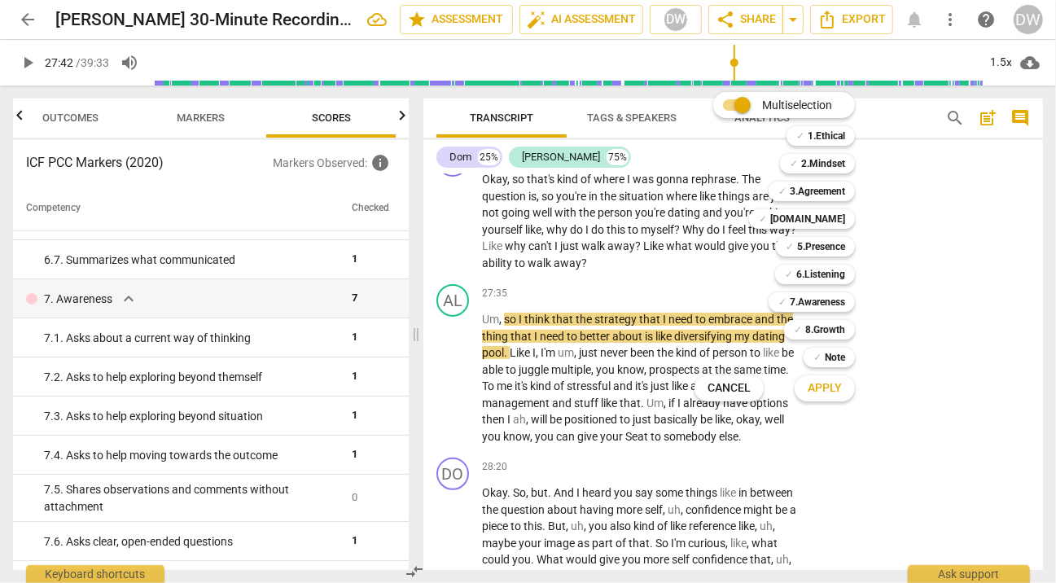
click at [827, 173] on div "✓ 2.Mindset 2" at bounding box center [827, 164] width 106 height 28
click at [827, 169] on b "2.Mindset" at bounding box center [823, 164] width 44 height 20
click at [846, 381] on button "Apply" at bounding box center [825, 388] width 60 height 29
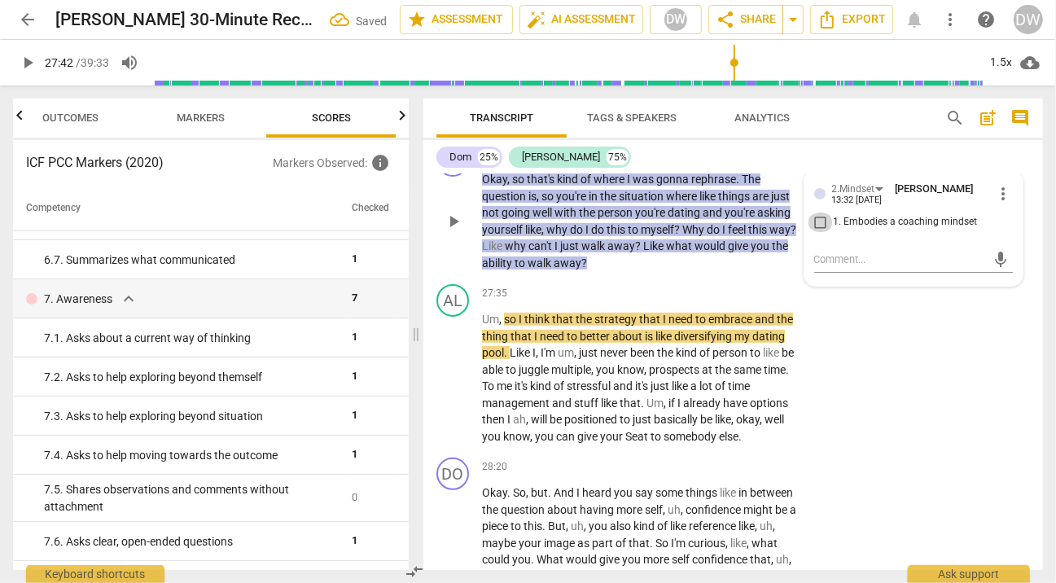
click at [819, 232] on input "1. Embodies a coaching mindset" at bounding box center [821, 223] width 26 height 20
click at [452, 388] on span "play_arrow" at bounding box center [454, 379] width 20 height 20
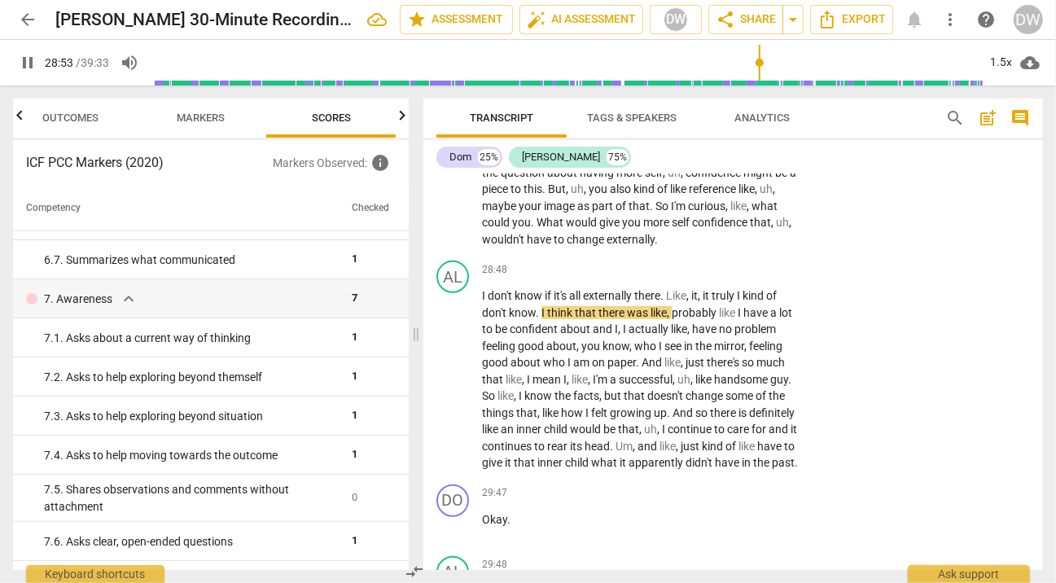
scroll to position [8418, 0]
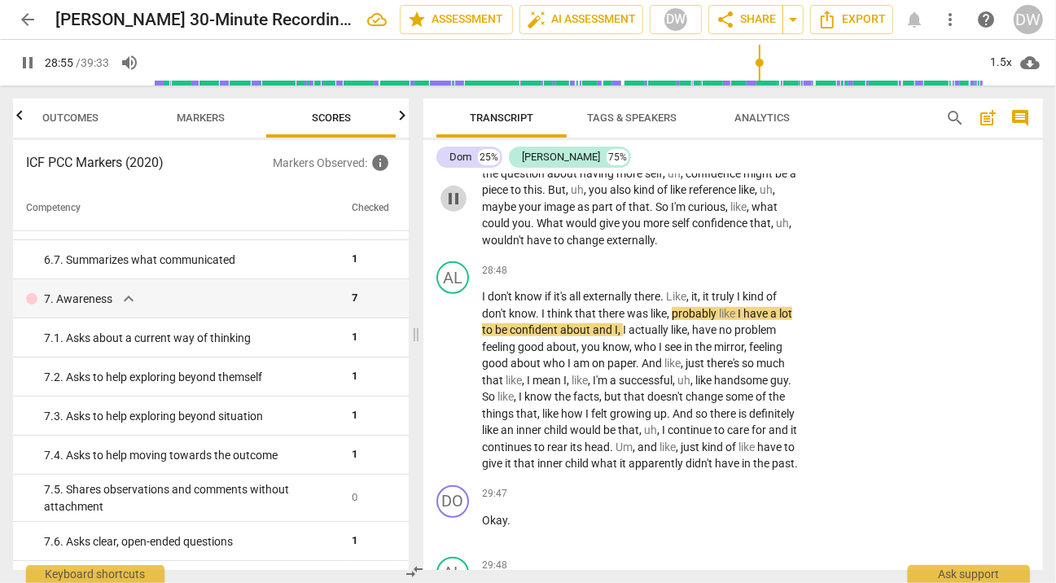
click at [454, 208] on span "pause" at bounding box center [454, 199] width 20 height 20
click at [699, 138] on div "+" at bounding box center [699, 130] width 16 height 16
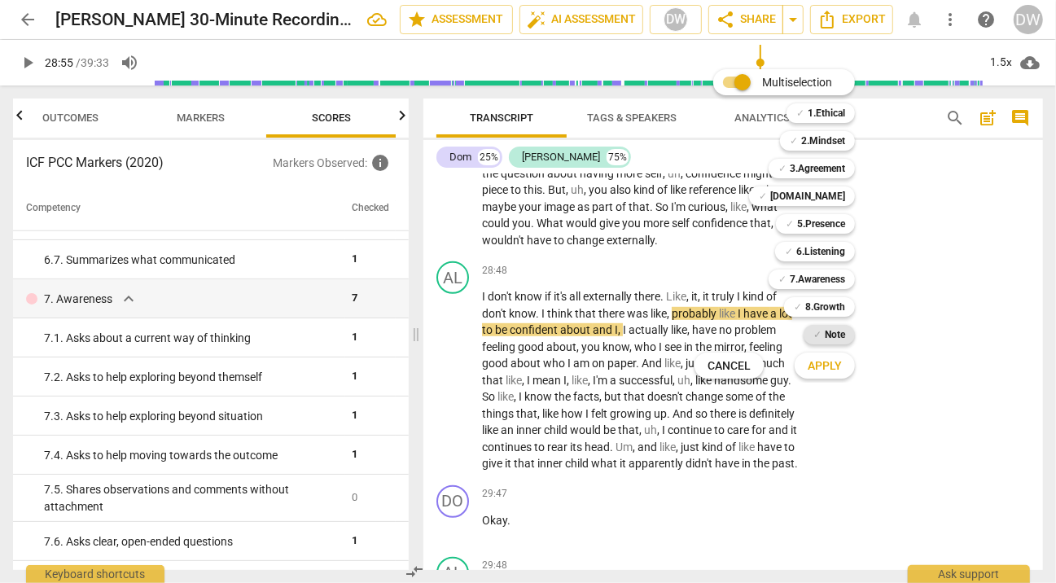
click at [834, 328] on b "Note" at bounding box center [835, 335] width 20 height 20
click at [830, 366] on span "Apply" at bounding box center [825, 366] width 34 height 16
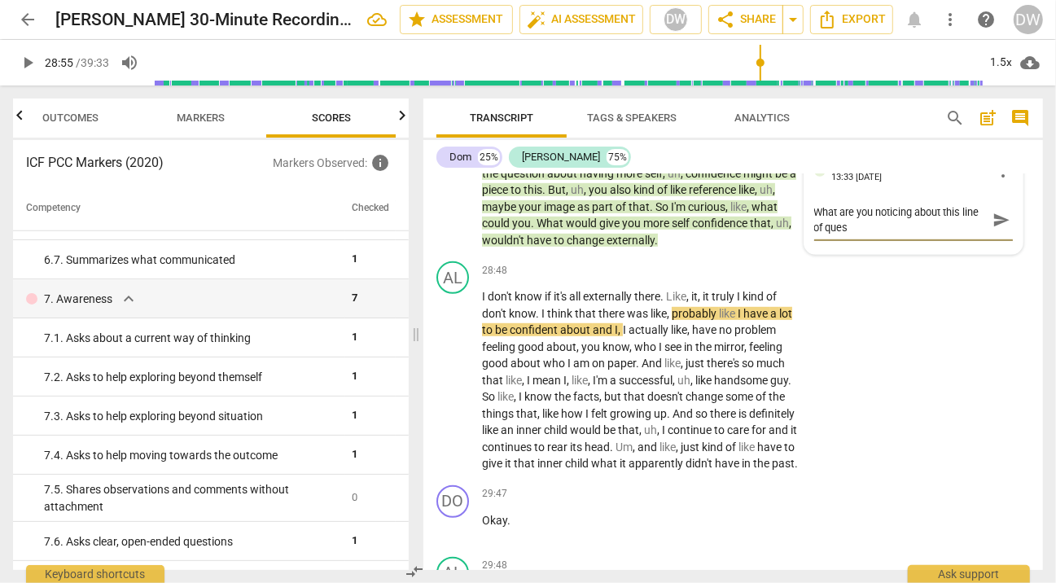
scroll to position [0, 0]
click at [458, 390] on span "play_arrow" at bounding box center [454, 381] width 20 height 20
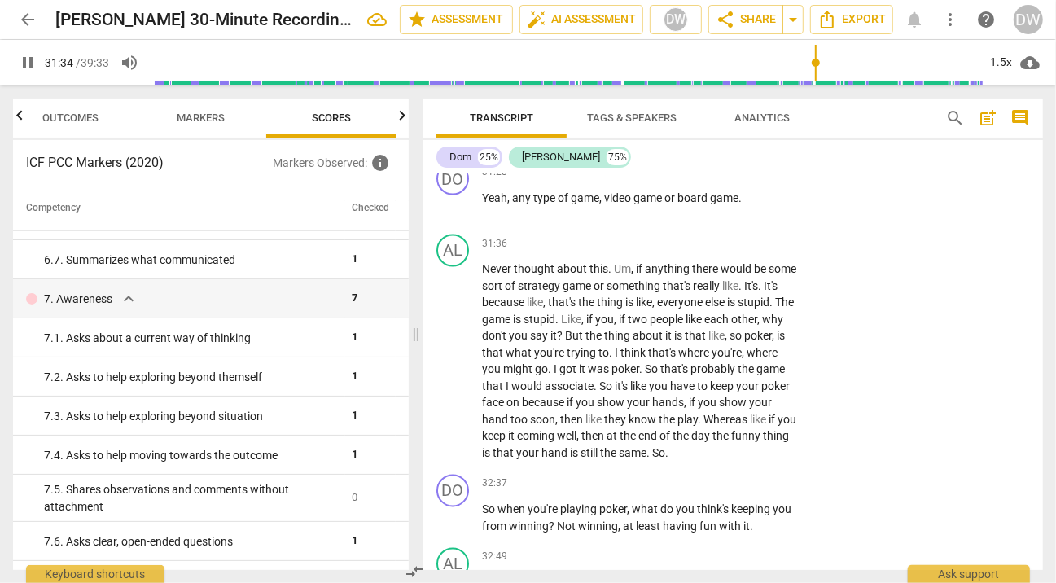
scroll to position [9610, 0]
click at [455, 217] on span "pause" at bounding box center [454, 208] width 20 height 20
click at [696, 182] on div "+" at bounding box center [699, 173] width 16 height 16
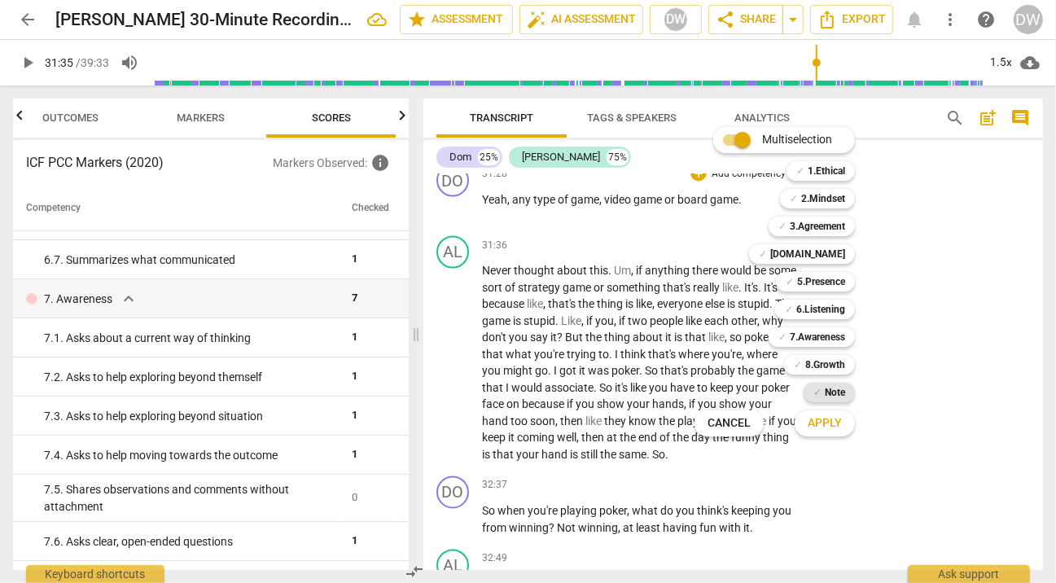
click at [827, 388] on b "Note" at bounding box center [835, 393] width 20 height 20
click at [832, 423] on span "Apply" at bounding box center [825, 423] width 34 height 16
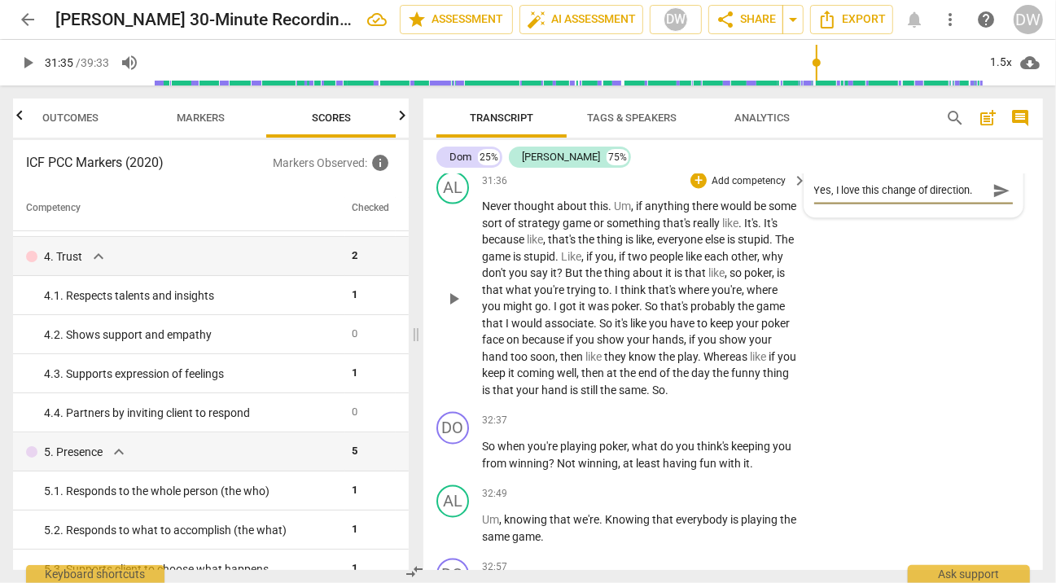
scroll to position [9679, 0]
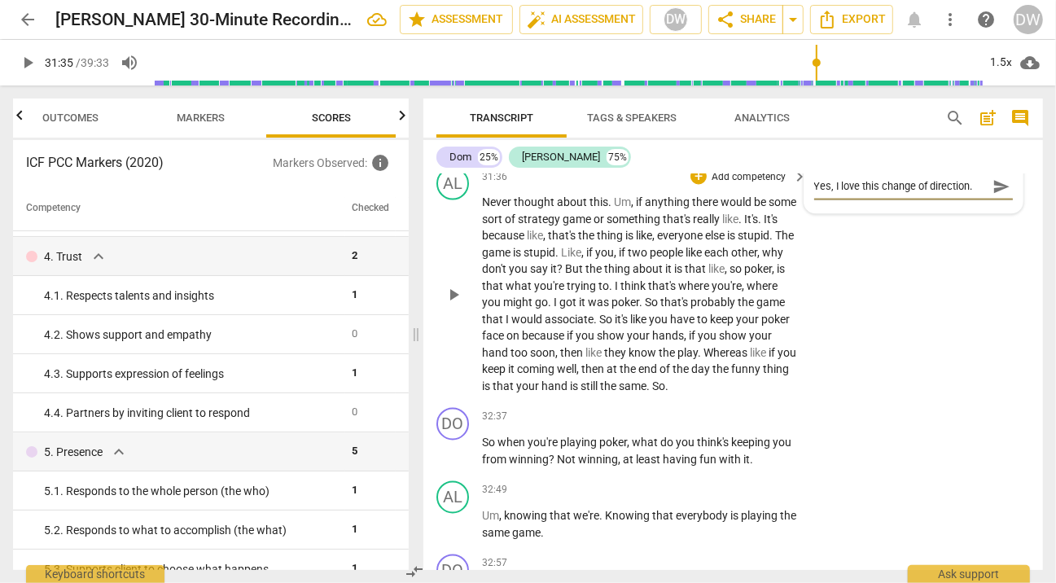
click at [455, 305] on span "play_arrow" at bounding box center [454, 296] width 20 height 20
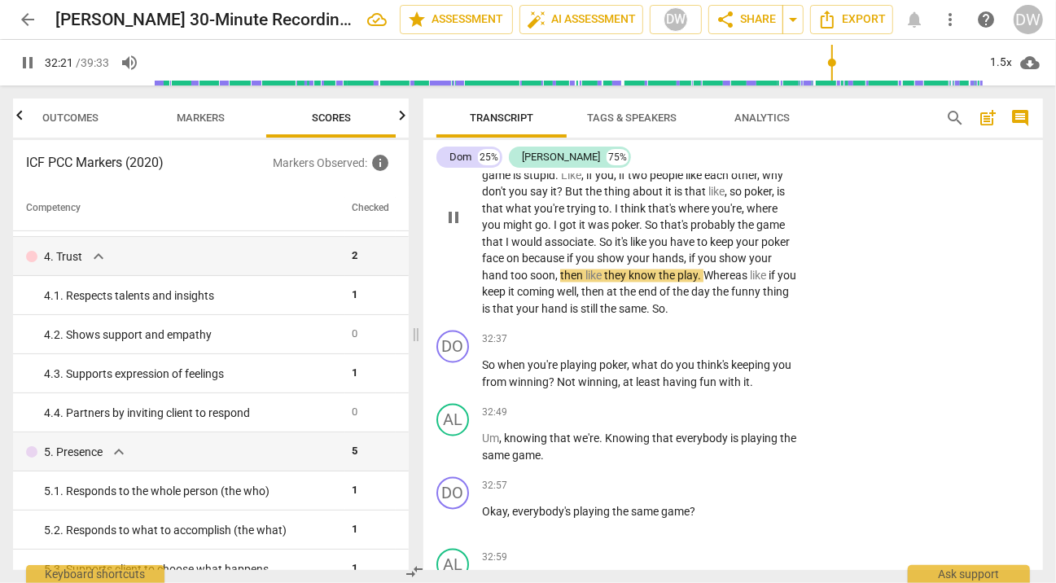
scroll to position [9842, 0]
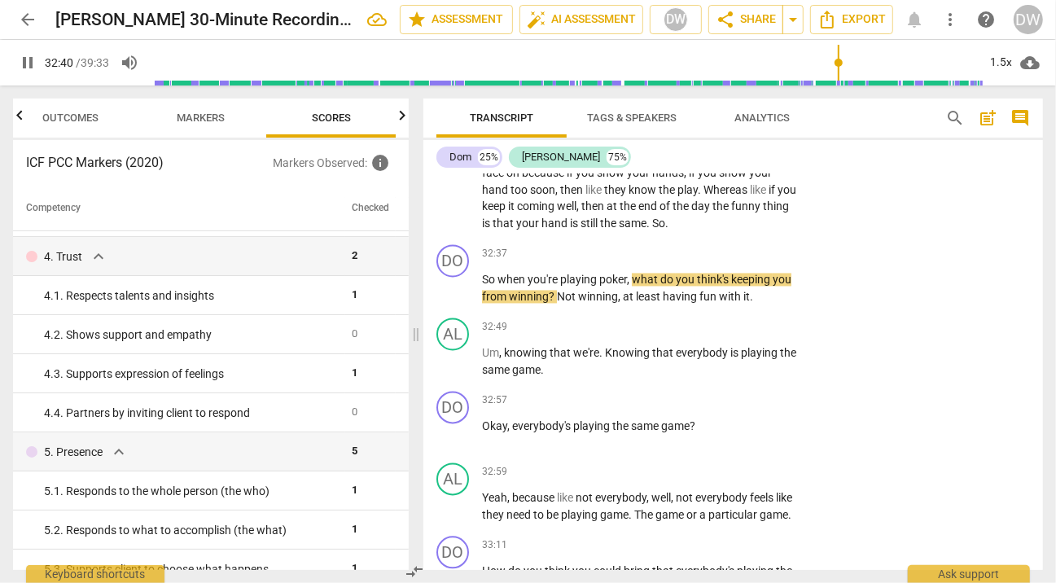
click at [455, 299] on span "pause" at bounding box center [454, 289] width 20 height 20
click at [455, 299] on span "play_arrow" at bounding box center [454, 289] width 20 height 20
click at [455, 299] on span "pause" at bounding box center [454, 289] width 20 height 20
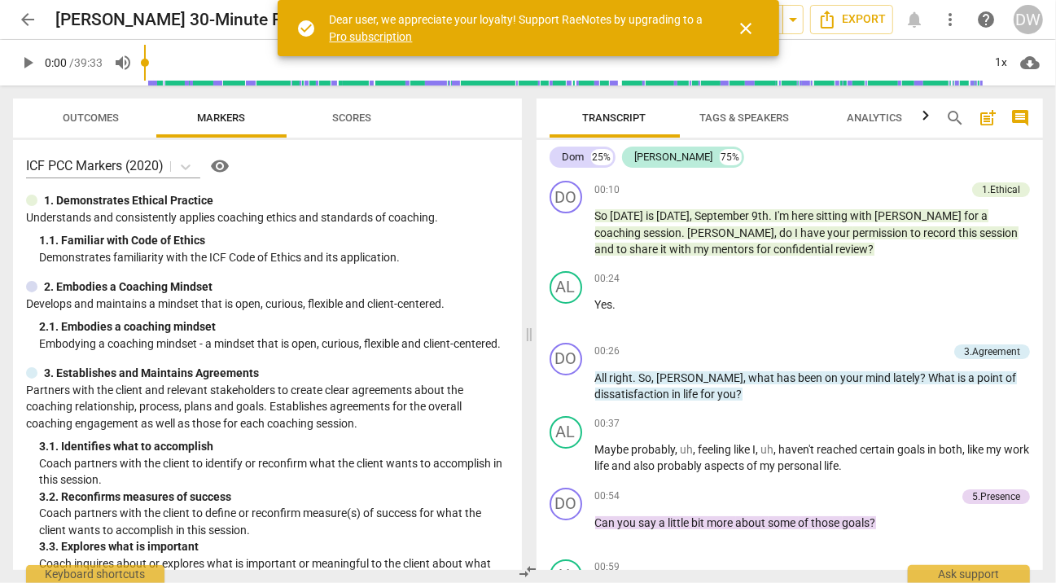
click at [748, 32] on span "close" at bounding box center [747, 29] width 20 height 20
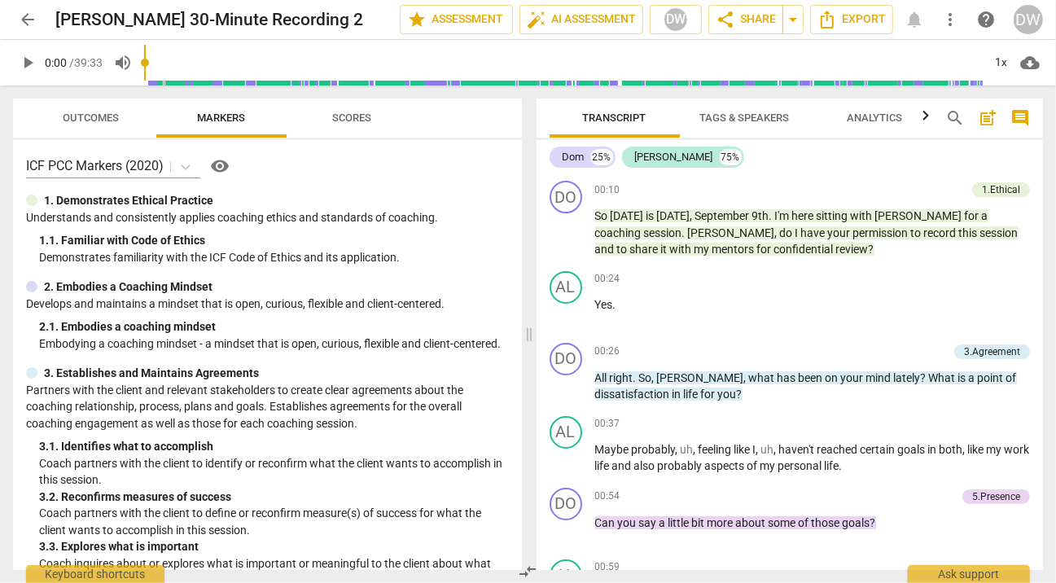
click at [780, 81] on input "range" at bounding box center [563, 63] width 839 height 52
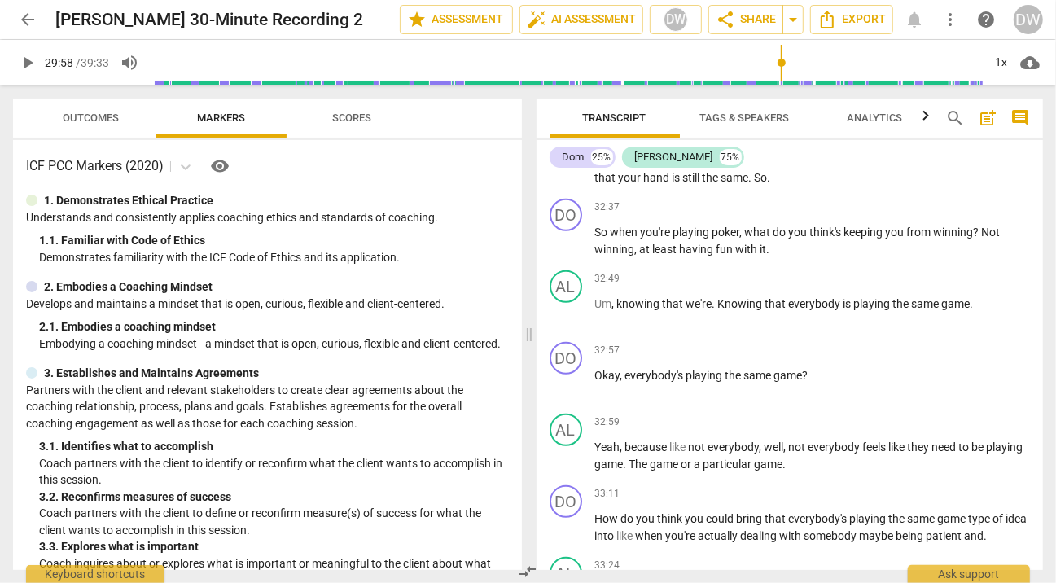
scroll to position [8265, 0]
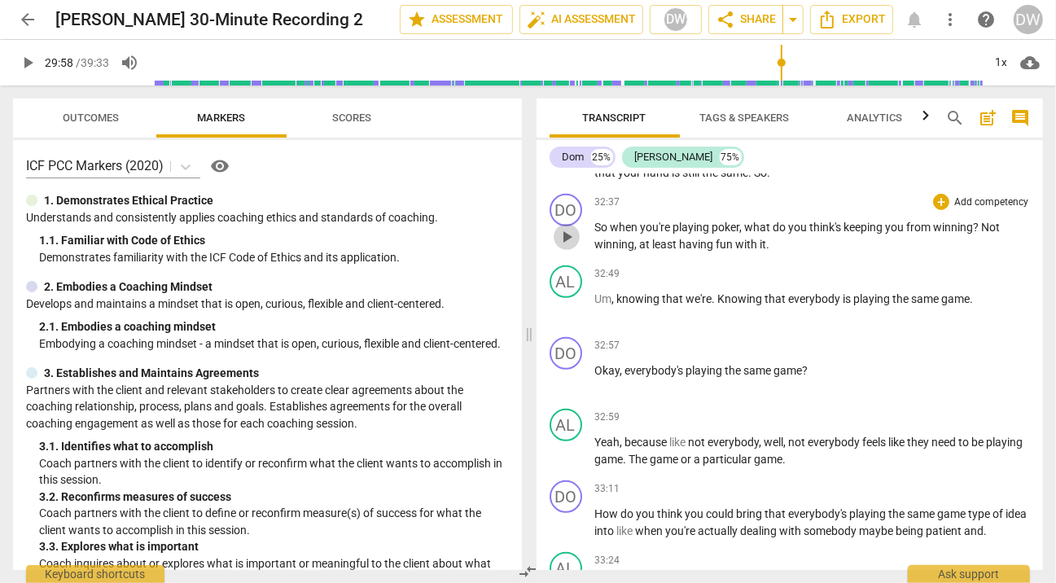
click at [562, 243] on span "play_arrow" at bounding box center [567, 237] width 20 height 20
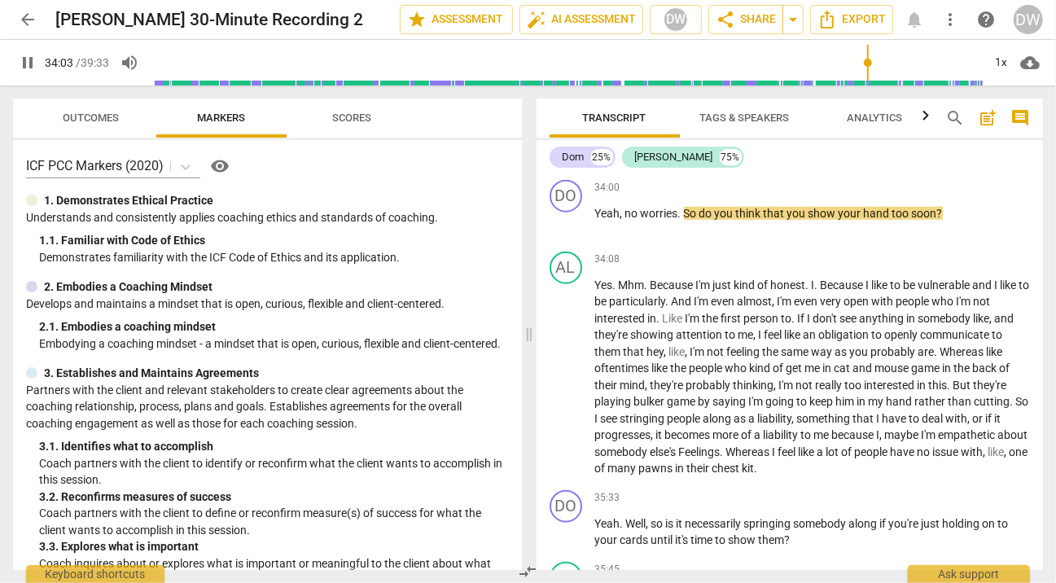
scroll to position [8762, 0]
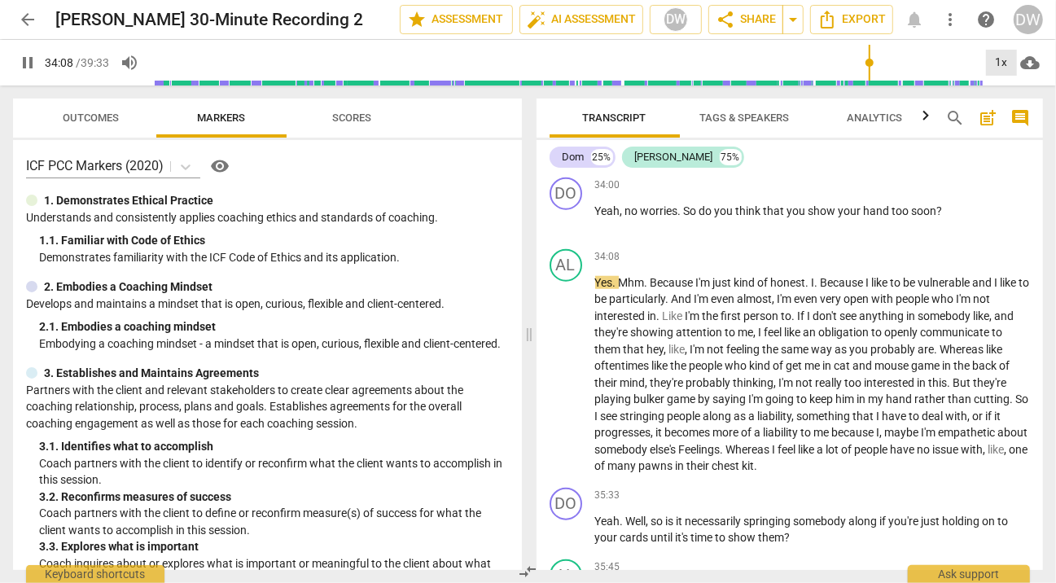
click at [998, 58] on div "1x" at bounding box center [1001, 63] width 31 height 26
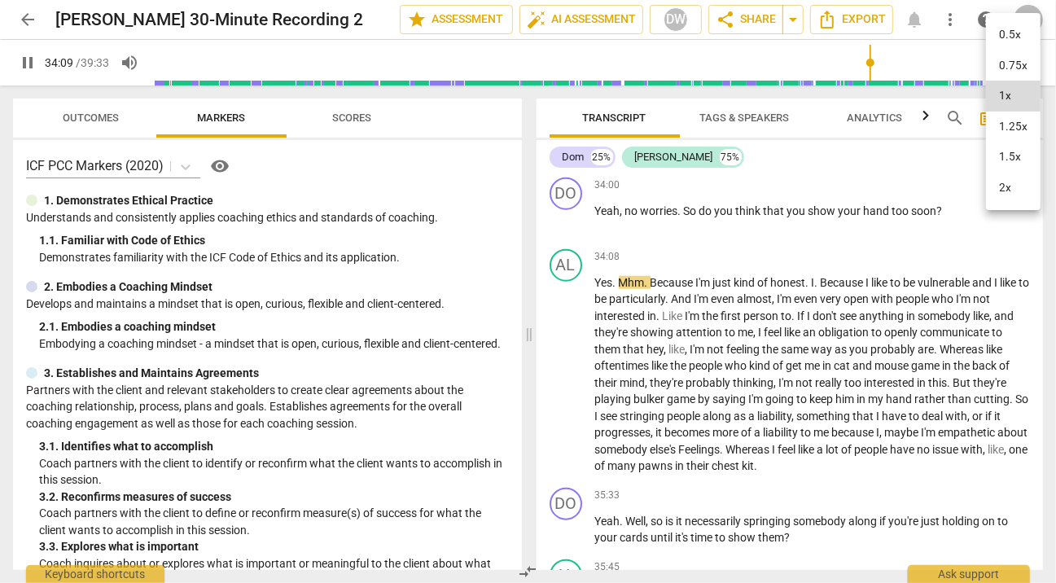
click at [1014, 163] on li "1.5x" at bounding box center [1013, 157] width 55 height 31
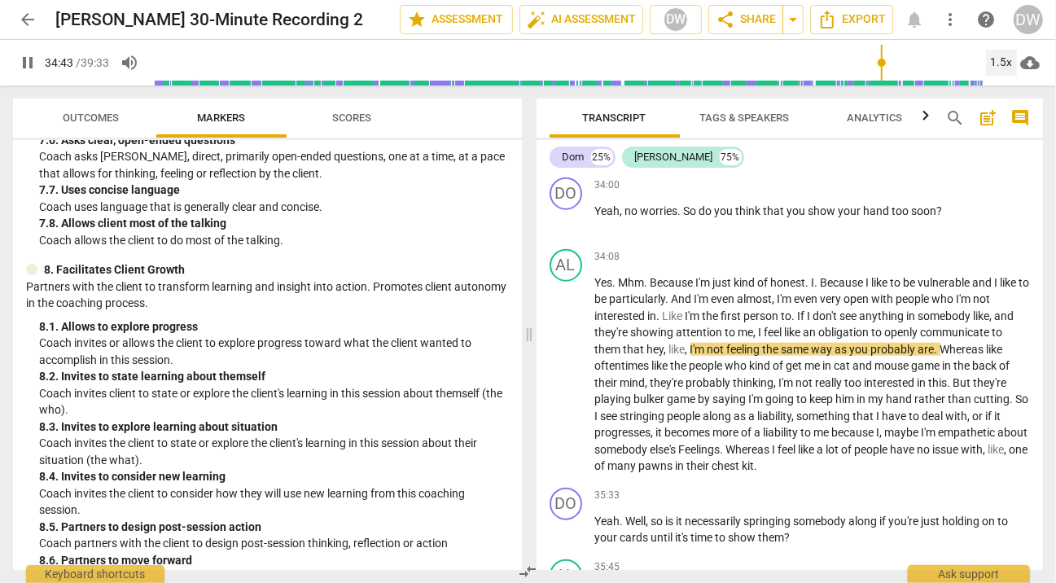
scroll to position [1864, 0]
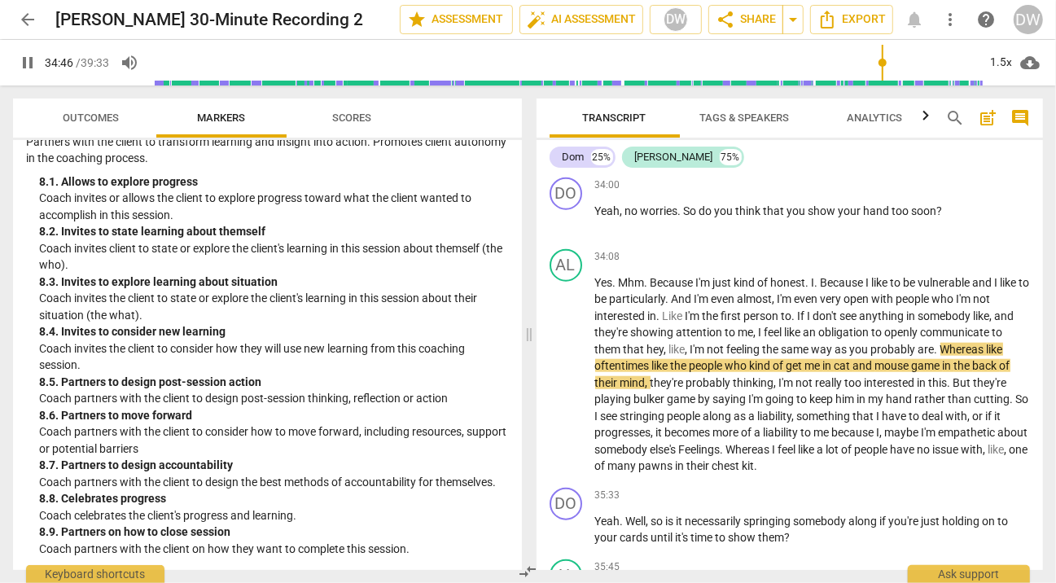
click at [353, 120] on span "Scores" at bounding box center [351, 118] width 39 height 12
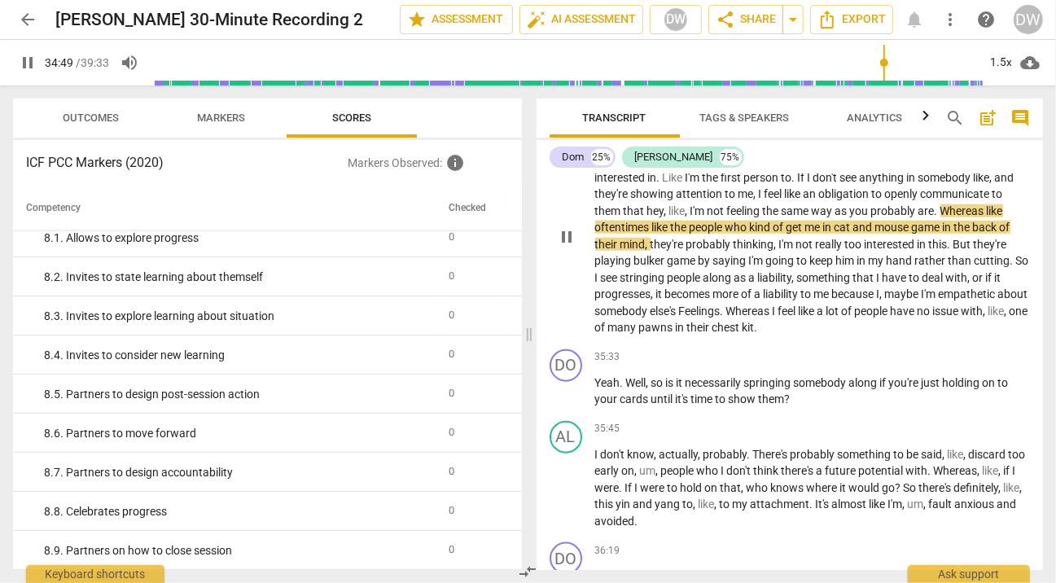
scroll to position [8901, 0]
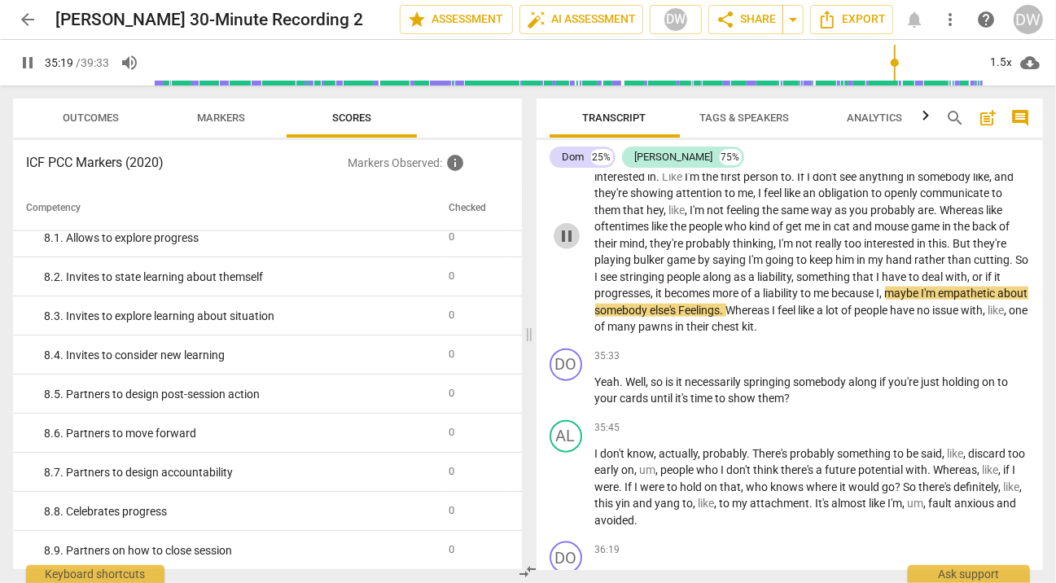
click at [571, 239] on span "pause" at bounding box center [567, 236] width 20 height 20
click at [571, 239] on span "play_arrow" at bounding box center [567, 236] width 20 height 20
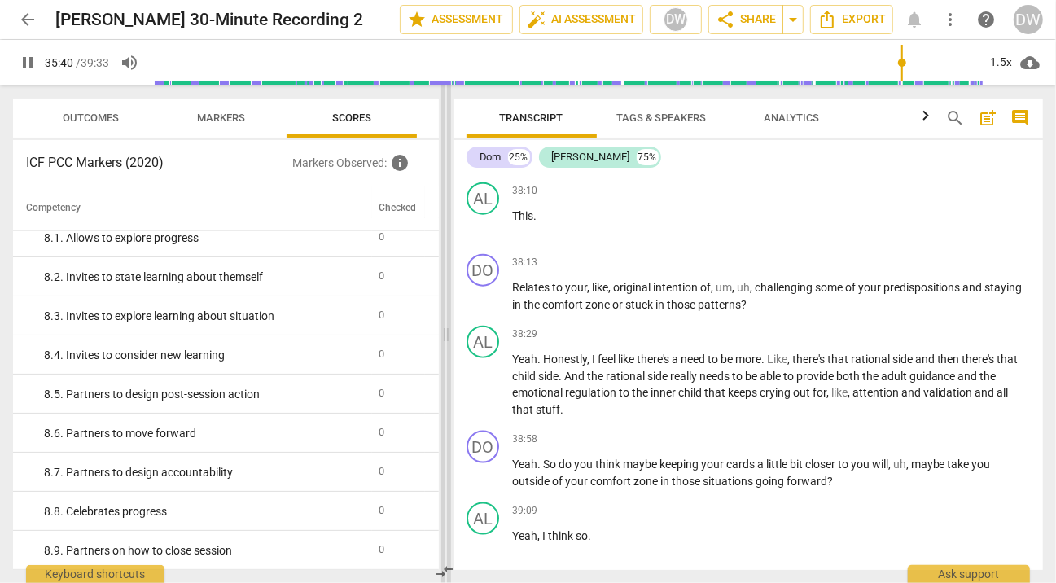
scroll to position [8364, 0]
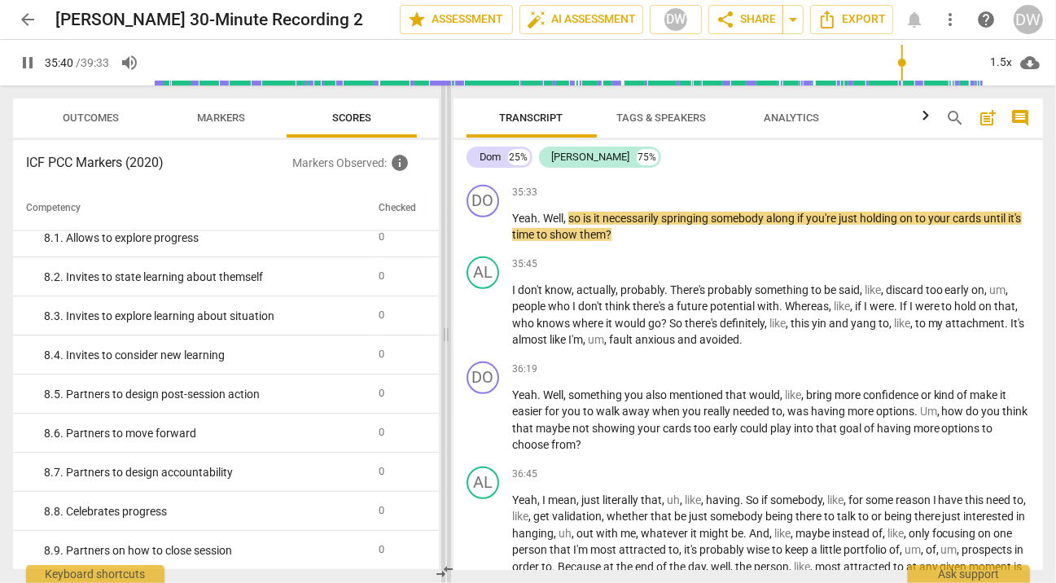
drag, startPoint x: 531, startPoint y: 334, endPoint x: 448, endPoint y: 333, distance: 83.1
click at [448, 333] on span at bounding box center [446, 335] width 10 height 498
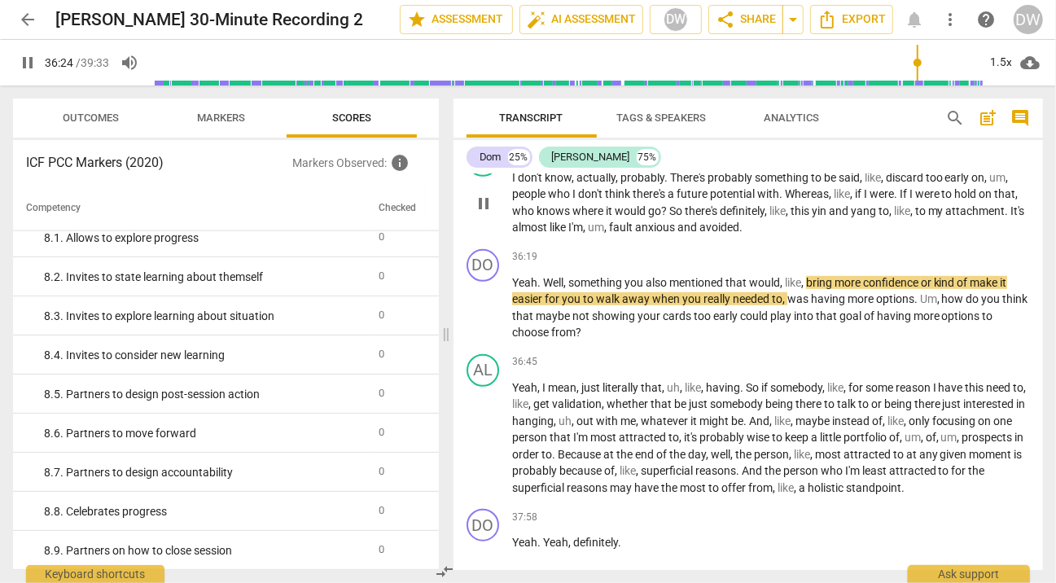
scroll to position [8479, 0]
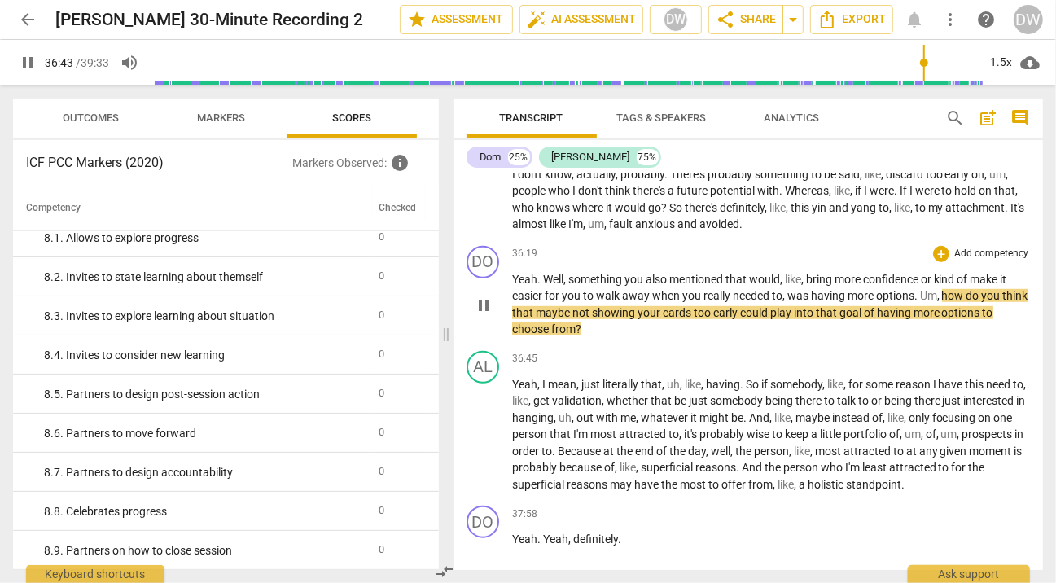
click at [479, 315] on span "pause" at bounding box center [484, 306] width 20 height 20
type input "2204"
click at [933, 262] on div "+" at bounding box center [941, 254] width 16 height 16
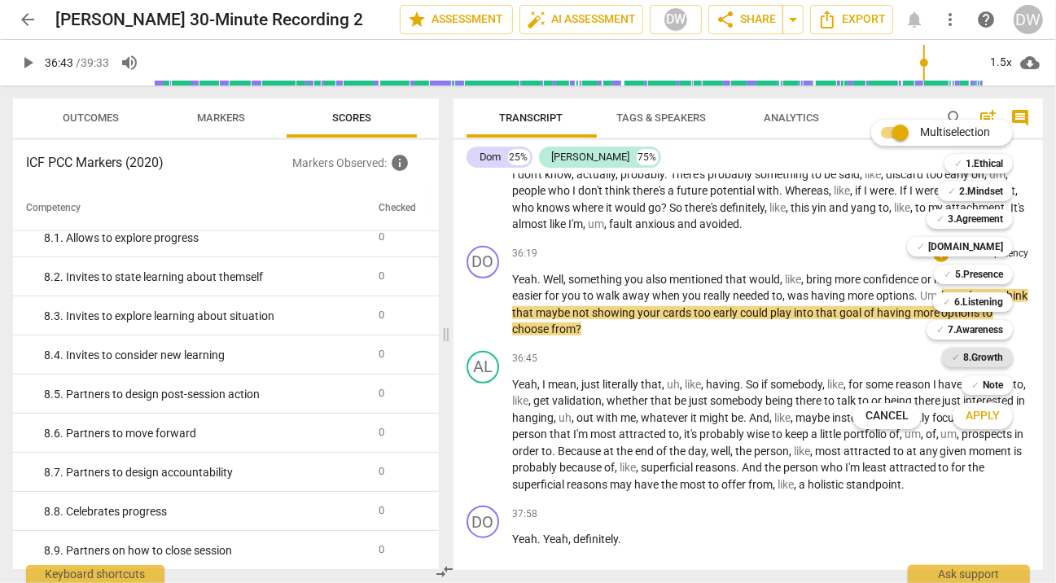
click at [978, 357] on b "8.Growth" at bounding box center [983, 358] width 40 height 20
click at [978, 424] on button "Apply" at bounding box center [983, 415] width 60 height 29
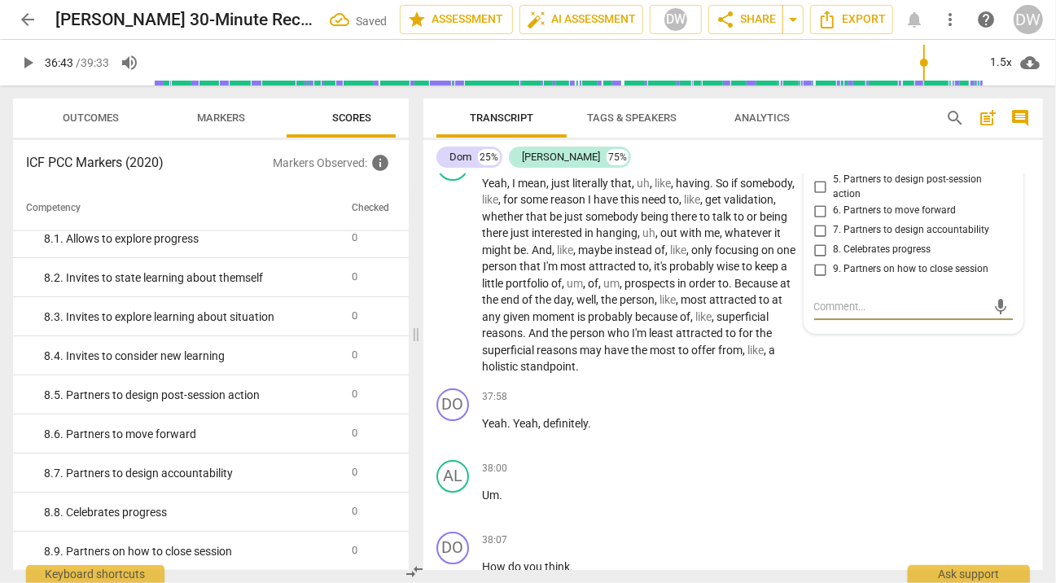
scroll to position [11244, 0]
click at [818, 98] on input "1. Allows to explore progress" at bounding box center [821, 88] width 26 height 20
checkbox input "true"
click at [452, 287] on span "play_arrow" at bounding box center [454, 277] width 20 height 20
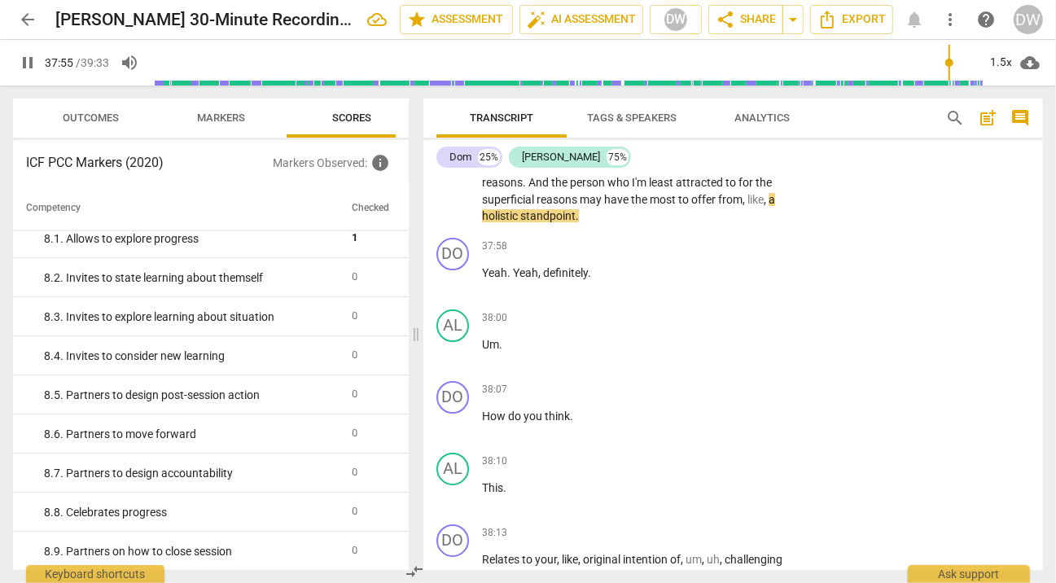
scroll to position [11272, 0]
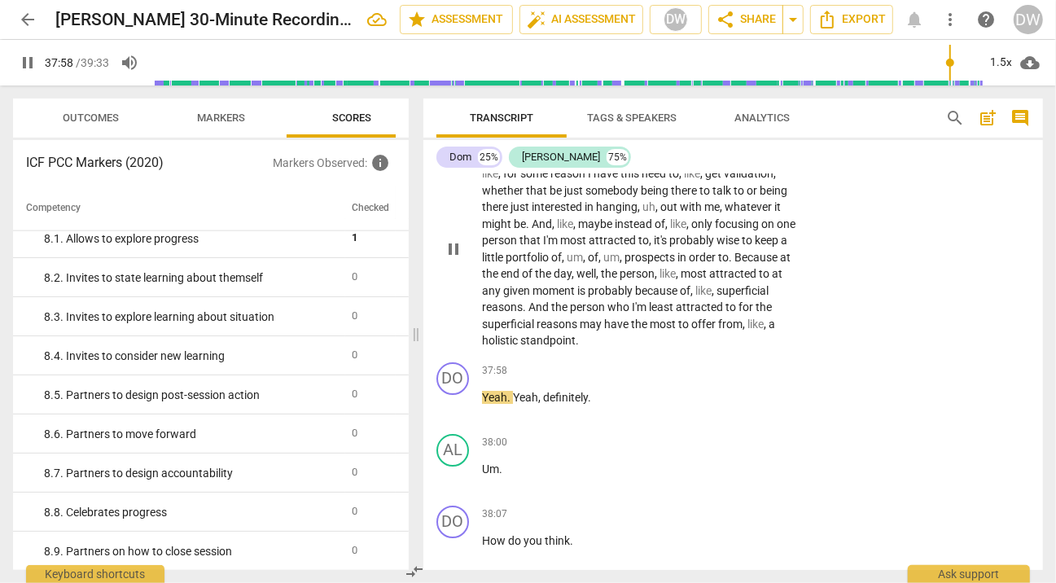
click at [455, 259] on span "pause" at bounding box center [454, 249] width 20 height 20
type input "2279"
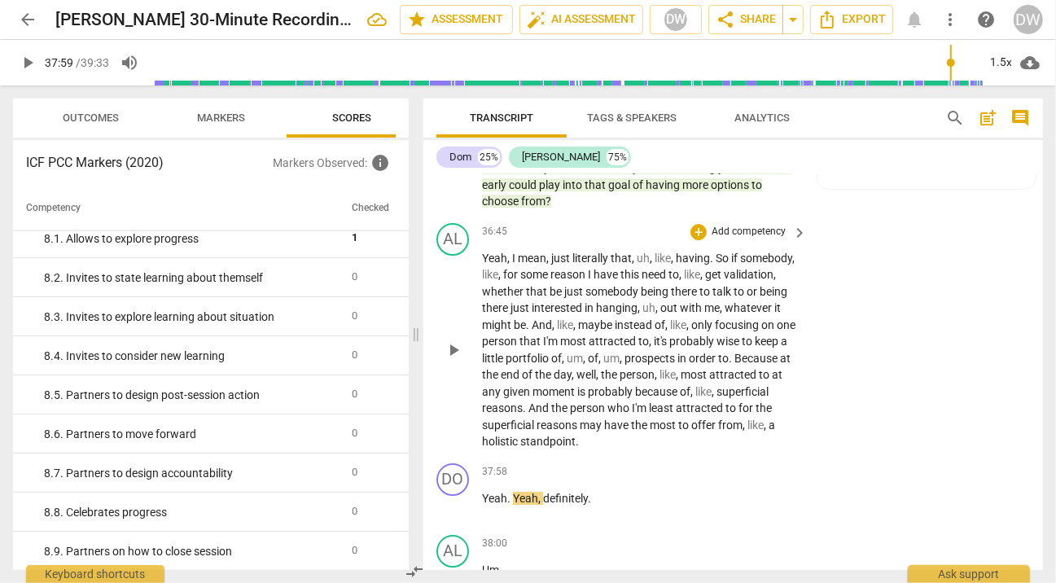
scroll to position [11169, 0]
click at [1001, 181] on div "8.Growth Deanne Weinberger 13:40 10-05-2025 1. Allows to explore progress" at bounding box center [926, 150] width 199 height 59
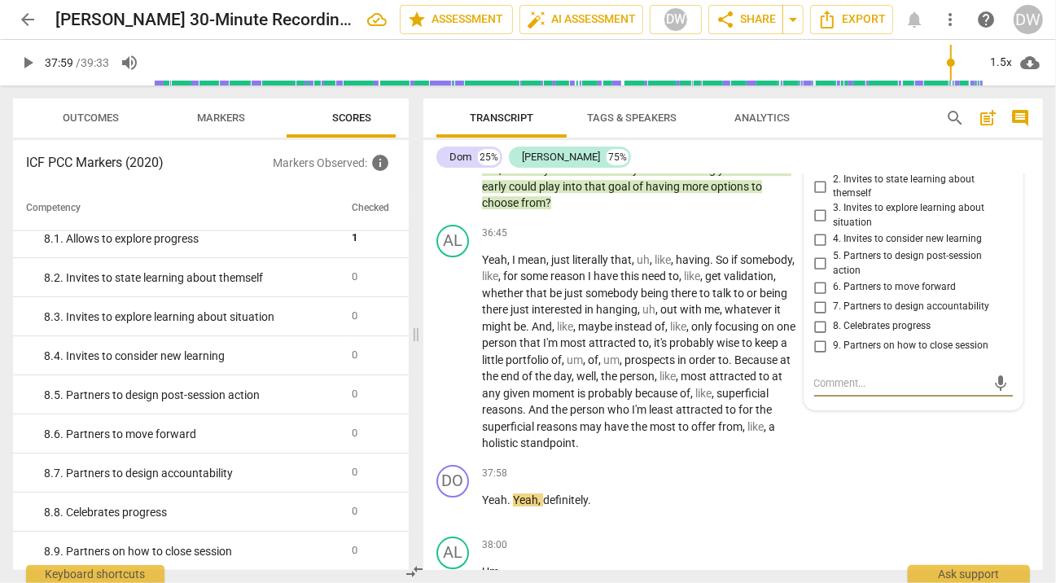
click at [998, 143] on span "more_vert" at bounding box center [1003, 134] width 20 height 20
click at [1010, 242] on li "Edit" at bounding box center [1014, 239] width 56 height 31
click at [820, 265] on div "8.Growth Deanne Weinberger more_vert 1. Allows to explore progress 2. Invites t…" at bounding box center [913, 274] width 199 height 306
click at [818, 266] on div "8.Growth Deanne Weinberger more_vert 1. Allows to explore progress 2. Invites t…" at bounding box center [913, 274] width 199 height 306
click at [816, 270] on div "8.Growth Deanne Weinberger more_vert 1. Allows to explore progress 2. Invites t…" at bounding box center [913, 274] width 199 height 306
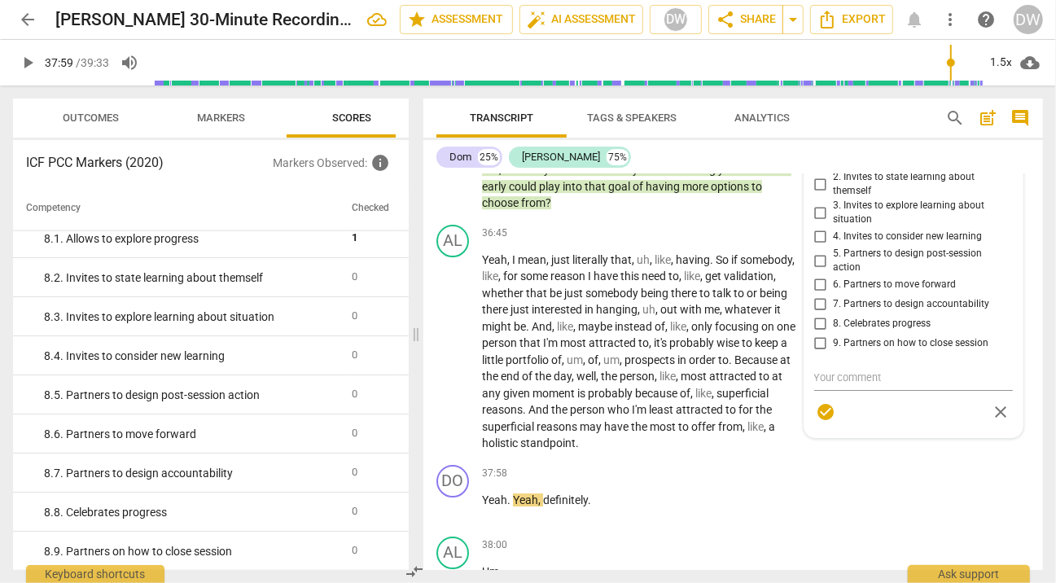
click at [817, 318] on div "8.Growth Deanne Weinberger more_vert 1. Allows to explore progress 2. Invites t…" at bounding box center [913, 274] width 199 height 306
click at [1002, 143] on span "more_vert" at bounding box center [1003, 133] width 20 height 20
click at [1002, 234] on li "Edit" at bounding box center [1014, 238] width 56 height 31
click at [820, 314] on div "8.Growth Deanne Weinberger more_vert 1. Allows to explore progress 2. Invites t…" at bounding box center [913, 274] width 199 height 306
click at [820, 292] on div "8.Growth Deanne Weinberger more_vert 1. Allows to explore progress 2. Invites t…" at bounding box center [913, 274] width 199 height 306
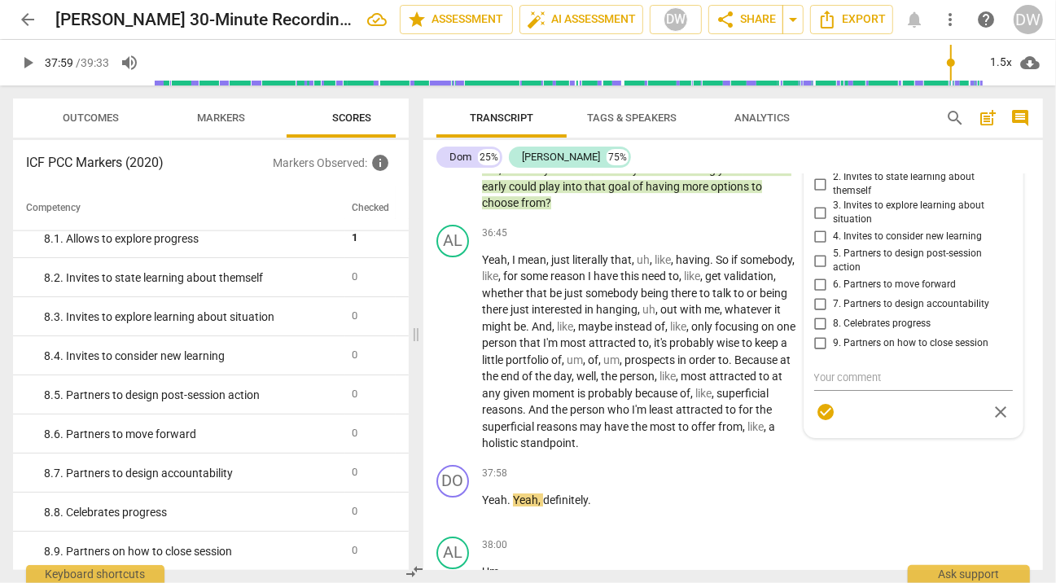
click at [819, 269] on div "8.Growth Deanne Weinberger more_vert 1. Allows to explore progress 2. Invites t…" at bounding box center [913, 274] width 199 height 306
click at [998, 143] on span "more_vert" at bounding box center [1003, 133] width 20 height 20
click at [1001, 265] on li "Delete" at bounding box center [1014, 268] width 56 height 31
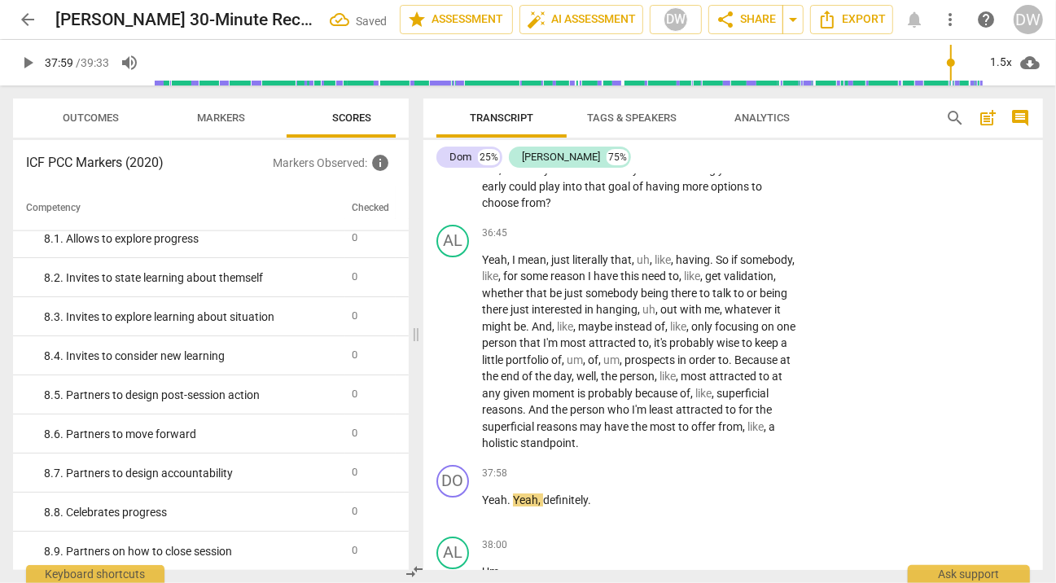
click at [769, 101] on p "Add competency" at bounding box center [748, 93] width 77 height 15
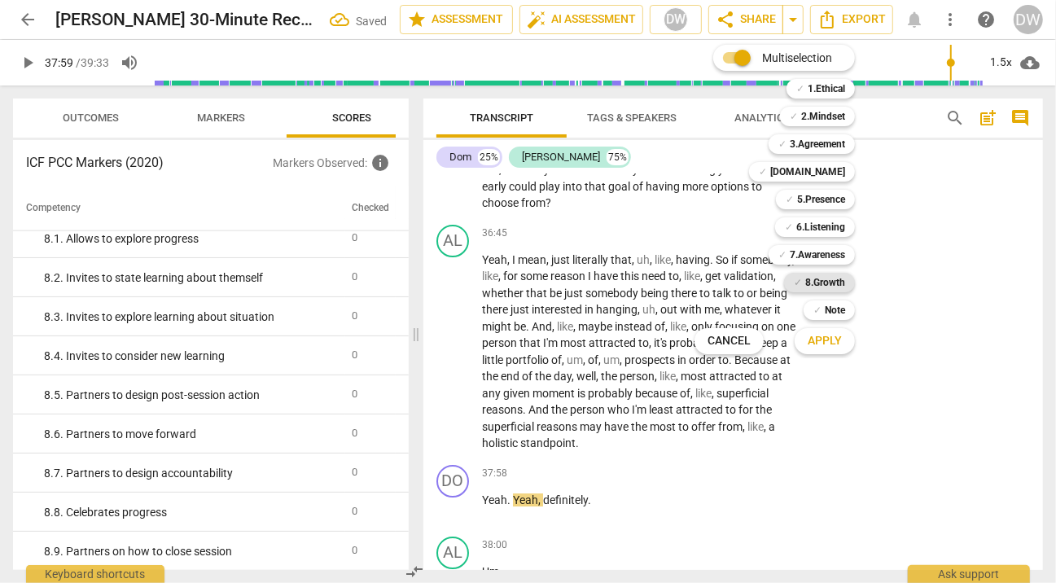
click at [819, 277] on b "8.Growth" at bounding box center [825, 283] width 40 height 20
click at [819, 343] on span "Apply" at bounding box center [825, 341] width 34 height 16
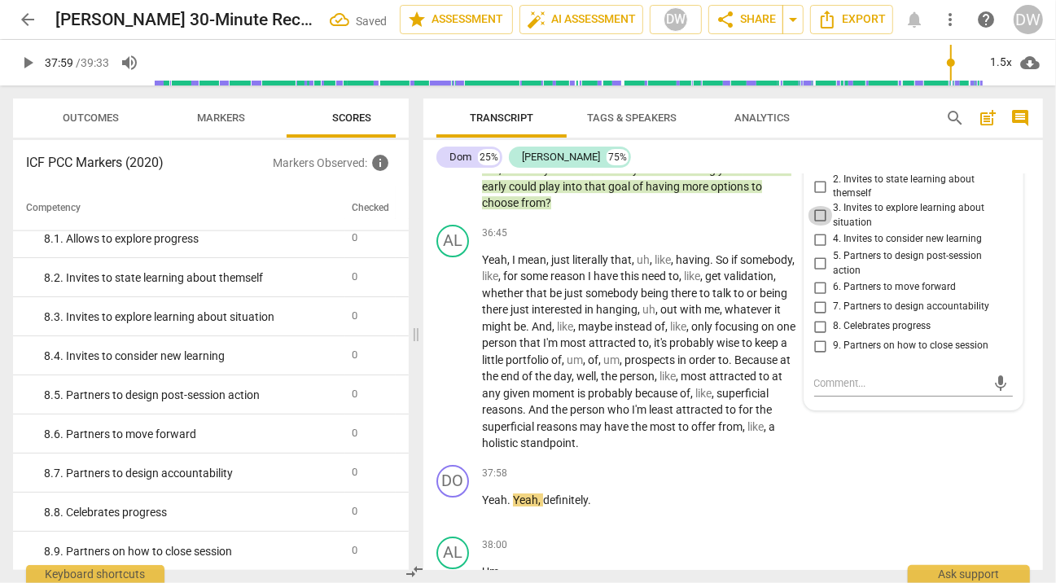
click at [818, 226] on input "3. Invites to explore learning about situation" at bounding box center [821, 216] width 26 height 20
checkbox input "true"
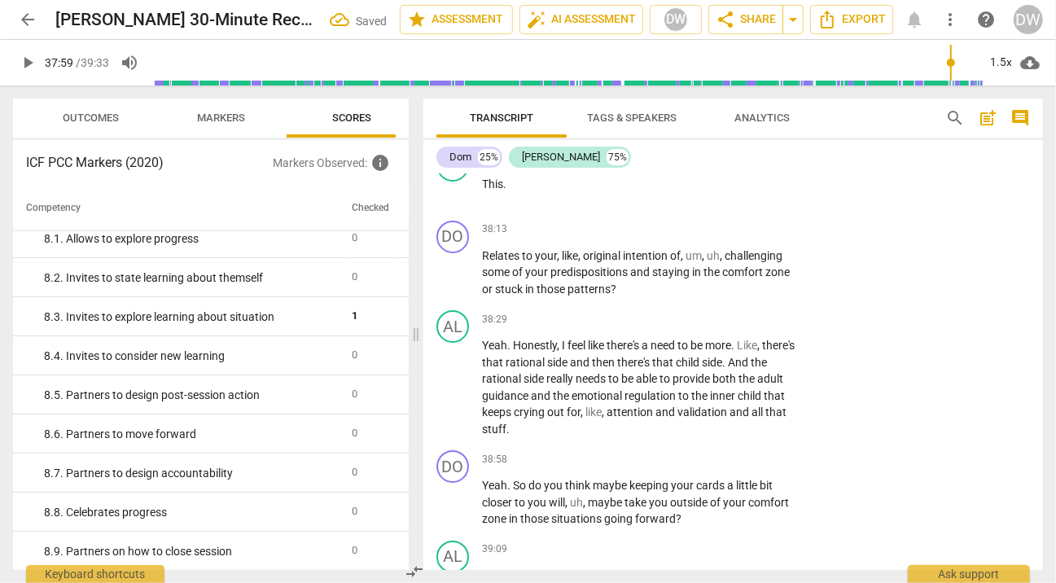
scroll to position [11718, 0]
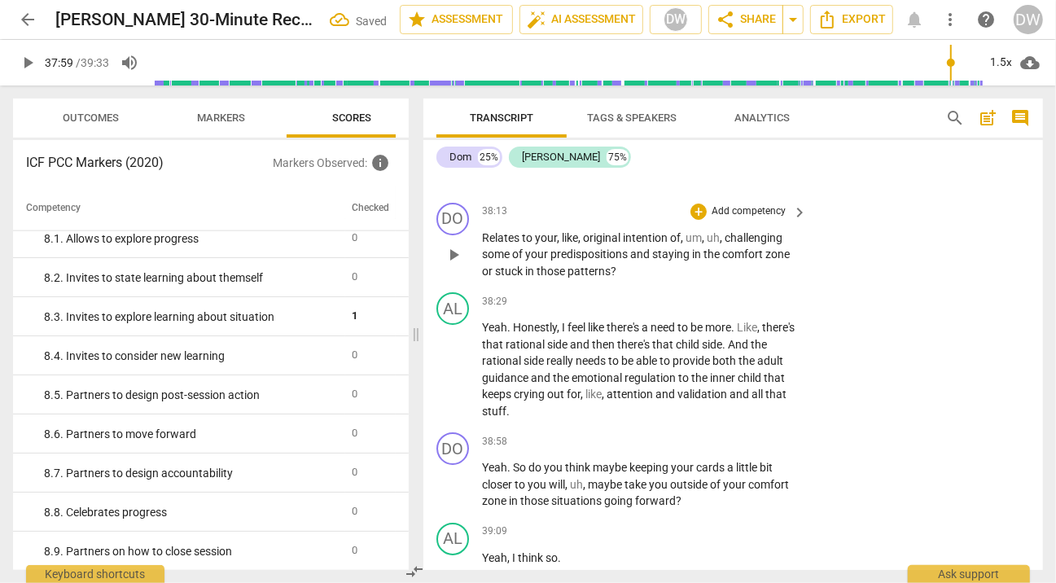
click at [457, 265] on span "play_arrow" at bounding box center [454, 255] width 20 height 20
click at [700, 220] on div "+" at bounding box center [699, 212] width 16 height 16
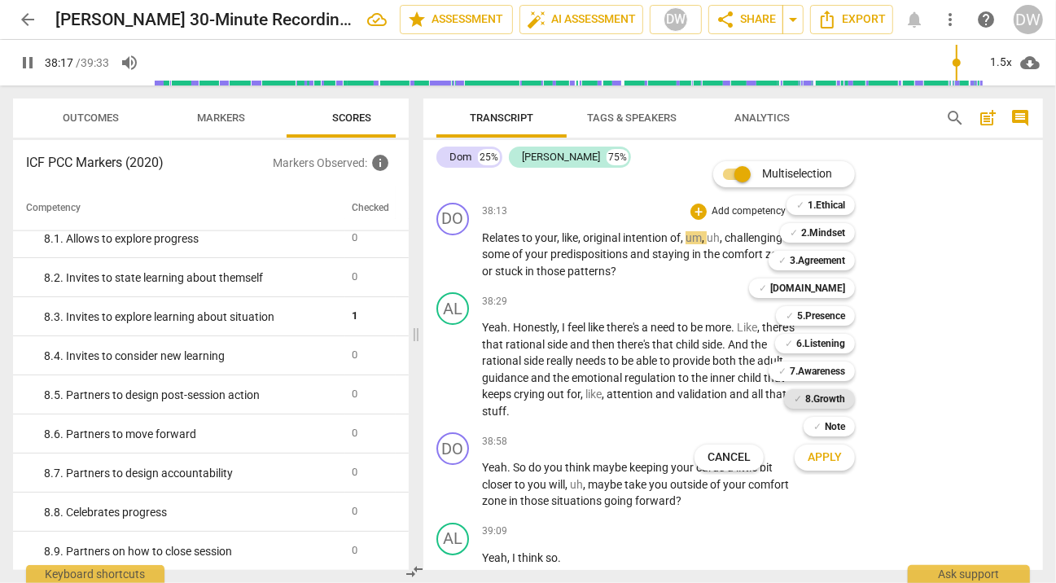
click at [816, 397] on b "8.Growth" at bounding box center [825, 399] width 40 height 20
click at [819, 450] on span "Apply" at bounding box center [825, 457] width 34 height 16
type input "2299"
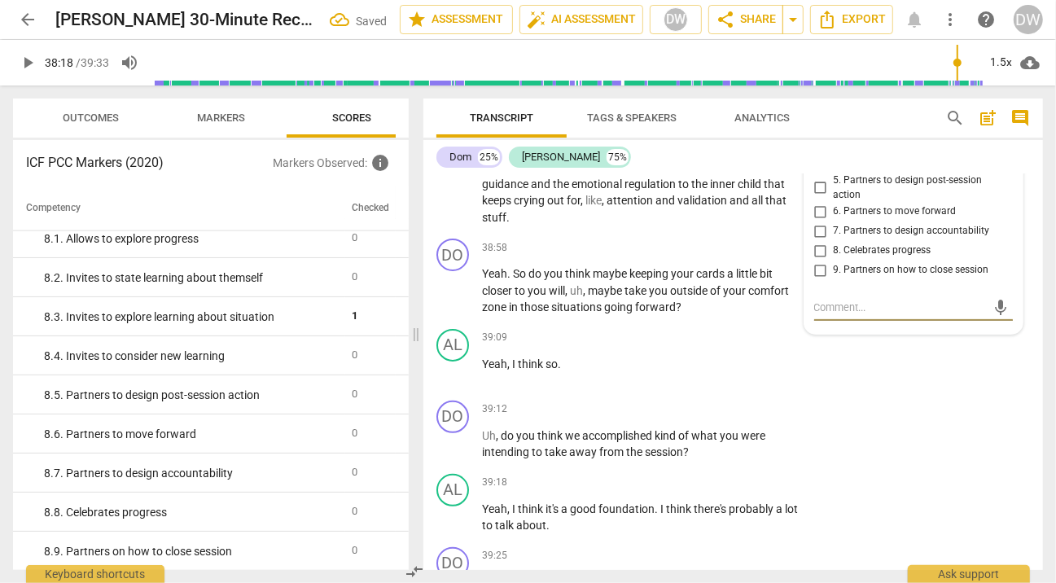
scroll to position [11910, 0]
click at [822, 99] on input "1. Allows to explore progress" at bounding box center [821, 89] width 26 height 20
checkbox input "true"
click at [463, 187] on span "play_arrow" at bounding box center [454, 178] width 20 height 20
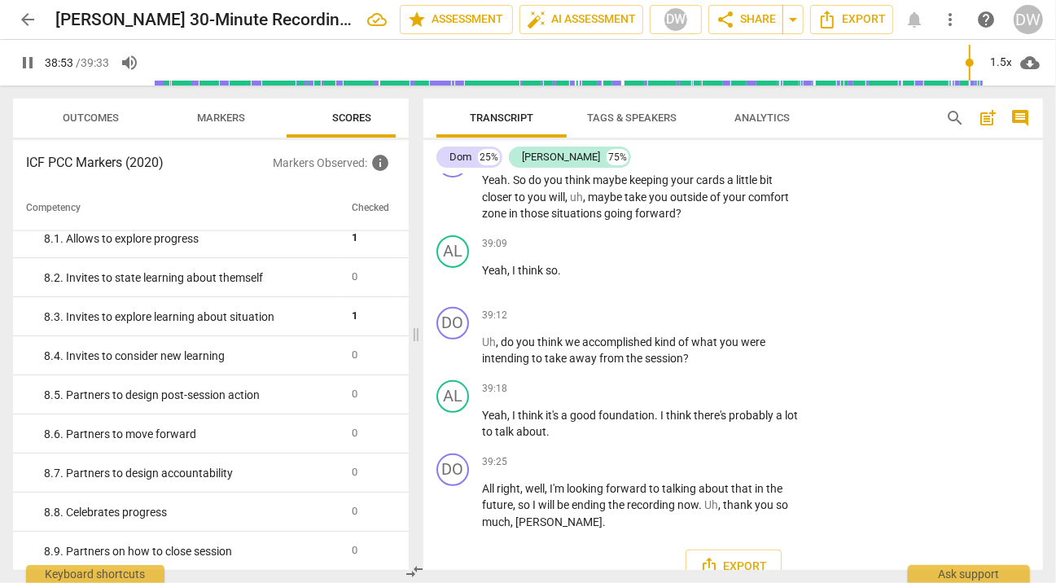
scroll to position [12032, 0]
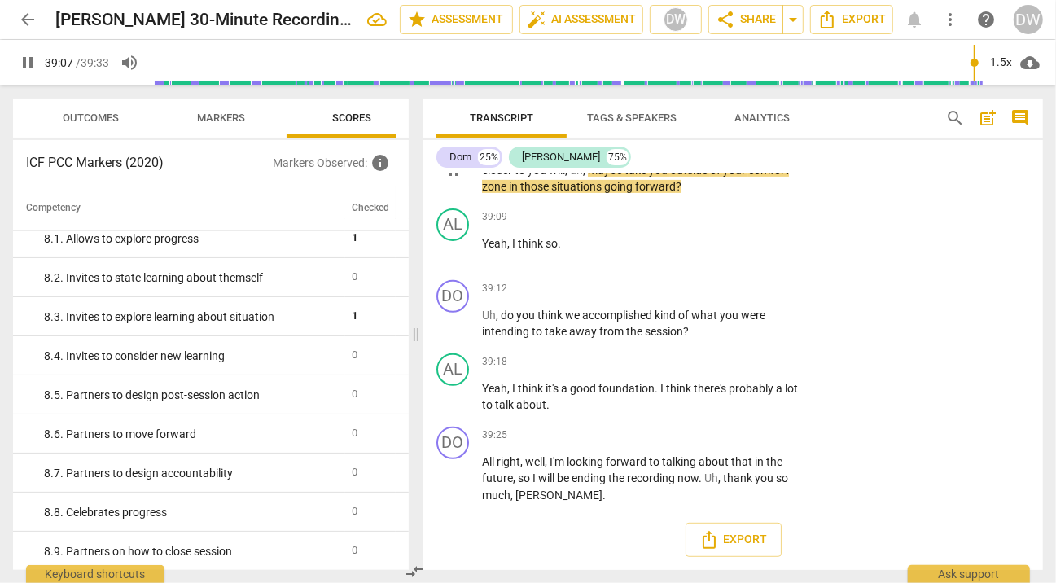
click at [451, 180] on span "pause" at bounding box center [454, 170] width 20 height 20
type input "2348"
click at [693, 135] on div "+" at bounding box center [699, 127] width 16 height 16
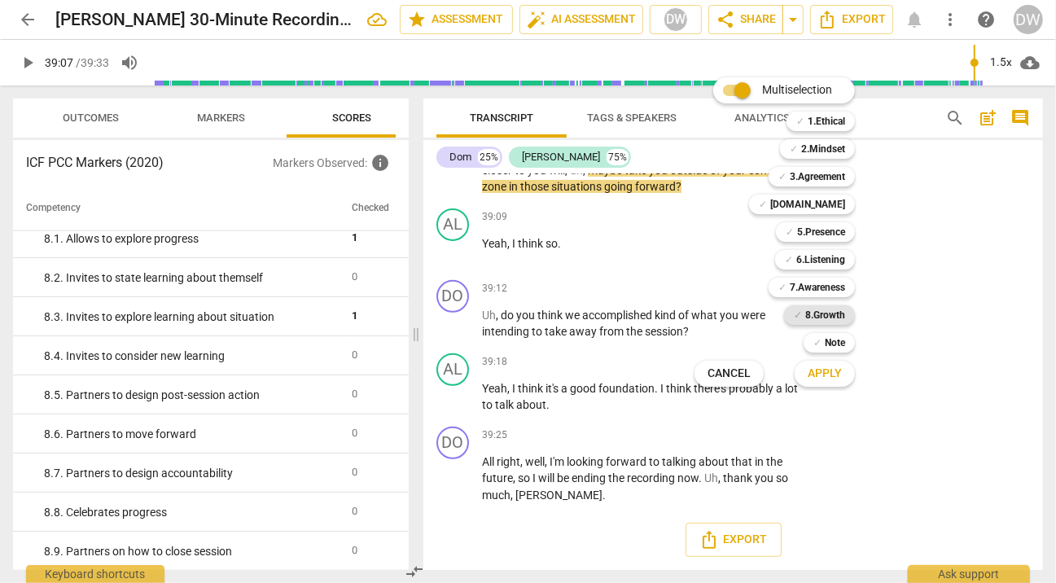
click at [814, 310] on b "8.Growth" at bounding box center [825, 315] width 40 height 20
click at [829, 379] on span "Apply" at bounding box center [825, 374] width 34 height 16
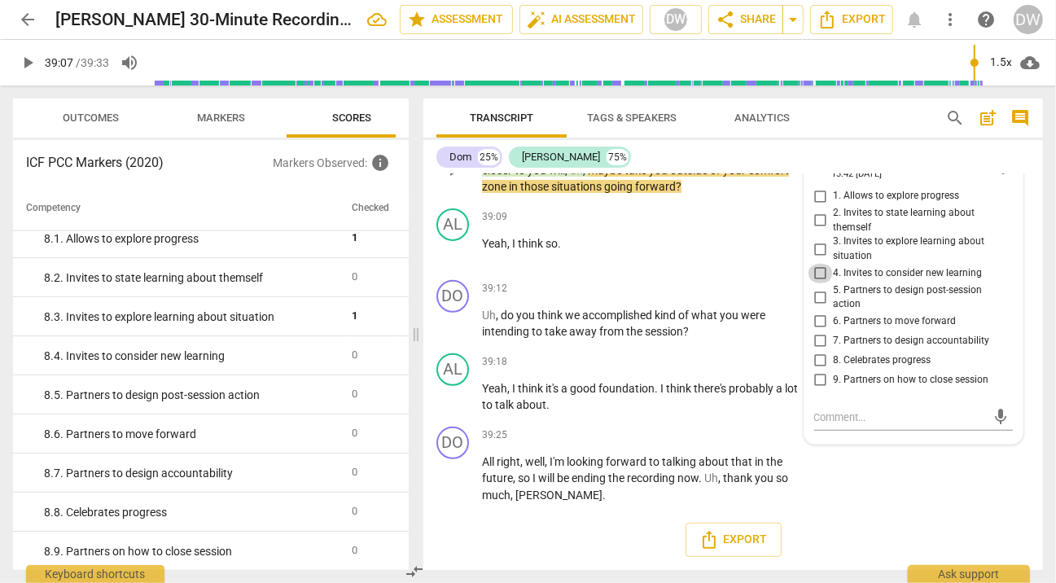
click at [819, 283] on input "4. Invites to consider new learning" at bounding box center [821, 274] width 26 height 20
checkbox input "true"
click at [454, 334] on span "play_arrow" at bounding box center [454, 324] width 20 height 20
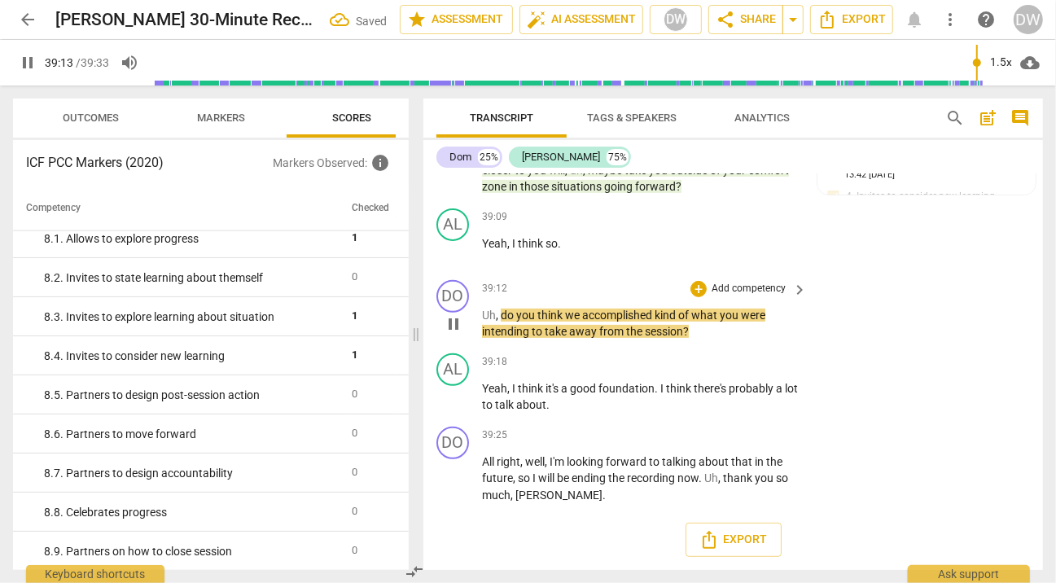
scroll to position [12136, 0]
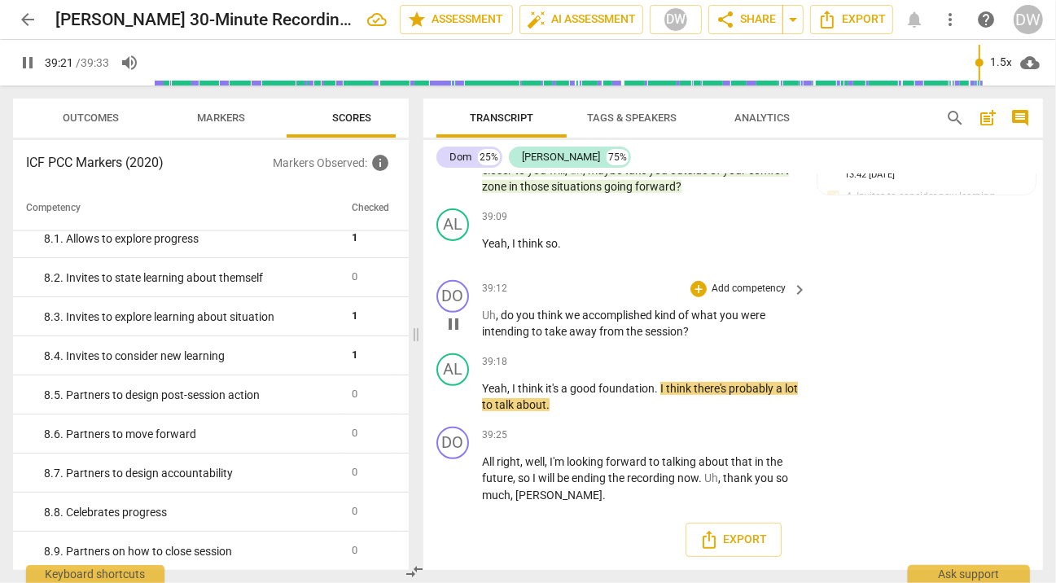
click at [457, 329] on span "pause" at bounding box center [454, 324] width 20 height 20
type input "2362"
click at [701, 292] on div "+" at bounding box center [699, 289] width 16 height 16
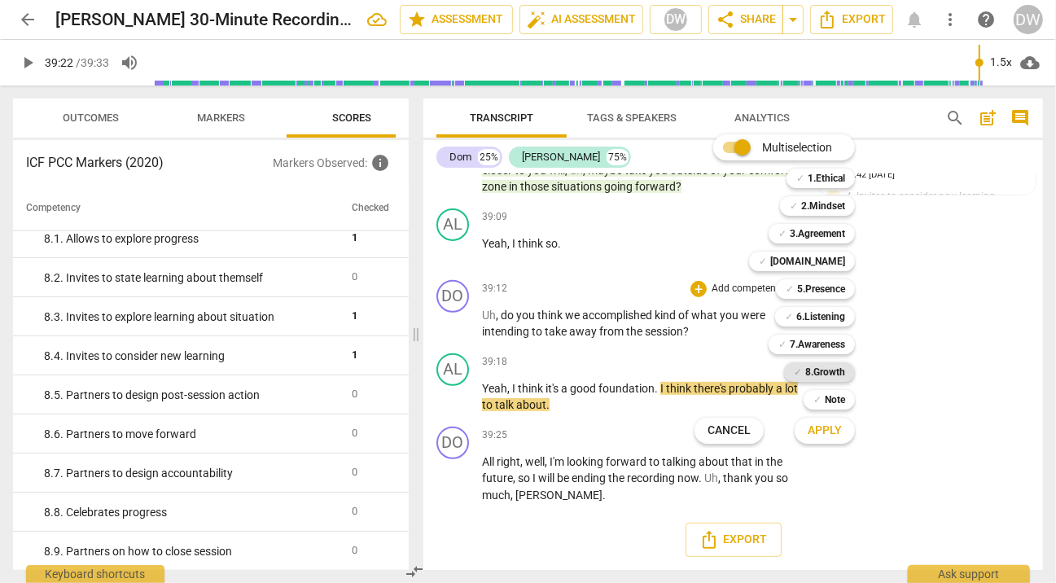
click at [809, 372] on b "8.Growth" at bounding box center [825, 372] width 40 height 20
click at [813, 429] on span "Apply" at bounding box center [825, 431] width 34 height 16
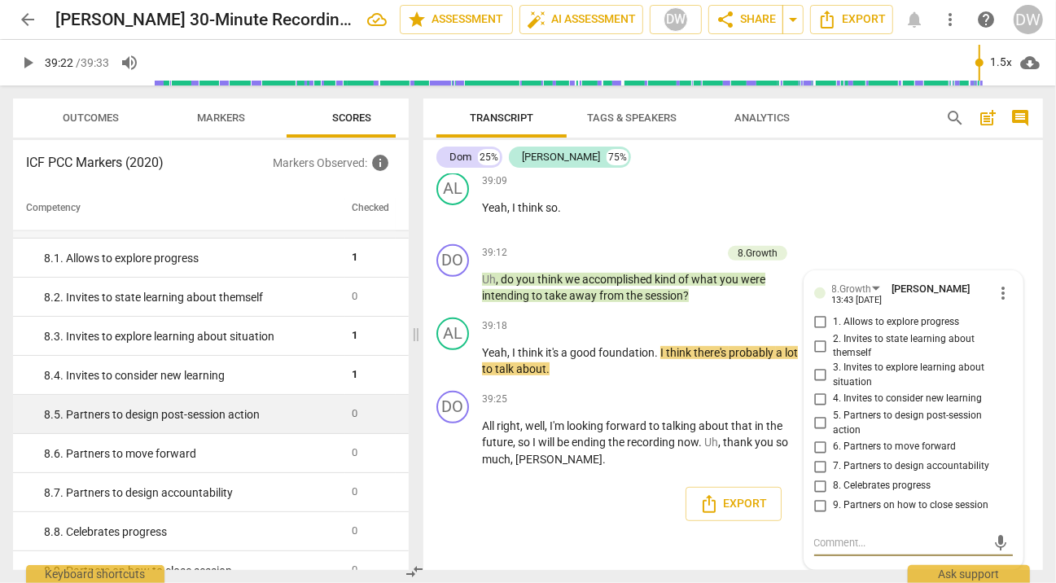
scroll to position [1506, 0]
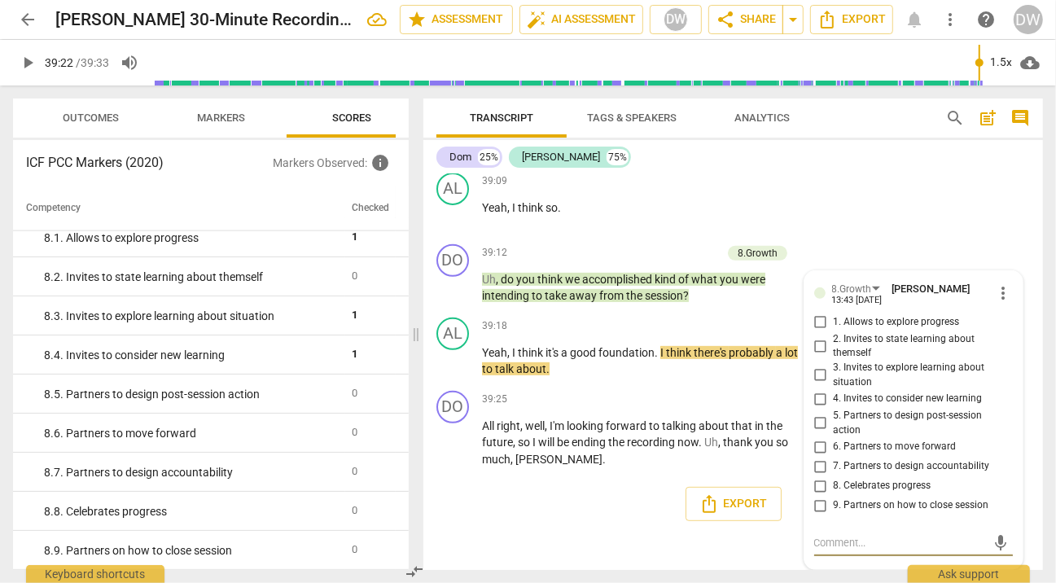
click at [477, 502] on div "Export" at bounding box center [733, 504] width 620 height 60
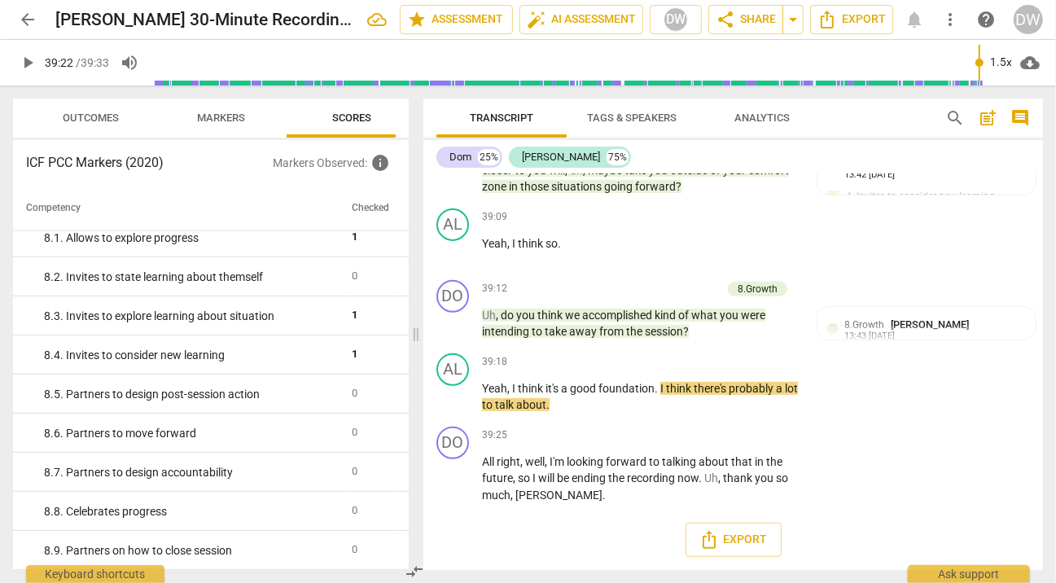
scroll to position [12136, 0]
click at [607, 25] on span "auto_fix_high AI Assessment" at bounding box center [581, 20] width 109 height 20
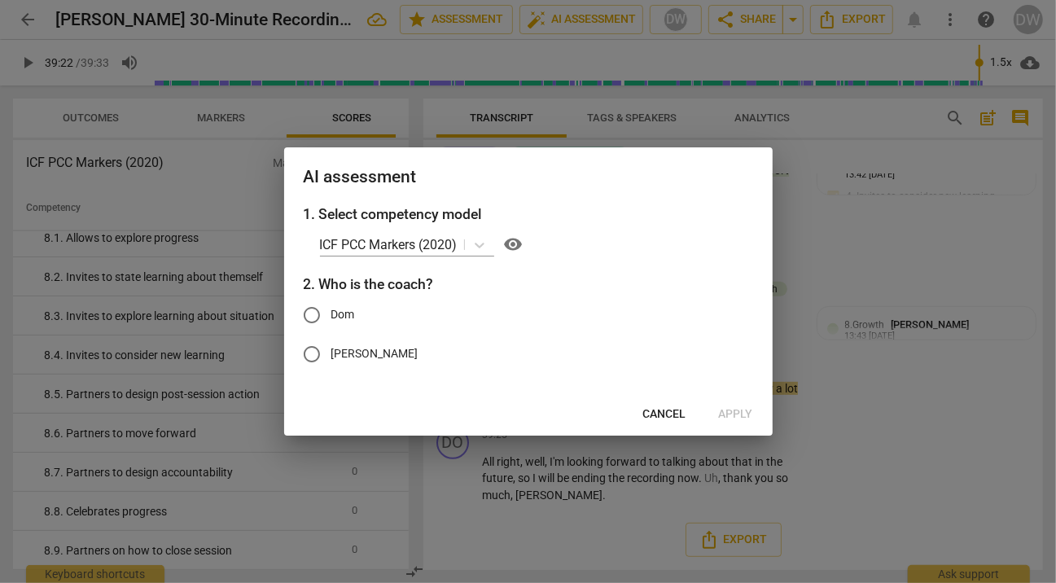
click at [314, 316] on input "Dom" at bounding box center [311, 315] width 39 height 39
radio input "true"
click at [745, 415] on span "Apply" at bounding box center [736, 414] width 34 height 16
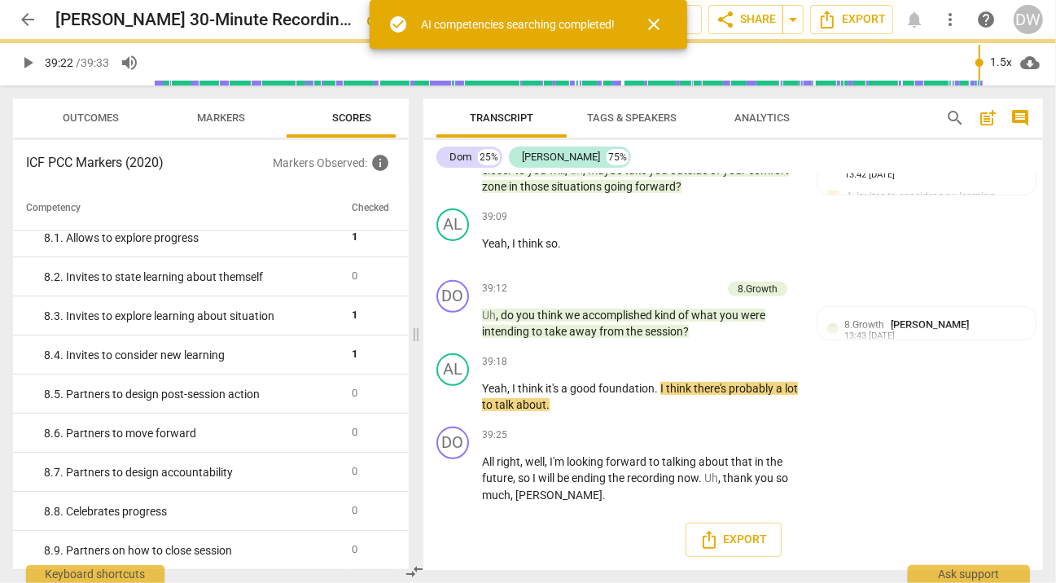
type input "2362"
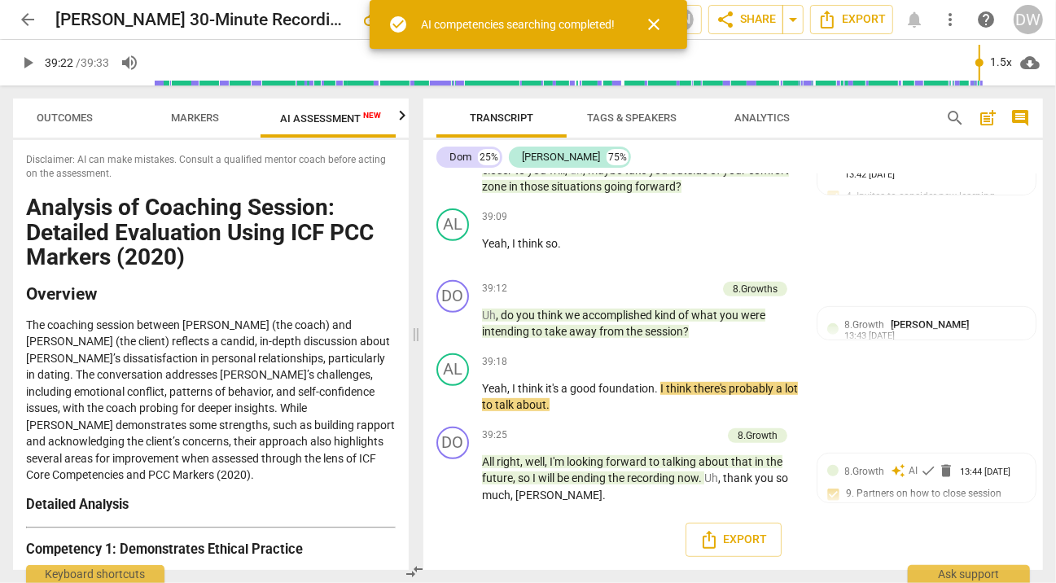
scroll to position [0, 29]
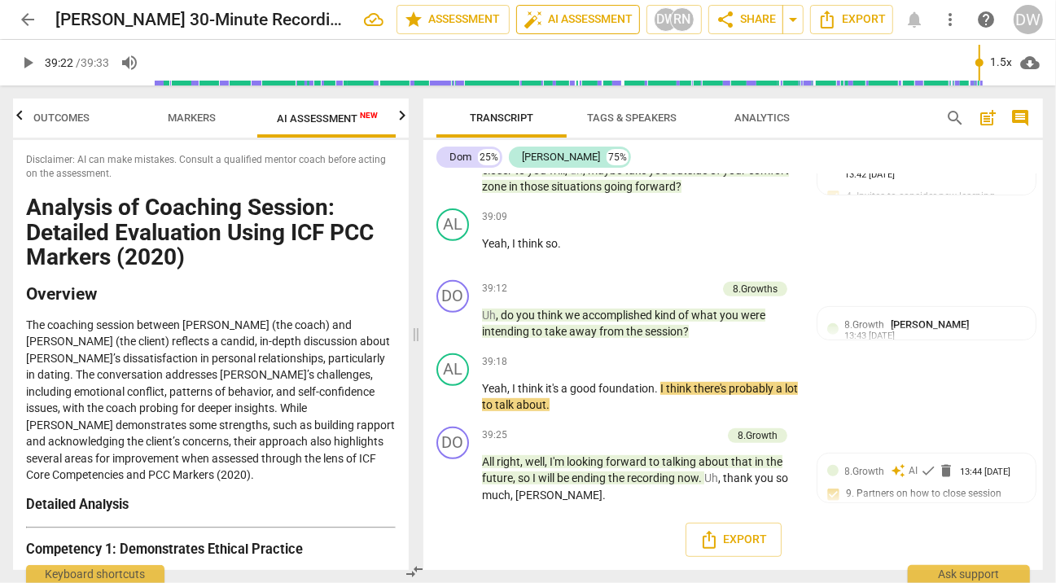
click at [560, 25] on span "auto_fix_high AI Assessment" at bounding box center [578, 20] width 109 height 20
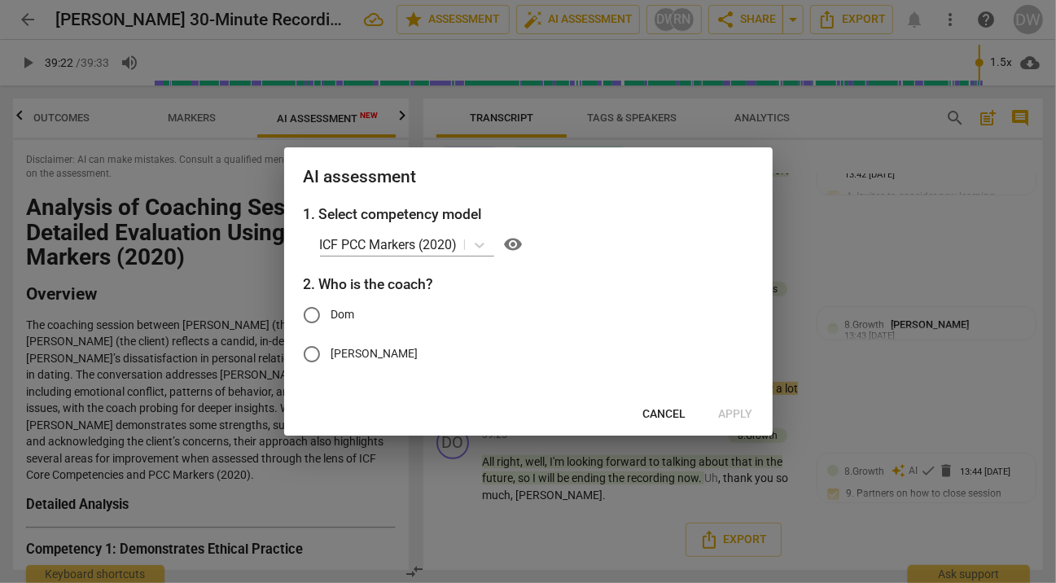
click at [110, 310] on div at bounding box center [528, 291] width 1056 height 583
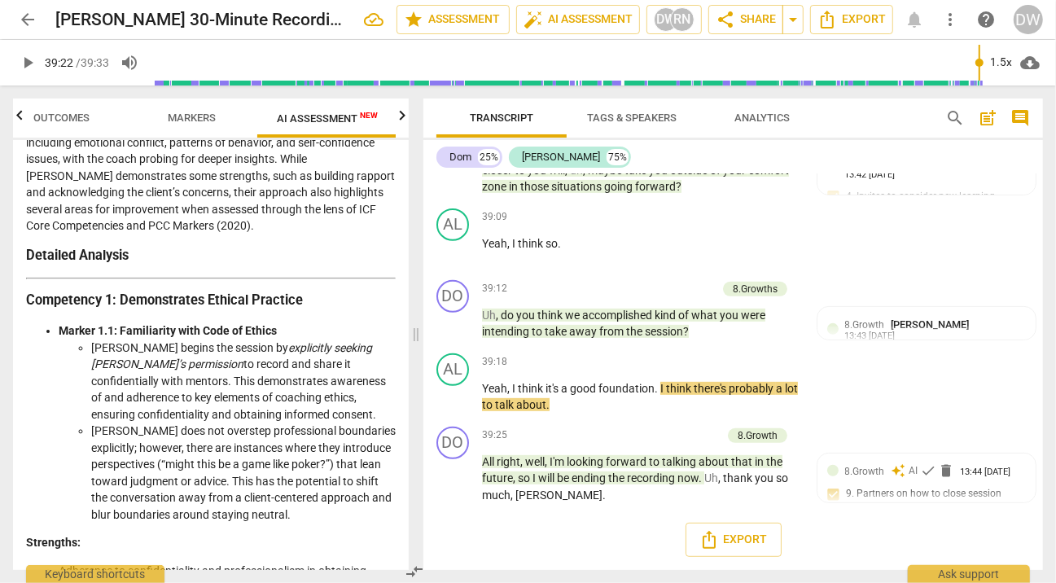
scroll to position [0, 0]
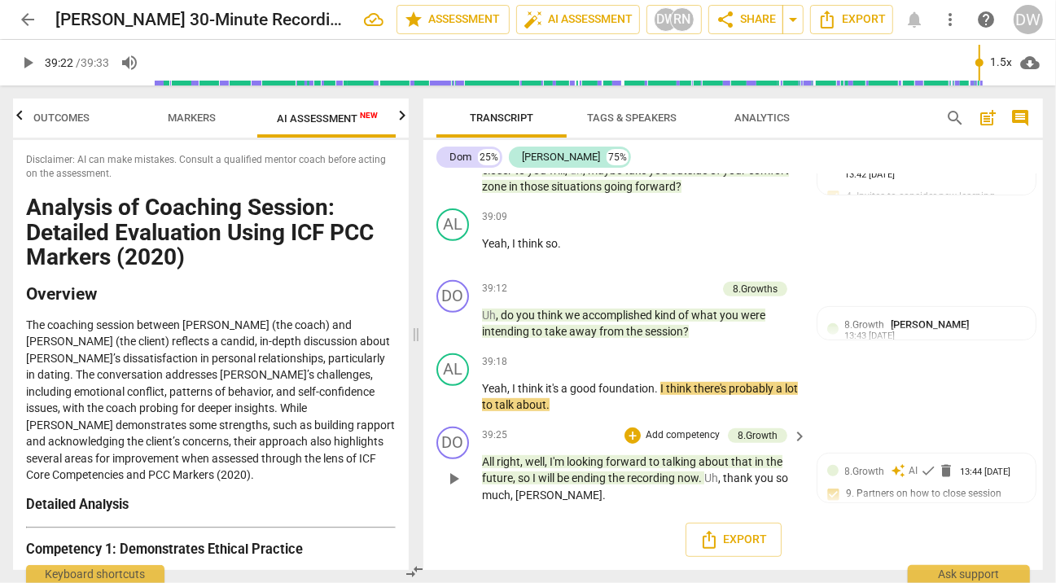
click at [688, 436] on p "Add competency" at bounding box center [682, 435] width 77 height 15
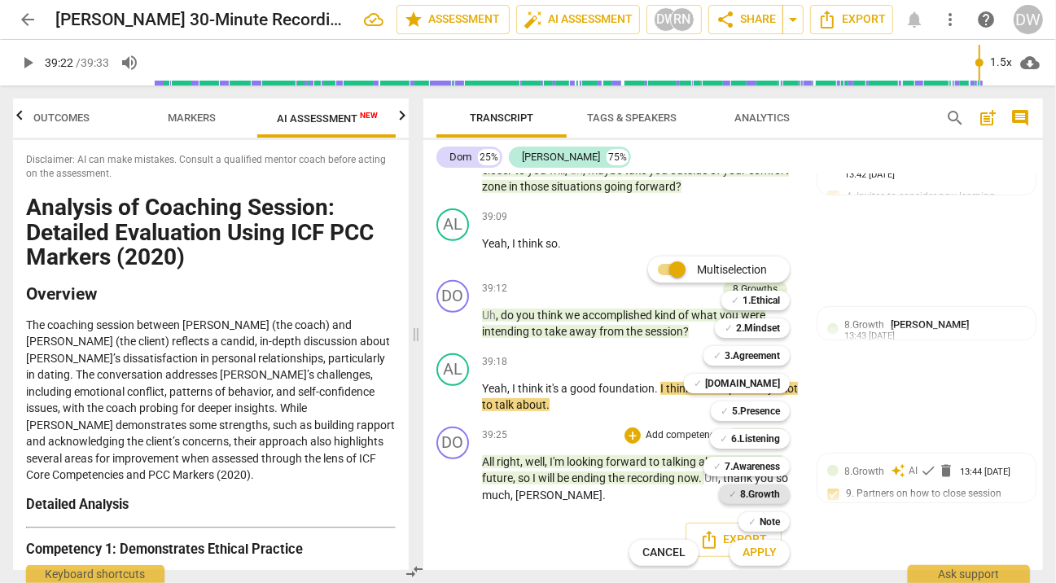
click at [745, 493] on b "8.Growth" at bounding box center [760, 495] width 40 height 20
click at [765, 557] on span "Apply" at bounding box center [760, 553] width 34 height 16
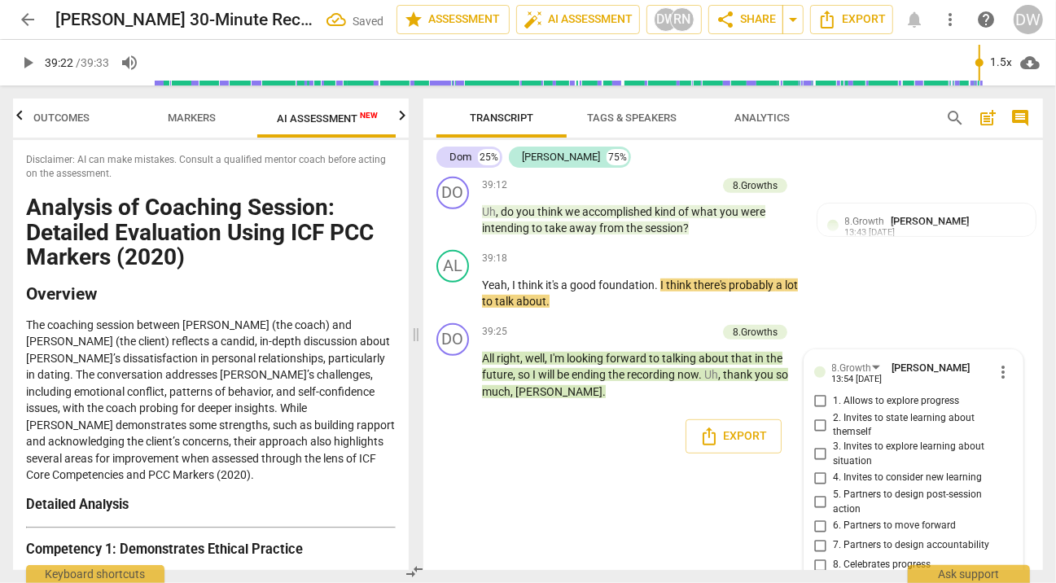
scroll to position [12337, 0]
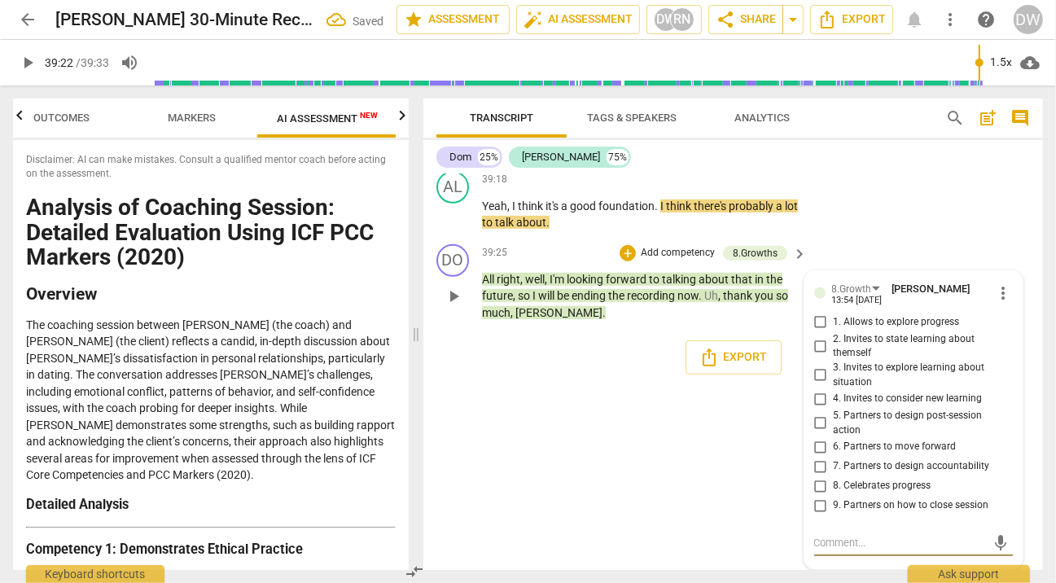
click at [817, 511] on input "9. Partners on how to close session" at bounding box center [821, 506] width 26 height 20
checkbox input "true"
click at [734, 508] on div "DO play_arrow pause 00:10 + Add competency 1.Ethicals keyboard_arrow_right So T…" at bounding box center [733, 372] width 620 height 396
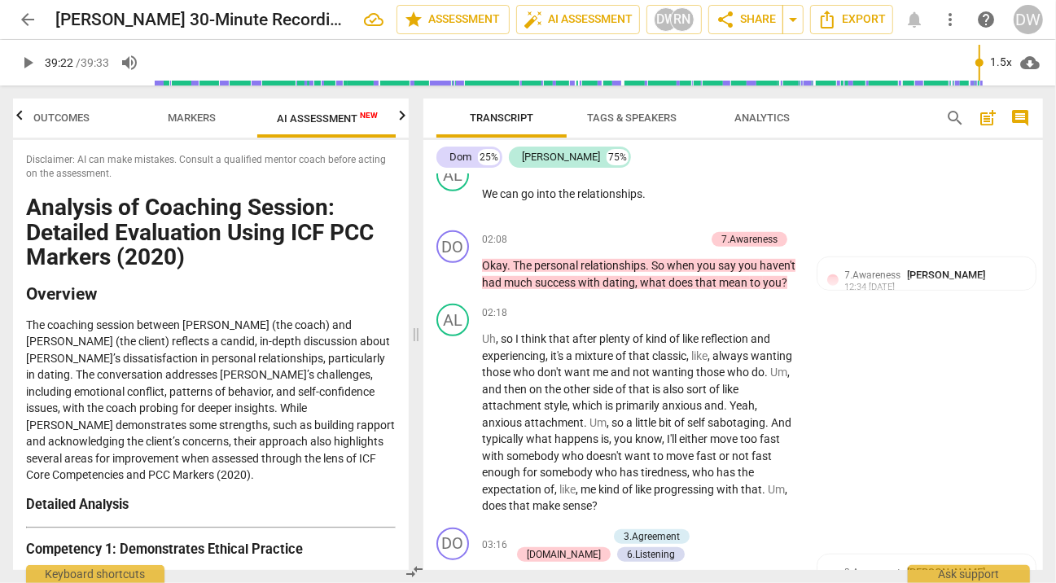
scroll to position [733, 0]
